Goal: Task Accomplishment & Management: Use online tool/utility

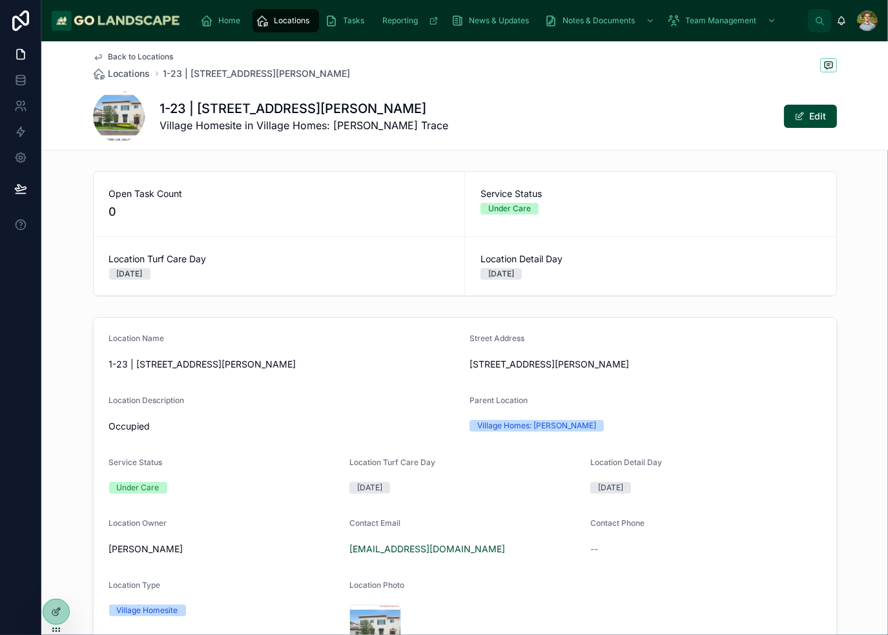
click at [622, 115] on div "1-23 | [STREET_ADDRESS][GEOGRAPHIC_DATA][PERSON_NAME] Homesite in Village Homes…" at bounding box center [465, 116] width 744 height 52
drag, startPoint x: 586, startPoint y: 79, endPoint x: 569, endPoint y: 81, distance: 17.6
click at [586, 79] on div "Back to Locations Locations 1-23 | [STREET_ADDRESS][PERSON_NAME]" at bounding box center [465, 66] width 744 height 28
click at [18, 56] on icon at bounding box center [20, 54] width 13 height 13
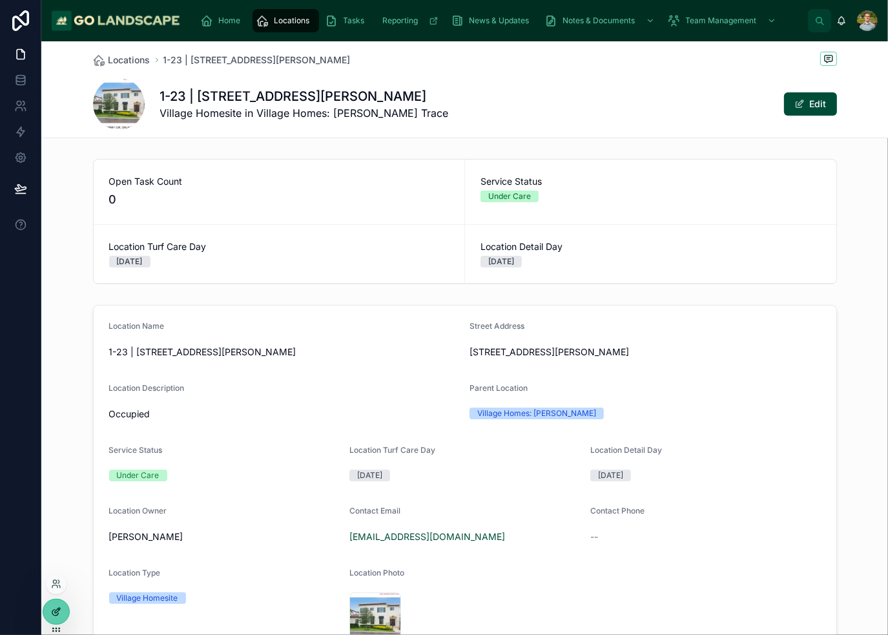
click at [59, 605] on div at bounding box center [56, 612] width 26 height 25
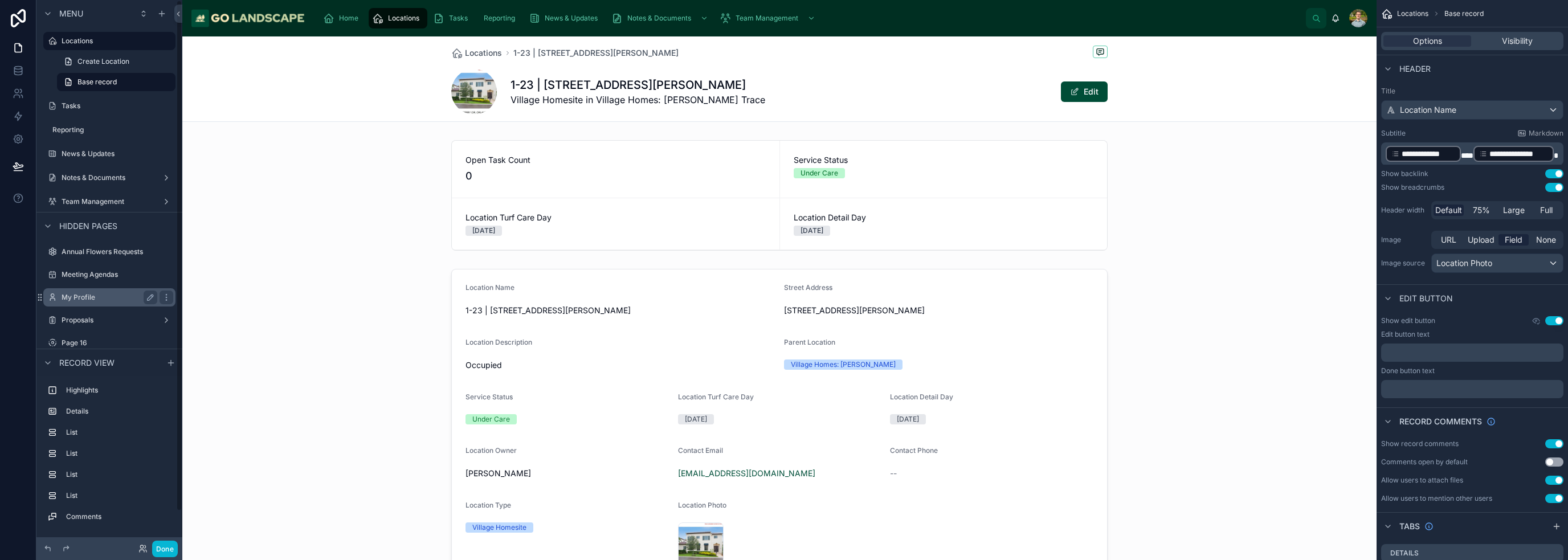
scroll to position [37, 0]
click at [84, 307] on label "Proposals" at bounding box center [107, 307] width 91 height 9
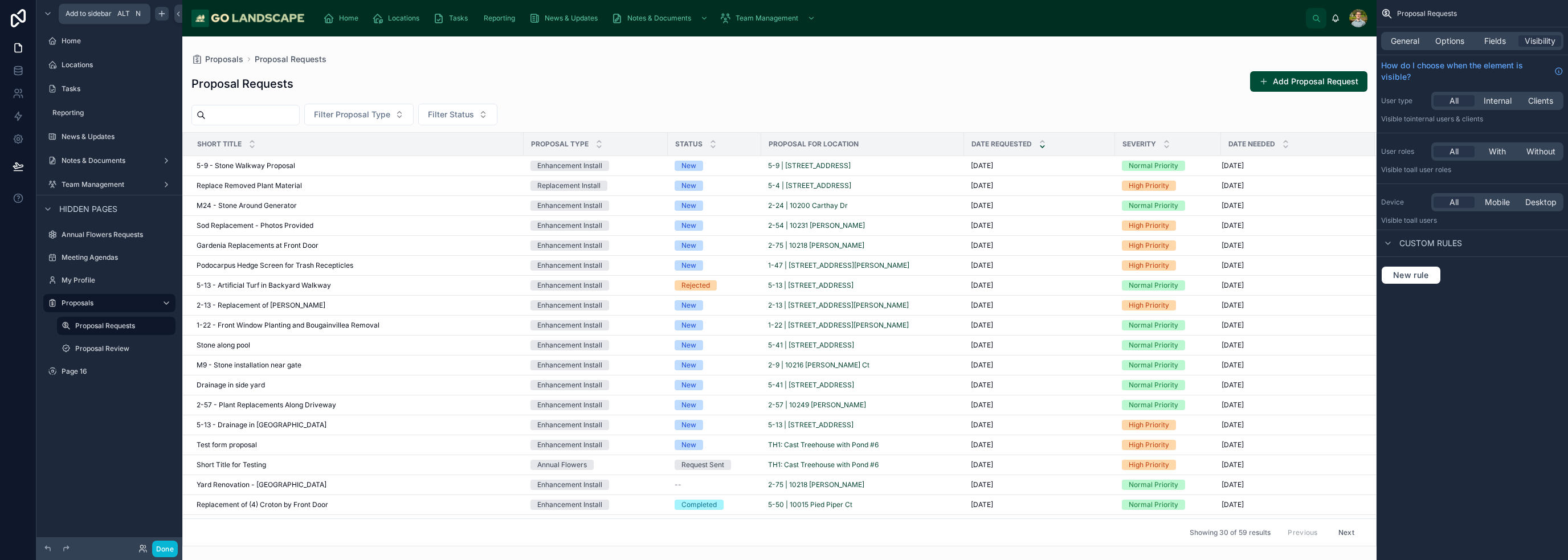
click at [165, 13] on icon "scrollable content" at bounding box center [161, 13] width 9 height 9
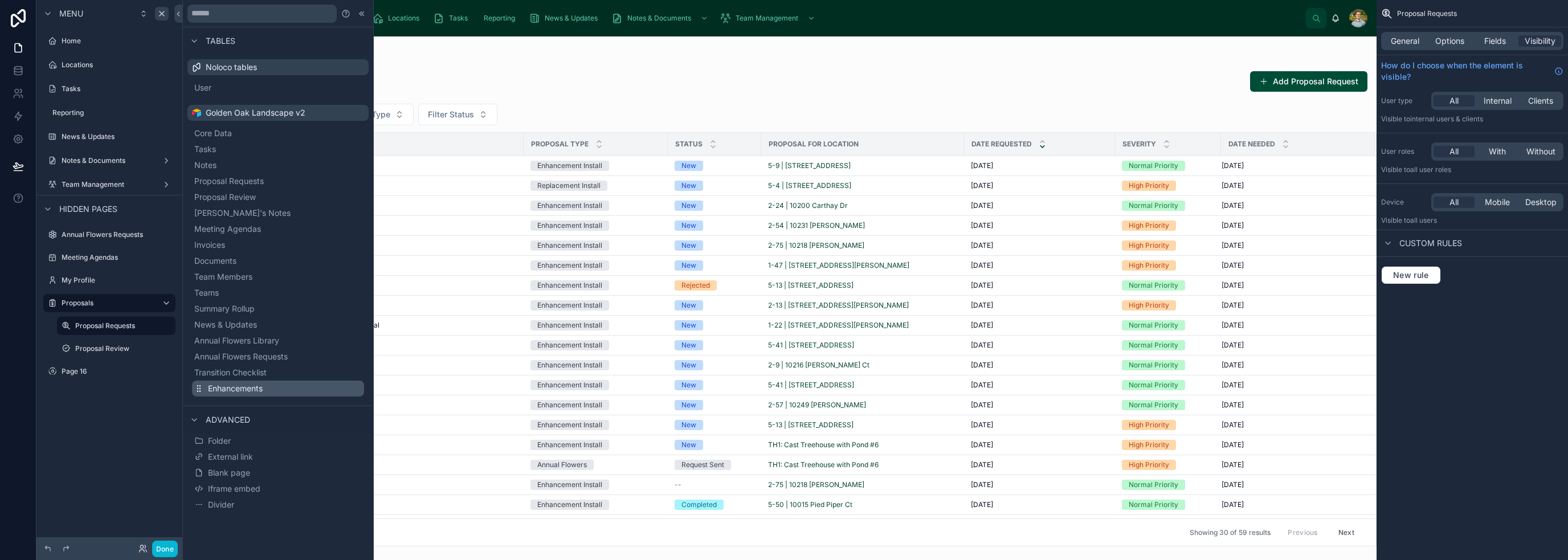
click at [255, 386] on span "Enhancements" at bounding box center [235, 388] width 55 height 11
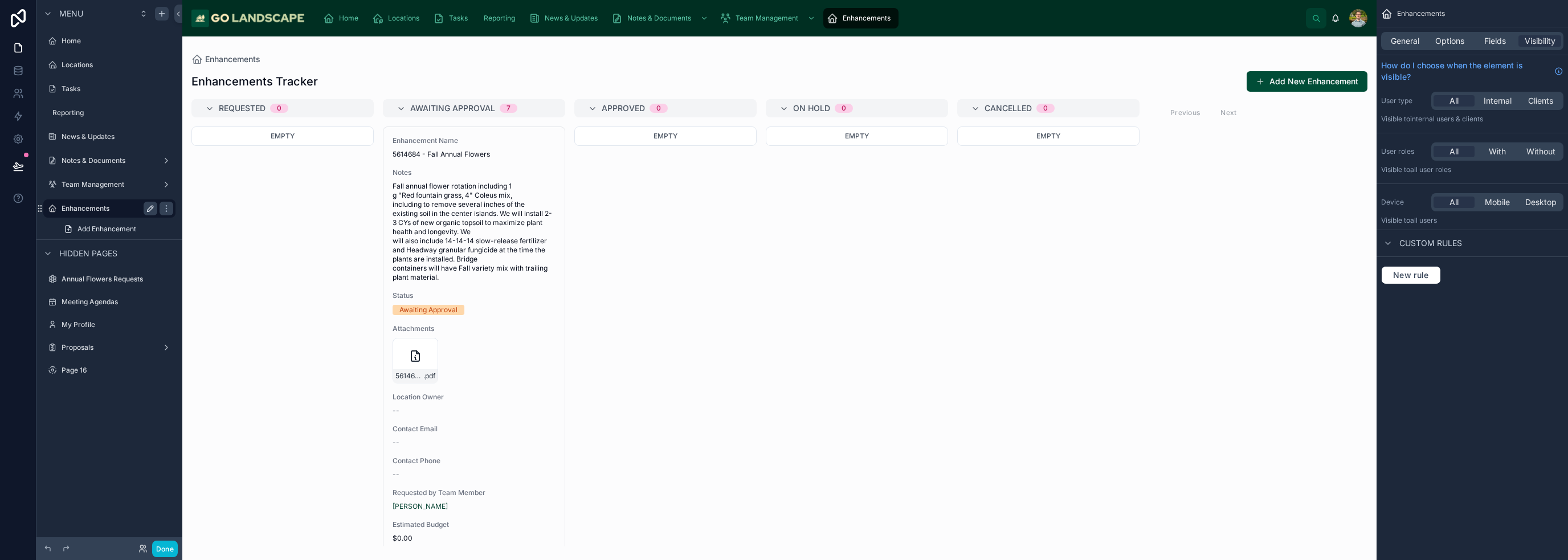
click at [151, 208] on icon "scrollable content" at bounding box center [150, 208] width 9 height 9
click at [124, 212] on input "**********" at bounding box center [101, 209] width 78 height 14
type input "**********"
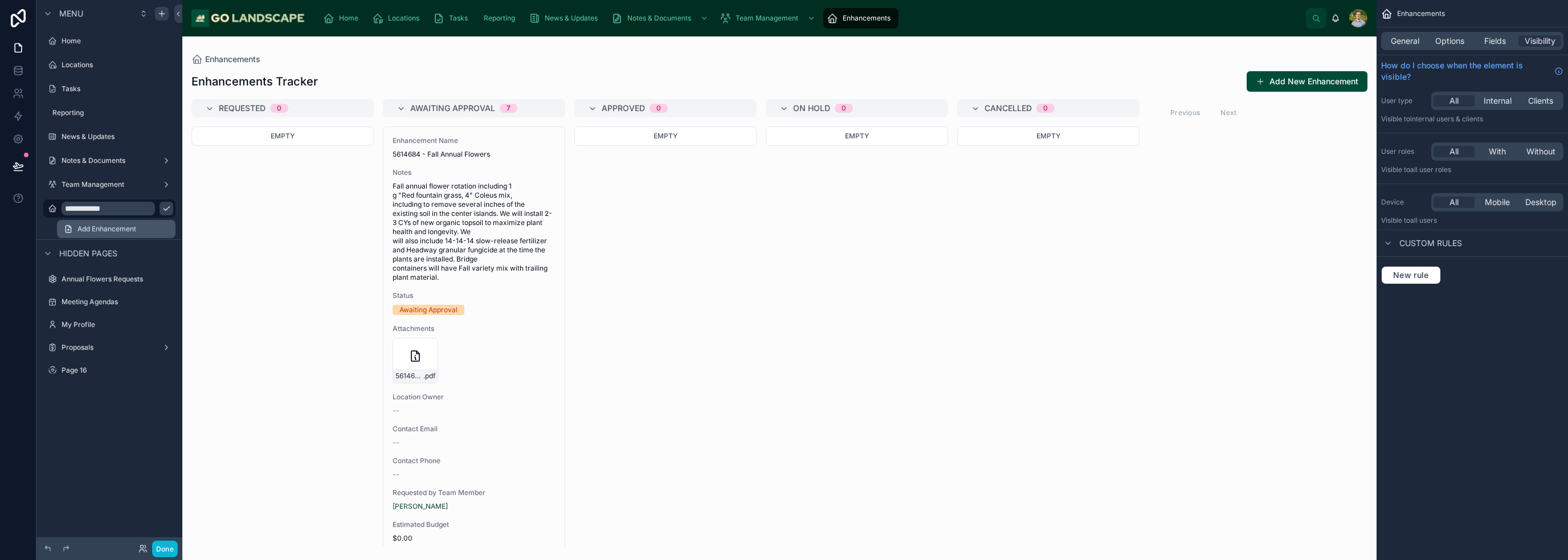
click at [123, 227] on span "Add Enhancement" at bounding box center [107, 229] width 59 height 9
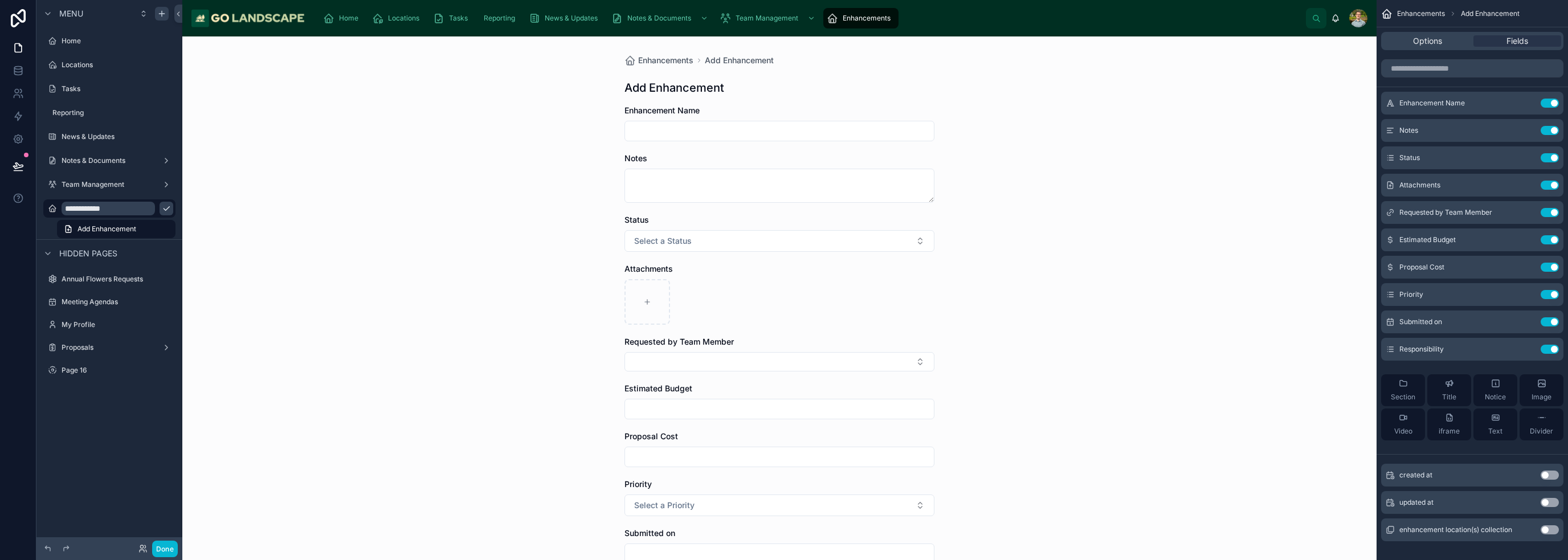
click at [161, 208] on icon "scrollable content" at bounding box center [166, 208] width 9 height 9
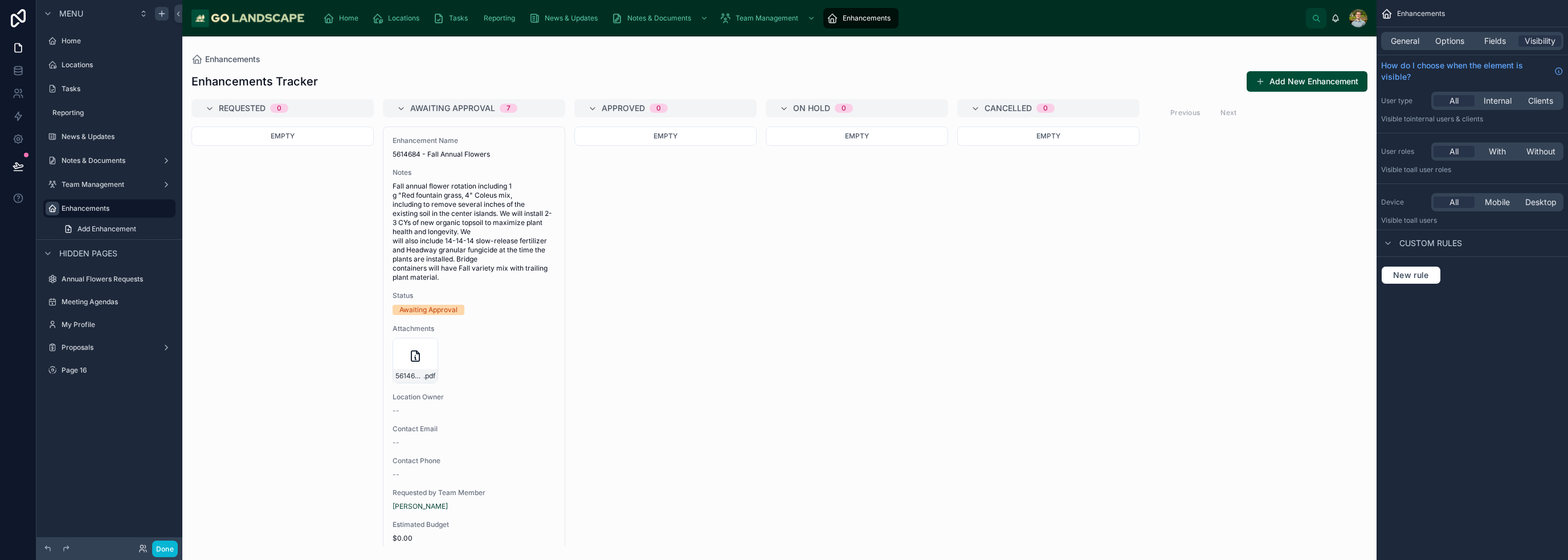
click at [51, 205] on icon "scrollable content" at bounding box center [52, 208] width 9 height 9
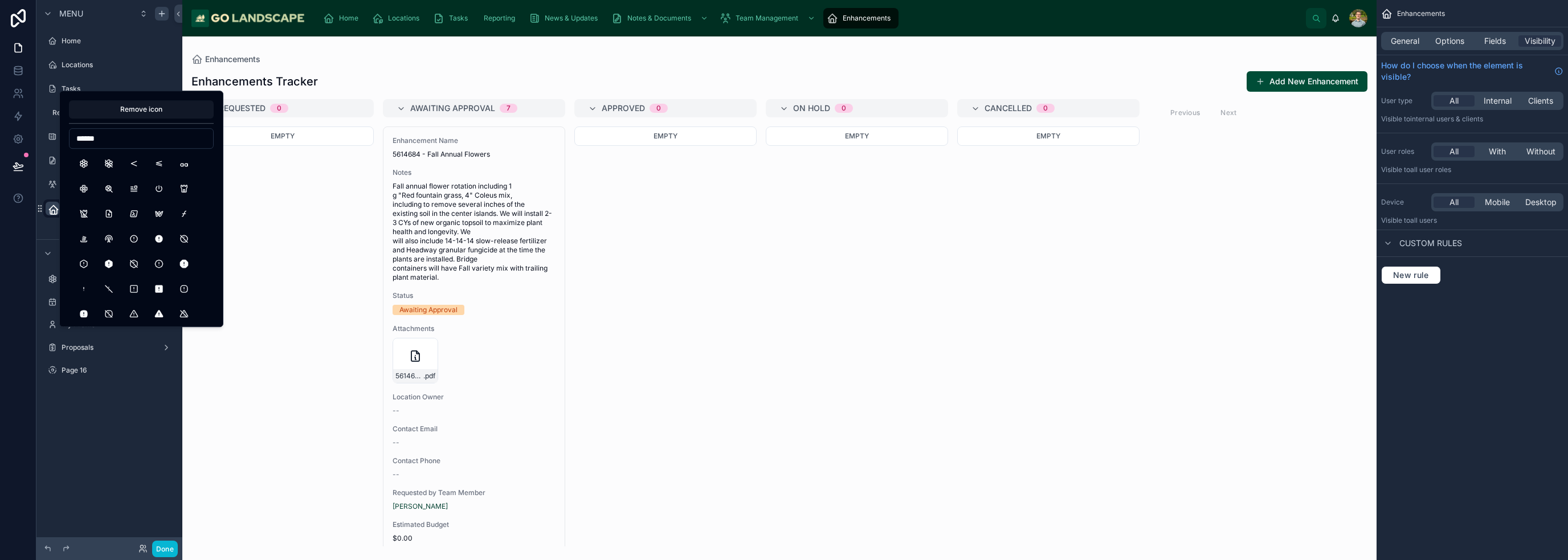
drag, startPoint x: 121, startPoint y: 141, endPoint x: 75, endPoint y: 143, distance: 46.0
click at [75, 143] on input "******" at bounding box center [141, 138] width 144 height 16
type input "******"
click at [107, 238] on button "BasketDollar" at bounding box center [108, 238] width 20 height 20
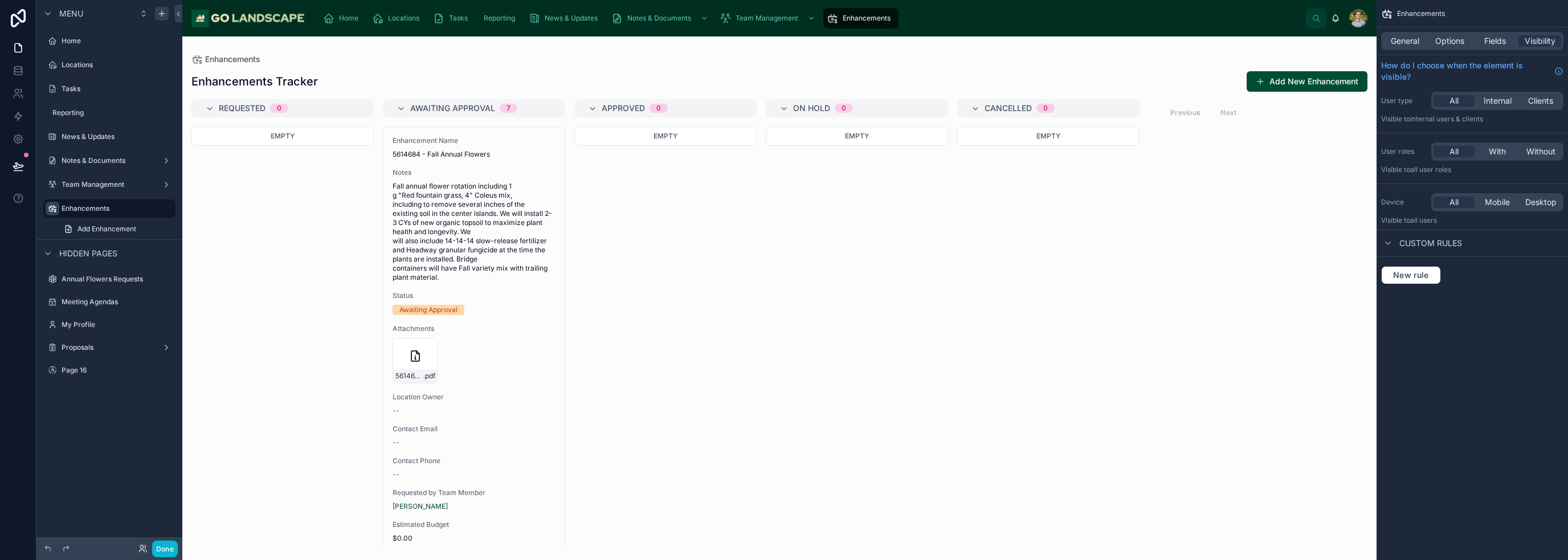
click at [150, 422] on div "Menu Home Locations Tasks Reporting News & Updates Notes & Documents Team Manag…" at bounding box center [108, 273] width 146 height 547
click at [66, 228] on icon "scrollable content" at bounding box center [68, 229] width 5 height 7
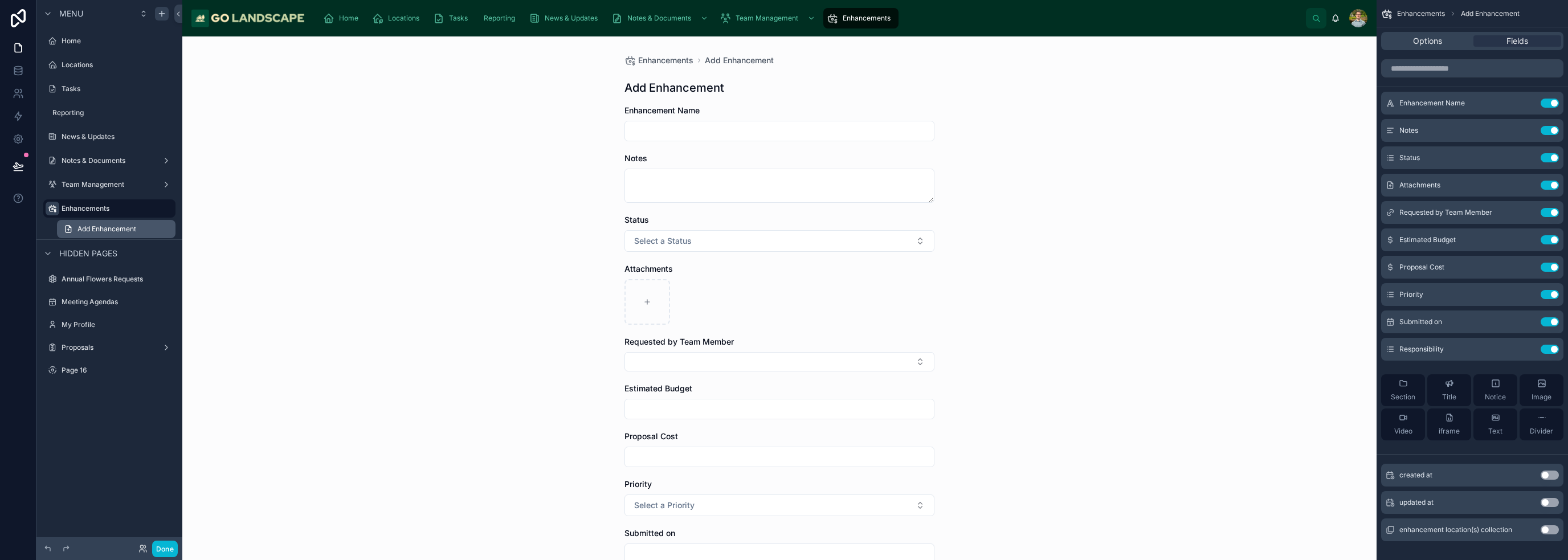
click at [66, 227] on icon "scrollable content" at bounding box center [68, 229] width 9 height 9
click at [99, 209] on label "Enhancements" at bounding box center [107, 208] width 91 height 9
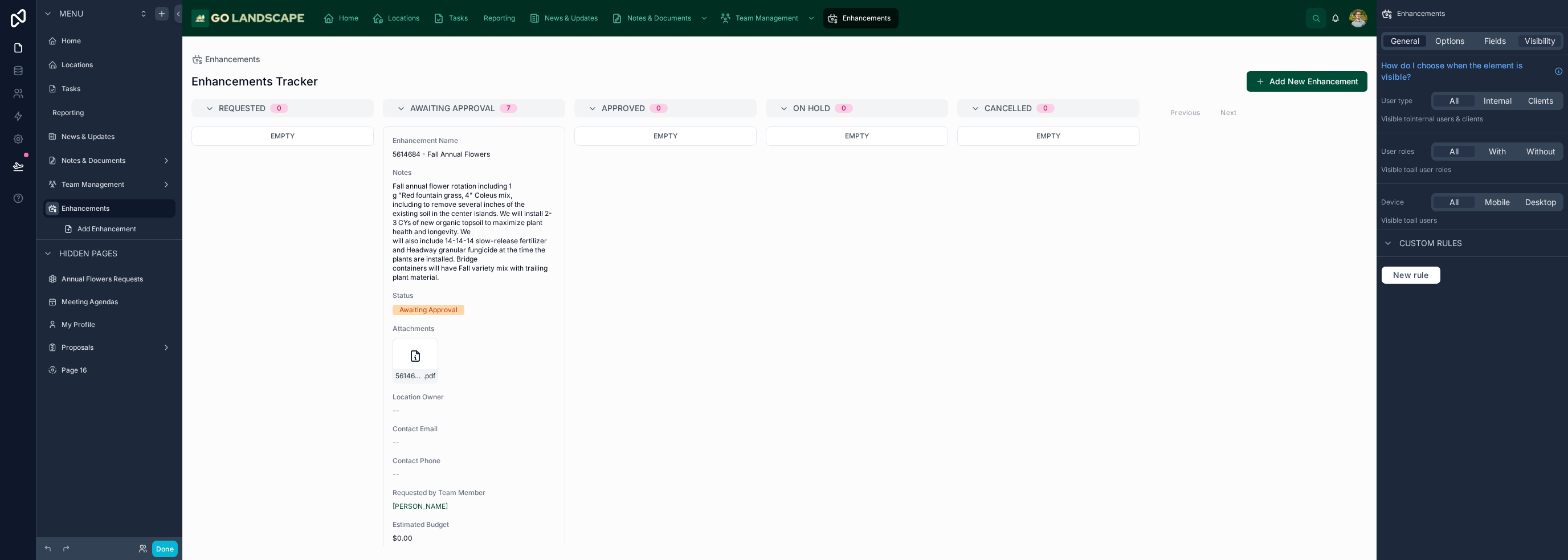
click at [783, 46] on span "General" at bounding box center [1405, 41] width 28 height 11
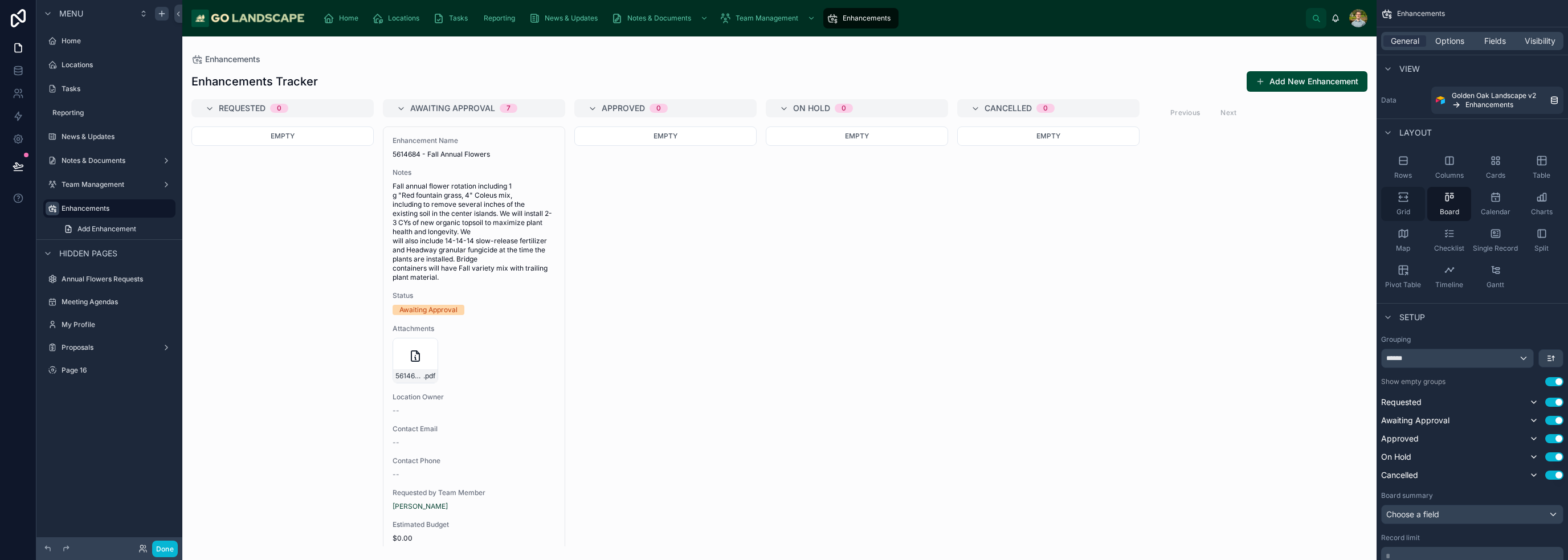
click at [783, 202] on icon "scrollable content" at bounding box center [1403, 197] width 11 height 11
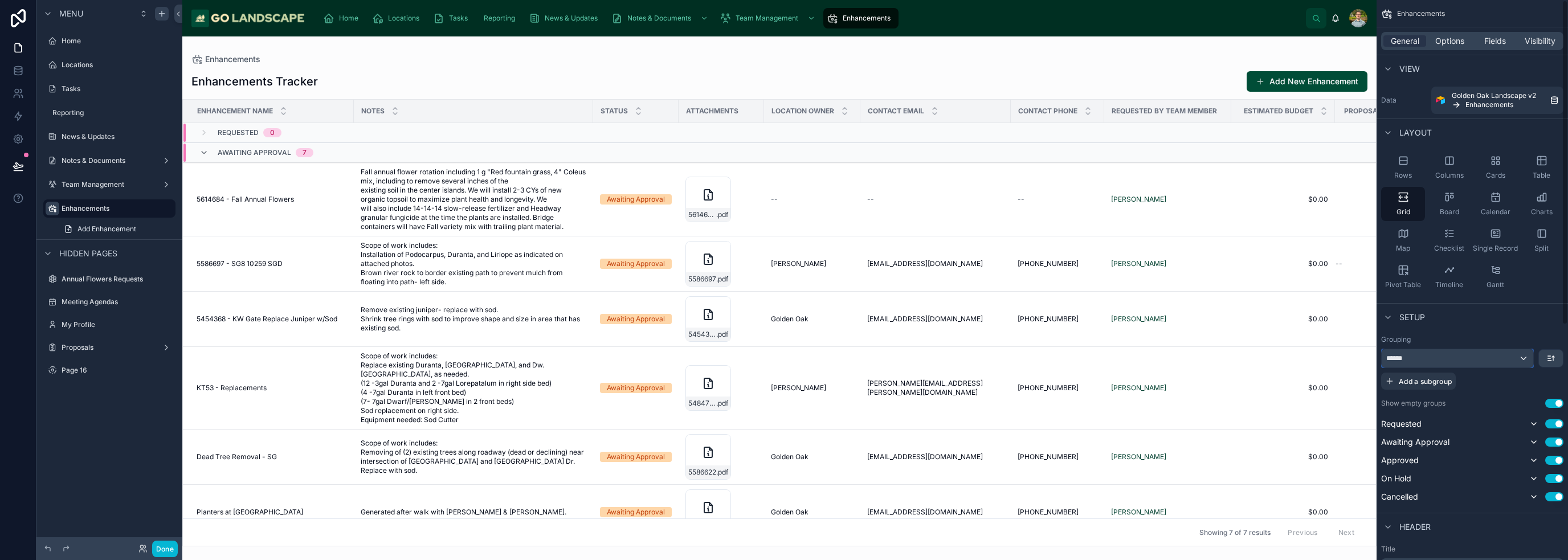
click at [783, 357] on div "******" at bounding box center [1458, 358] width 152 height 19
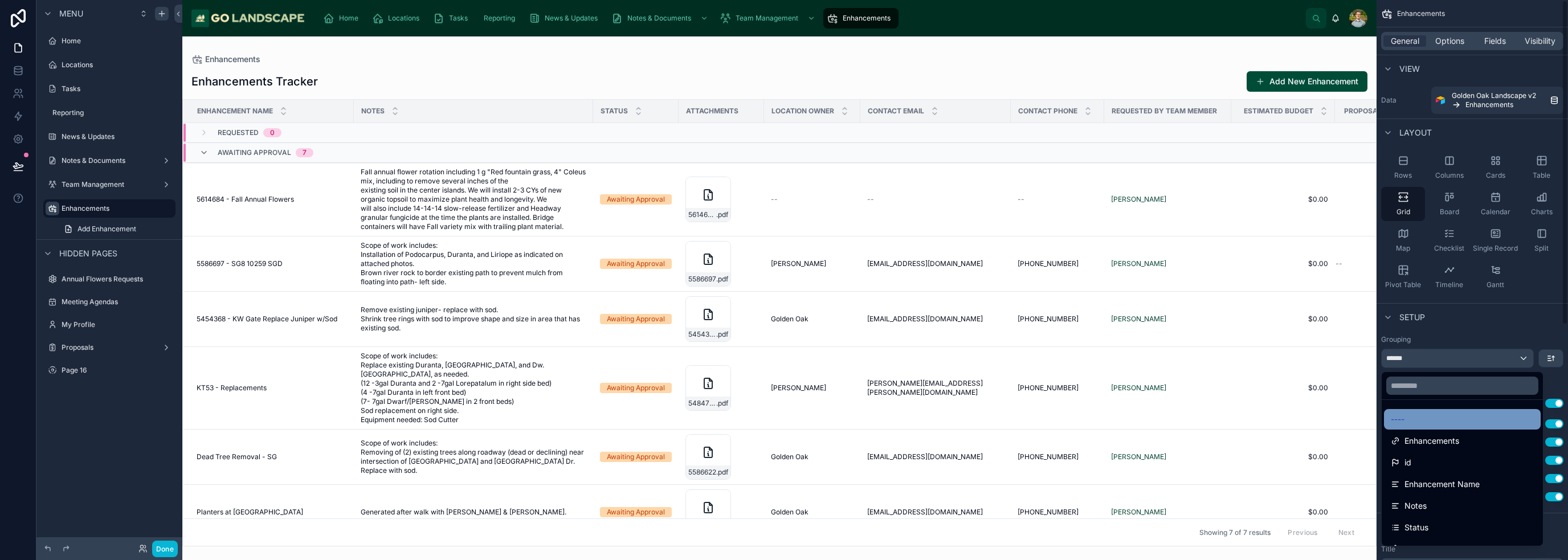
click at [783, 421] on div "----" at bounding box center [1462, 420] width 143 height 14
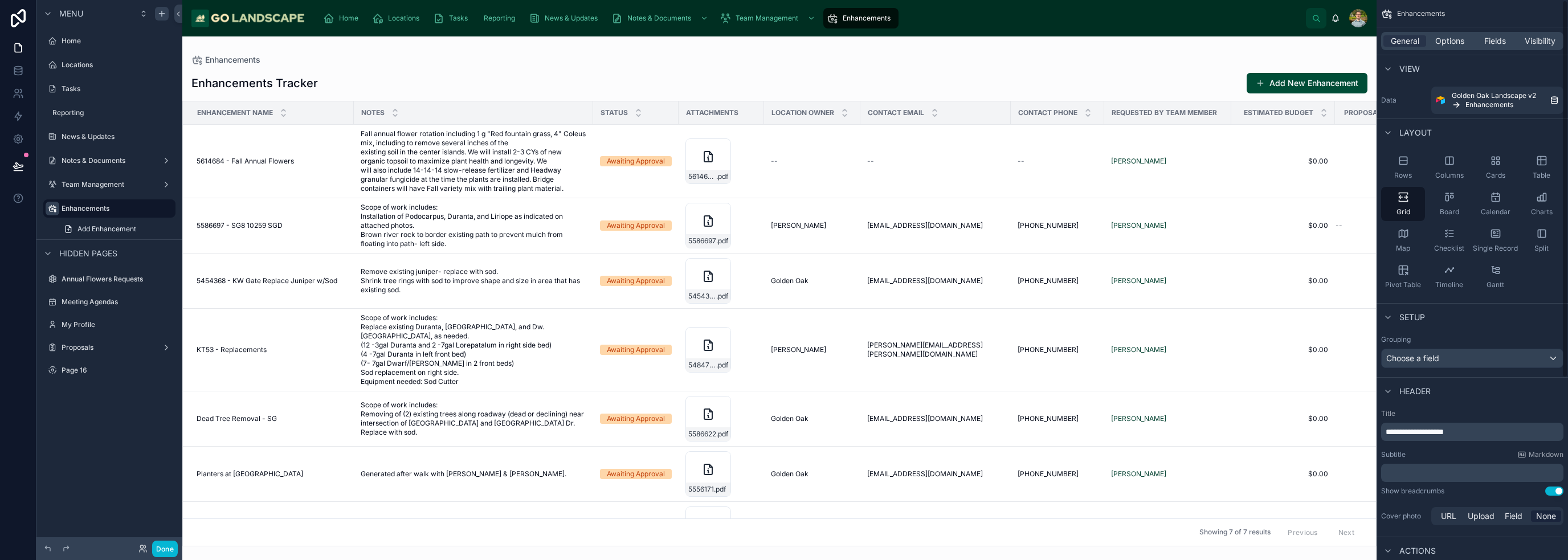
click at [783, 331] on div "Grouping Choose a field" at bounding box center [1472, 352] width 191 height 42
click at [783, 42] on span "Options" at bounding box center [1450, 41] width 29 height 11
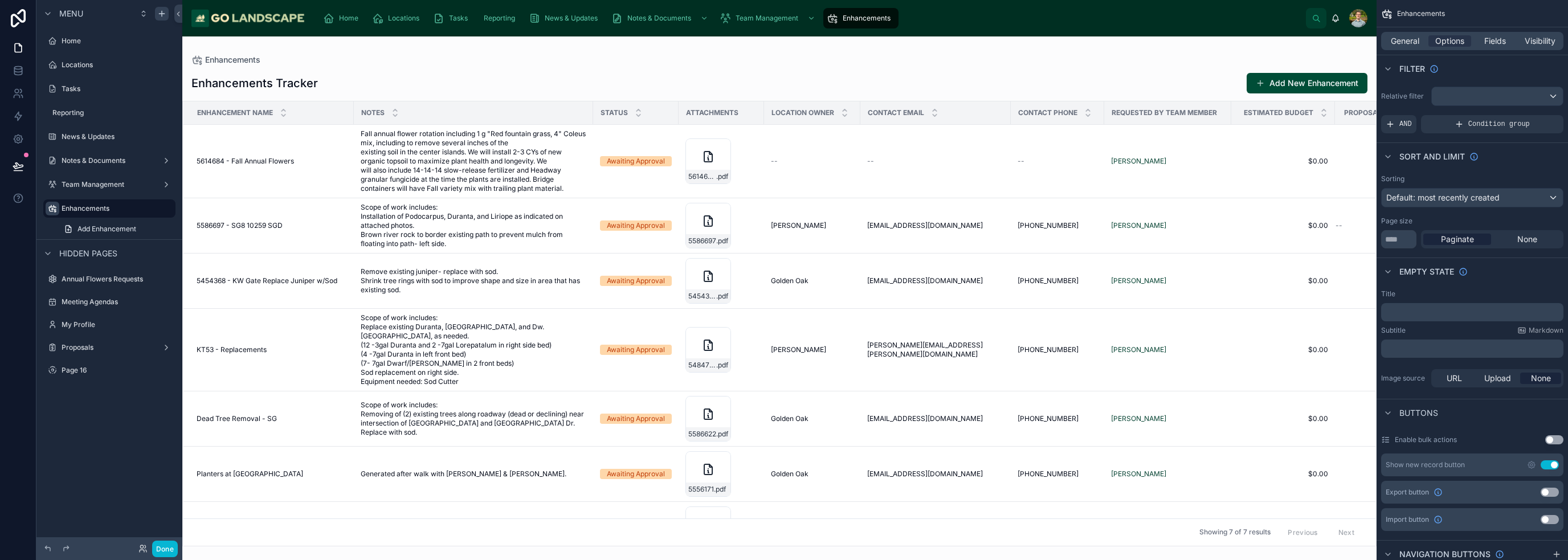
click at [783, 69] on div at bounding box center [780, 298] width 1194 height 524
click at [783, 36] on span "Fields" at bounding box center [1495, 41] width 22 height 11
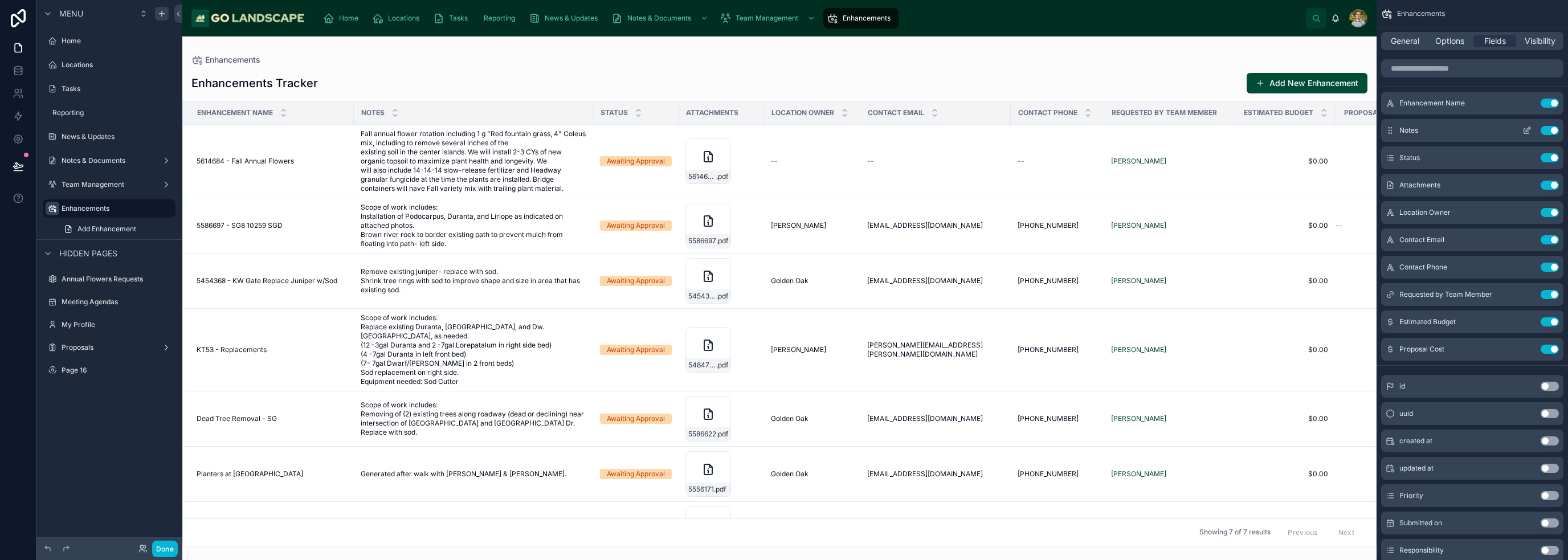
click at [783, 131] on icon "scrollable content" at bounding box center [1527, 129] width 4 height 4
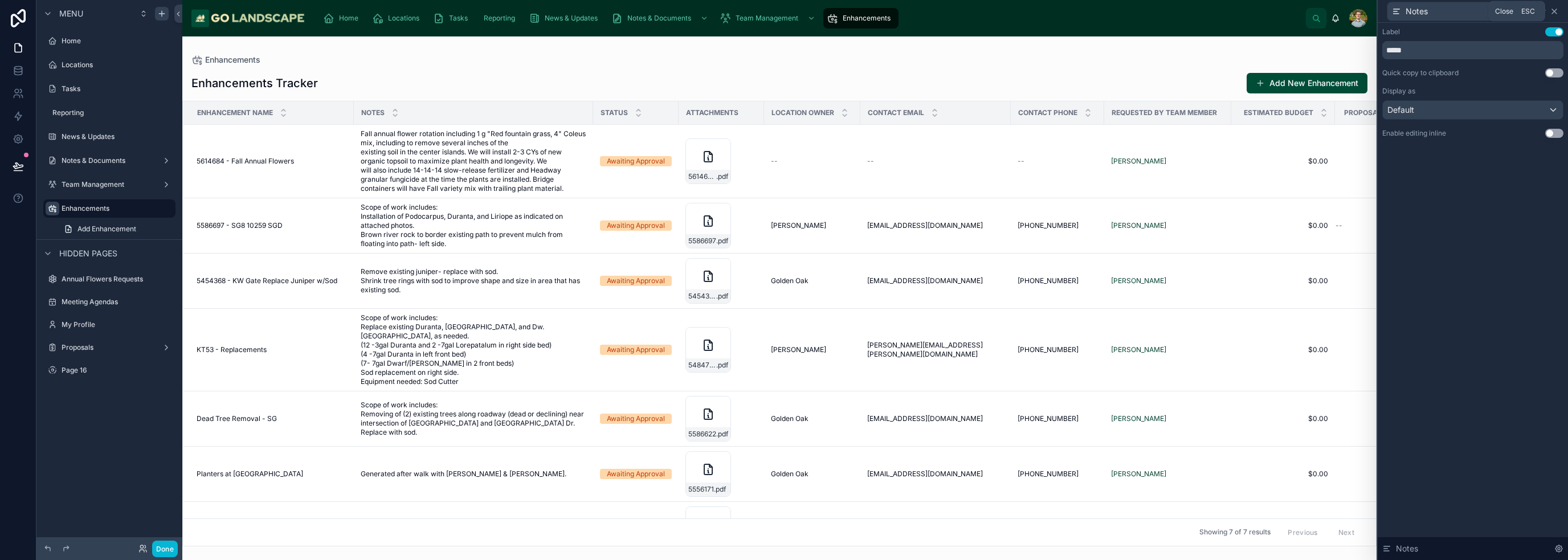
click at [783, 12] on icon at bounding box center [1554, 11] width 9 height 9
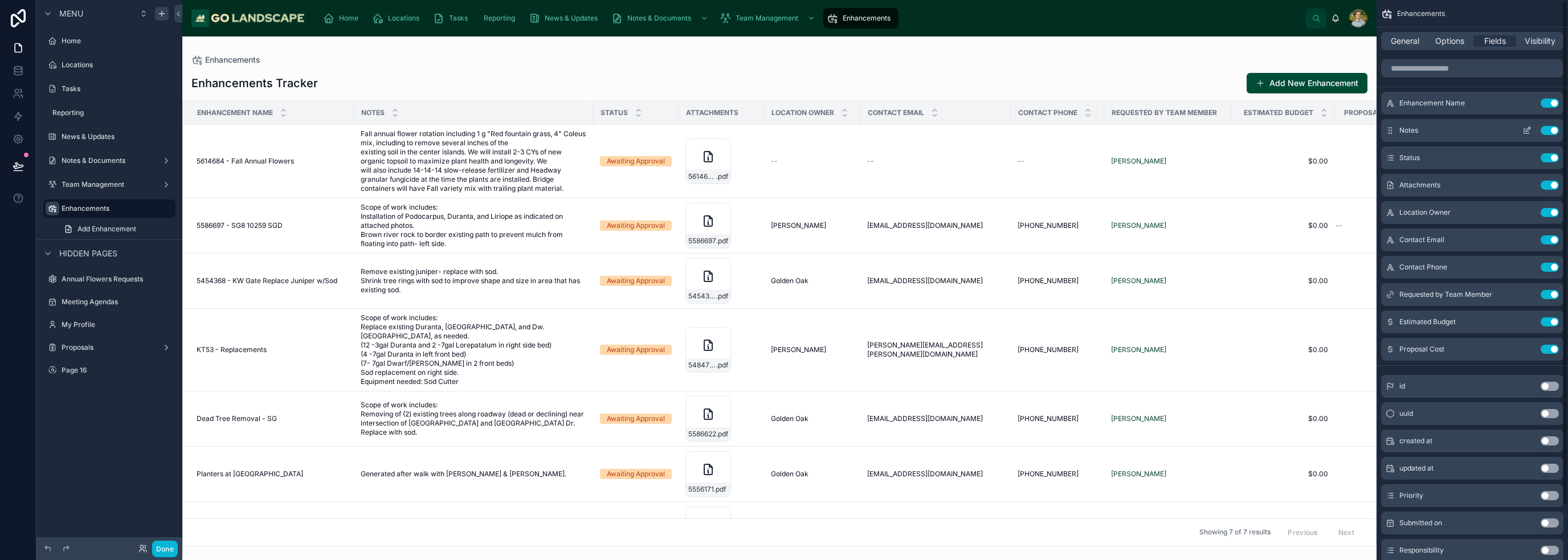
click at [783, 130] on button "Use setting" at bounding box center [1549, 131] width 19 height 9
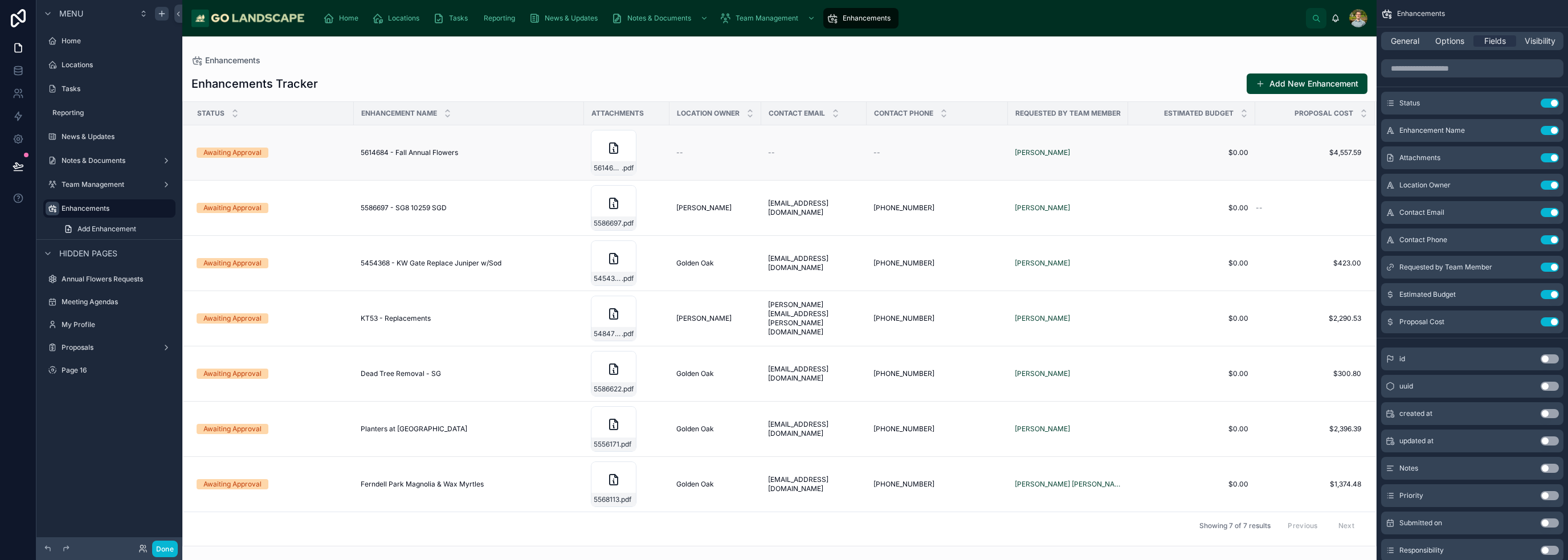
click at [302, 146] on td "Awaiting Approval" at bounding box center [268, 153] width 171 height 56
click at [255, 139] on td "Awaiting Approval" at bounding box center [268, 153] width 171 height 56
click at [229, 157] on div "Awaiting Approval" at bounding box center [233, 153] width 58 height 11
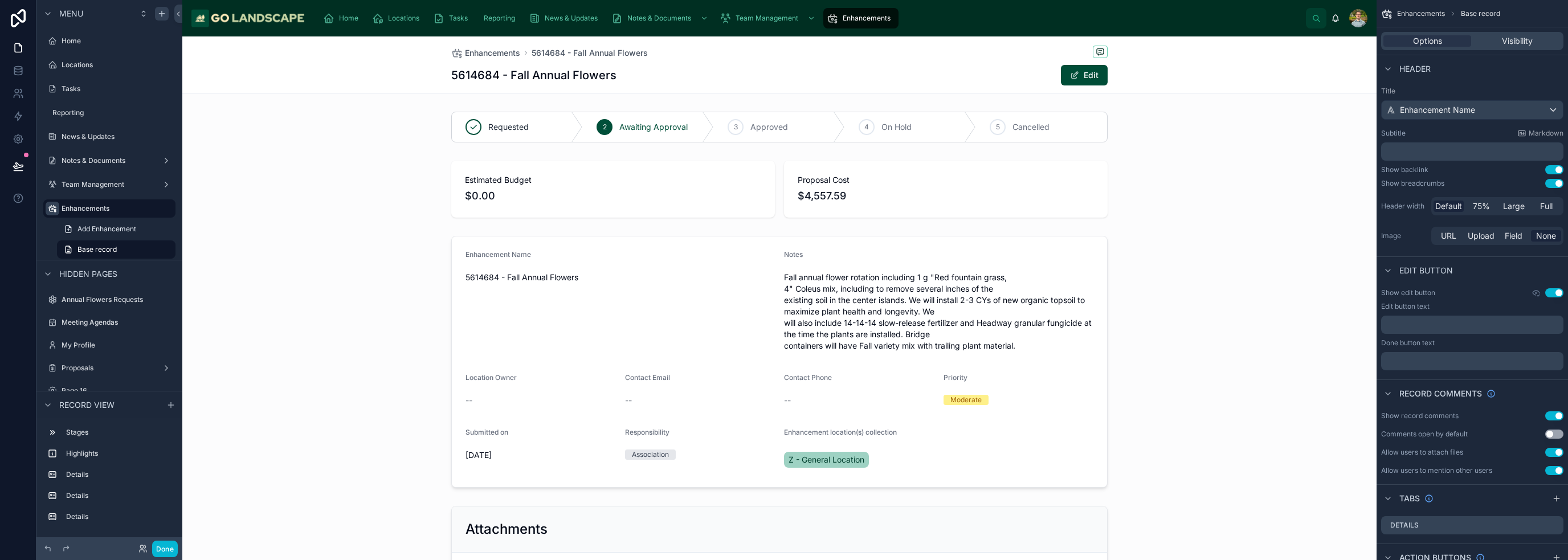
click at [718, 65] on div "5614684 - Fall Annual Flowers Edit" at bounding box center [780, 75] width 656 height 22
click at [783, 151] on p "﻿" at bounding box center [1473, 151] width 175 height 11
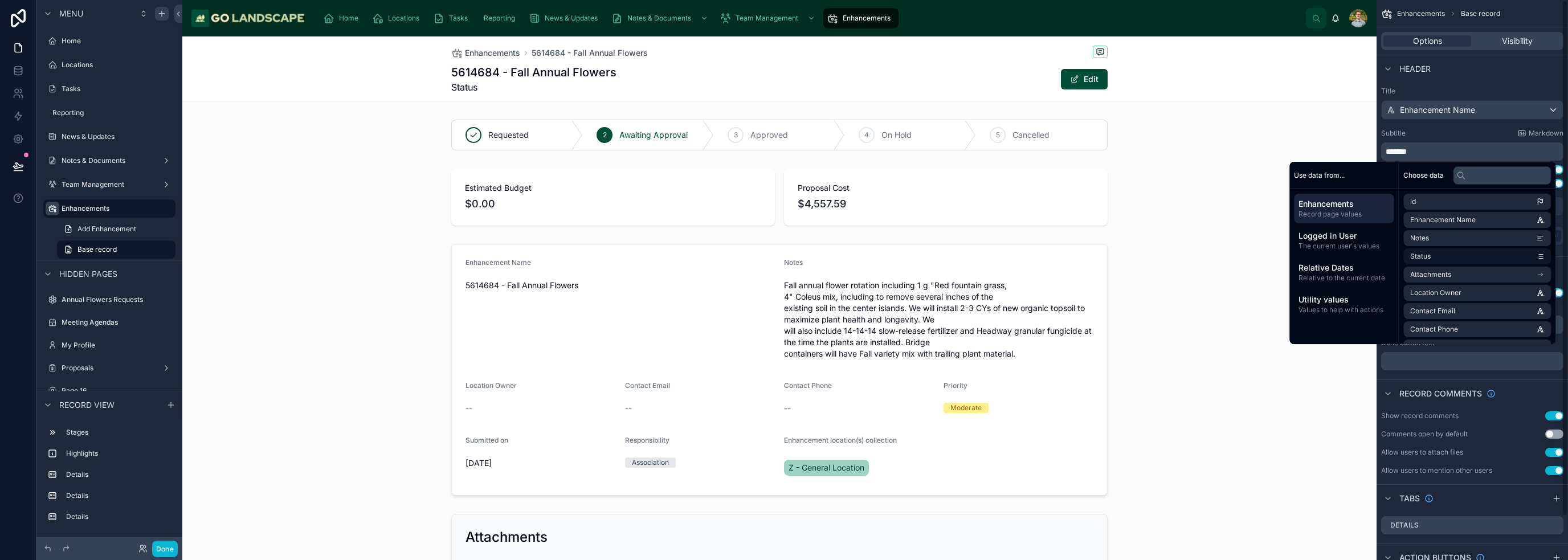
click at [783, 250] on li "Status" at bounding box center [1476, 257] width 147 height 16
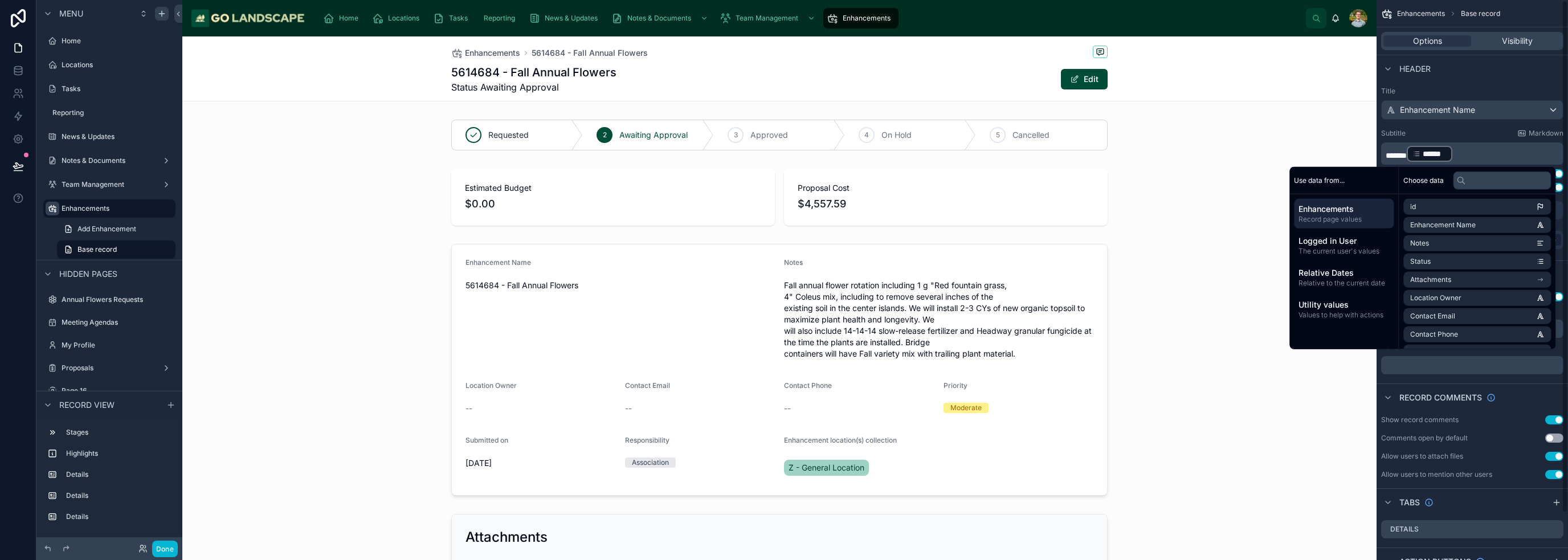
click at [783, 153] on span "******" at bounding box center [1396, 155] width 21 height 8
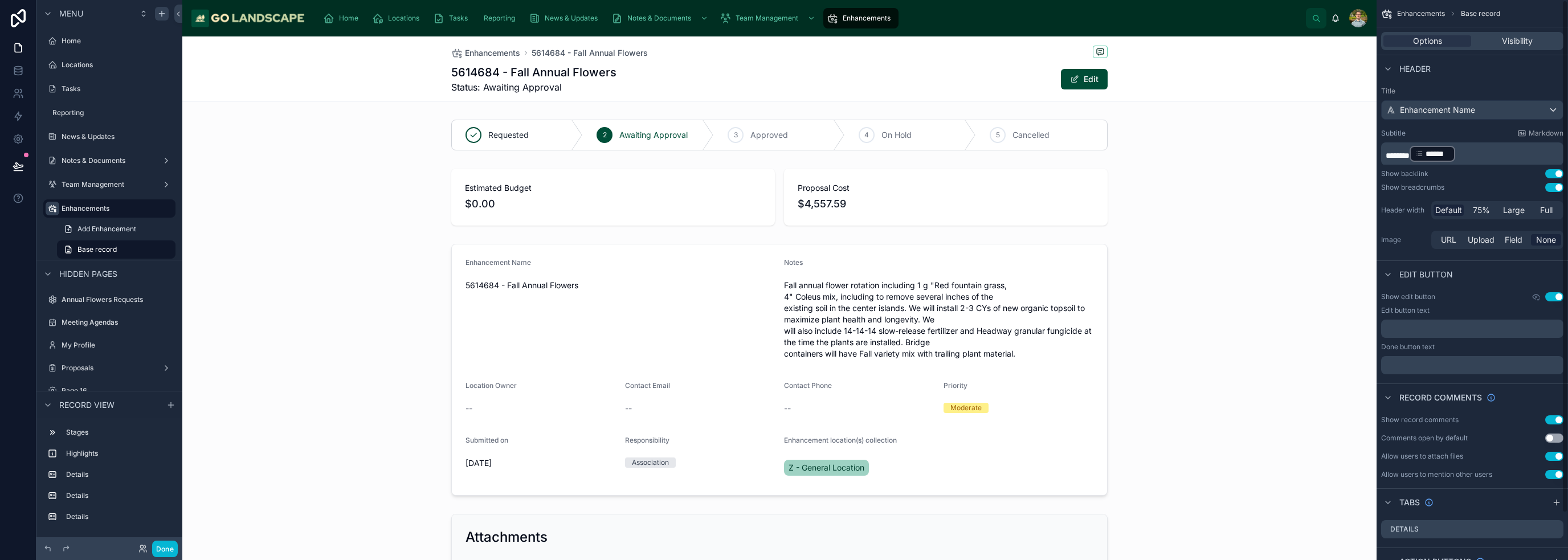
click at [783, 151] on div "******* ****** ﻿ ﻿" at bounding box center [1472, 154] width 183 height 23
click at [783, 154] on p "******* ****** ﻿ ﻿" at bounding box center [1473, 153] width 175 height 19
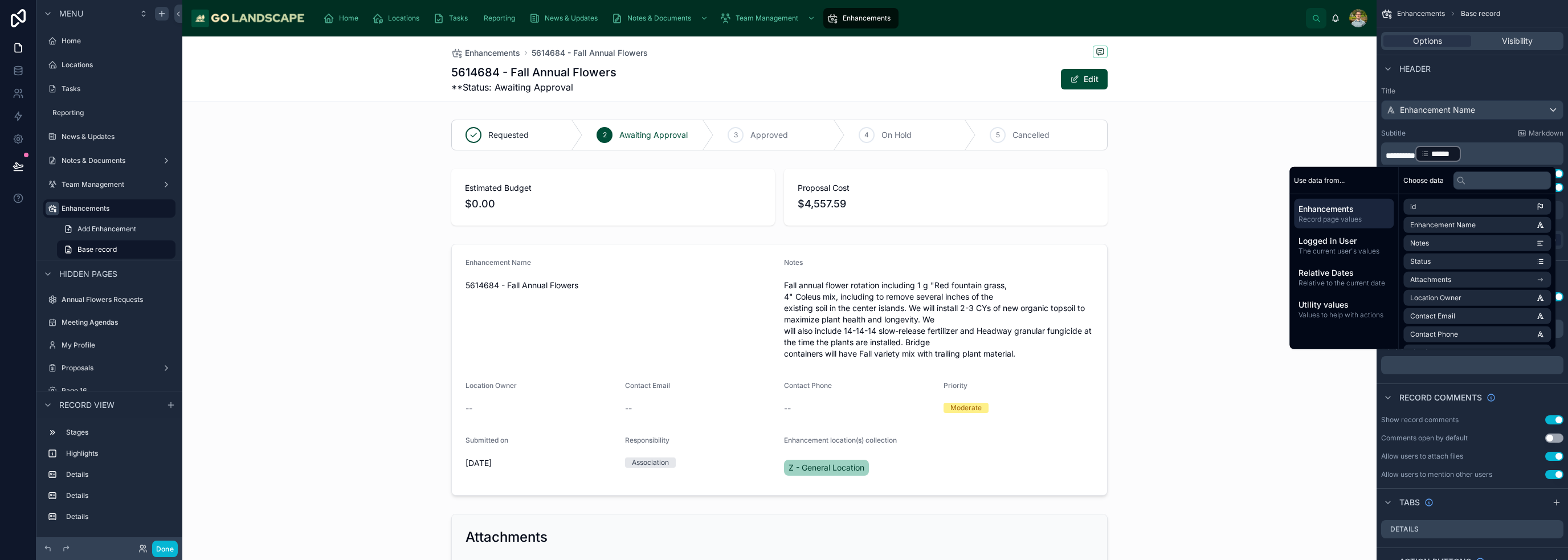
click at [783, 155] on span "*********" at bounding box center [1400, 155] width 30 height 8
click at [783, 92] on div "Enhancements 5614684 - Fall Annual Flowers 5614684 - Fall Annual Flowers Status…" at bounding box center [780, 69] width 1194 height 65
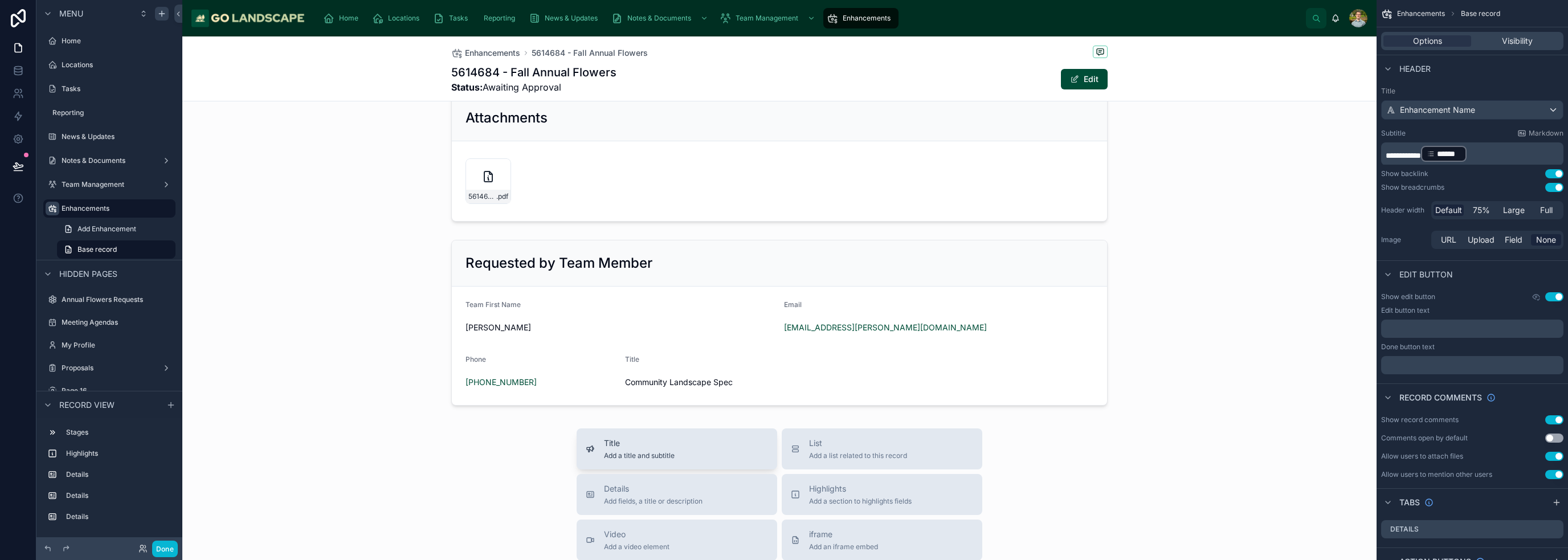
scroll to position [570, 0]
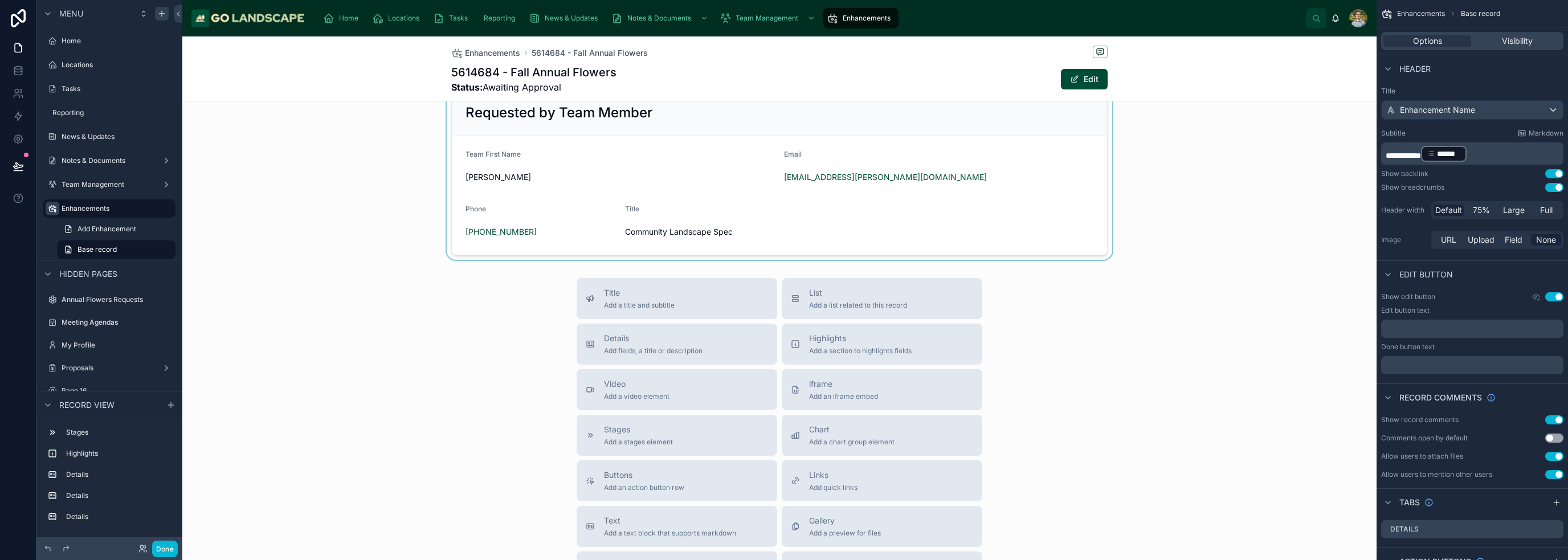
click at [658, 153] on div at bounding box center [780, 172] width 1194 height 175
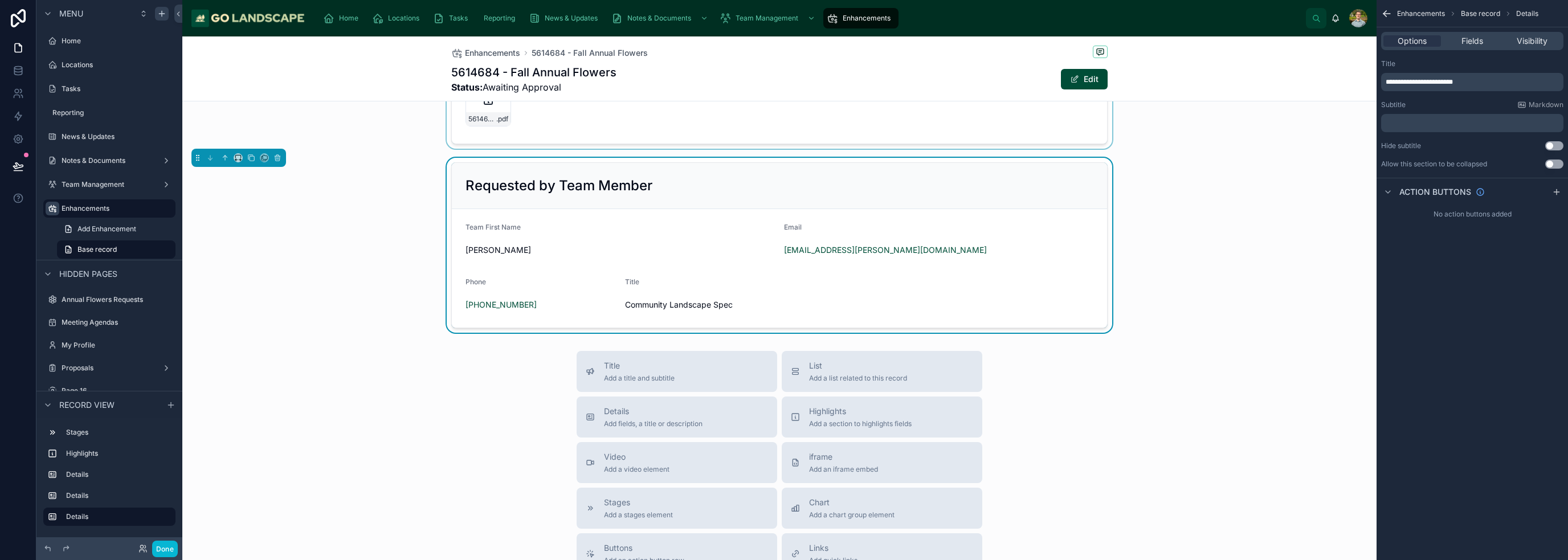
scroll to position [342, 0]
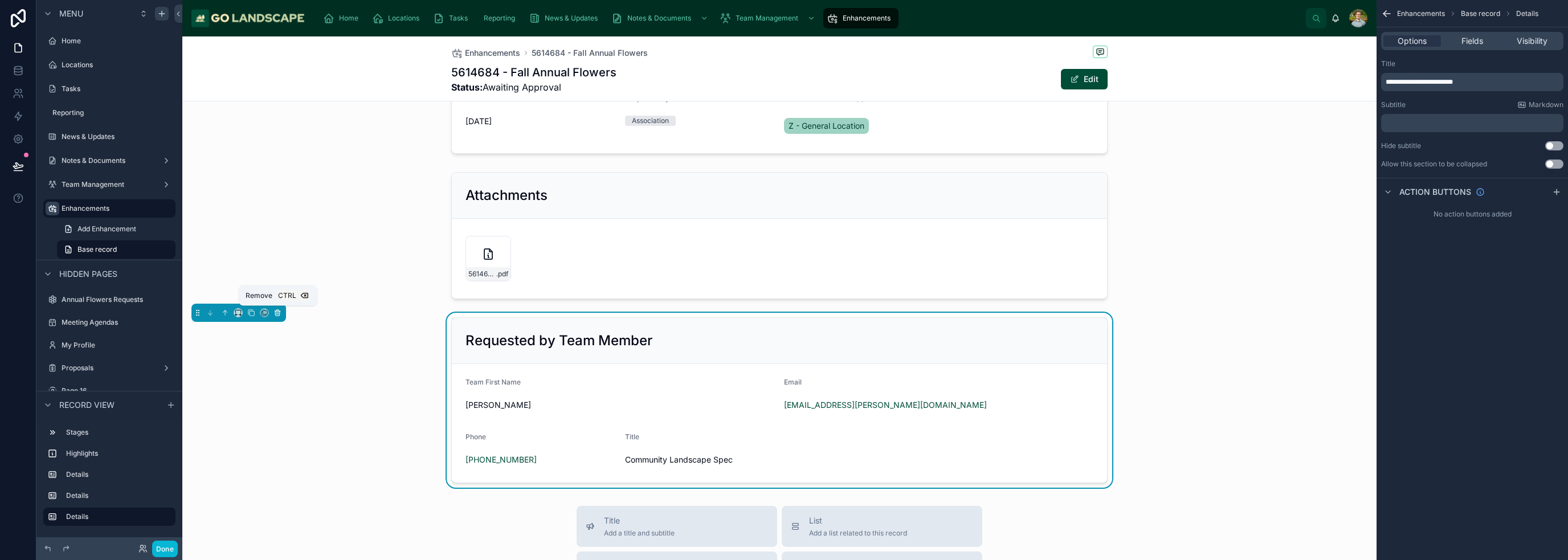
click at [280, 311] on icon at bounding box center [277, 313] width 4 height 4
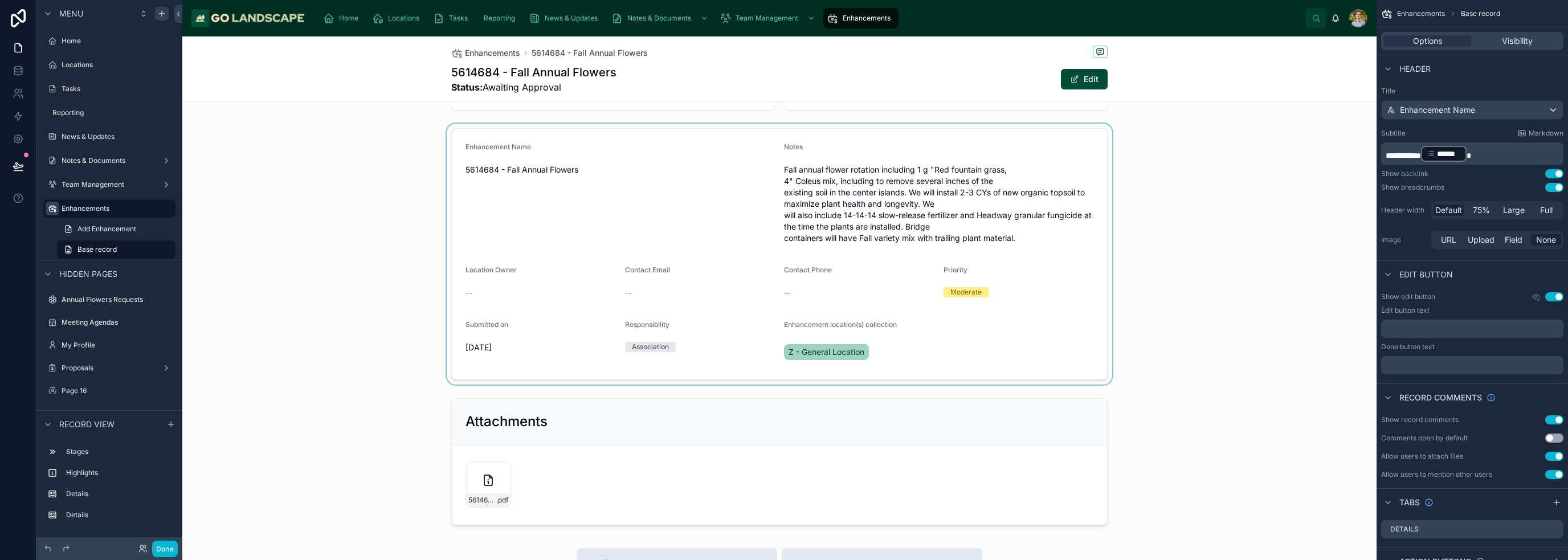
scroll to position [0, 0]
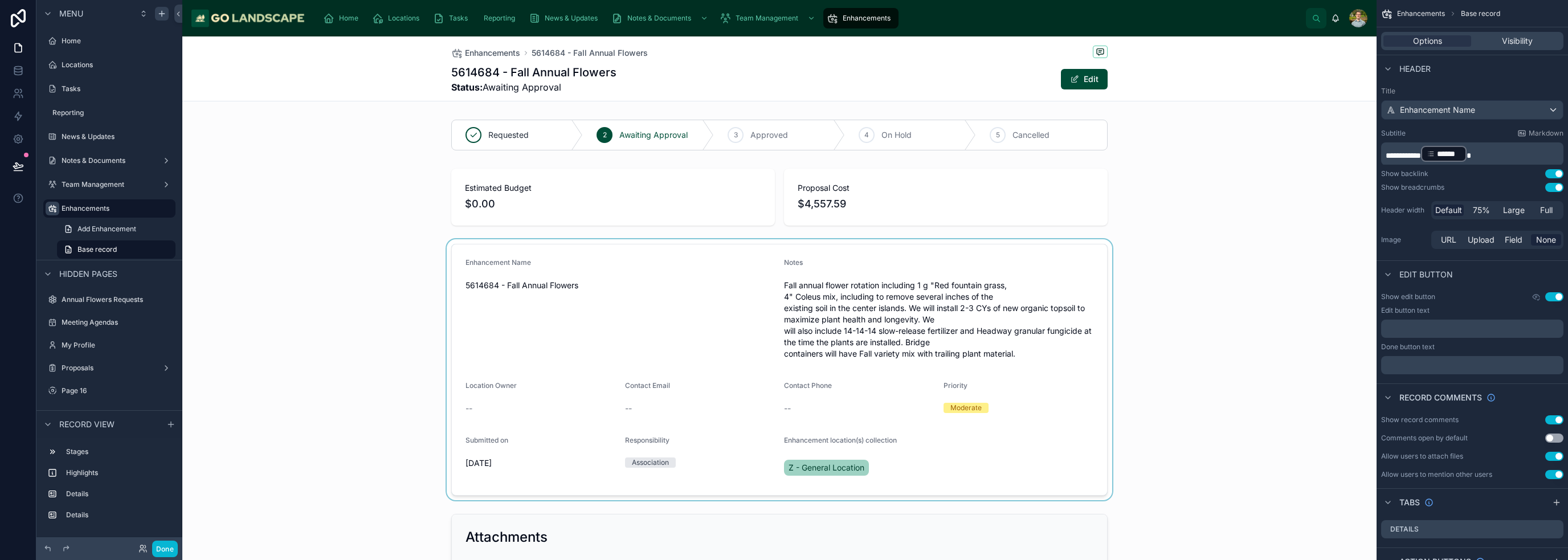
click at [783, 321] on div at bounding box center [780, 370] width 1194 height 261
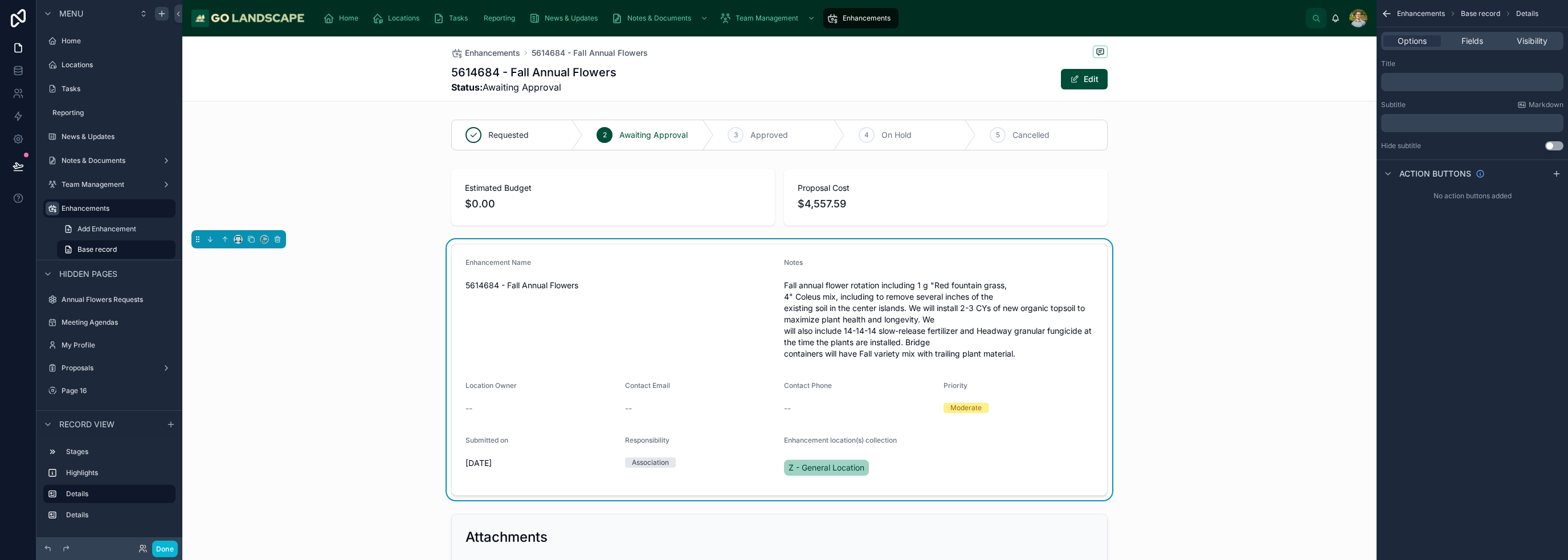
click at [783, 280] on div "Enhancement Name 5614684 - Fall Annual Flowers Notes Fall annual flower rotatio…" at bounding box center [780, 370] width 1194 height 261
click at [783, 136] on div at bounding box center [780, 135] width 1194 height 40
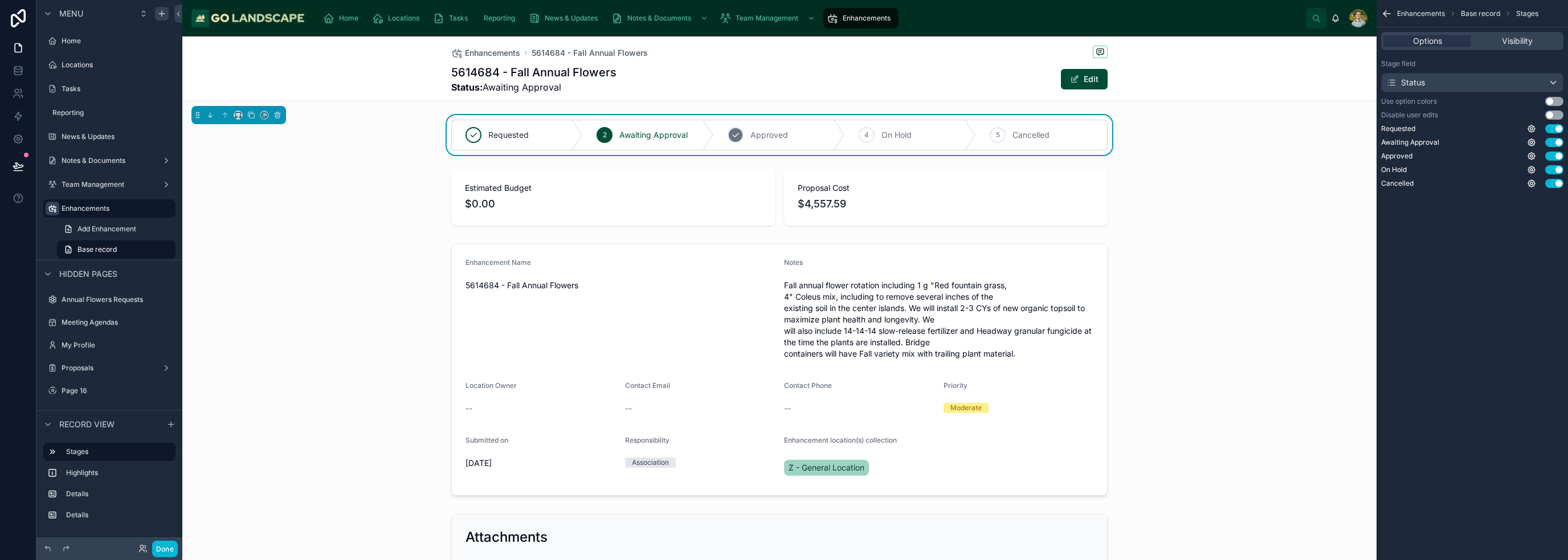
click at [767, 138] on span "Approved" at bounding box center [769, 135] width 38 height 11
click at [783, 319] on div at bounding box center [780, 370] width 1194 height 261
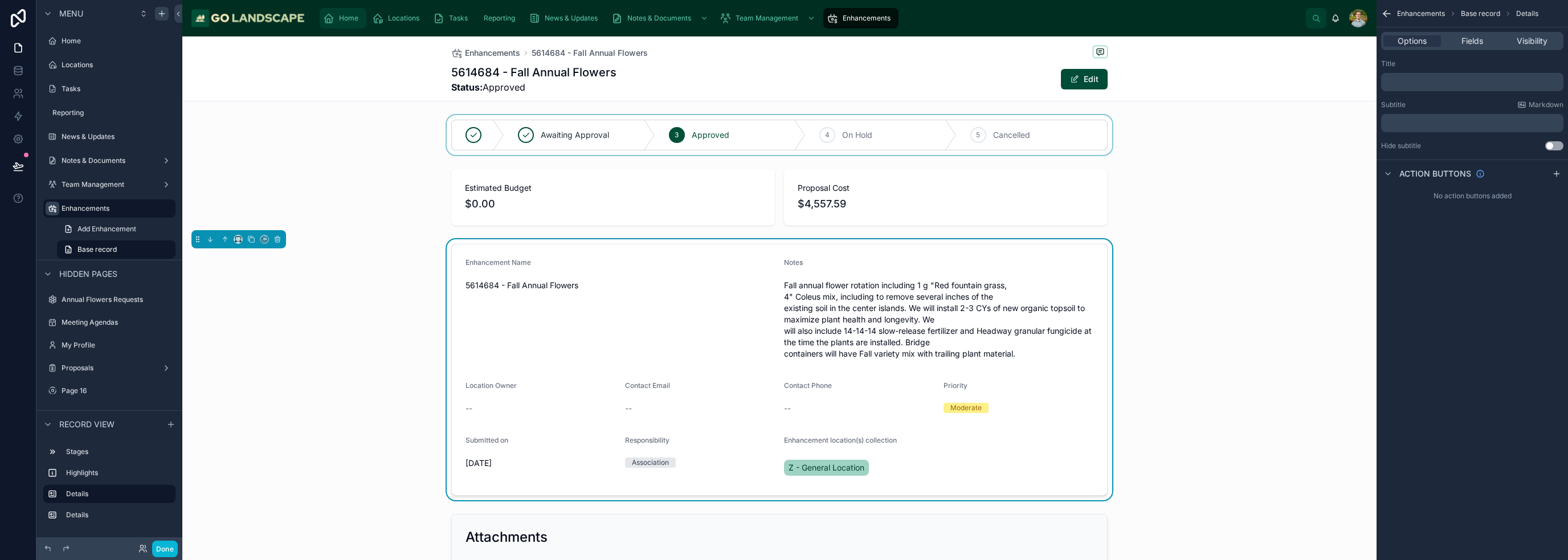
click at [340, 18] on span "Home" at bounding box center [348, 19] width 19 height 9
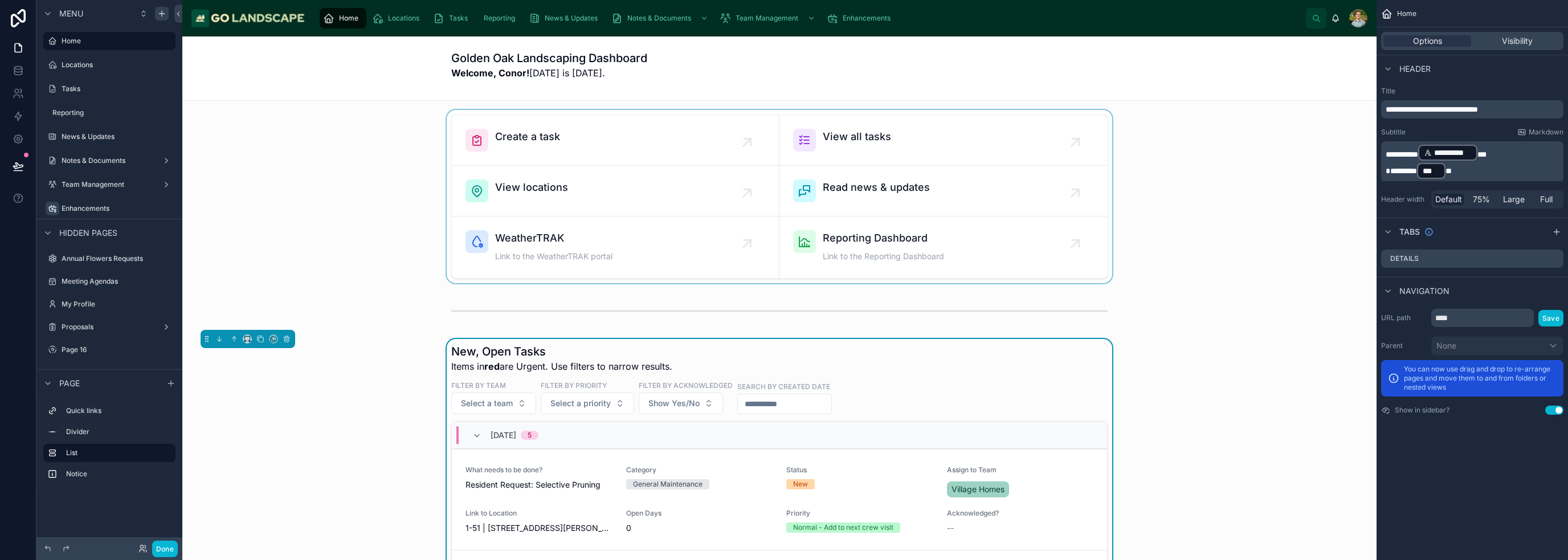
click at [783, 231] on div at bounding box center [780, 197] width 1176 height 173
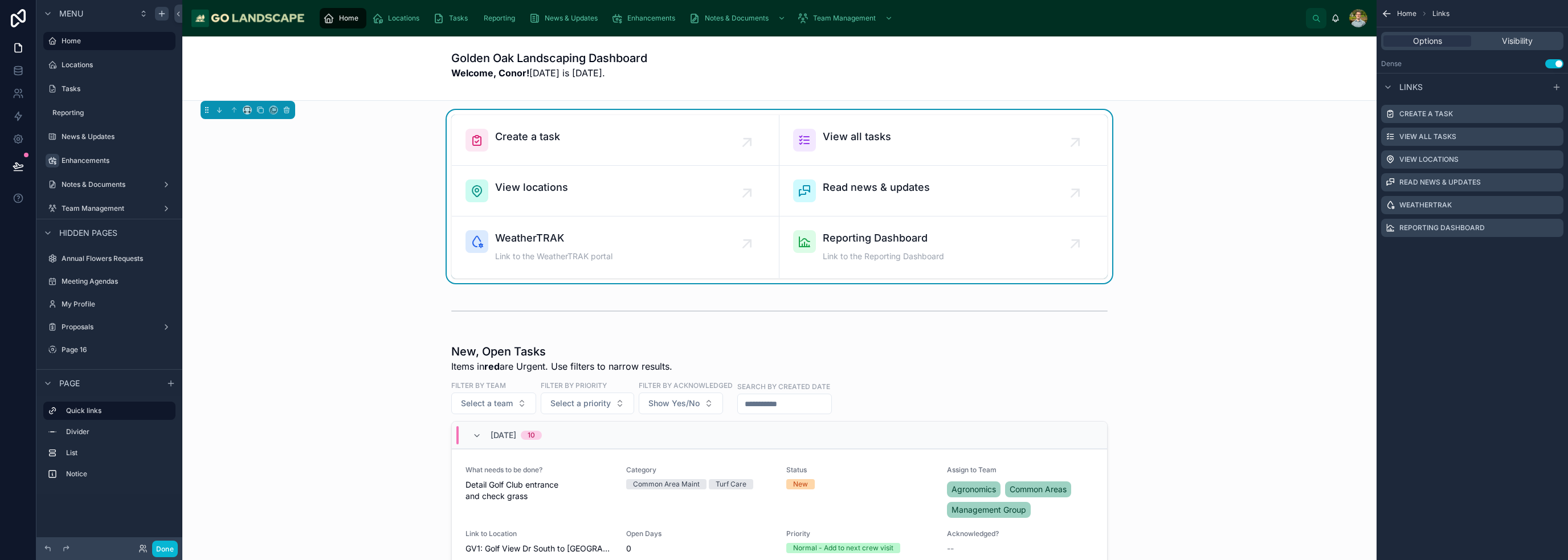
click at [783, 48] on div "Golden Oak Landscaping Dashboard Welcome, Conor! [DATE] is [DATE]." at bounding box center [780, 68] width 656 height 63
click at [783, 62] on div "Golden Oak Landscaping Dashboard Welcome, Conor! [DATE] is [DATE]." at bounding box center [780, 68] width 656 height 36
click at [645, 17] on span "Enhancements" at bounding box center [651, 19] width 48 height 9
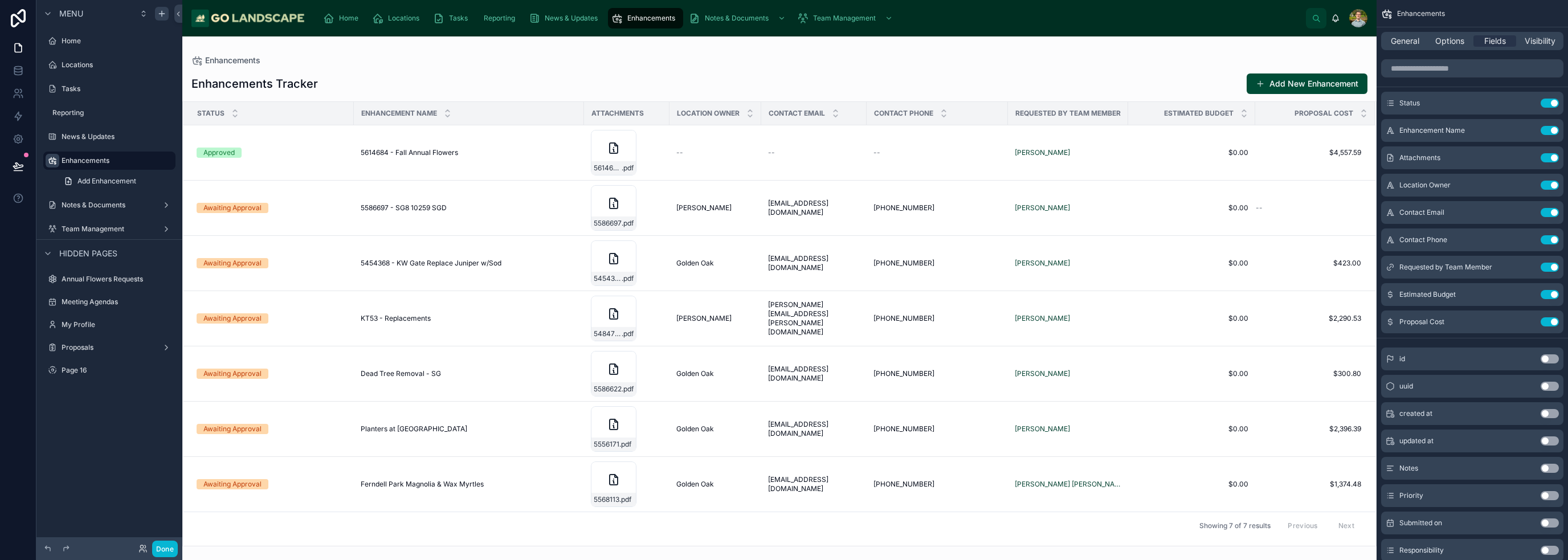
click at [783, 62] on div at bounding box center [780, 298] width 1194 height 524
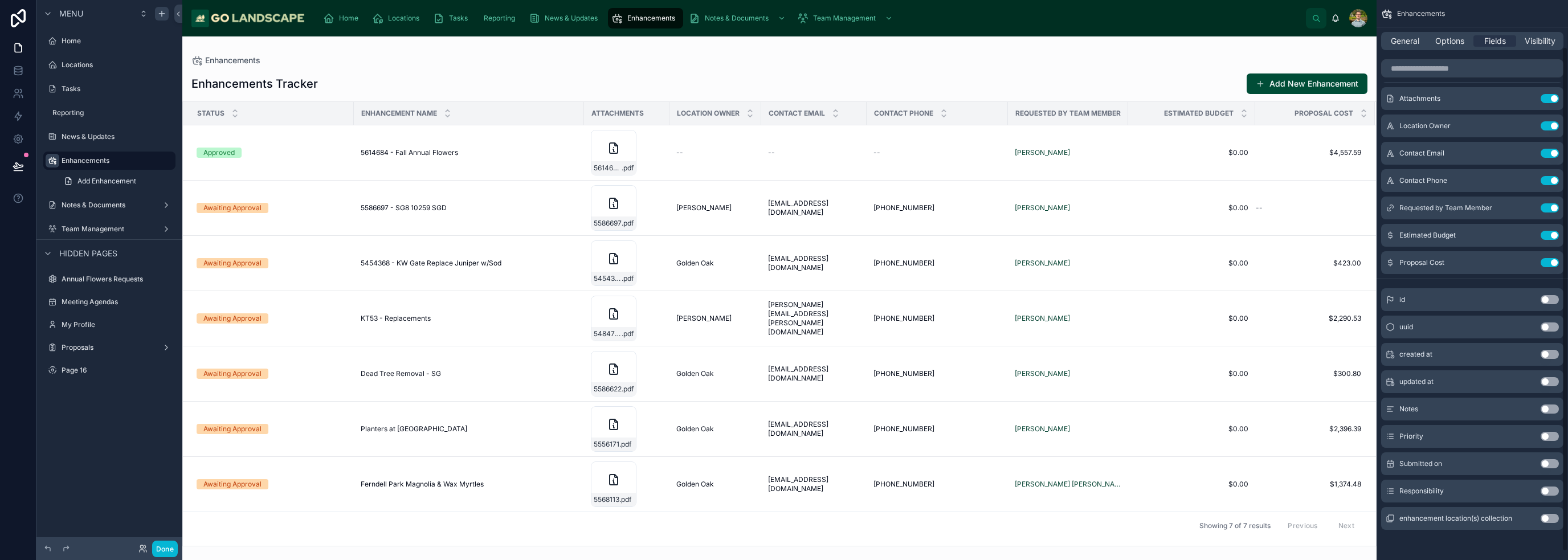
scroll to position [60, 0]
click at [783, 519] on button "Use setting" at bounding box center [1549, 518] width 19 height 9
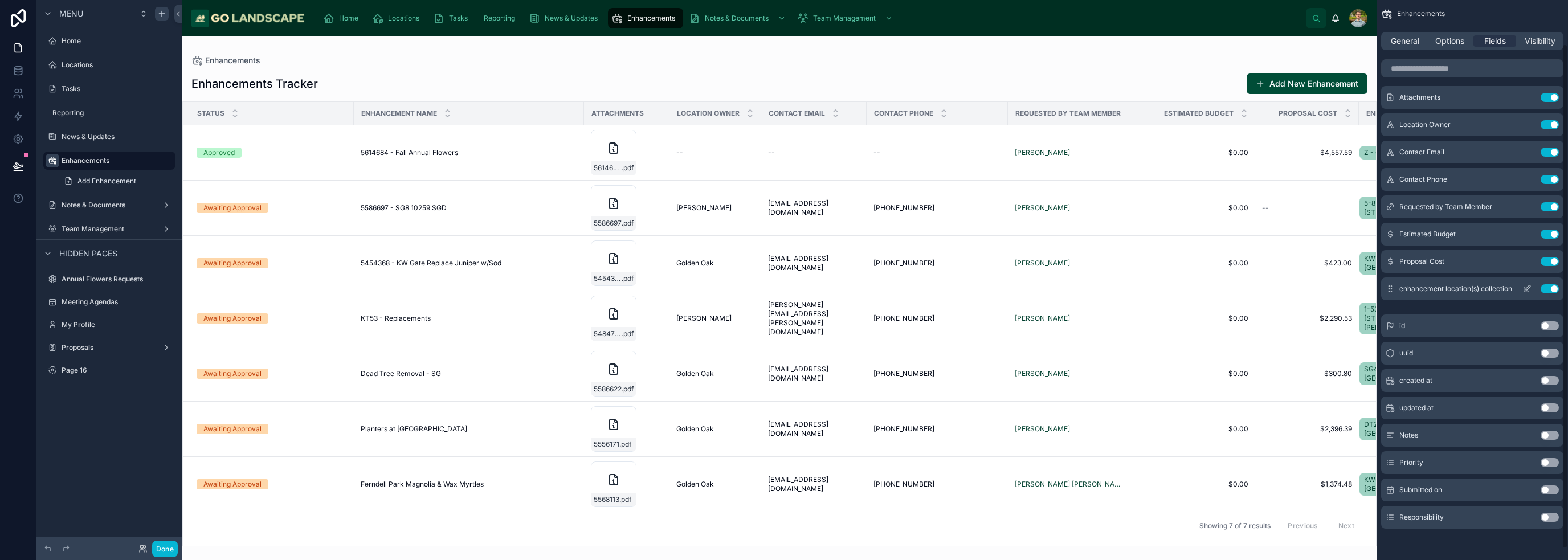
scroll to position [0, 0]
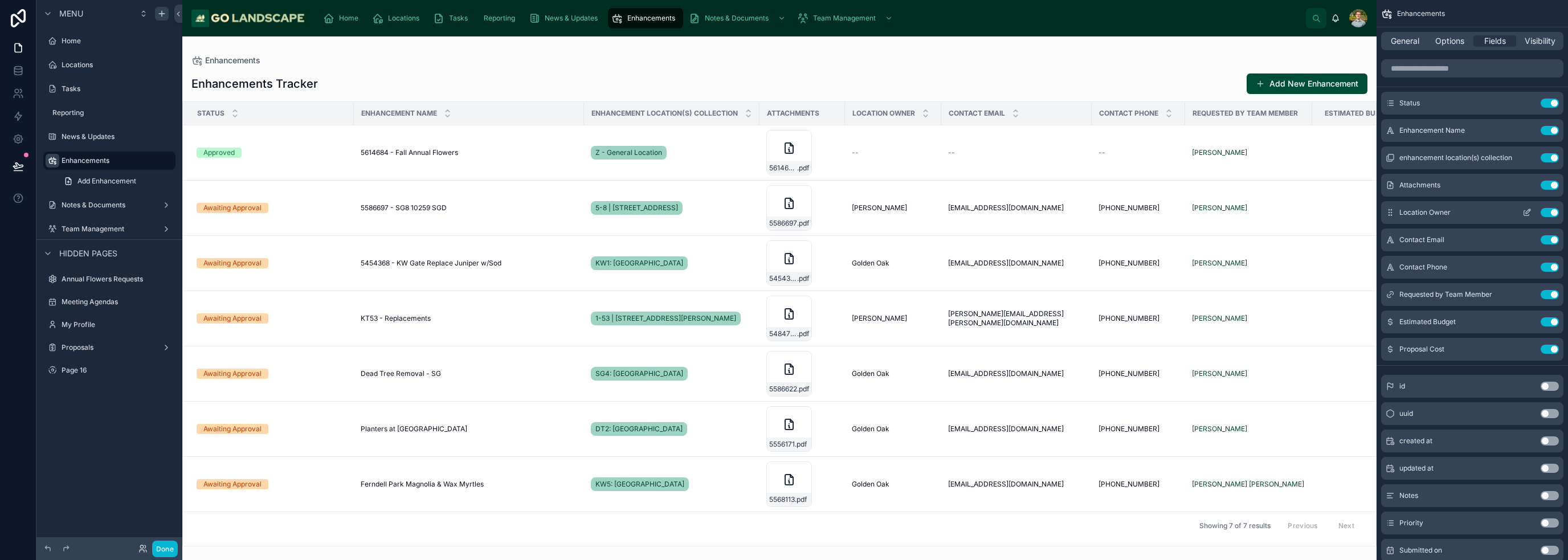
click at [783, 212] on button "Use setting" at bounding box center [1549, 213] width 19 height 9
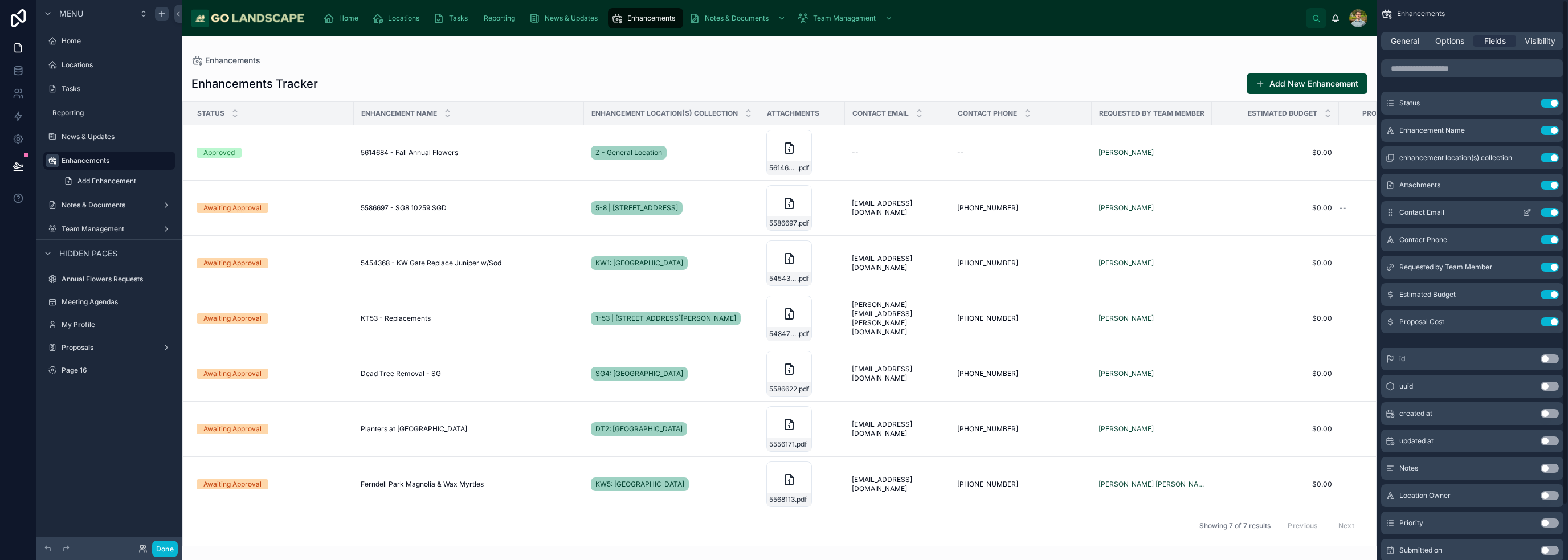
click at [783, 212] on button "Use setting" at bounding box center [1549, 213] width 19 height 9
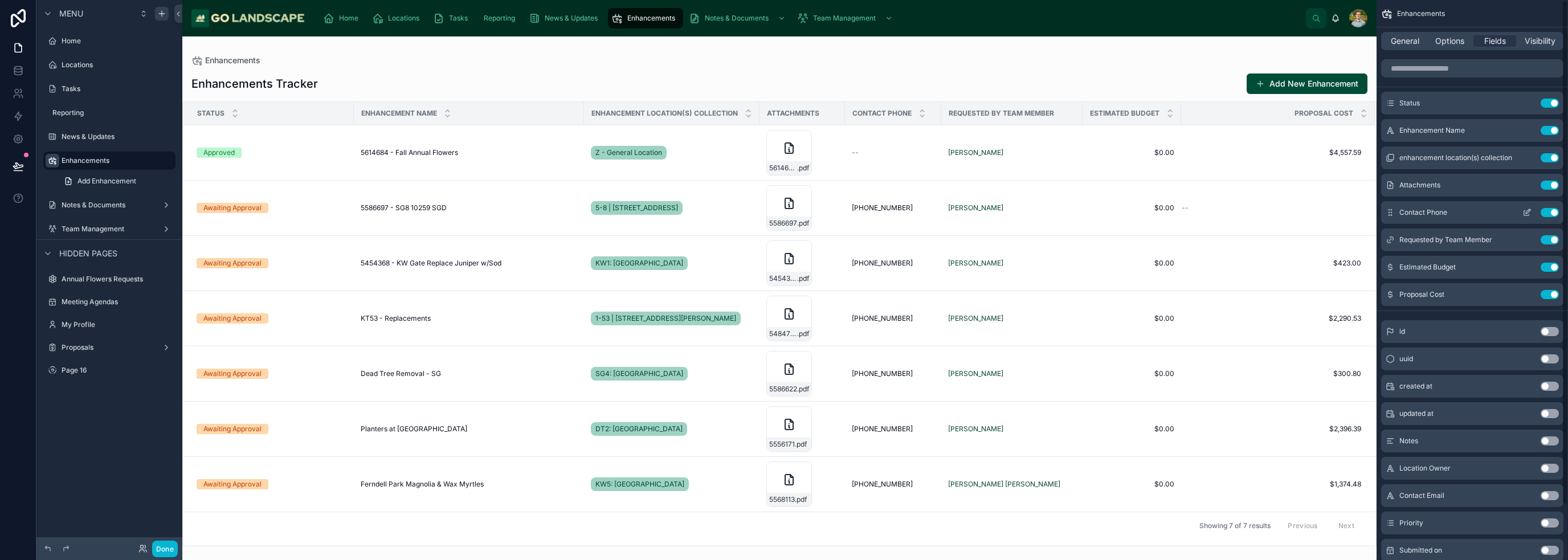
click at [783, 213] on button "Use setting" at bounding box center [1549, 213] width 19 height 9
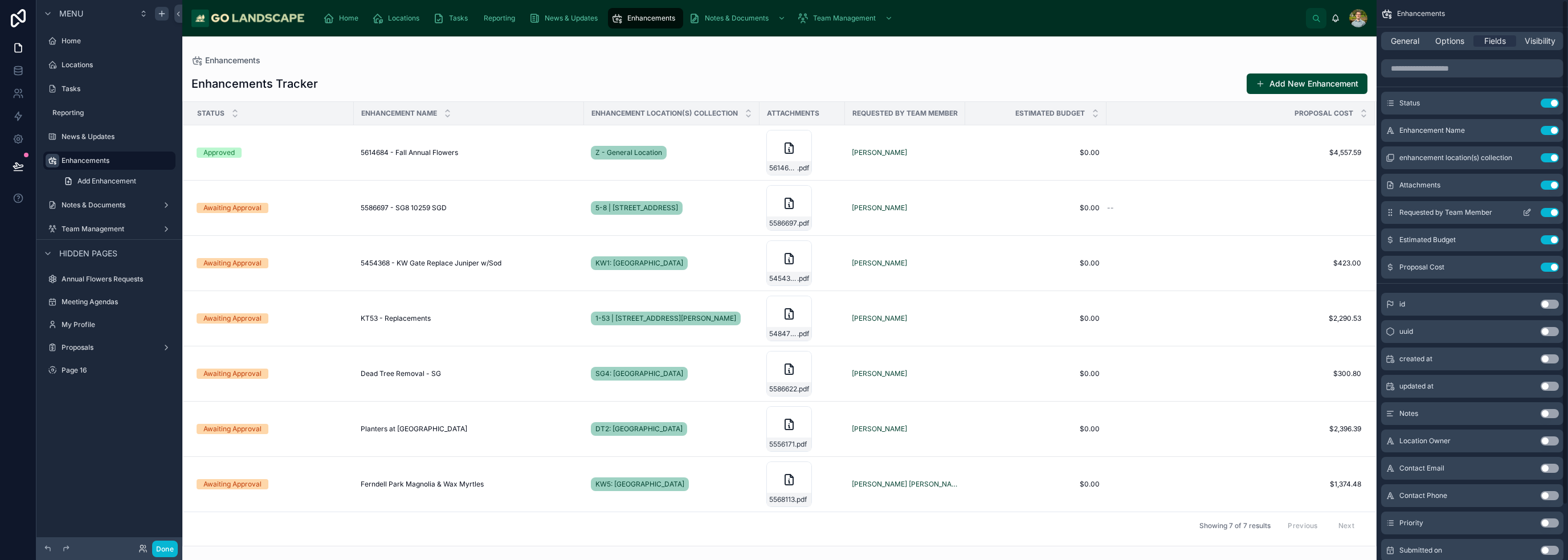
click at [783, 213] on button "Use setting" at bounding box center [1549, 213] width 19 height 9
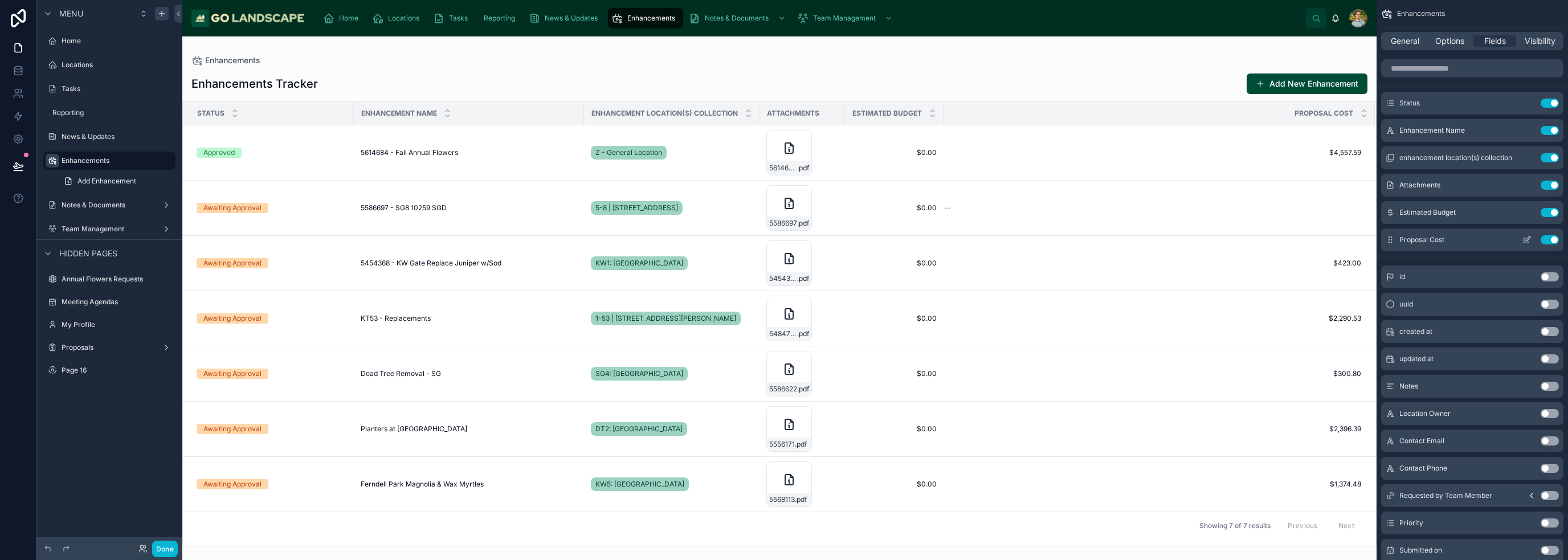
click at [783, 244] on div "Proposal Cost Use setting" at bounding box center [1472, 240] width 183 height 23
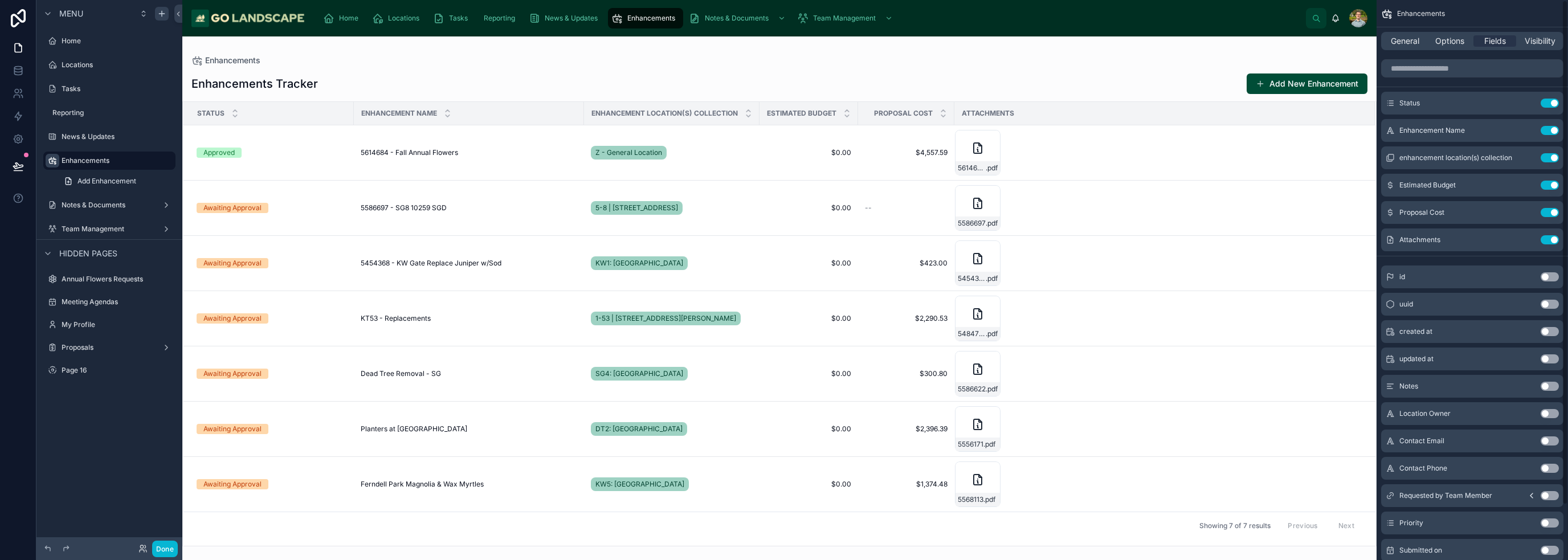
click at [783, 62] on div "Enhancements" at bounding box center [780, 60] width 1176 height 11
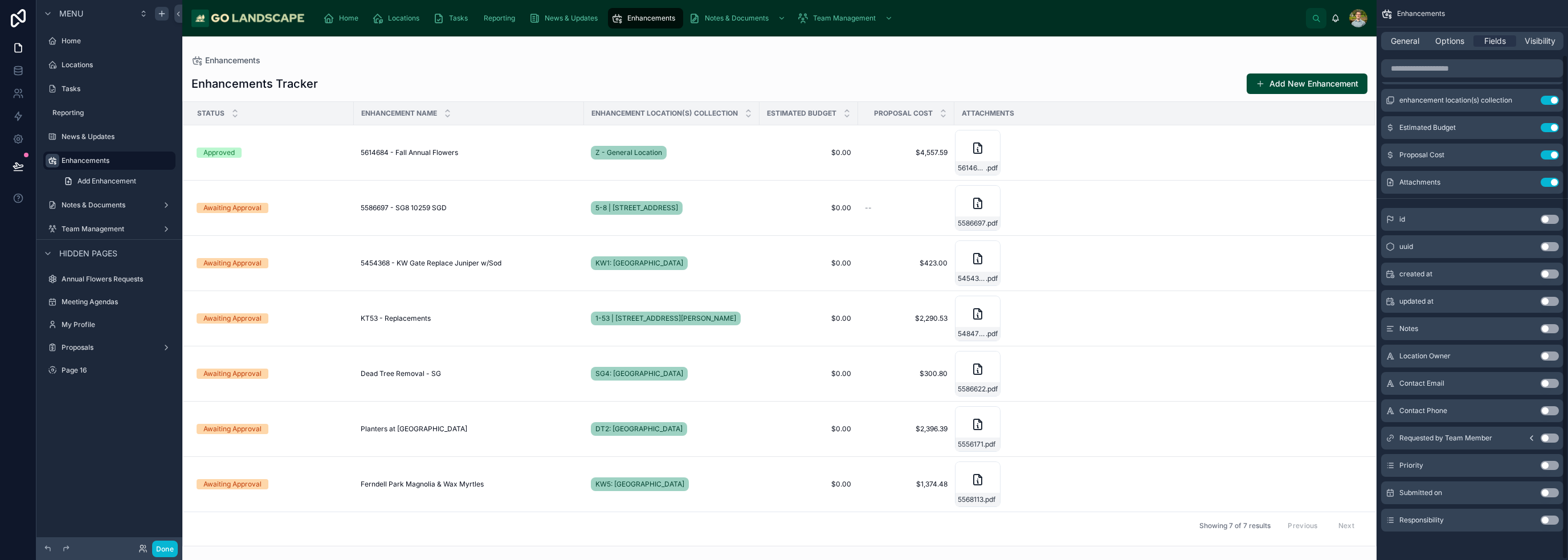
scroll to position [60, 0]
click at [783, 272] on button "Use setting" at bounding box center [1549, 271] width 19 height 9
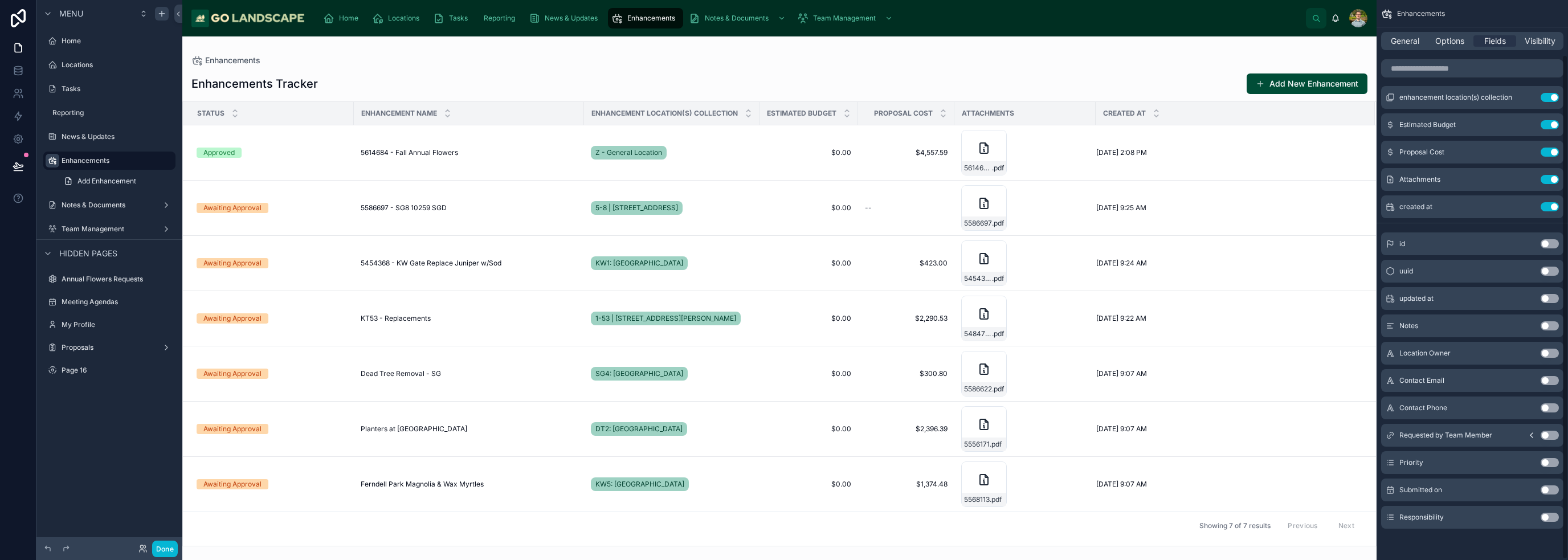
click at [783, 57] on div "Enhancements" at bounding box center [780, 60] width 1176 height 11
click at [783, 492] on button "Use setting" at bounding box center [1549, 489] width 19 height 9
click at [783, 207] on button "Use setting" at bounding box center [1549, 206] width 19 height 9
click at [783, 326] on button "Use setting" at bounding box center [1549, 325] width 19 height 9
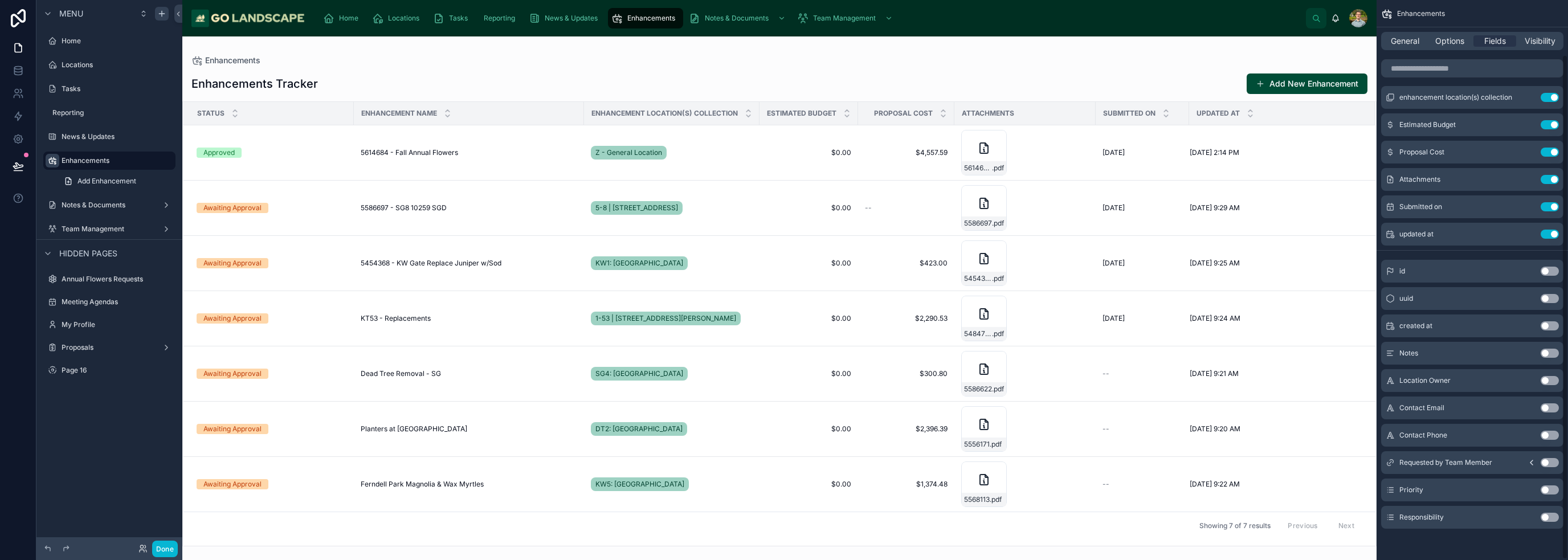
click at [783, 86] on div "Enhancements Tracker Add New Enhancement" at bounding box center [780, 84] width 1176 height 22
click at [599, 63] on div "Enhancements" at bounding box center [780, 60] width 1176 height 11
click at [531, 162] on td "5614684 - Fall Annual Flowers 5614684 - Fall Annual Flowers" at bounding box center [468, 153] width 230 height 56
click at [428, 155] on span "5614684 - Fall Annual Flowers" at bounding box center [409, 153] width 97 height 9
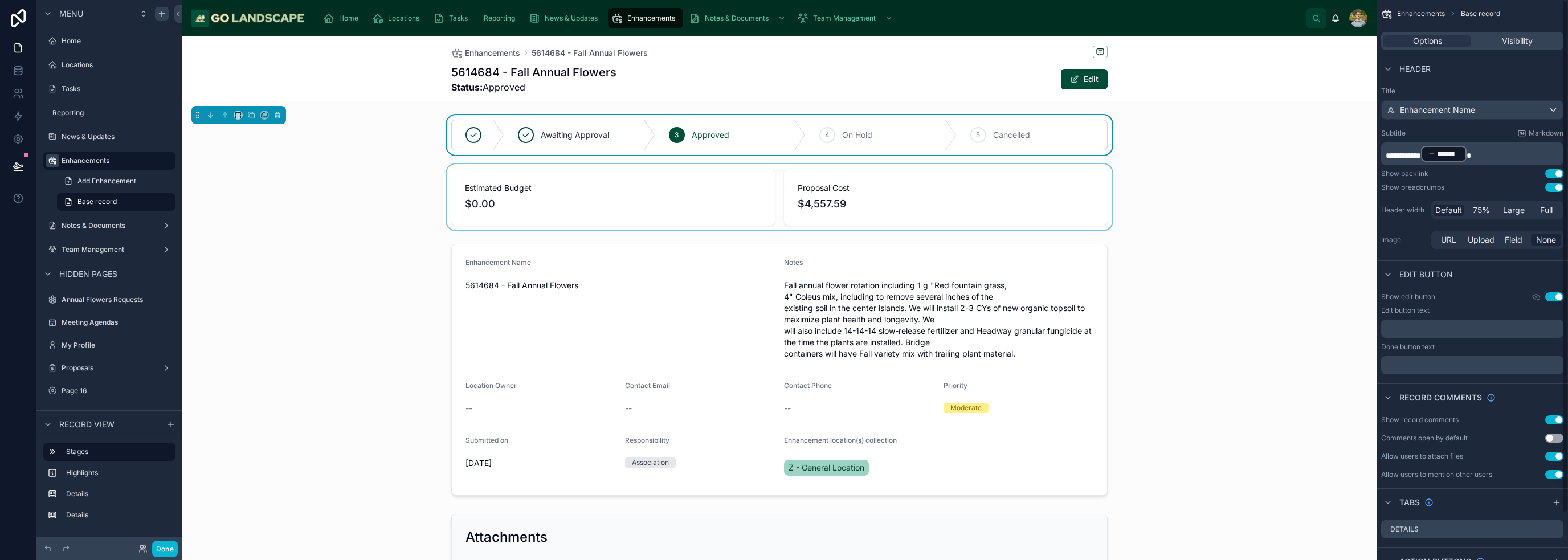
click at [783, 190] on div at bounding box center [780, 197] width 1194 height 66
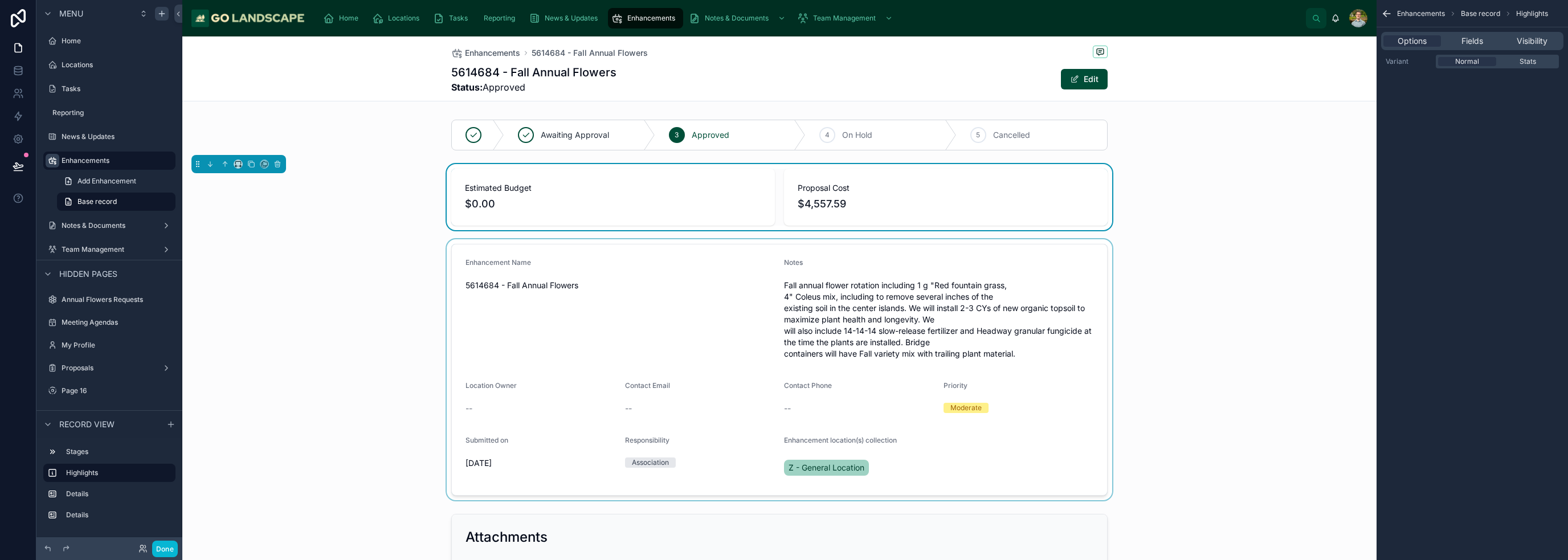
click at [634, 340] on div at bounding box center [780, 370] width 1194 height 261
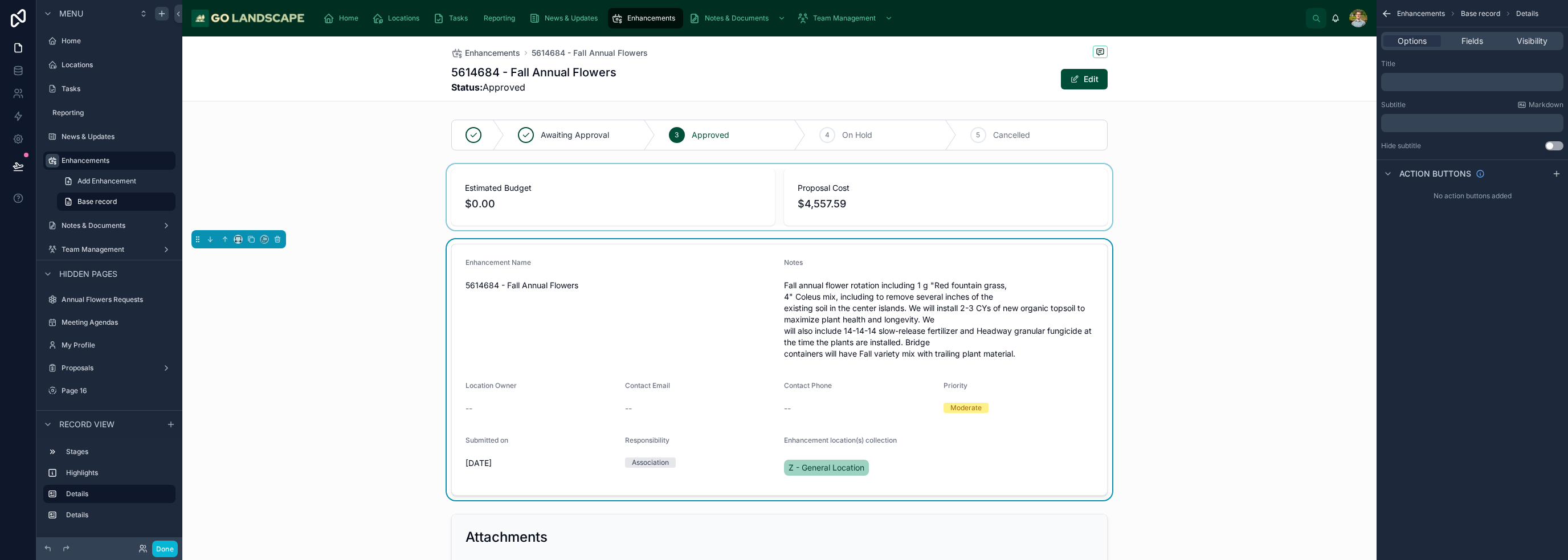
click at [783, 48] on div "Options Fields Visibility" at bounding box center [1472, 41] width 183 height 19
click at [783, 41] on span "Fields" at bounding box center [1472, 41] width 22 height 11
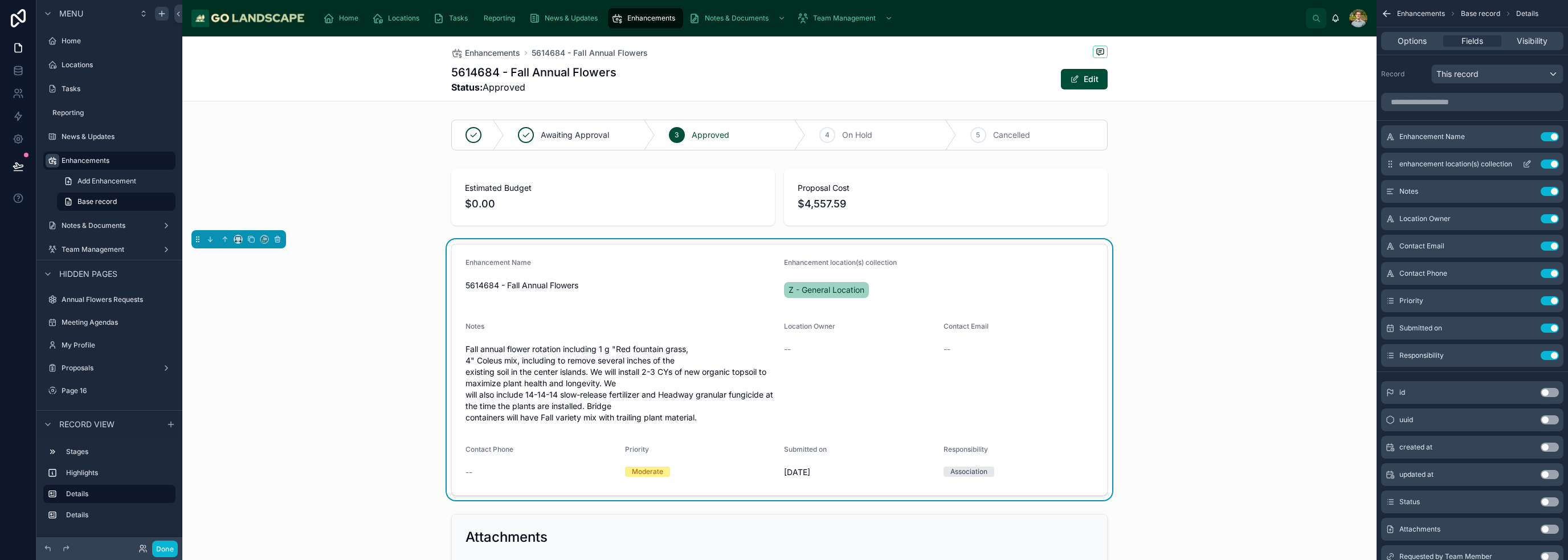
click at [783, 164] on icon "scrollable content" at bounding box center [1527, 164] width 9 height 9
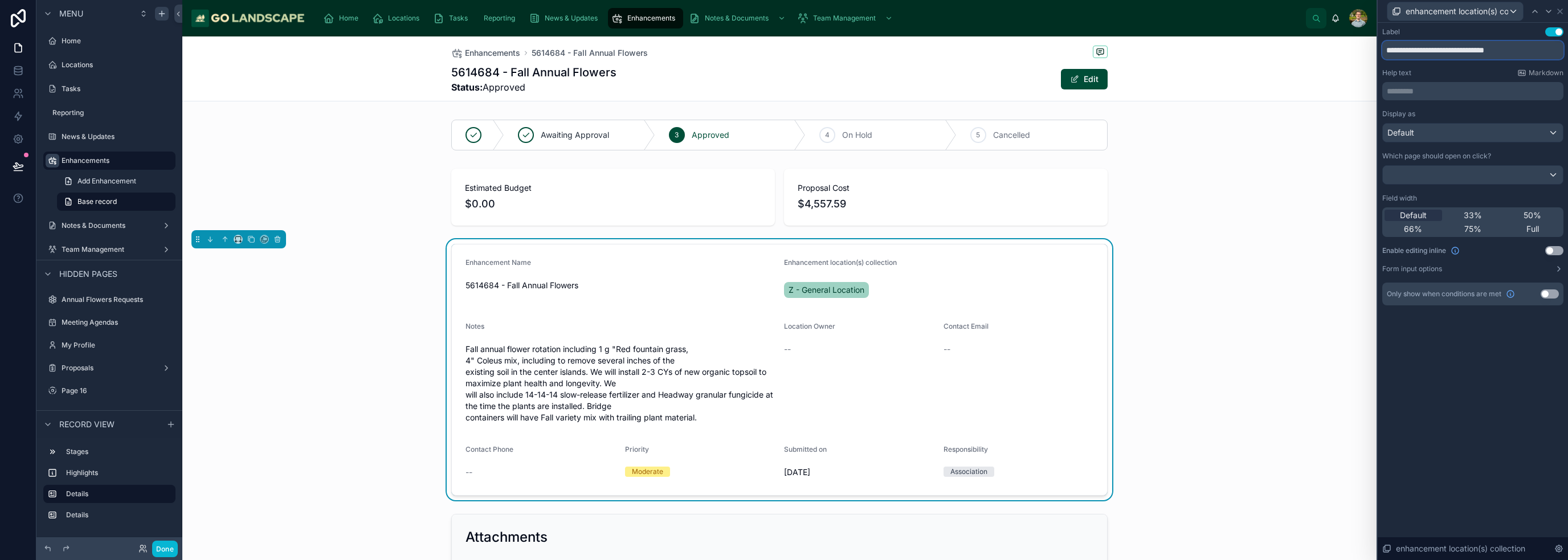
click at [783, 56] on input "**********" at bounding box center [1472, 50] width 181 height 19
type input "**********"
click at [783, 374] on div "**********" at bounding box center [1473, 291] width 190 height 537
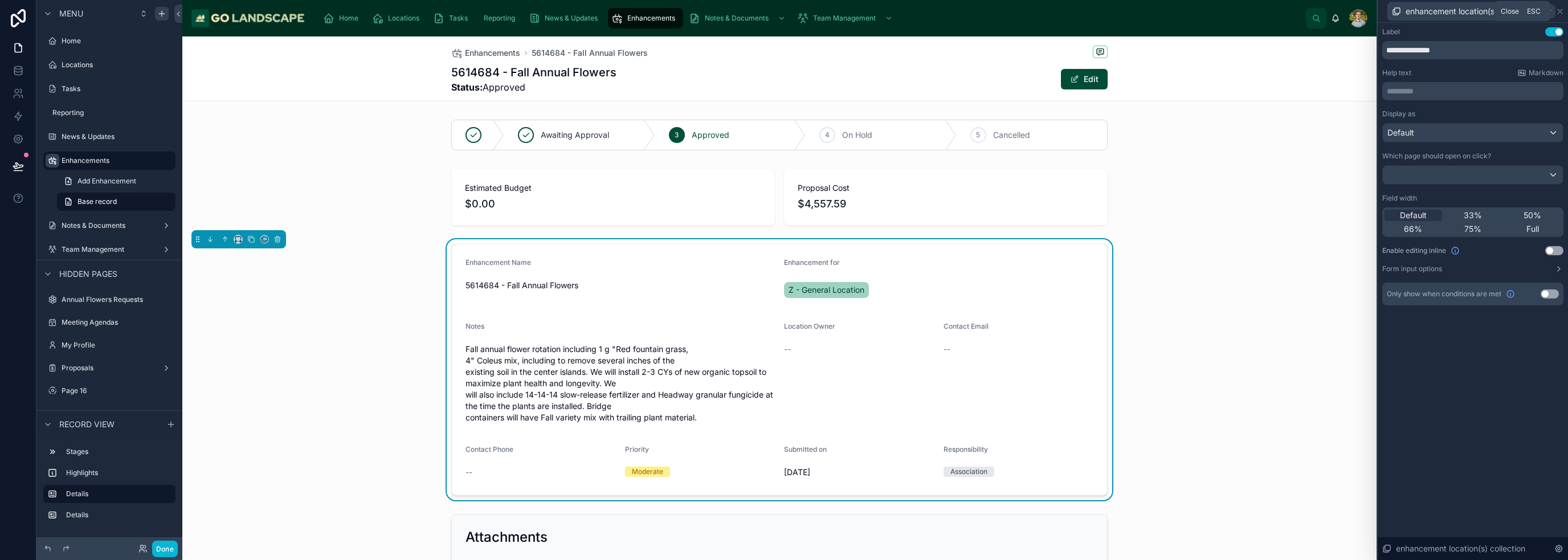
click at [783, 14] on icon at bounding box center [1560, 11] width 9 height 9
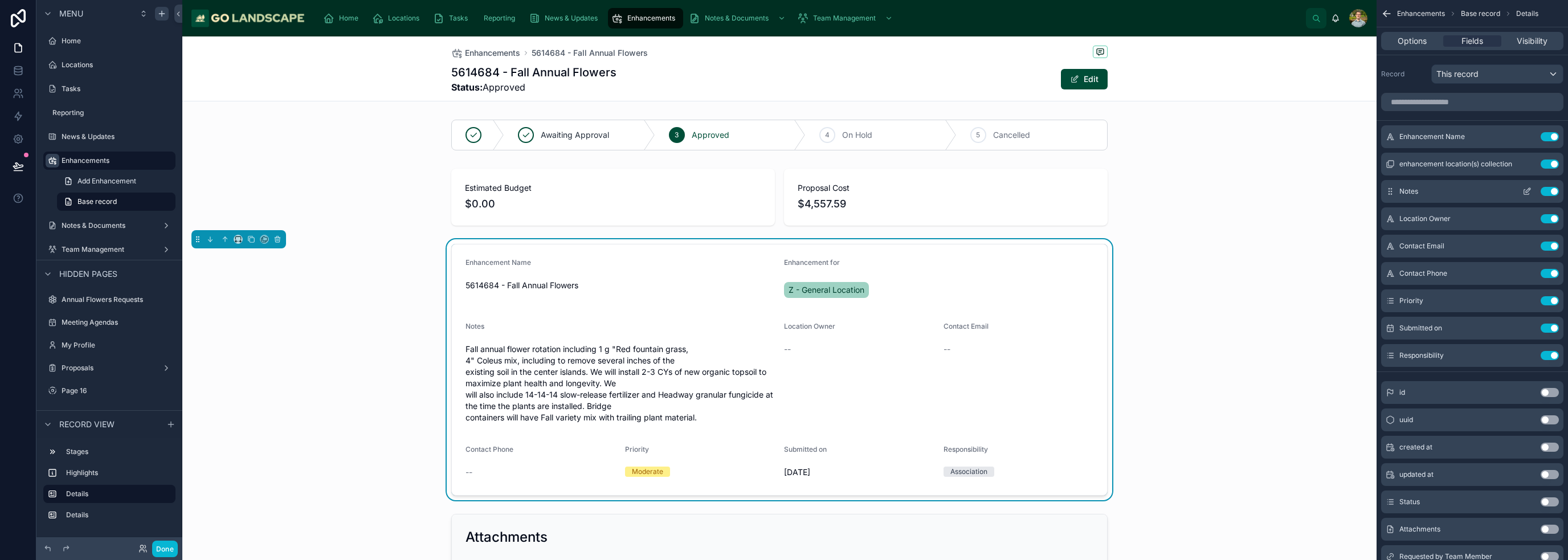
click at [783, 192] on icon "scrollable content" at bounding box center [1527, 191] width 9 height 9
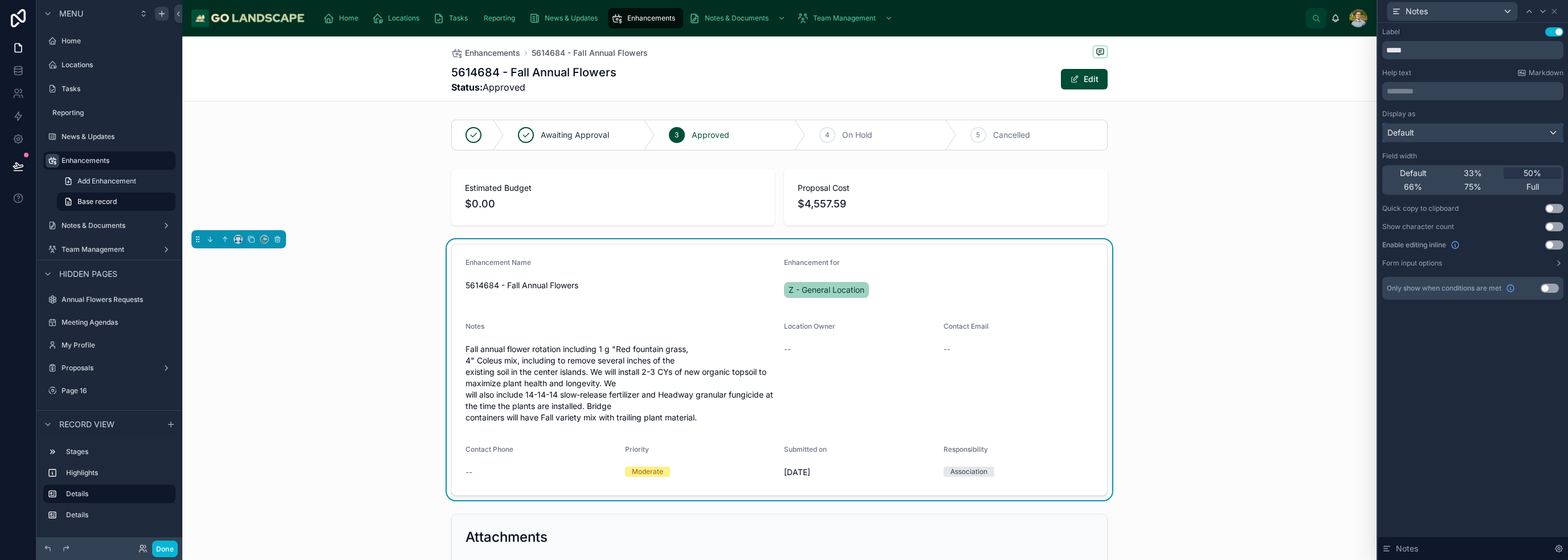
click at [783, 127] on div "Default" at bounding box center [1473, 132] width 180 height 19
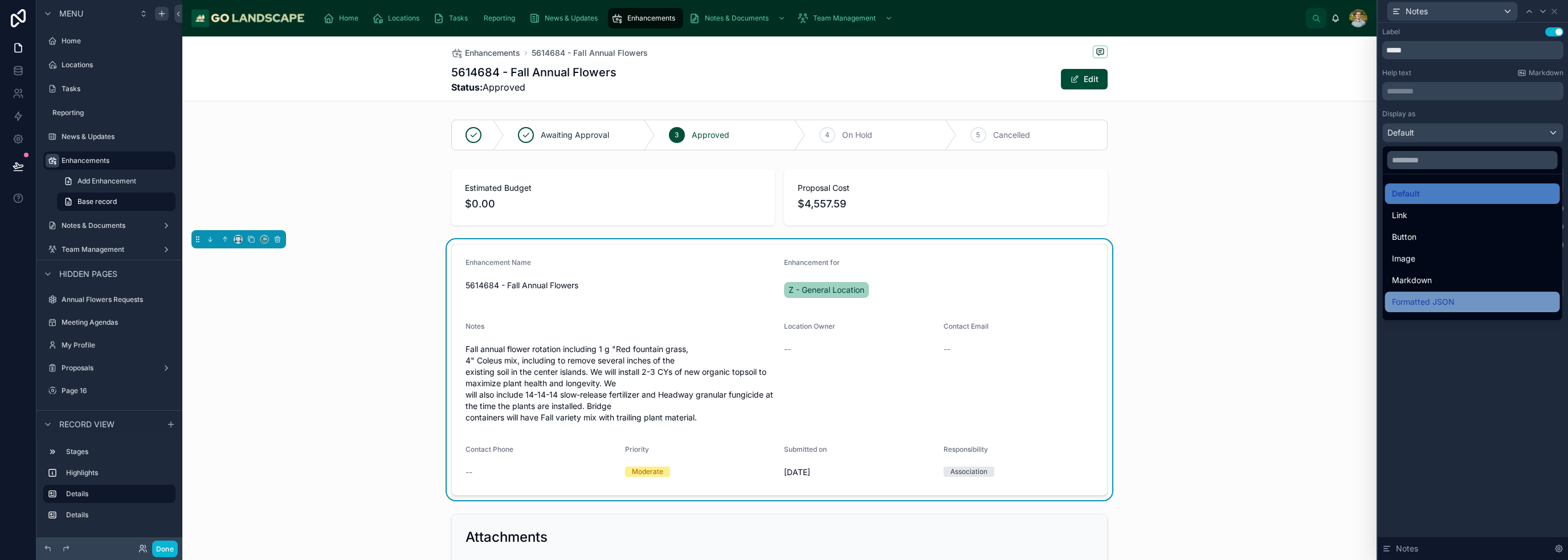
click at [783, 297] on div "Formatted JSON" at bounding box center [1472, 302] width 161 height 14
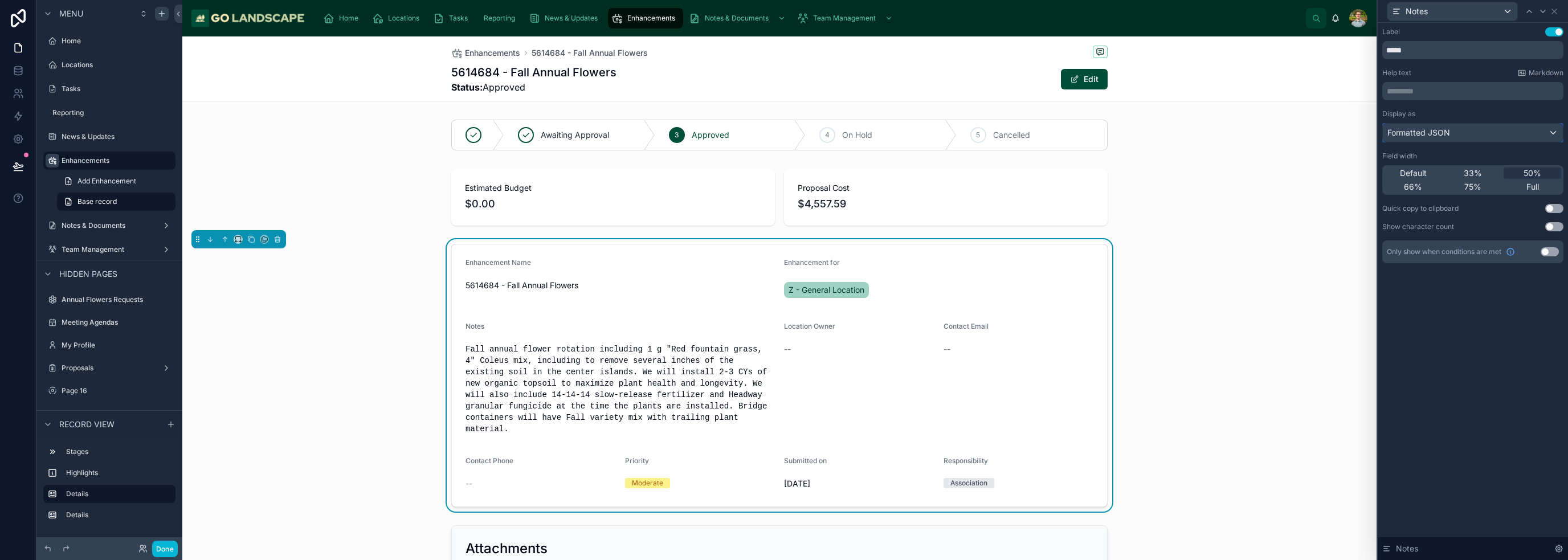
click at [783, 125] on div "Formatted JSON" at bounding box center [1473, 132] width 180 height 19
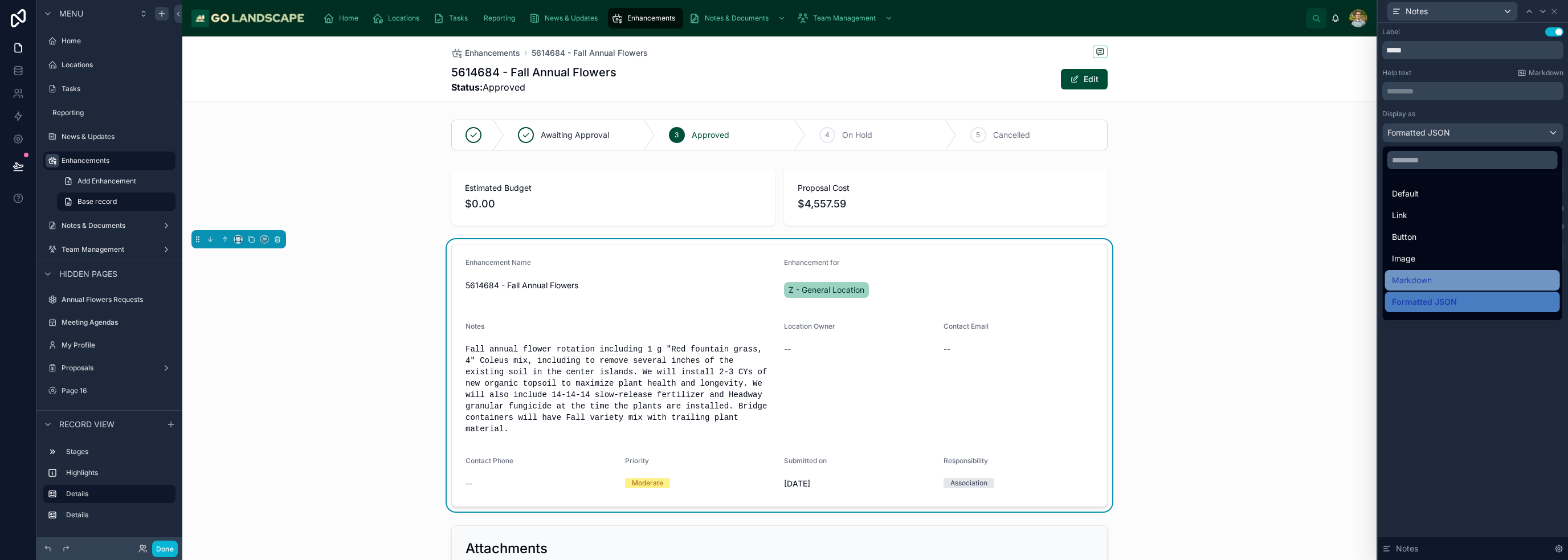
click at [783, 284] on div "Markdown" at bounding box center [1472, 280] width 161 height 14
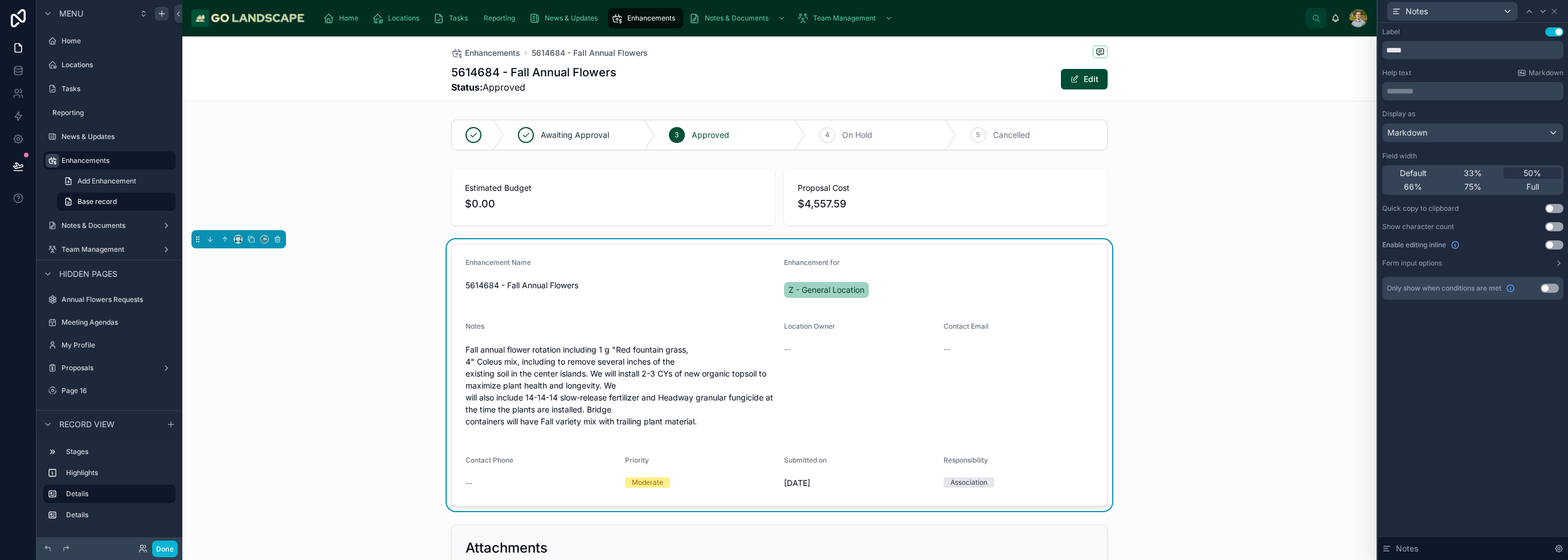
drag, startPoint x: 1539, startPoint y: 385, endPoint x: 1518, endPoint y: 385, distance: 21.0
click at [783, 385] on div "Label Use setting ***** Help text Markdown ********* ﻿ Display as Markdown Fiel…" at bounding box center [1473, 291] width 190 height 537
drag, startPoint x: 1532, startPoint y: 186, endPoint x: 1526, endPoint y: 186, distance: 6.0
click at [783, 186] on span "Full" at bounding box center [1533, 186] width 12 height 11
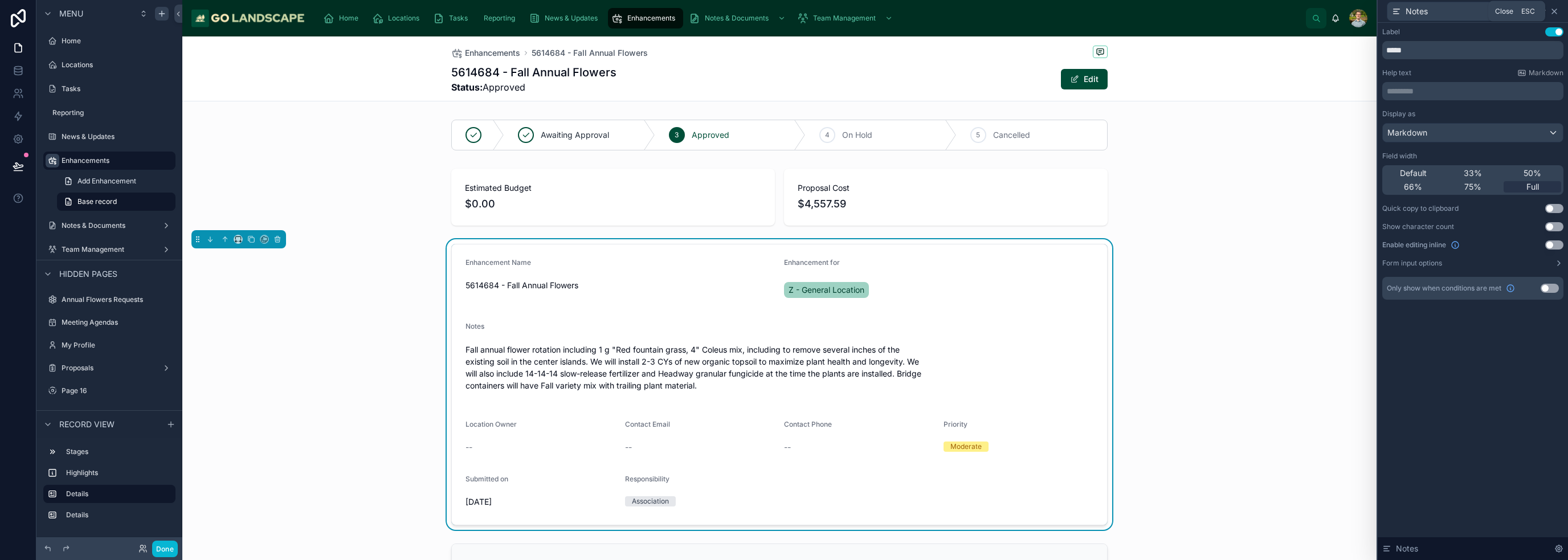
click at [783, 9] on icon at bounding box center [1554, 11] width 9 height 9
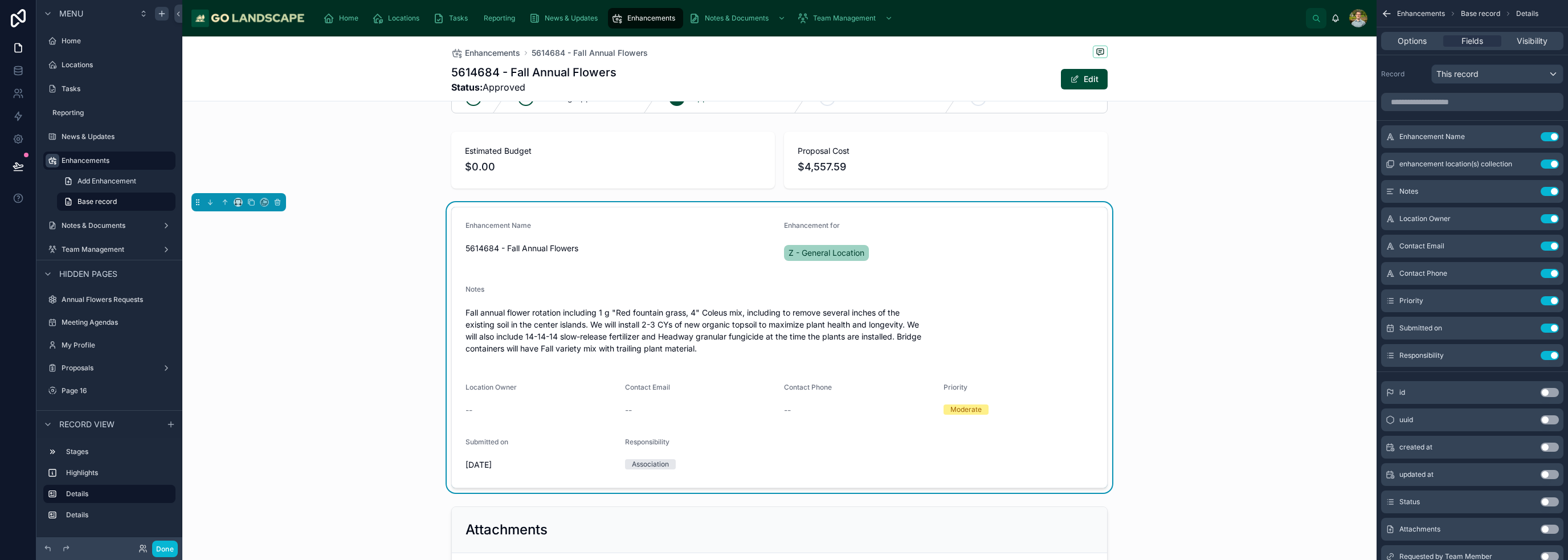
scroll to position [57, 0]
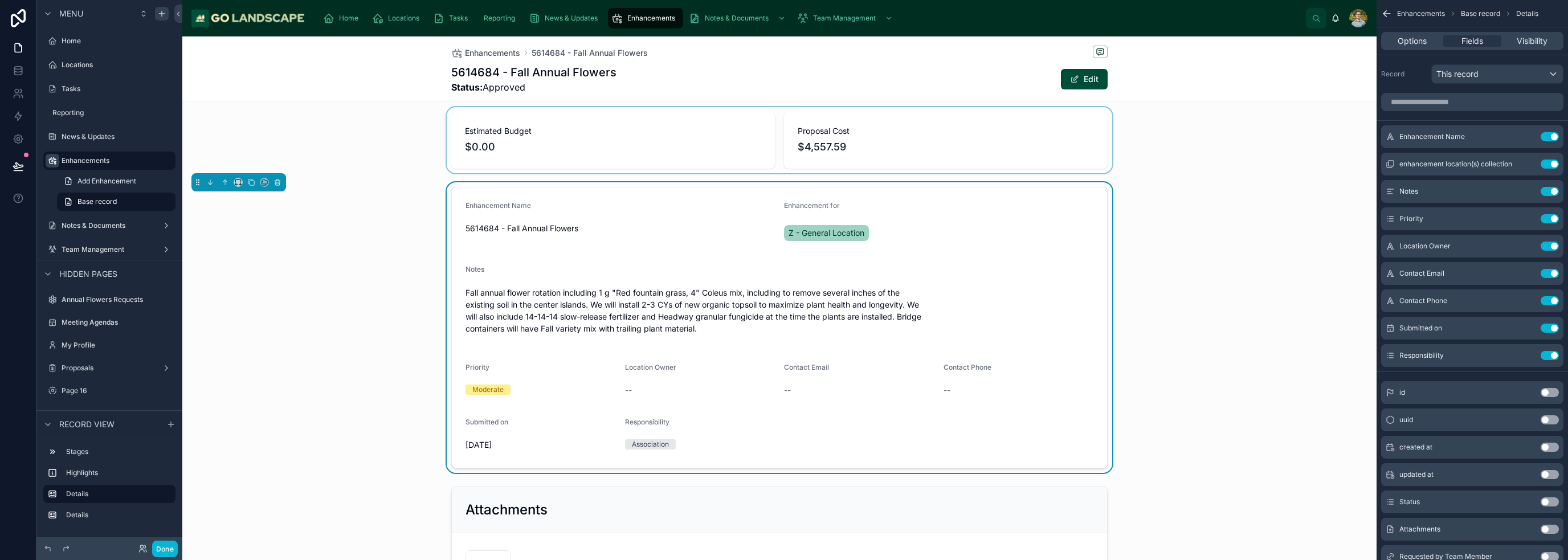
click at [783, 149] on div at bounding box center [780, 139] width 1194 height 66
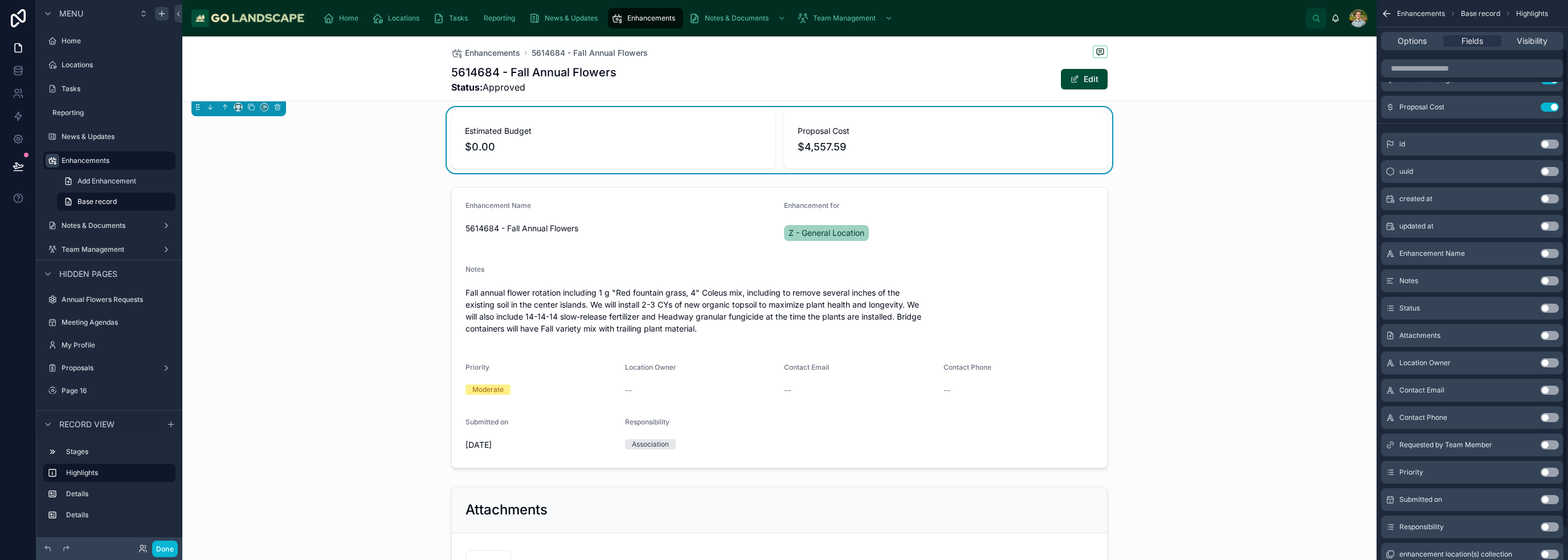
click at [783, 469] on button "Use setting" at bounding box center [1549, 472] width 19 height 9
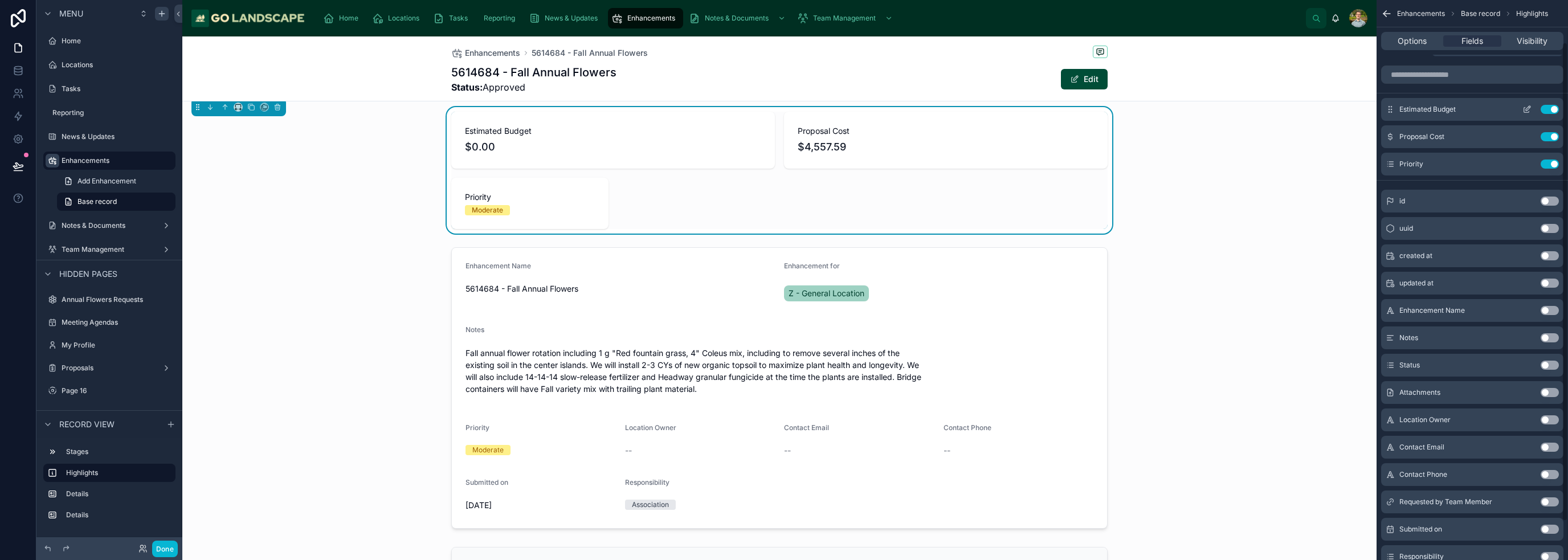
scroll to position [0, 0]
click at [783, 134] on icon "scrollable content" at bounding box center [1529, 134] width 1 height 1
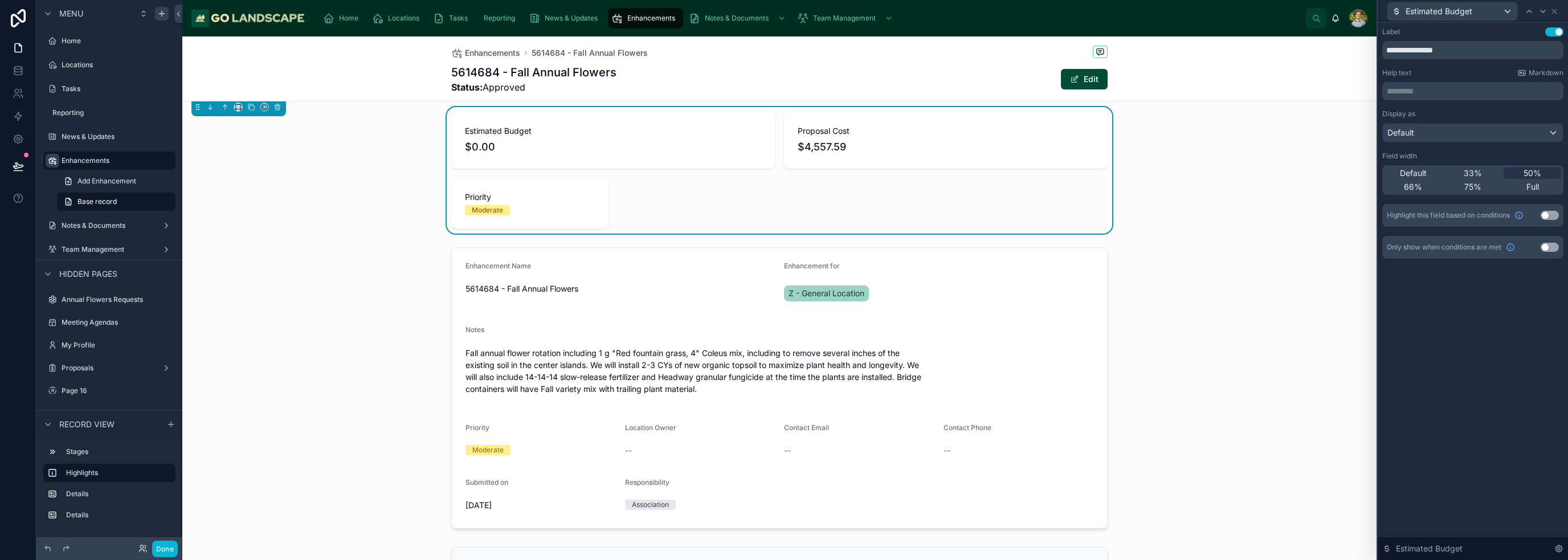
drag, startPoint x: 1417, startPoint y: 171, endPoint x: 1466, endPoint y: 123, distance: 68.6
click at [783, 171] on span "Default" at bounding box center [1414, 173] width 26 height 11
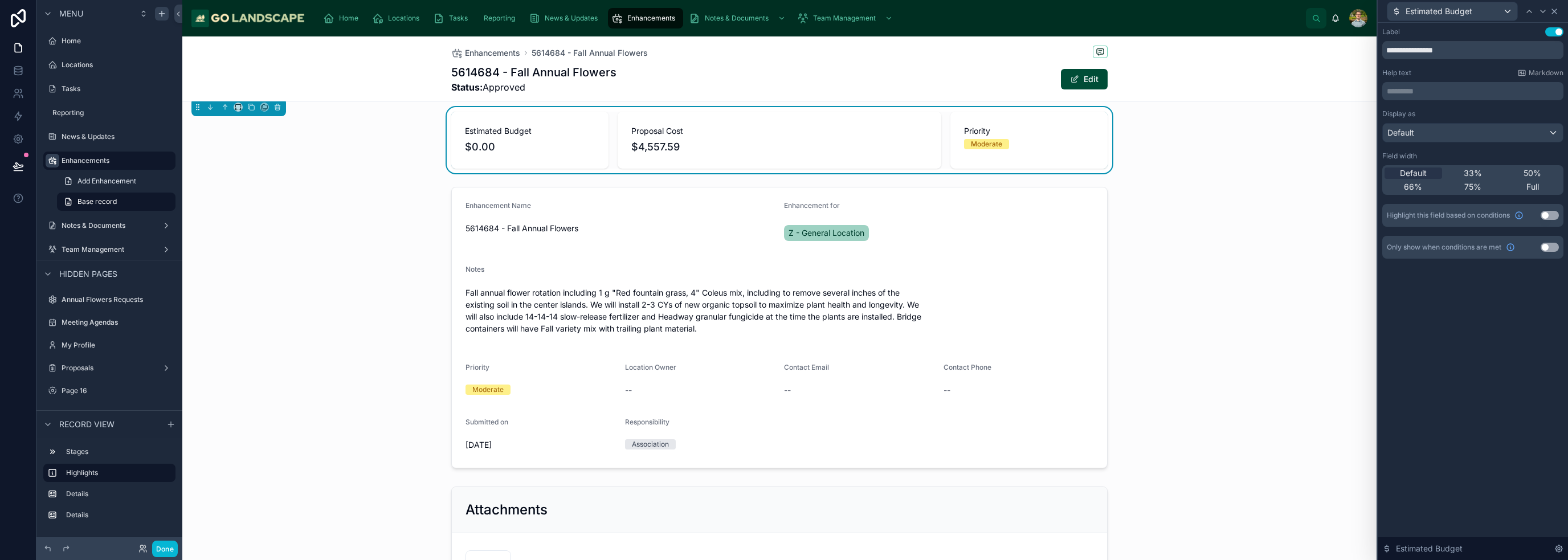
click at [783, 13] on icon at bounding box center [1554, 11] width 9 height 9
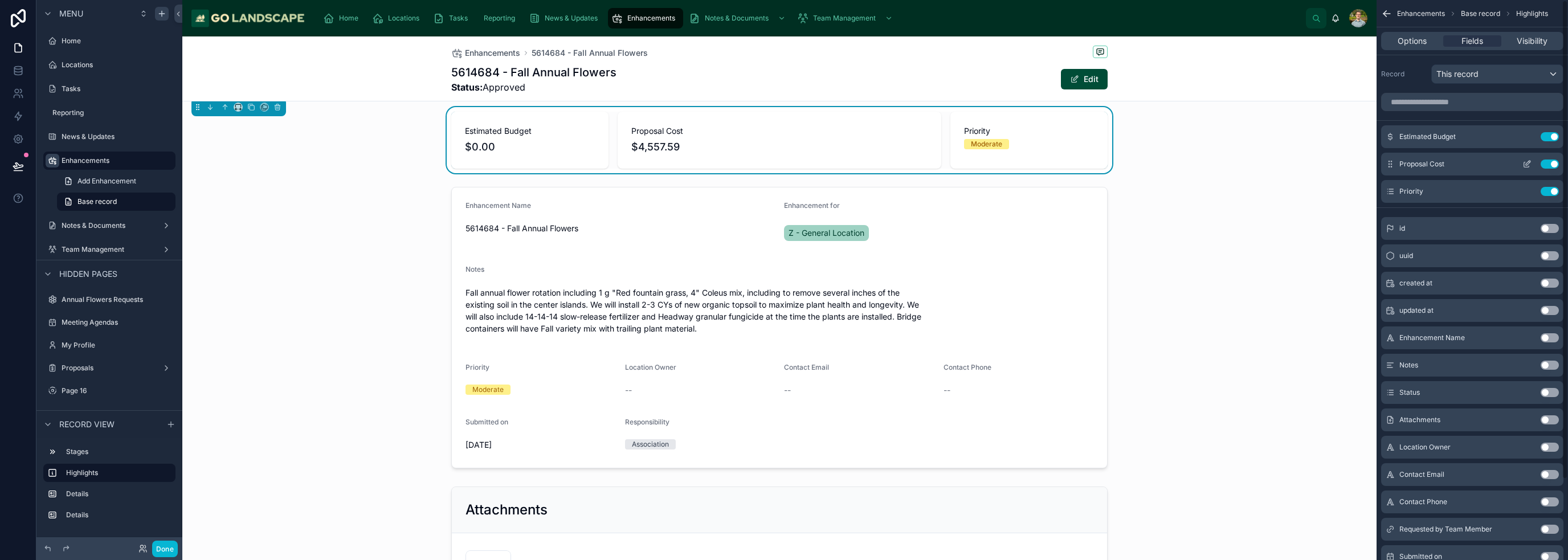
click at [783, 164] on icon "scrollable content" at bounding box center [1527, 164] width 9 height 9
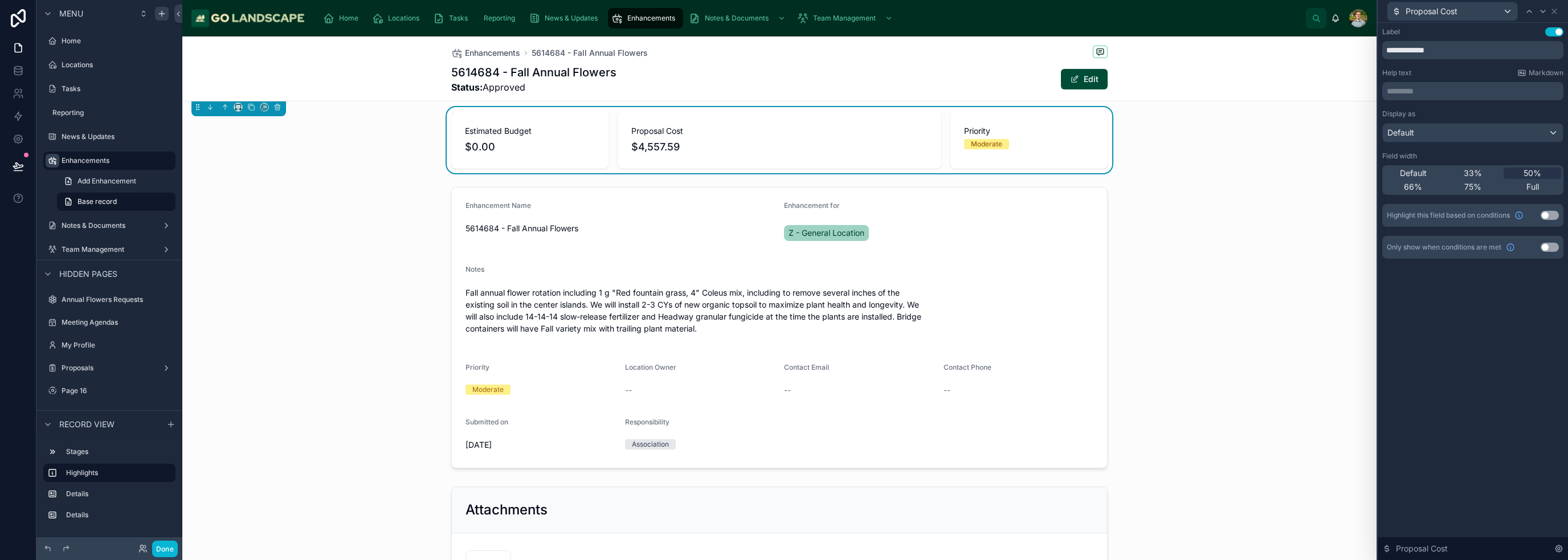
click at [783, 168] on span "Default" at bounding box center [1414, 173] width 26 height 11
click at [783, 13] on icon at bounding box center [1554, 11] width 9 height 9
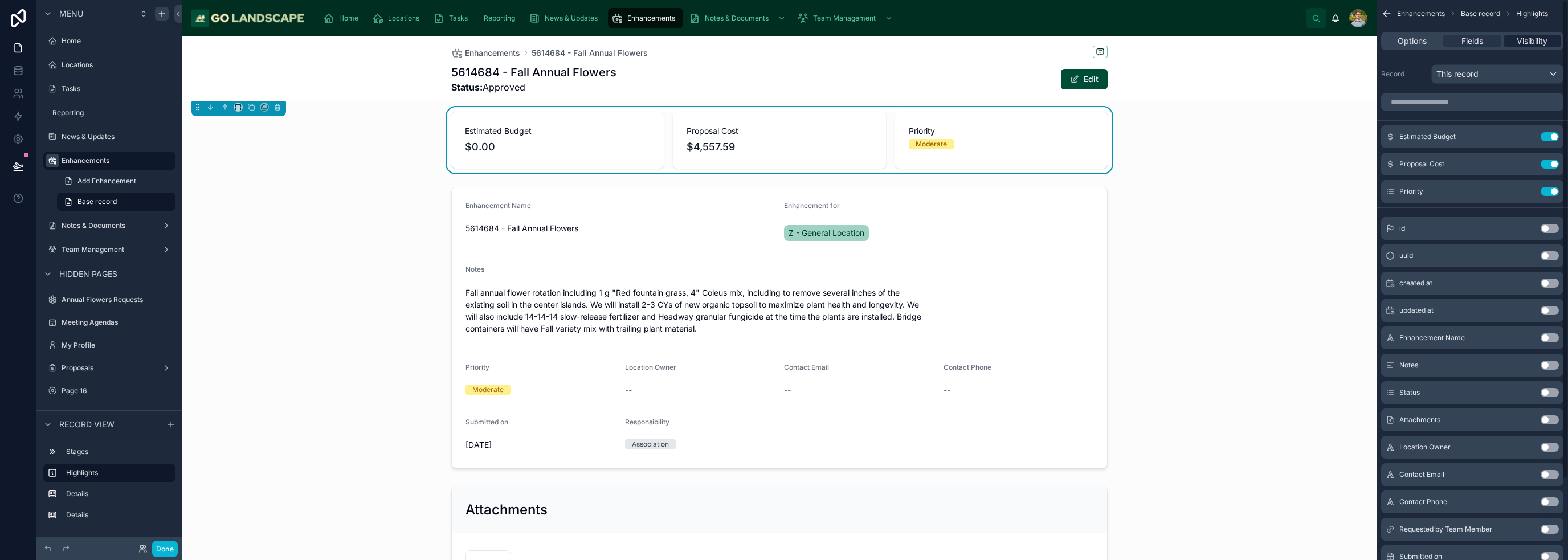
click at [783, 41] on span "Visibility" at bounding box center [1532, 41] width 31 height 11
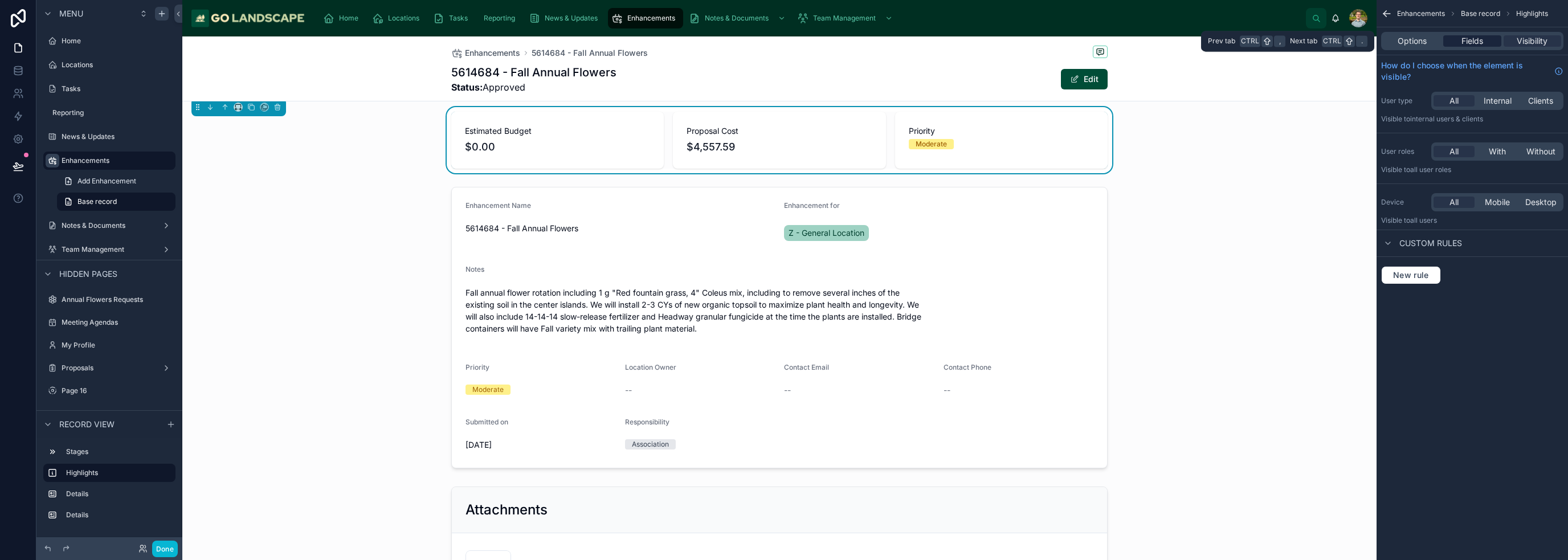
click at [783, 41] on span "Fields" at bounding box center [1472, 41] width 22 height 11
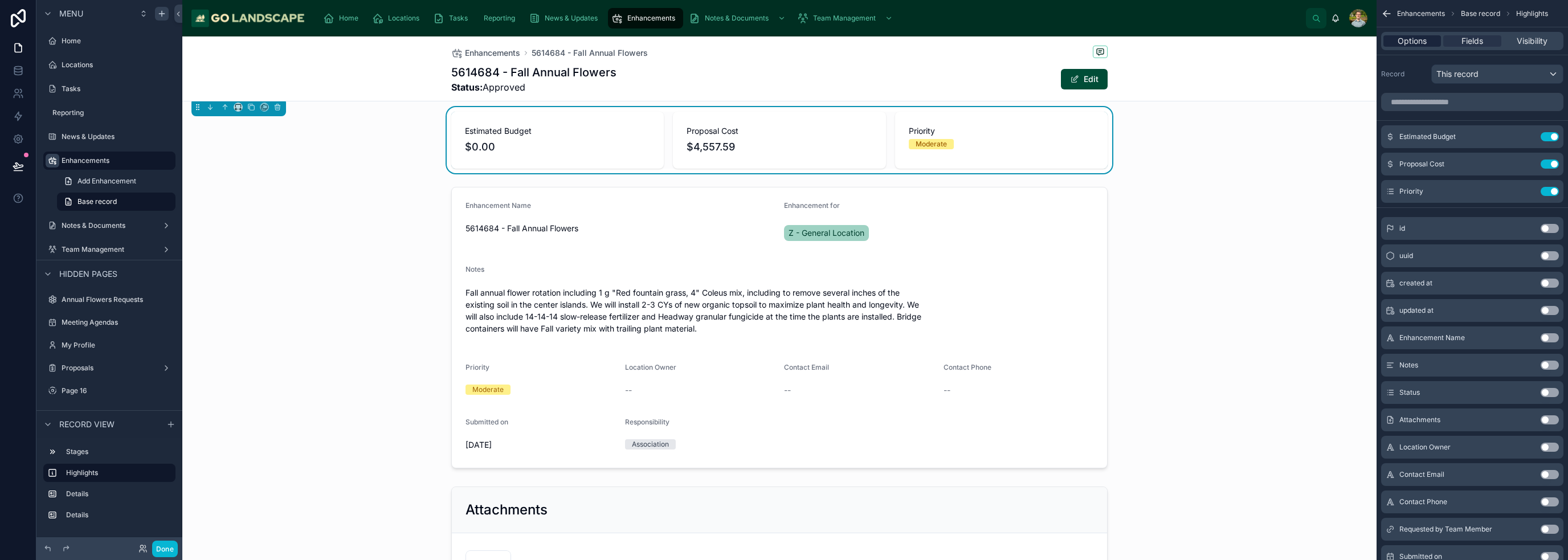
click at [783, 38] on span "Options" at bounding box center [1412, 41] width 29 height 11
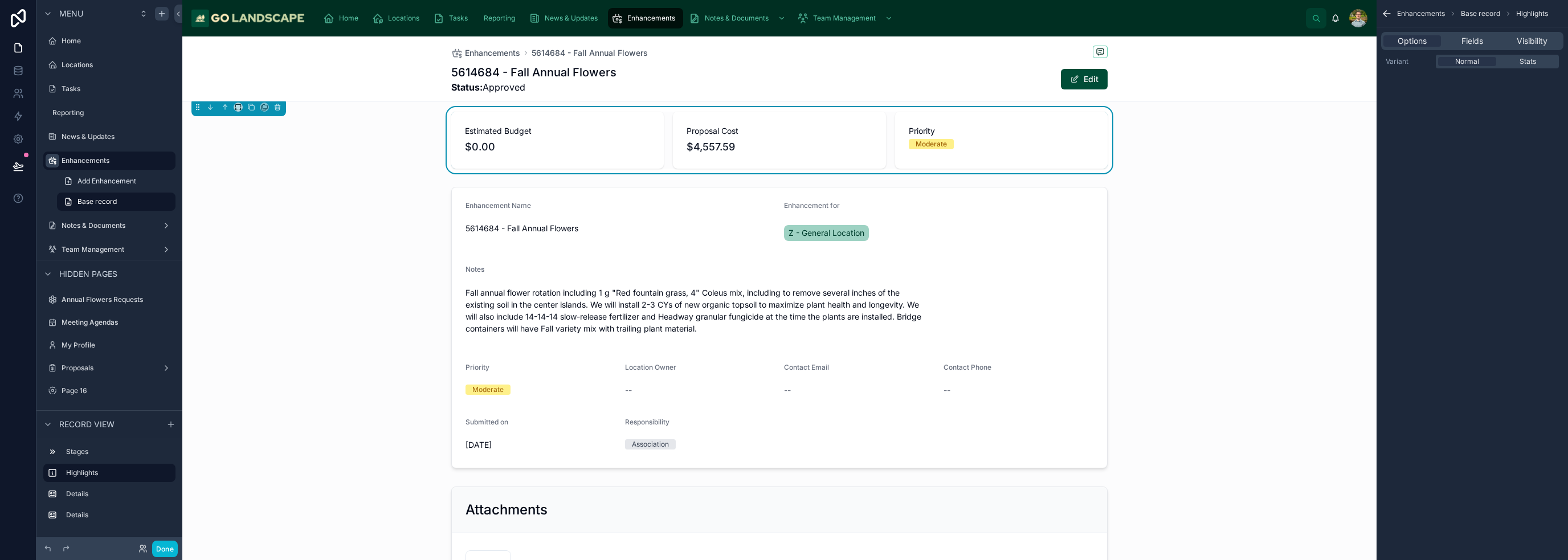
click at [783, 60] on div "Stats" at bounding box center [1527, 62] width 58 height 9
click at [783, 323] on div at bounding box center [780, 330] width 1194 height 291
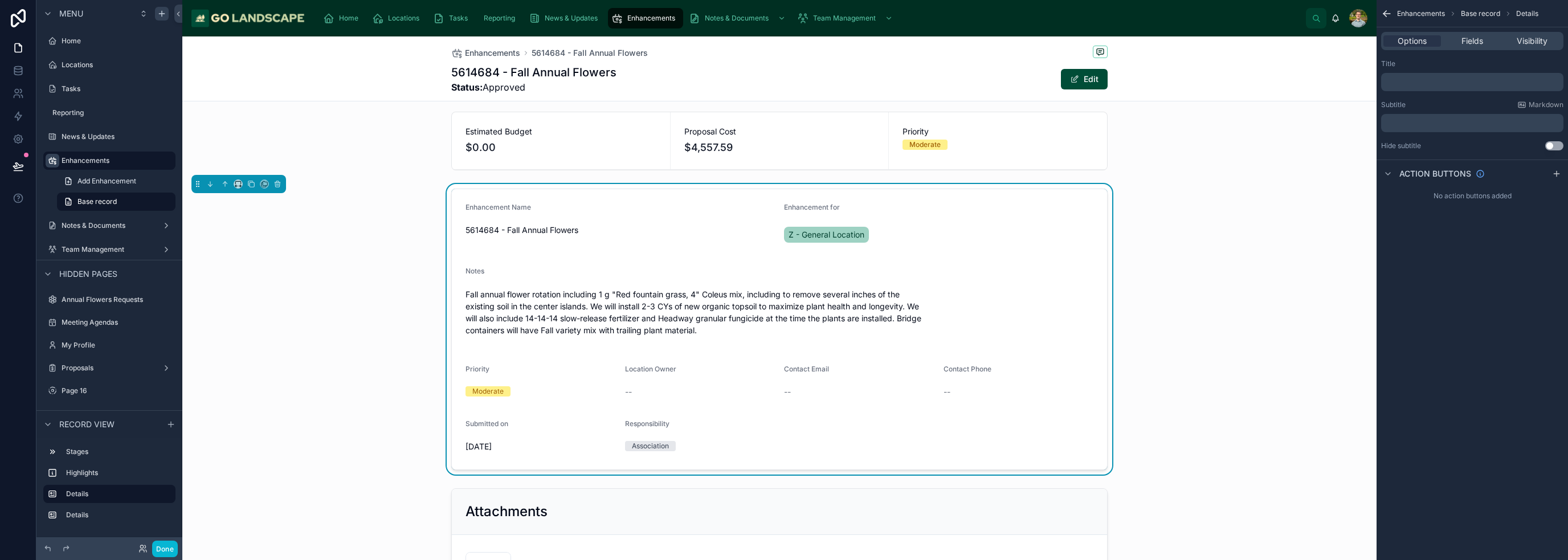
click at [783, 49] on div "Options Fields Visibility" at bounding box center [1472, 41] width 183 height 19
click at [783, 45] on span "Fields" at bounding box center [1472, 41] width 22 height 11
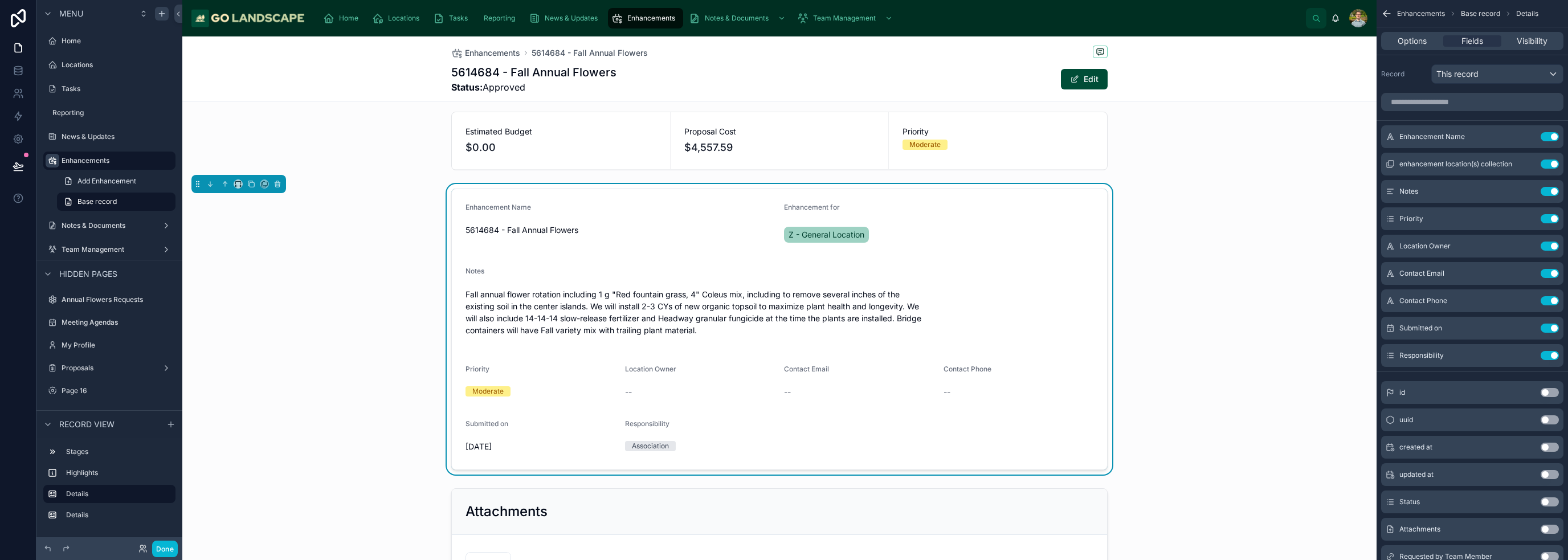
click at [783, 327] on div "Enhancement Name 5614684 - Fall Annual Flowers Enhancement for Z - General Loca…" at bounding box center [780, 330] width 1194 height 291
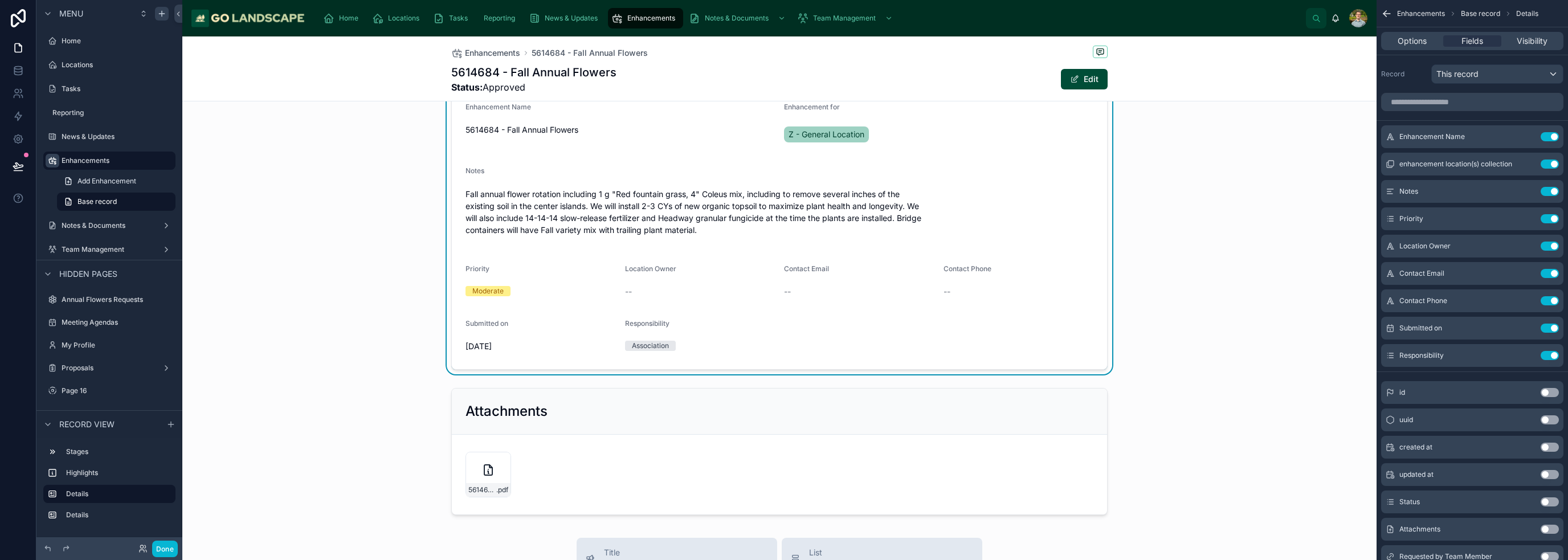
scroll to position [57, 0]
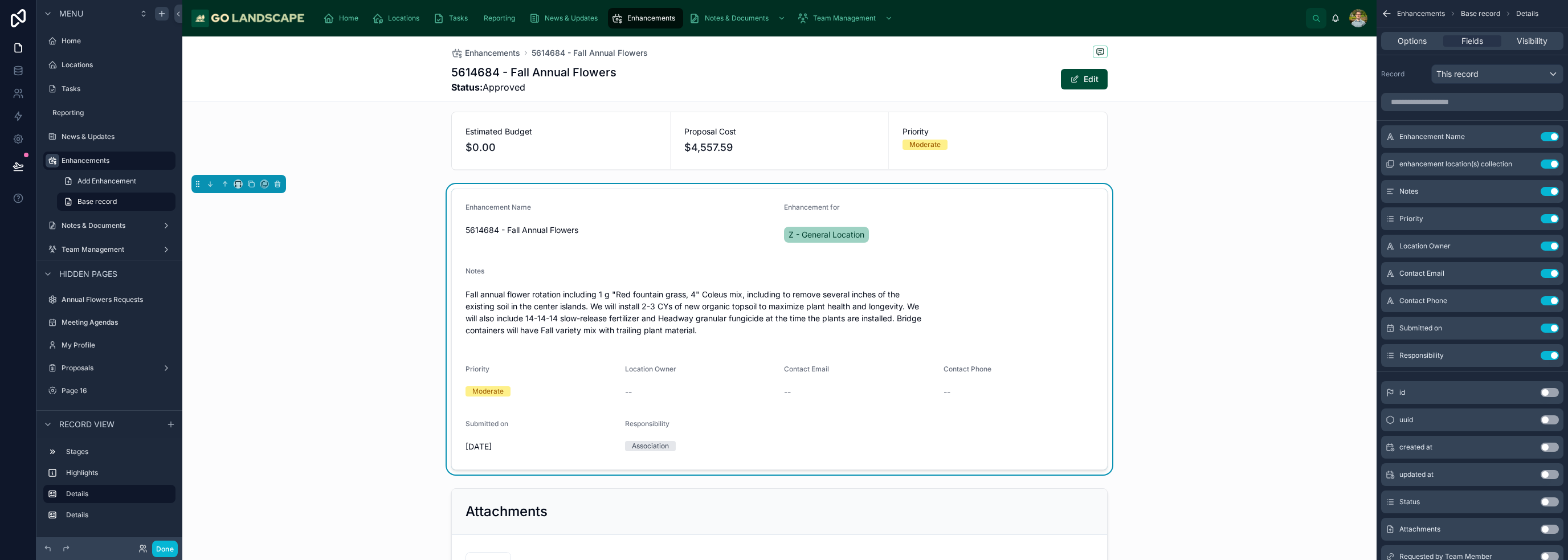
click at [783, 371] on span "Contact Phone" at bounding box center [967, 370] width 48 height 9
click at [783, 218] on icon "scrollable content" at bounding box center [1527, 219] width 9 height 9
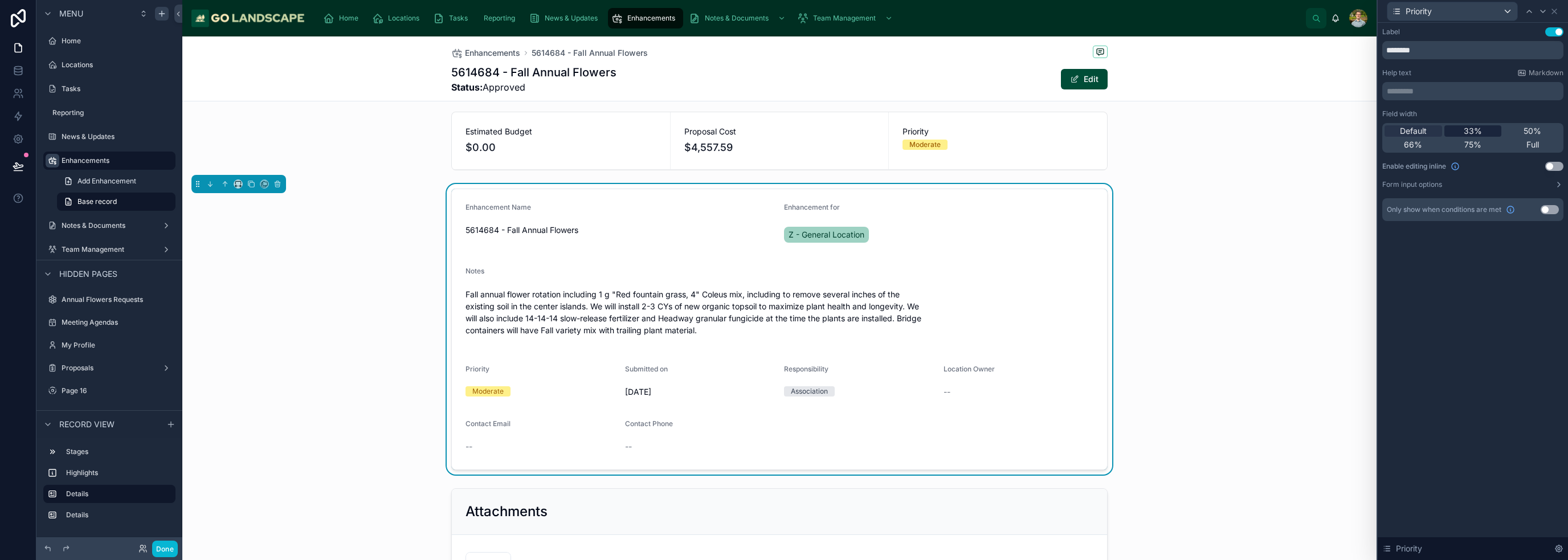
click at [783, 130] on span "33%" at bounding box center [1473, 131] width 19 height 11
click at [783, 11] on icon at bounding box center [1554, 11] width 9 height 9
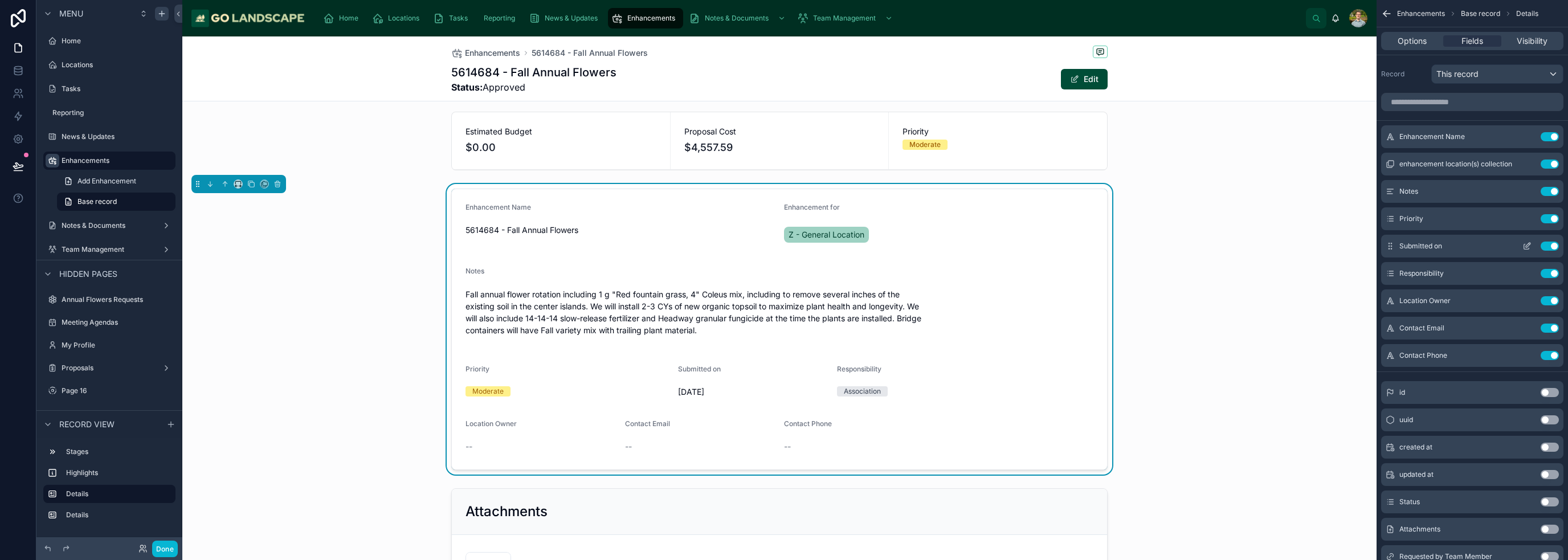
click at [783, 244] on icon "scrollable content" at bounding box center [1527, 246] width 9 height 9
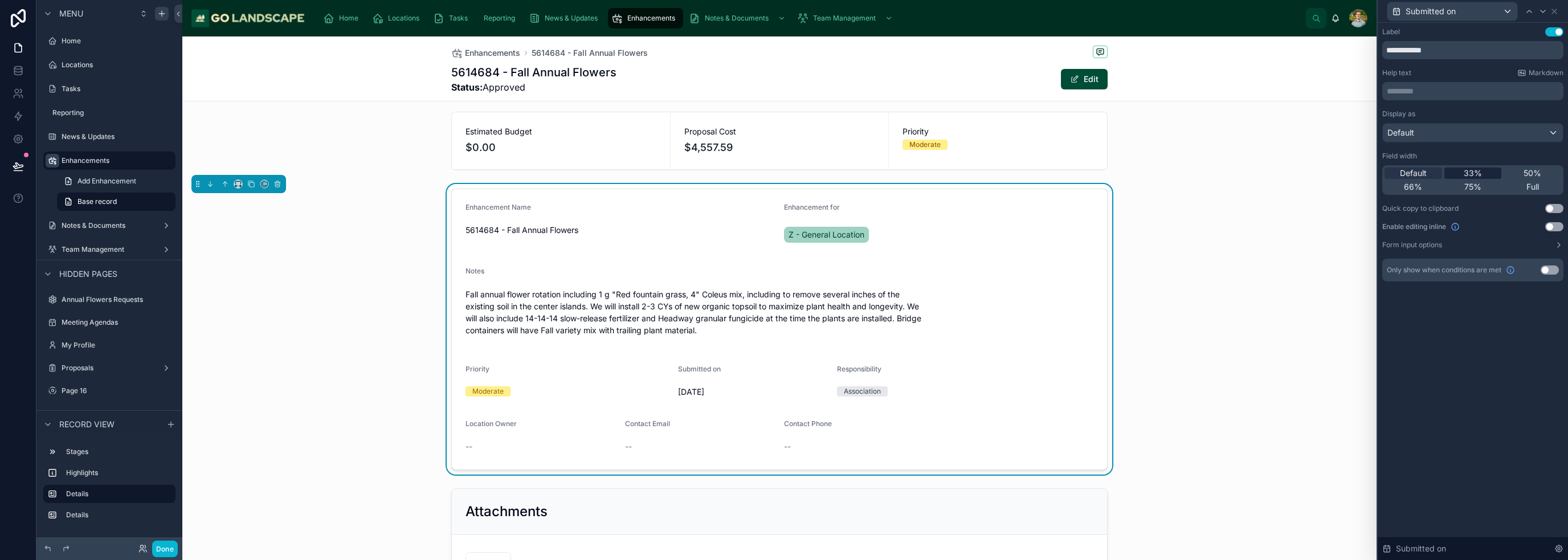
click at [783, 172] on span "33%" at bounding box center [1473, 173] width 19 height 11
click at [783, 7] on icon at bounding box center [1554, 11] width 9 height 9
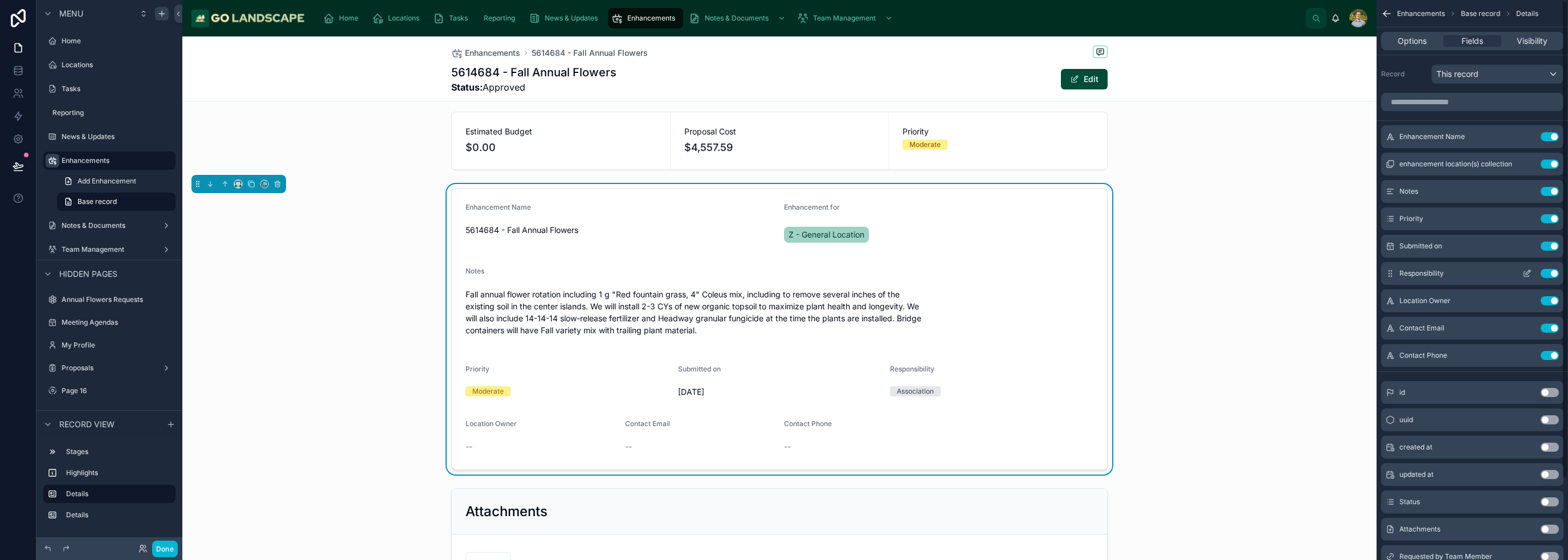
click at [783, 273] on icon "scrollable content" at bounding box center [1527, 272] width 4 height 4
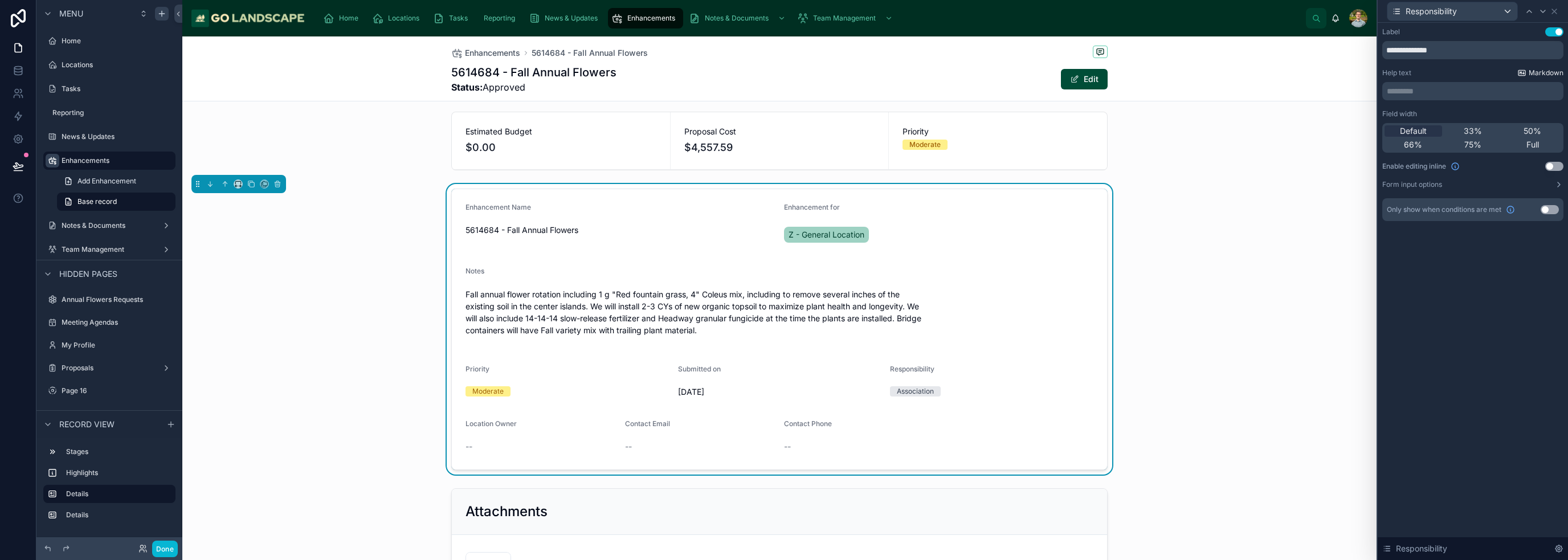
click at [783, 128] on div "33%" at bounding box center [1473, 131] width 57 height 11
click at [783, 8] on icon at bounding box center [1554, 11] width 9 height 9
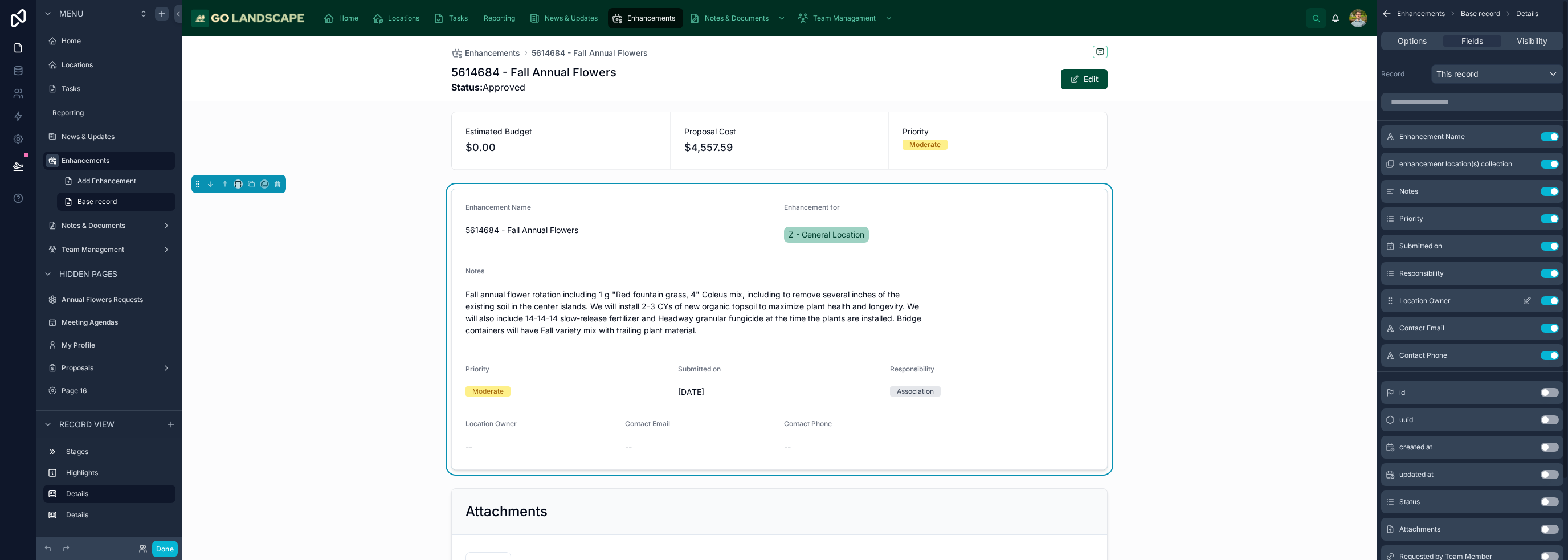
click at [783, 301] on button "scrollable content" at bounding box center [1527, 301] width 19 height 9
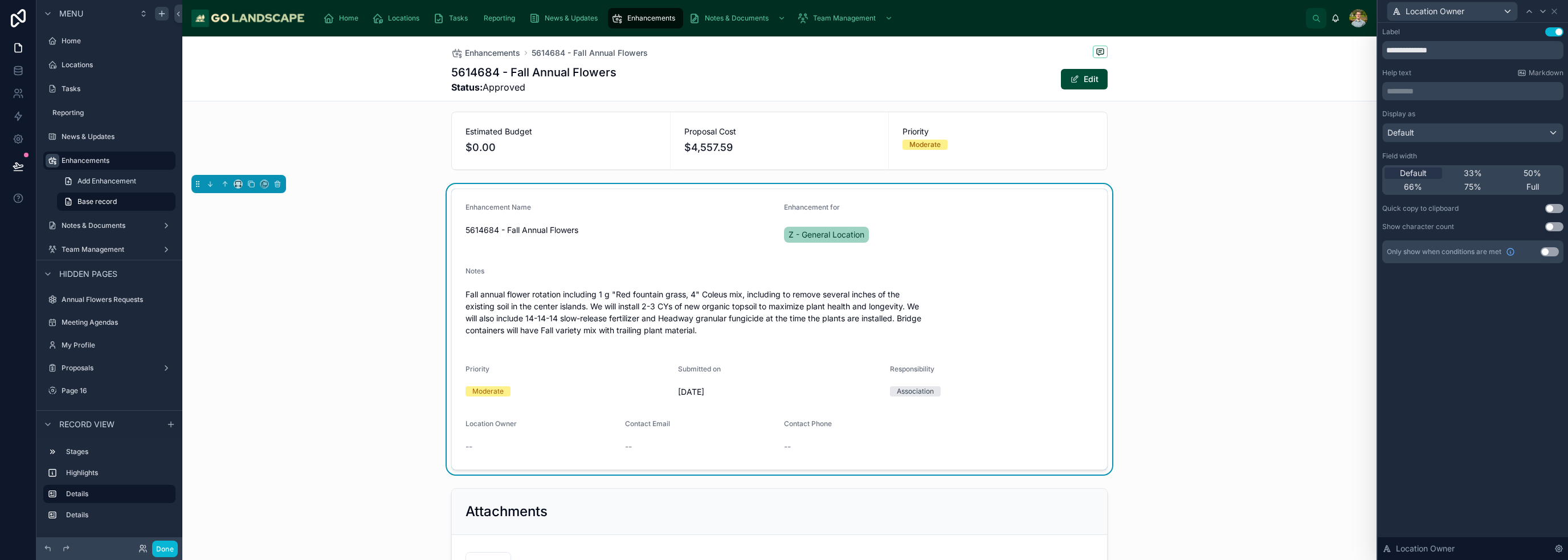
click at [783, 180] on div "Default 33% 50% 66% 75% Full" at bounding box center [1472, 180] width 181 height 30
click at [783, 173] on span "33%" at bounding box center [1473, 173] width 19 height 11
drag, startPoint x: 1557, startPoint y: 14, endPoint x: 1505, endPoint y: 52, distance: 64.4
click at [783, 13] on icon at bounding box center [1554, 11] width 9 height 9
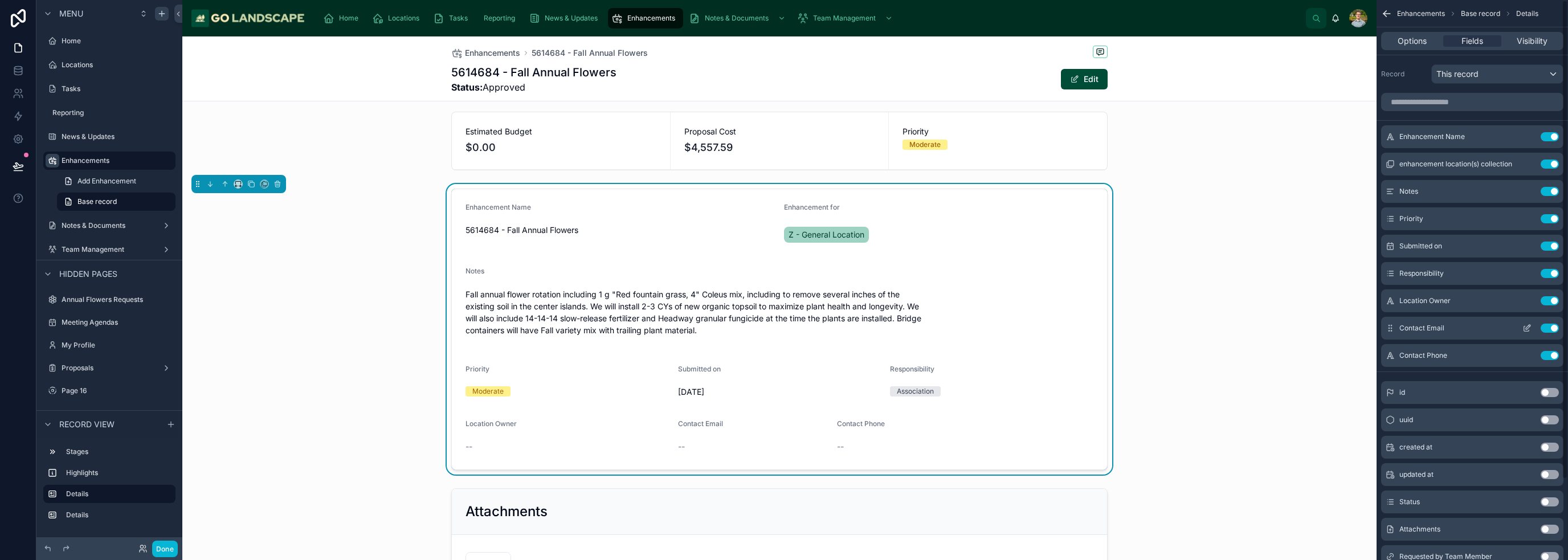
click at [783, 328] on icon "scrollable content" at bounding box center [1527, 328] width 9 height 9
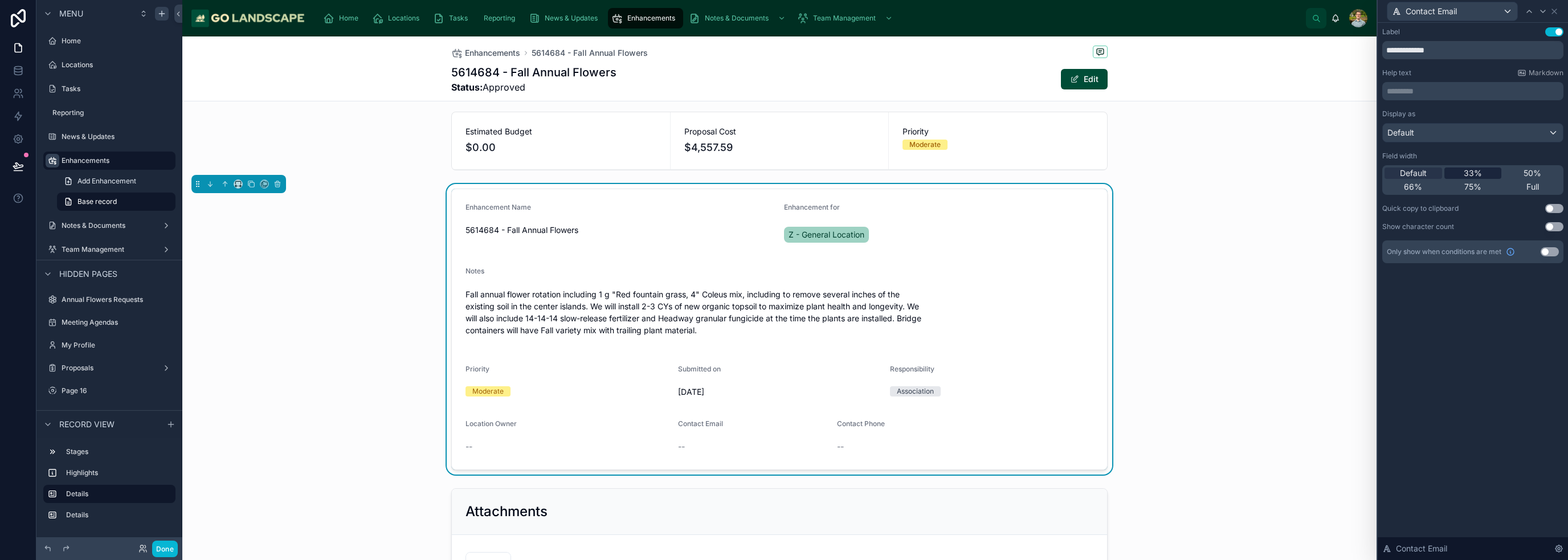
click at [783, 170] on span "33%" at bounding box center [1473, 173] width 19 height 11
click at [783, 11] on icon at bounding box center [1554, 11] width 9 height 9
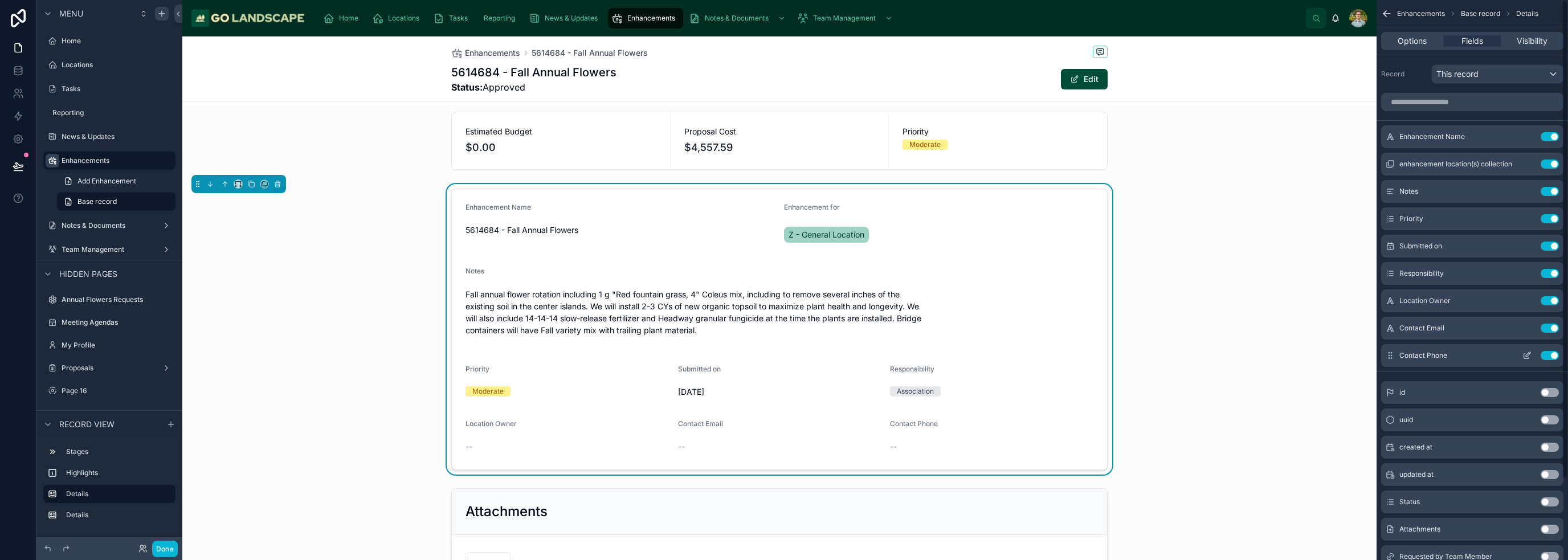
click at [783, 354] on icon "scrollable content" at bounding box center [1527, 355] width 9 height 9
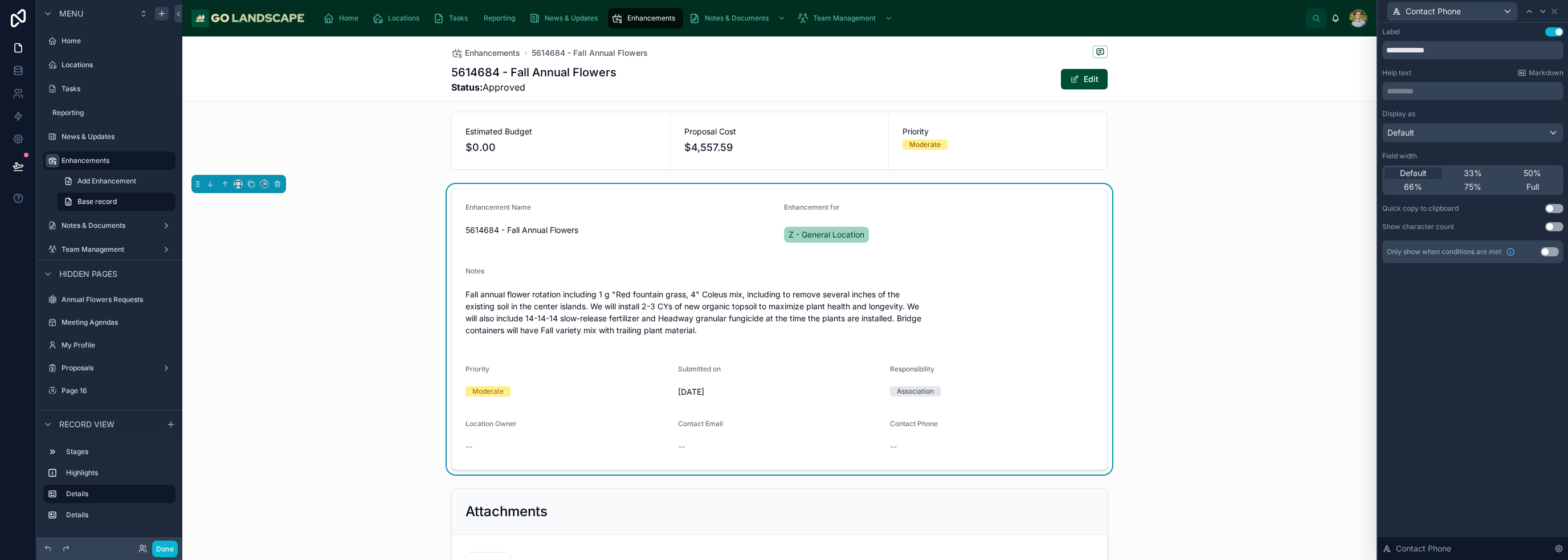
drag, startPoint x: 1462, startPoint y: 170, endPoint x: 1518, endPoint y: 146, distance: 60.9
click at [783, 170] on div "33%" at bounding box center [1473, 173] width 57 height 11
click at [783, 13] on icon at bounding box center [1554, 11] width 9 height 9
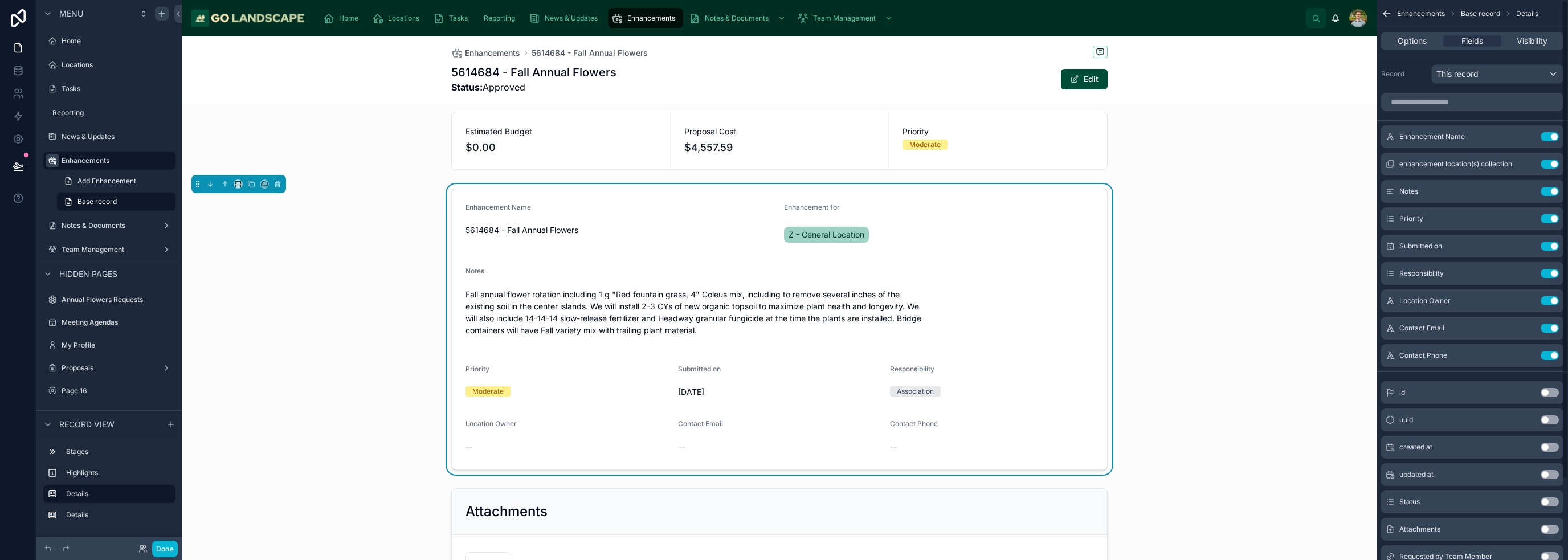
click at [783, 449] on div "Enhancement Name 5614684 - Fall Annual Flowers Enhancement for Z - General Loca…" at bounding box center [780, 330] width 1194 height 291
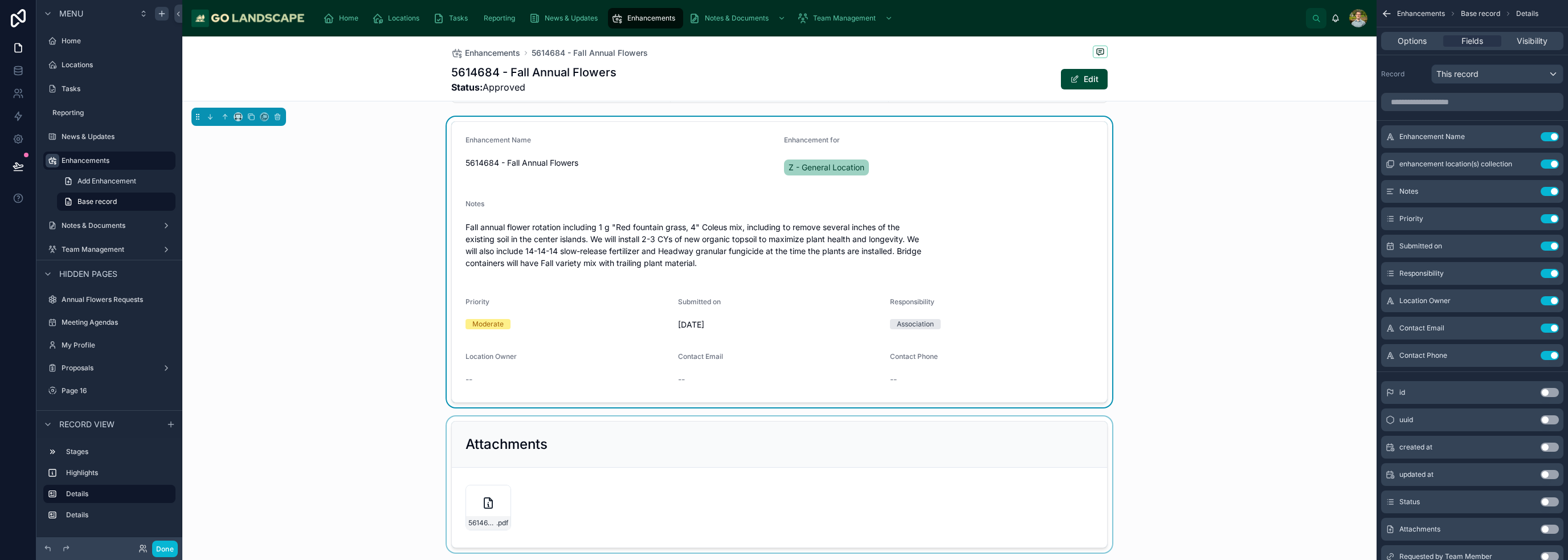
scroll to position [228, 0]
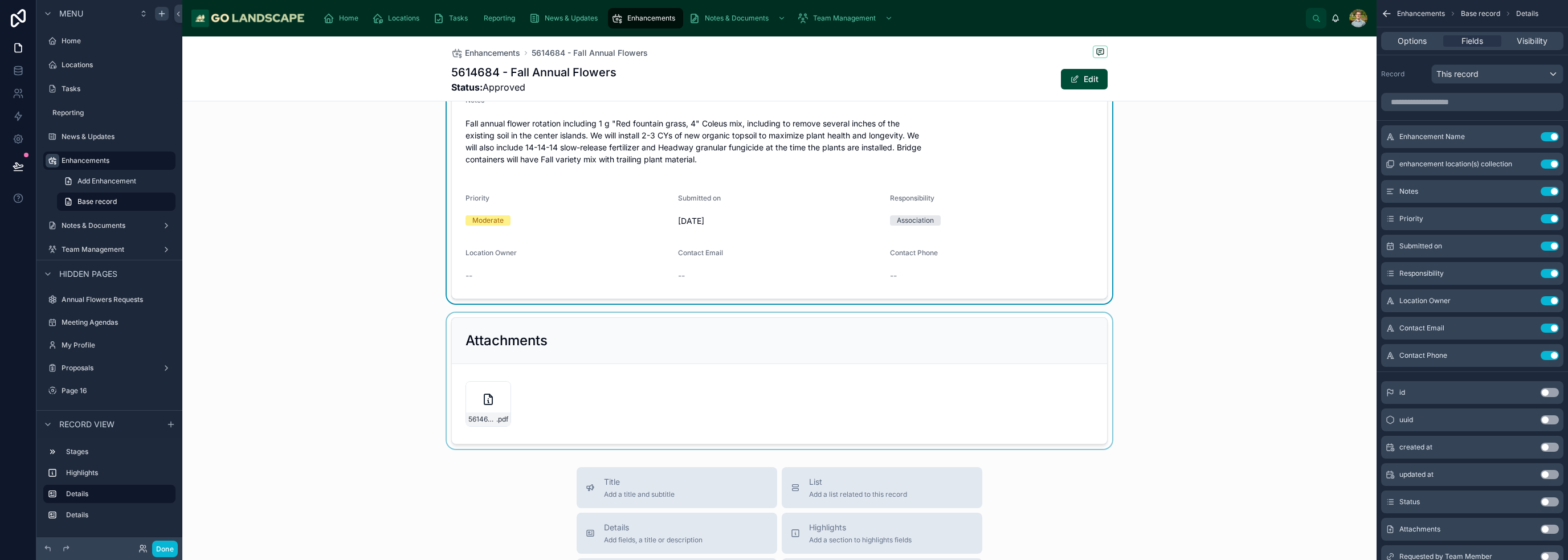
click at [689, 377] on div at bounding box center [780, 381] width 1194 height 136
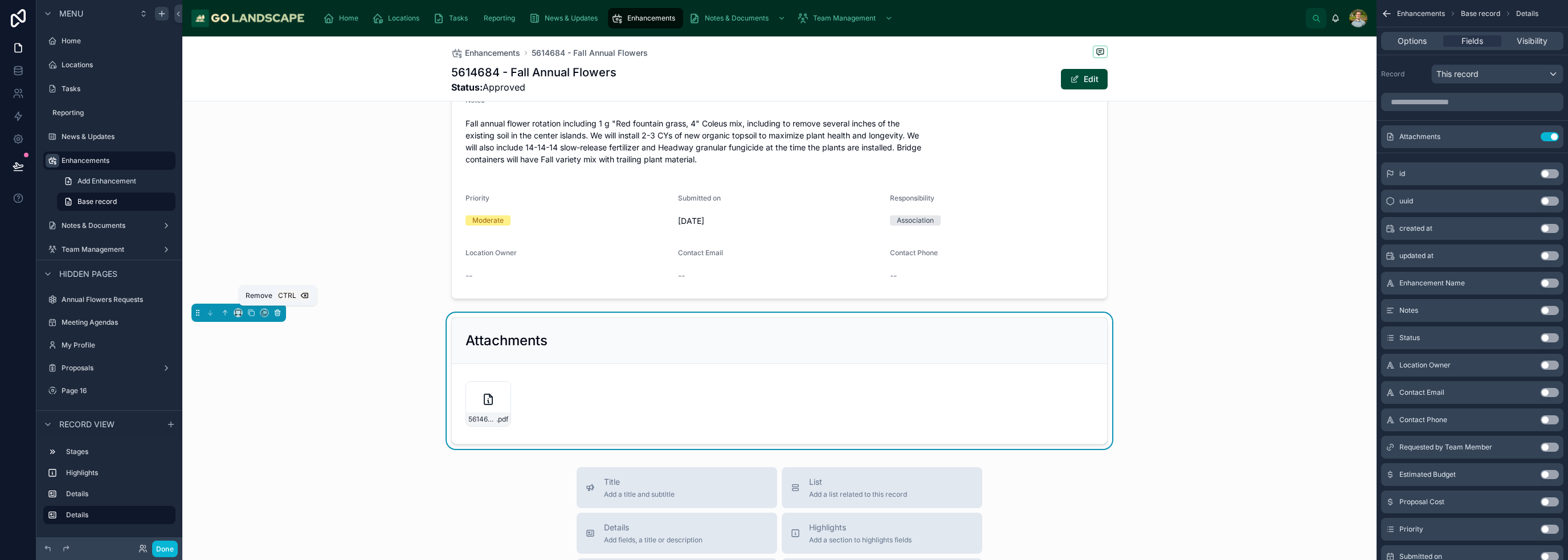
click at [278, 313] on icon at bounding box center [277, 312] width 8 height 8
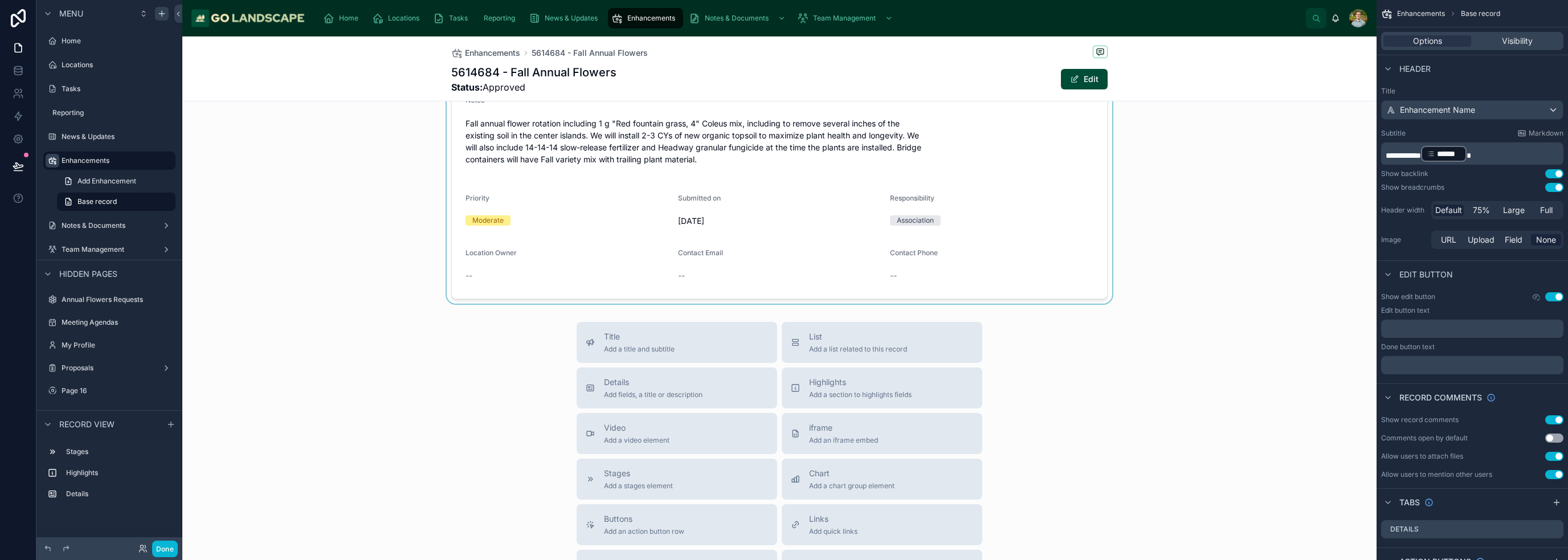
click at [783, 248] on div at bounding box center [780, 159] width 1194 height 291
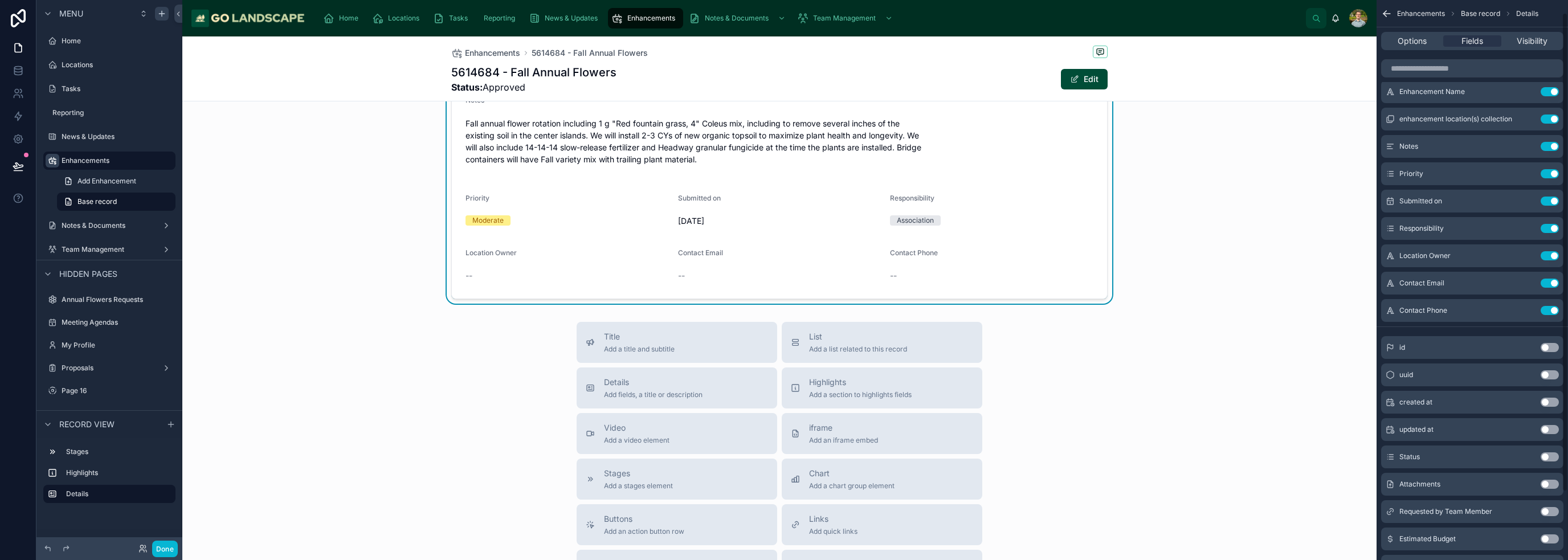
scroll to position [93, 0]
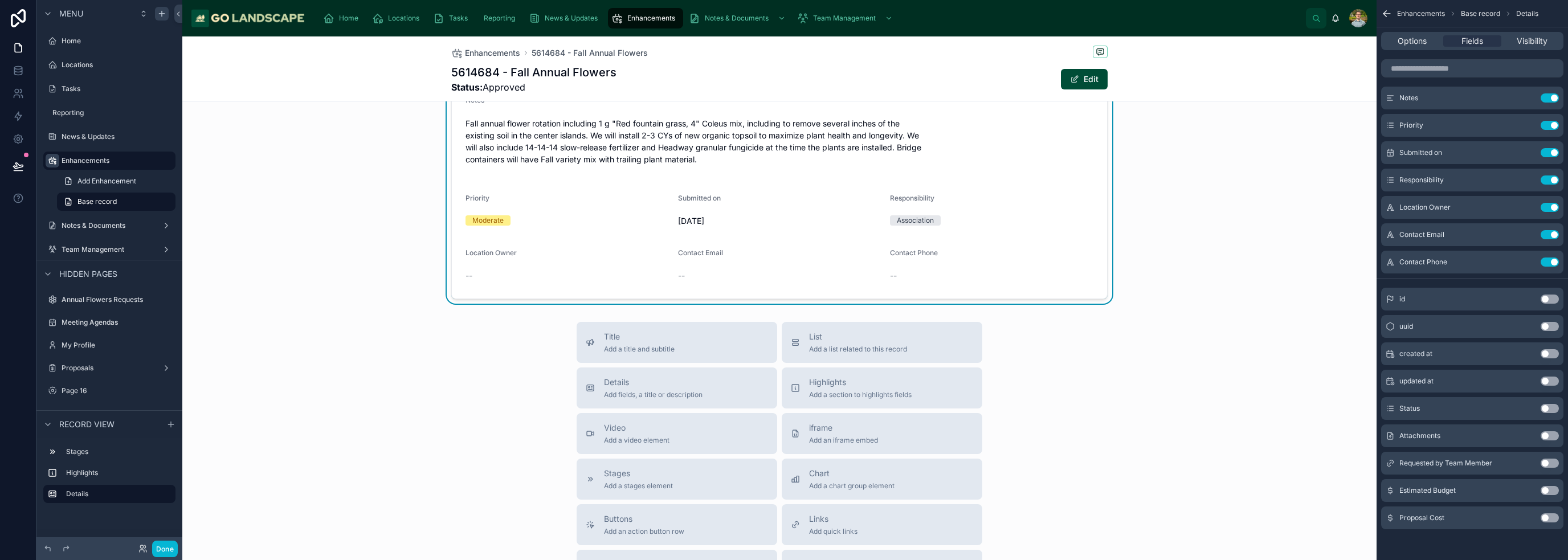
click at [783, 436] on button "Use setting" at bounding box center [1549, 436] width 19 height 9
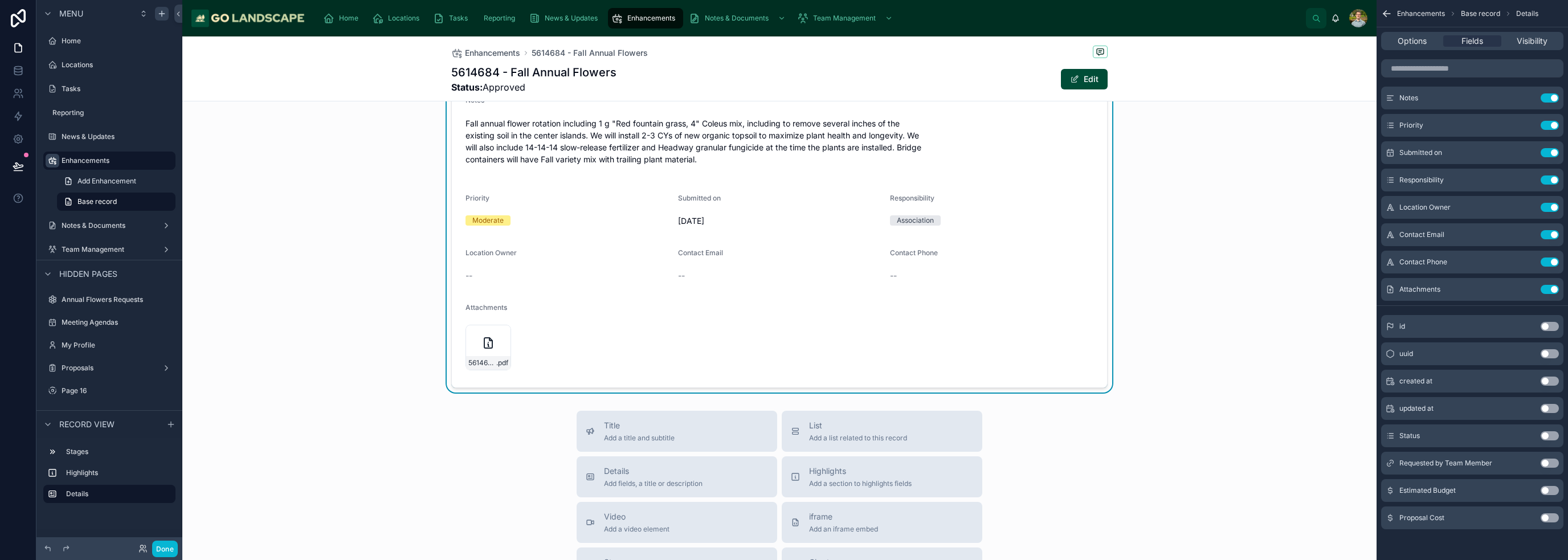
click at [783, 461] on button "Use setting" at bounding box center [1549, 463] width 19 height 9
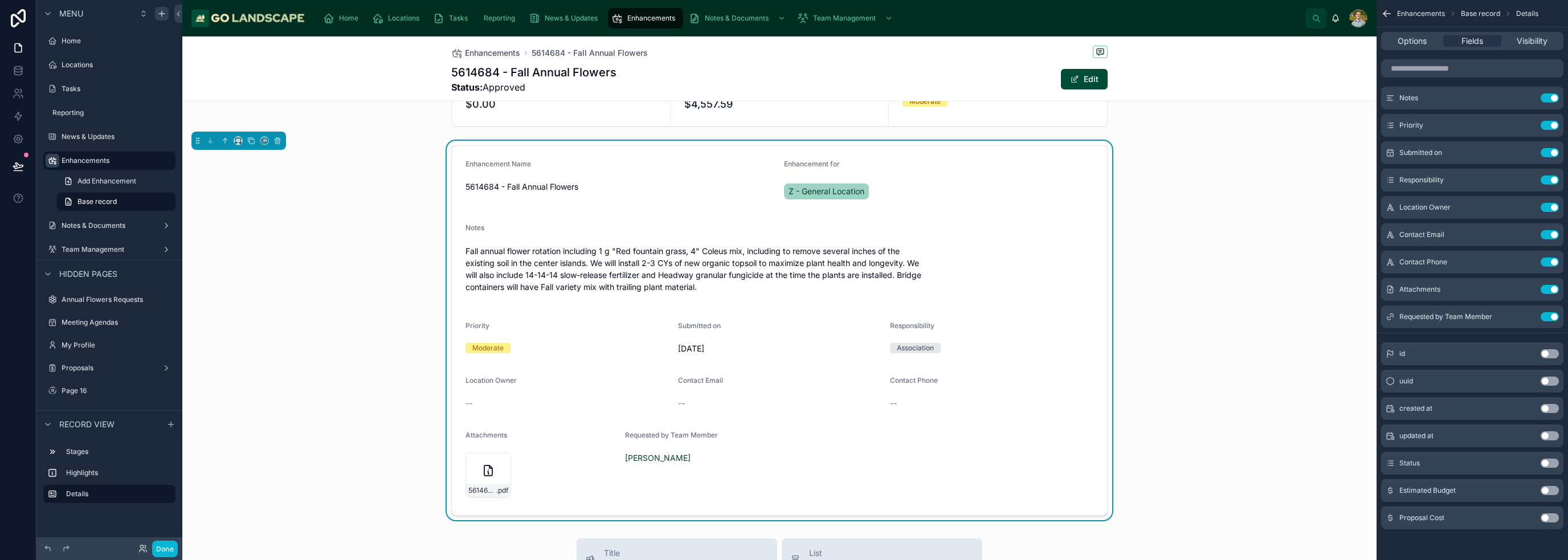
scroll to position [285, 0]
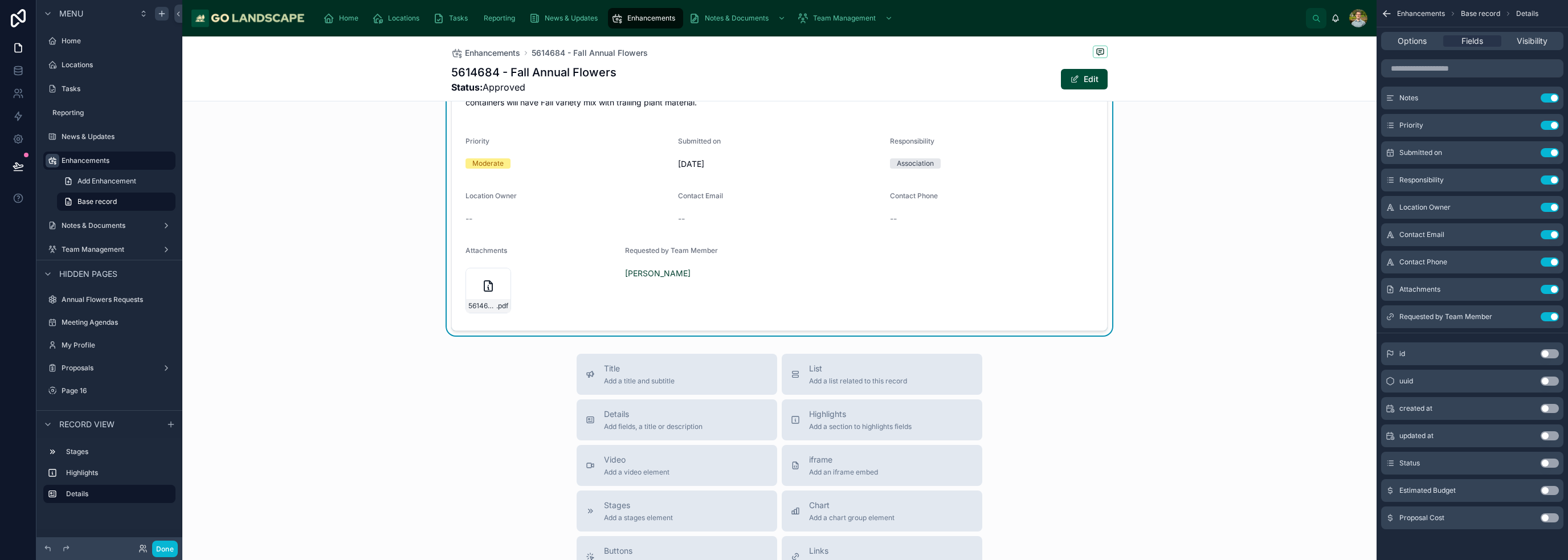
click at [783, 363] on div "Title Add a title and subtitle List Add a list related to this record Details A…" at bounding box center [780, 556] width 1194 height 406
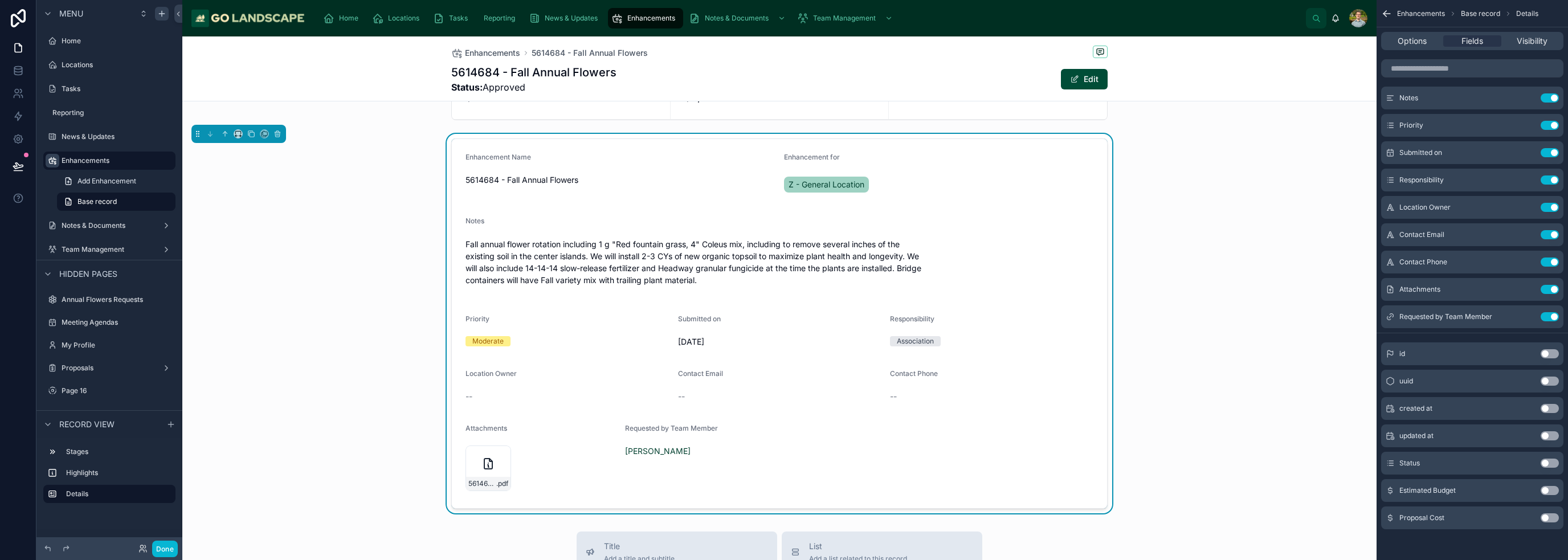
scroll to position [114, 0]
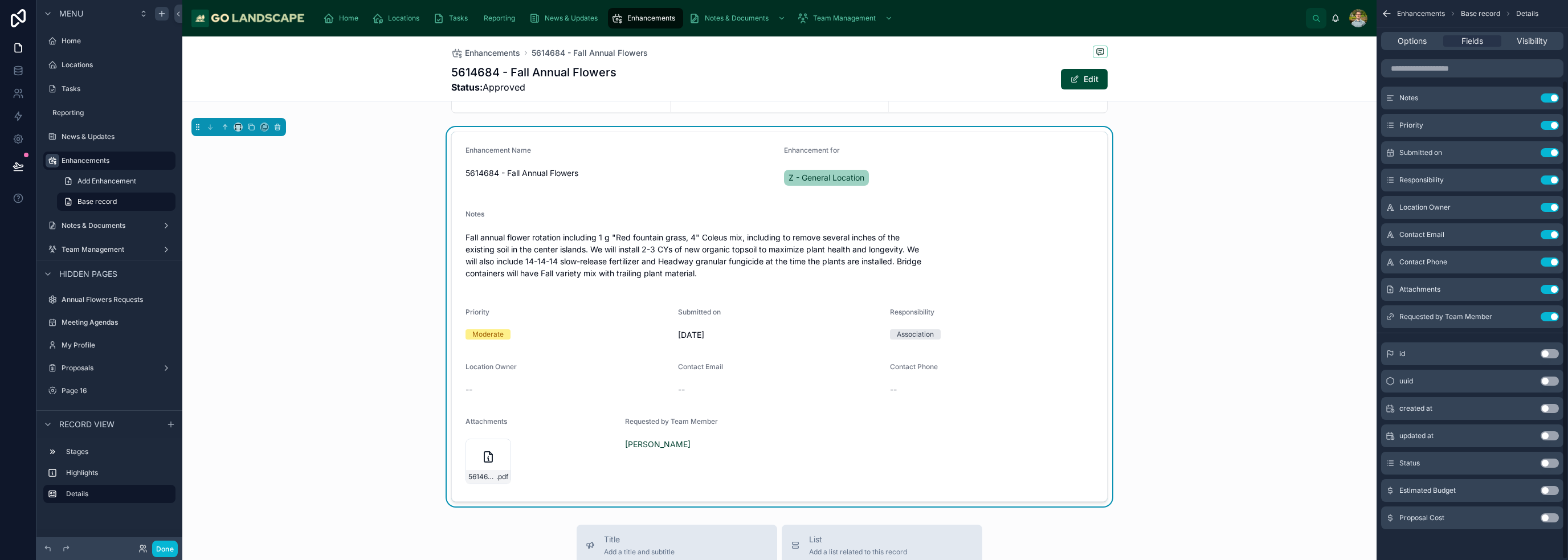
click at [783, 487] on button "Use setting" at bounding box center [1549, 490] width 19 height 9
drag, startPoint x: 1549, startPoint y: 517, endPoint x: 1563, endPoint y: 542, distance: 28.7
click at [783, 518] on button "Use setting" at bounding box center [1549, 518] width 19 height 9
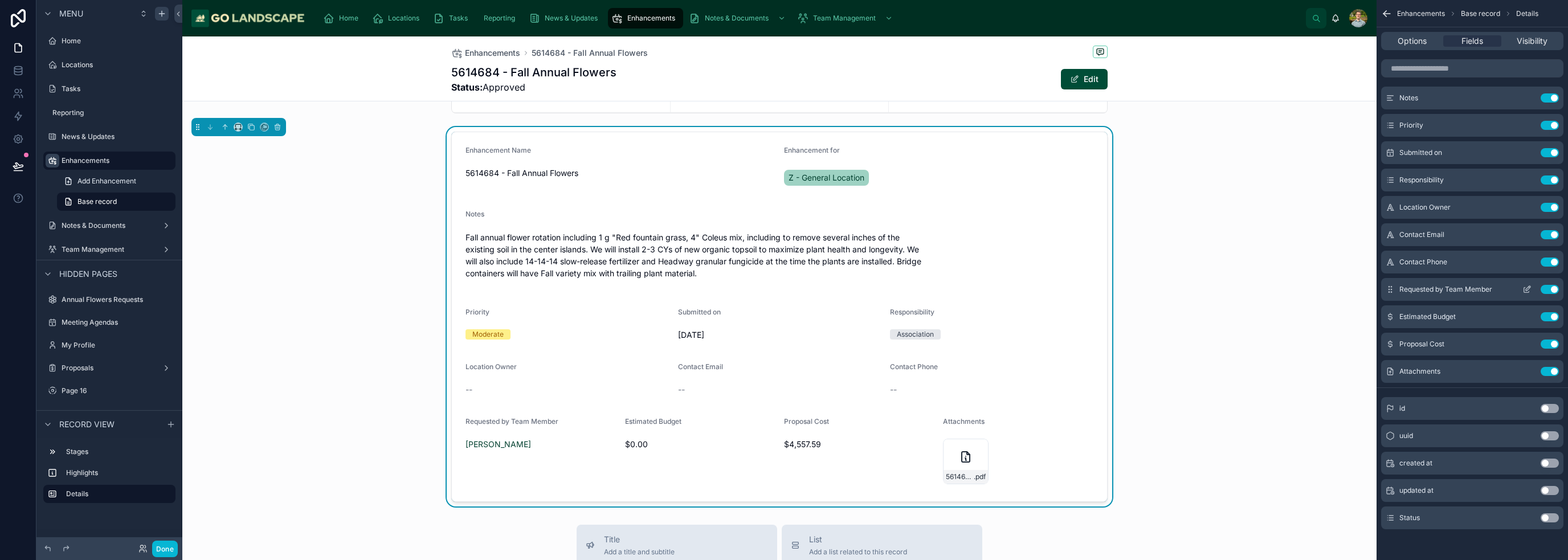
click at [783, 287] on icon "scrollable content" at bounding box center [1527, 289] width 9 height 9
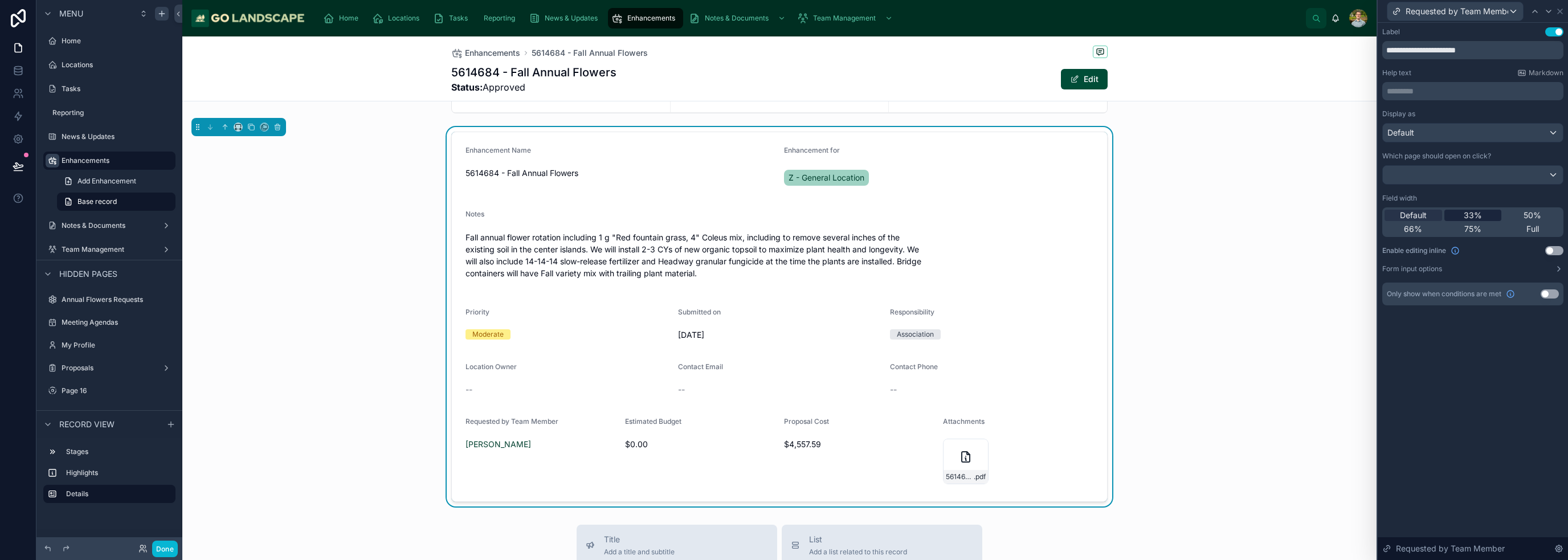
click at [783, 212] on span "33%" at bounding box center [1473, 215] width 19 height 11
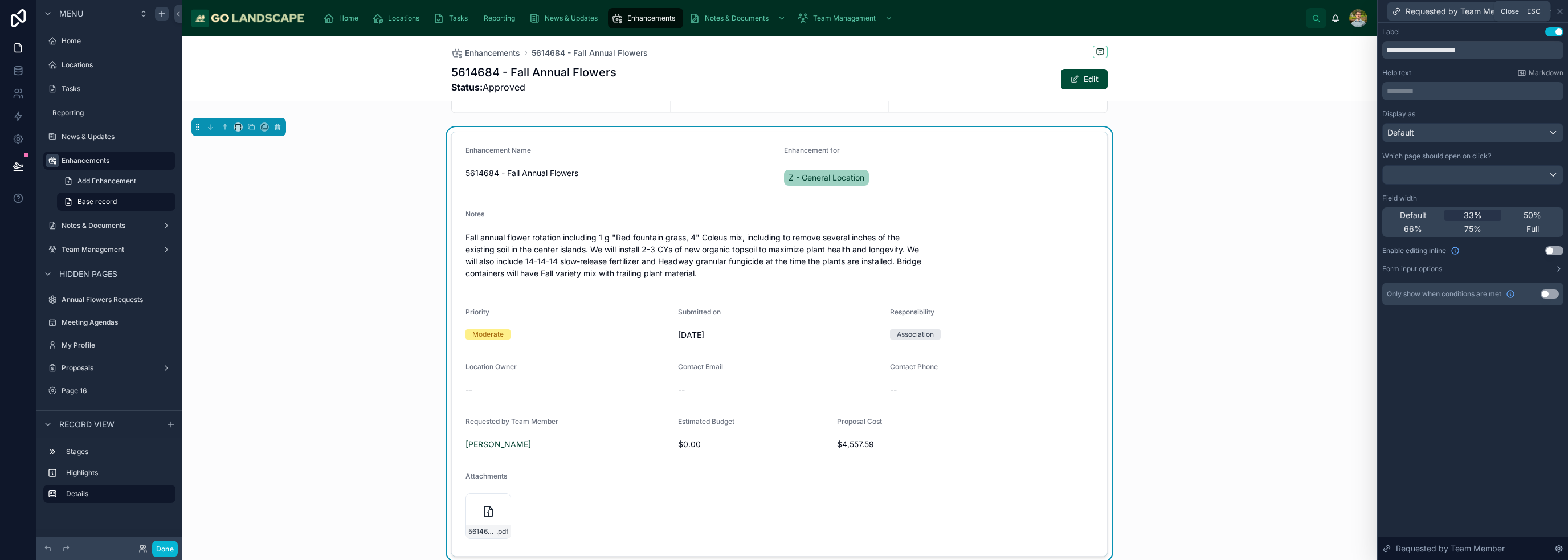
drag, startPoint x: 1563, startPoint y: 7, endPoint x: 1545, endPoint y: 23, distance: 24.1
click at [783, 7] on icon at bounding box center [1560, 11] width 9 height 9
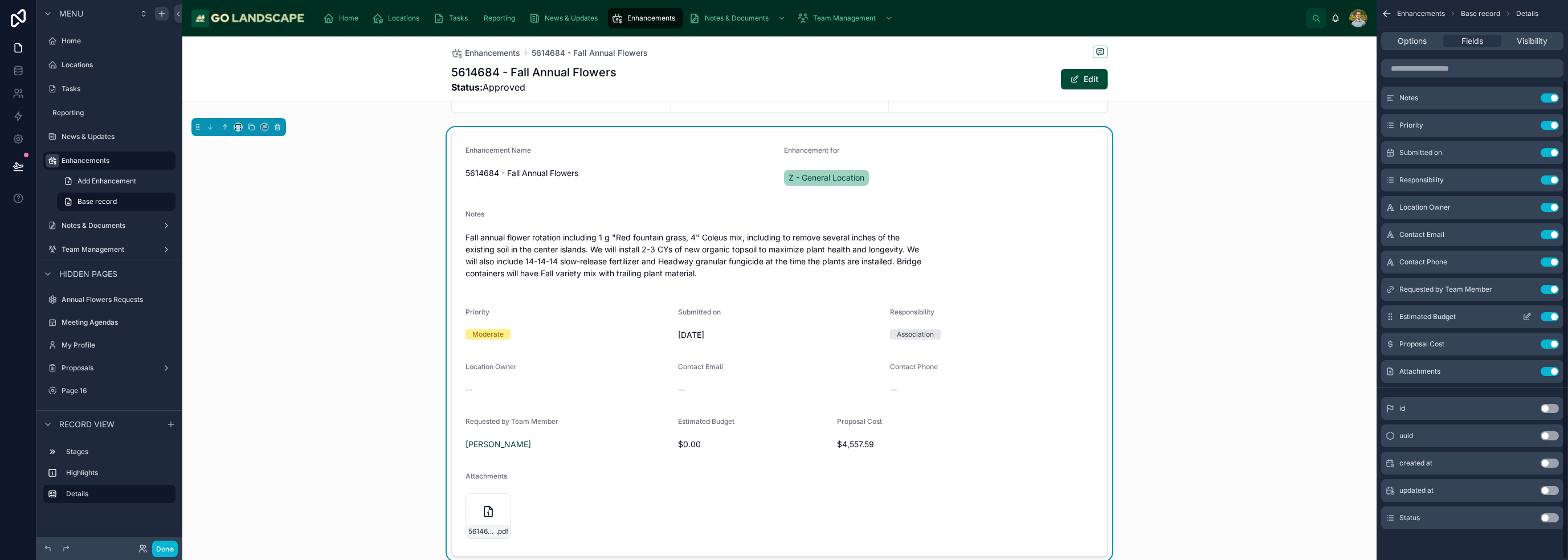
click at [783, 315] on icon "scrollable content" at bounding box center [1527, 315] width 4 height 4
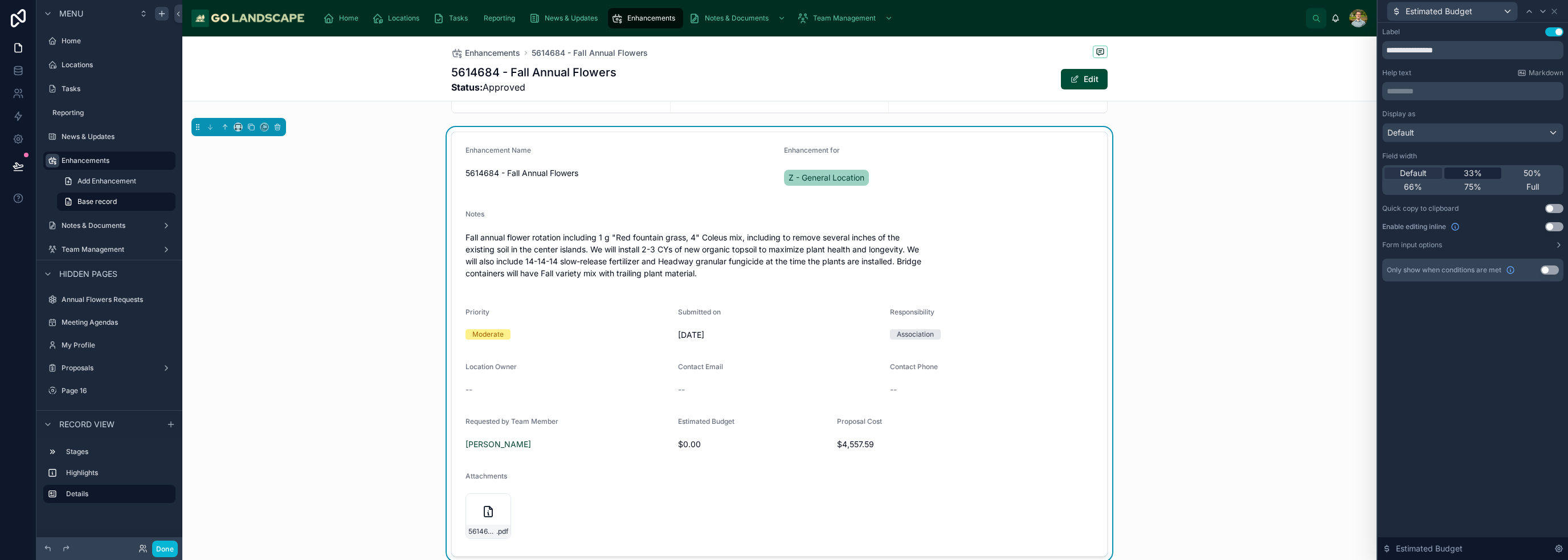
click at [783, 170] on div "33%" at bounding box center [1473, 173] width 57 height 11
click at [783, 15] on icon at bounding box center [1554, 11] width 9 height 9
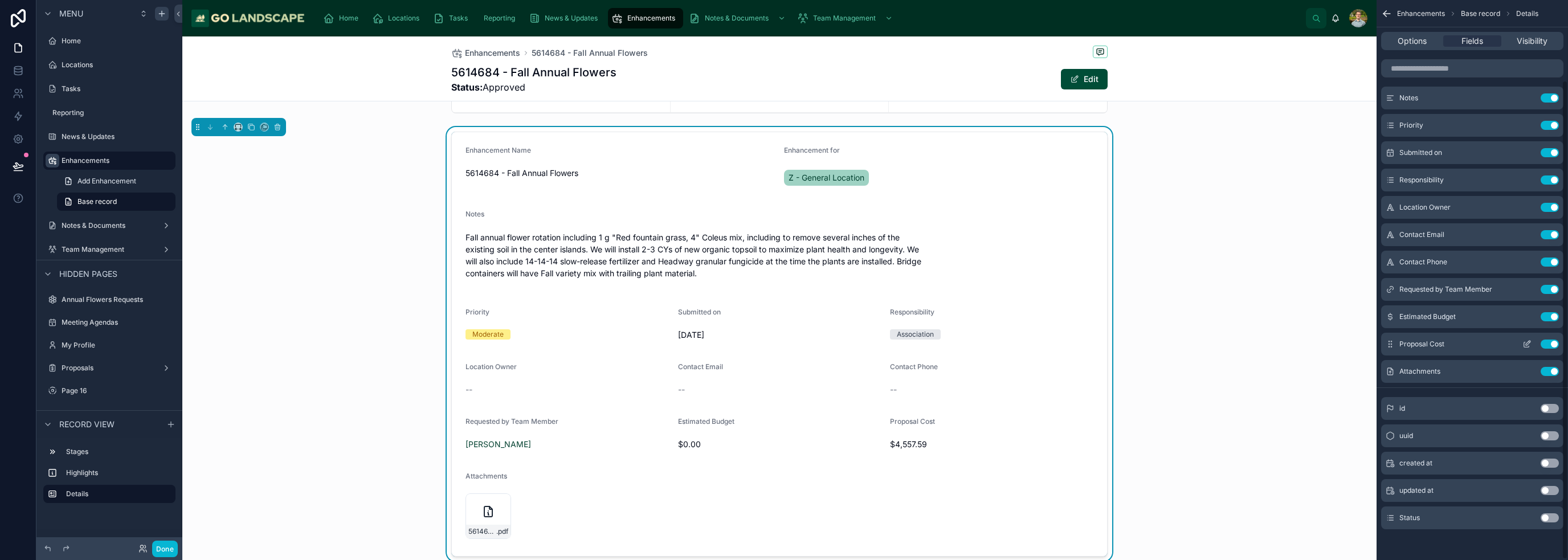
click at [783, 340] on icon "scrollable content" at bounding box center [1527, 344] width 9 height 9
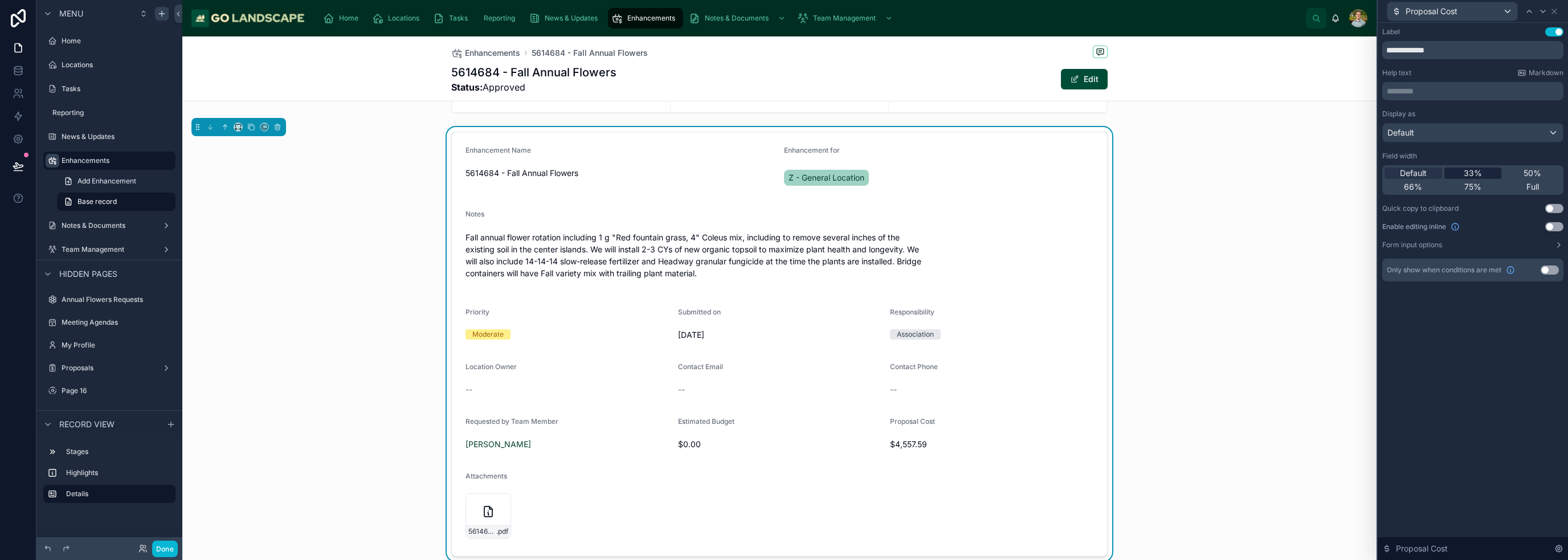
click at [783, 170] on span "33%" at bounding box center [1473, 173] width 19 height 11
click at [783, 7] on div "Proposal Cost" at bounding box center [1472, 11] width 181 height 22
click at [783, 11] on icon at bounding box center [1554, 11] width 9 height 9
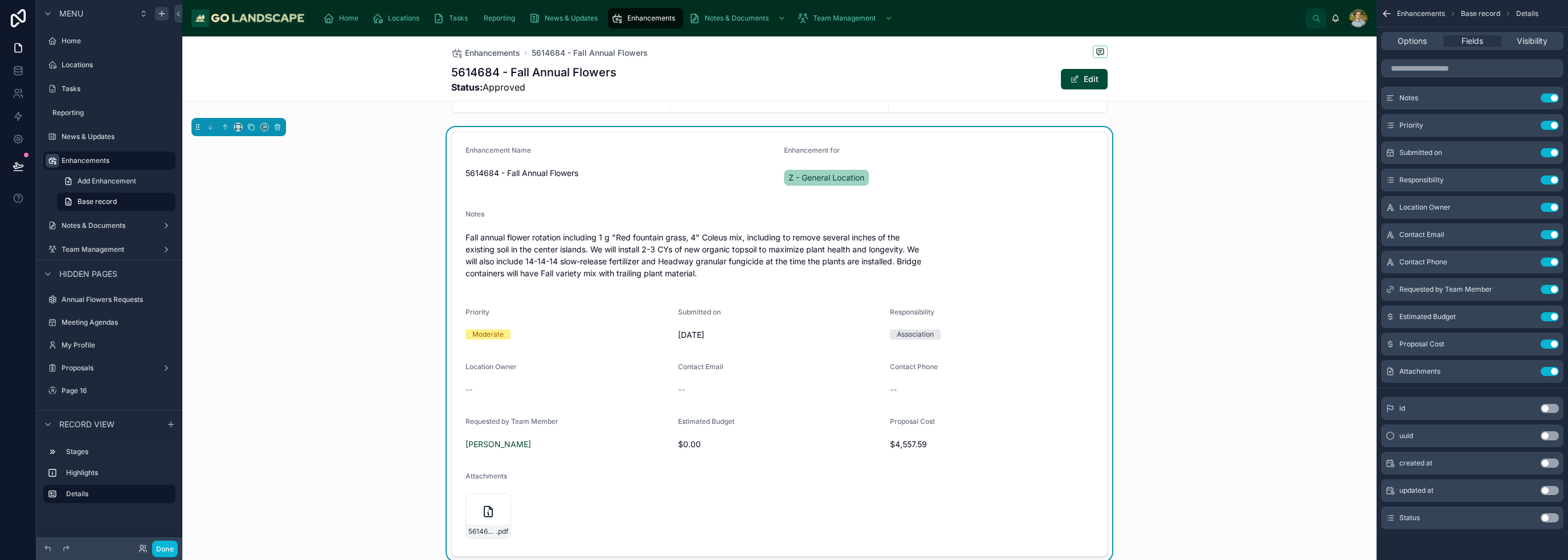
click at [783, 453] on div "Enhancement Name 5614684 - Fall Annual Flowers Enhancement for Z - General Loca…" at bounding box center [780, 344] width 1194 height 434
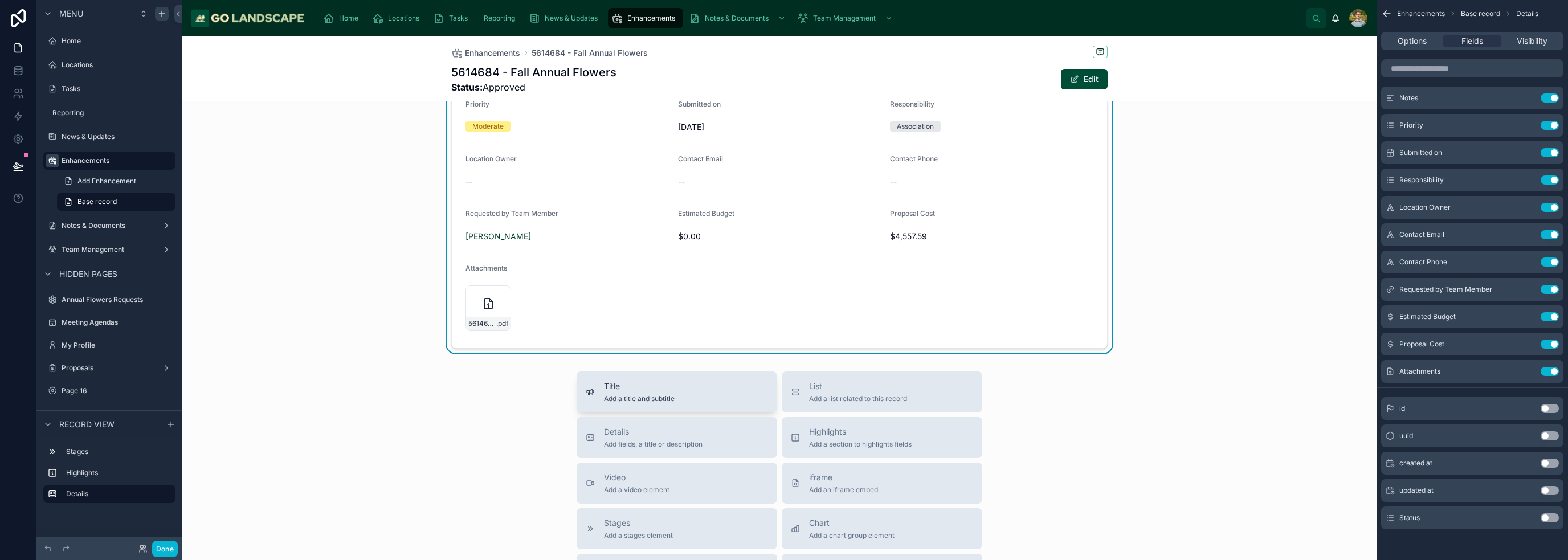
scroll to position [342, 0]
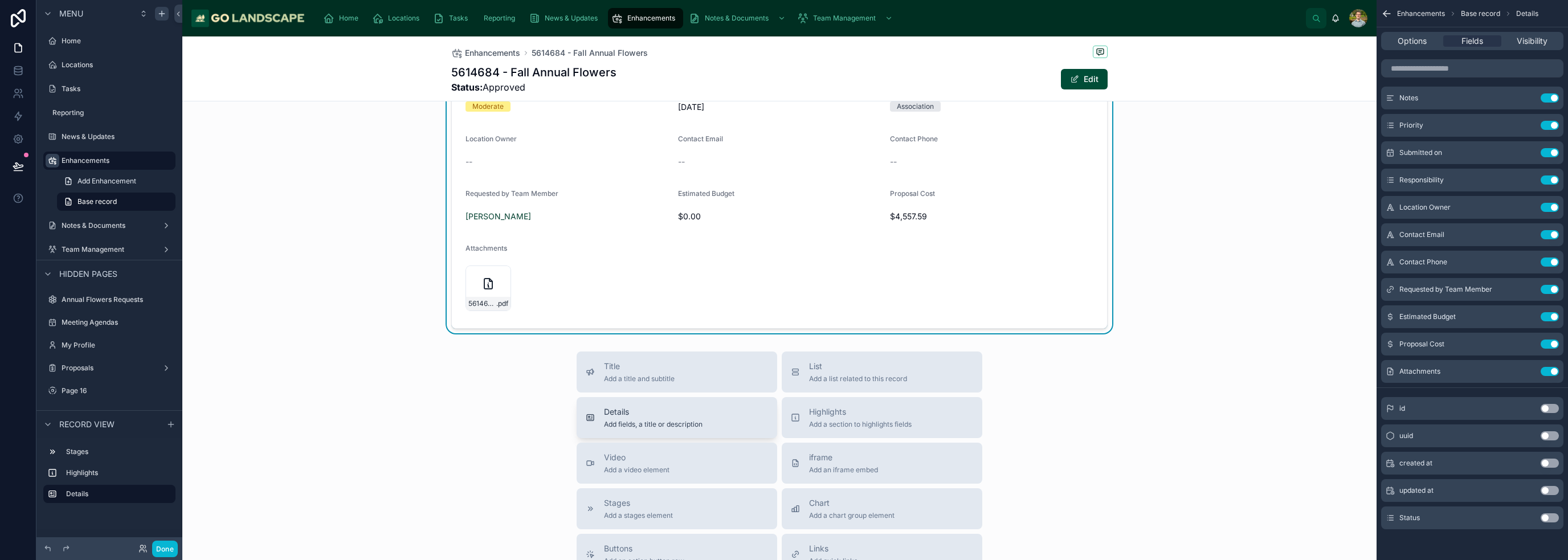
click at [660, 414] on span "Details" at bounding box center [653, 412] width 99 height 11
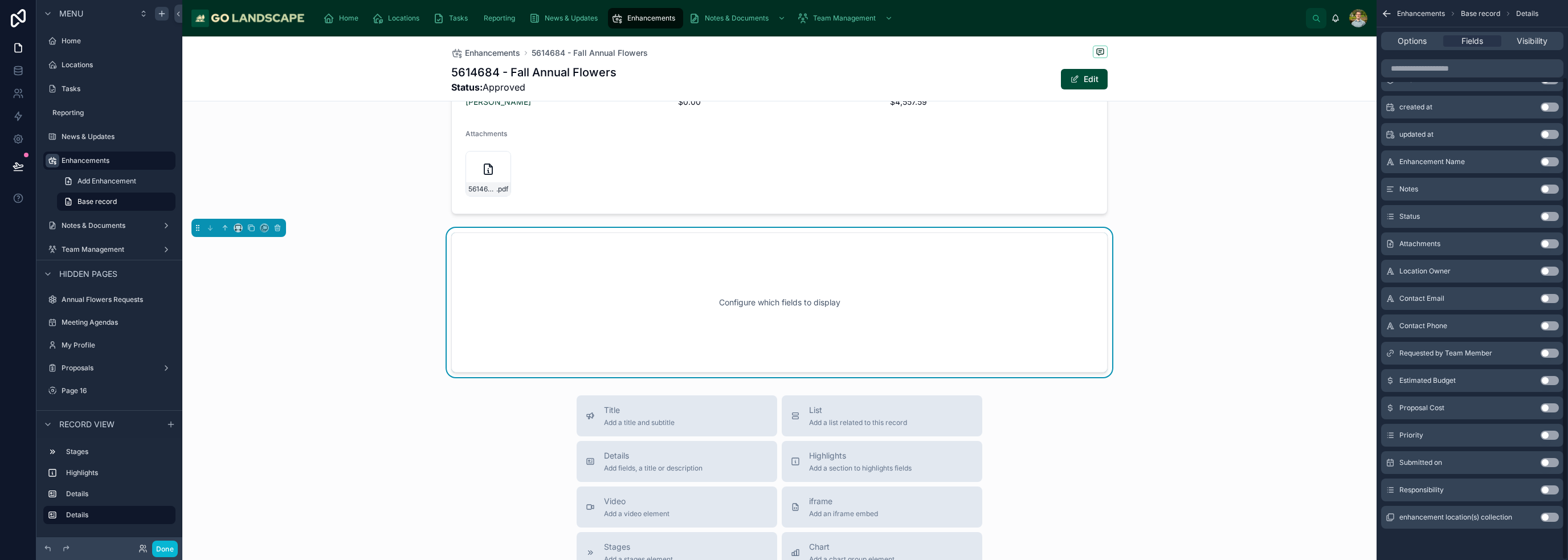
scroll to position [459, 0]
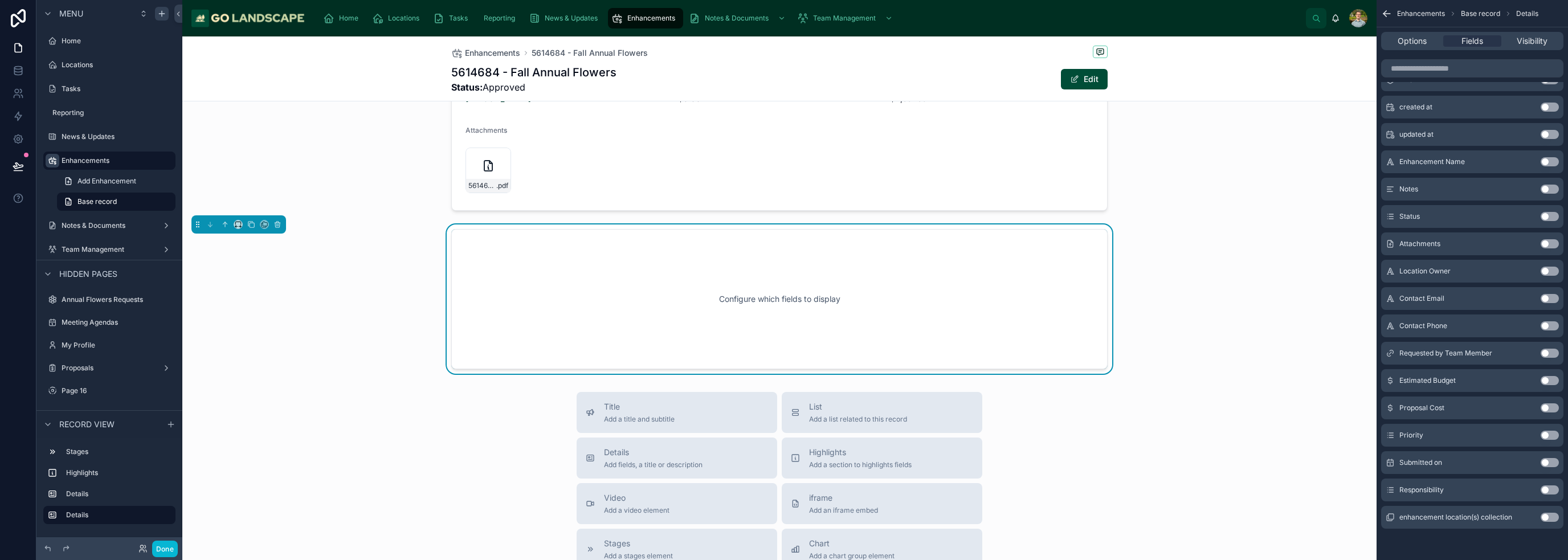
click at [783, 106] on button "Use setting" at bounding box center [1549, 107] width 19 height 9
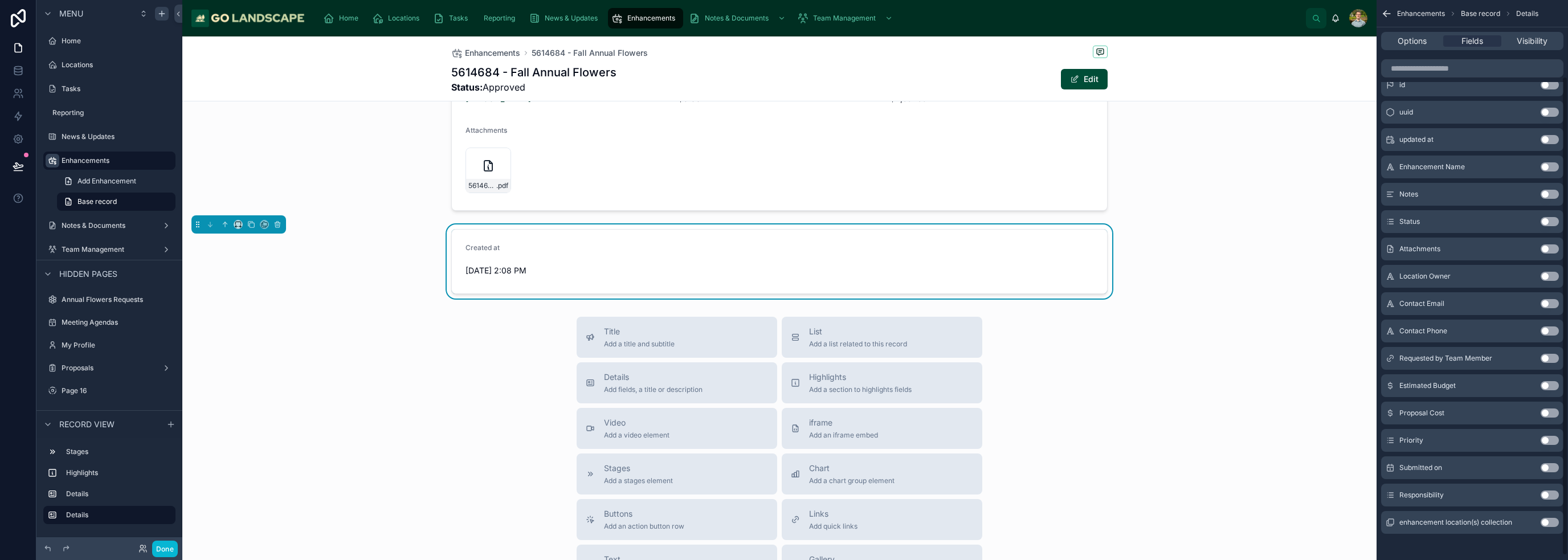
click at [783, 137] on button "Use setting" at bounding box center [1549, 139] width 19 height 9
click at [783, 139] on button "Use setting" at bounding box center [1549, 139] width 19 height 9
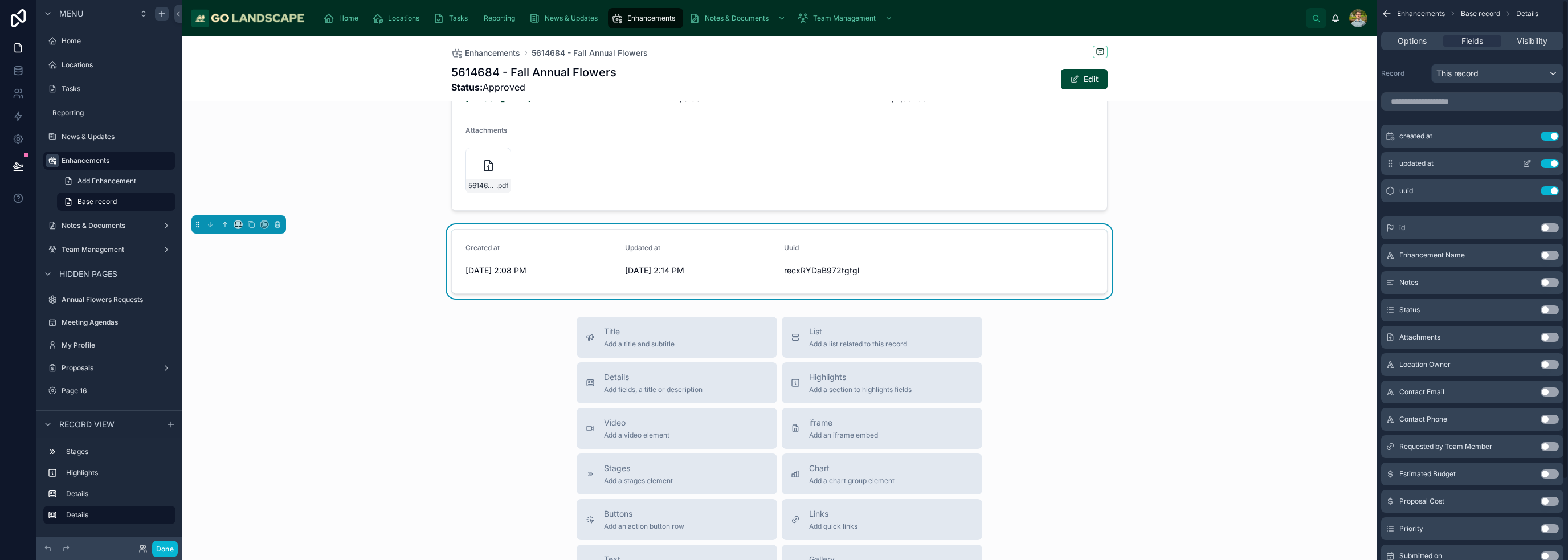
scroll to position [0, 0]
click at [783, 188] on button "Use setting" at bounding box center [1549, 191] width 19 height 9
click at [783, 202] on button "Use setting" at bounding box center [1549, 201] width 19 height 9
click at [783, 190] on button "Use setting" at bounding box center [1549, 191] width 19 height 9
click at [783, 381] on div "Title Add a title and subtitle List Add a list related to this record Details A…" at bounding box center [780, 519] width 1194 height 406
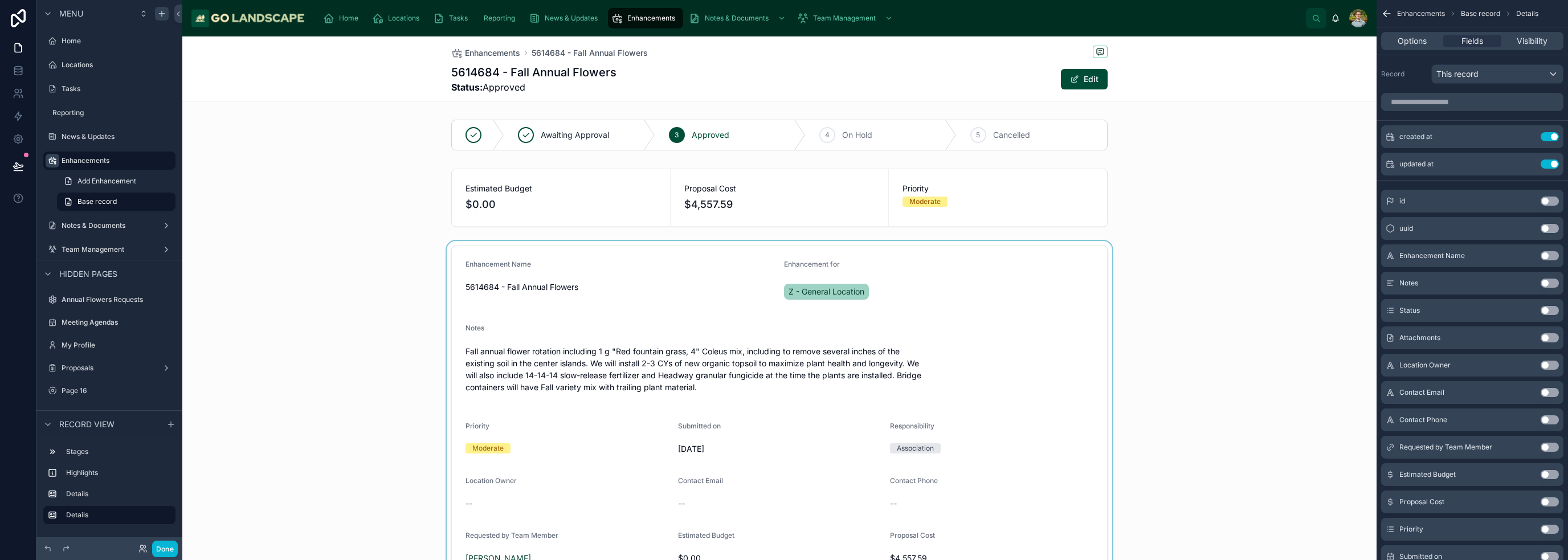
click at [783, 273] on div at bounding box center [780, 458] width 1194 height 434
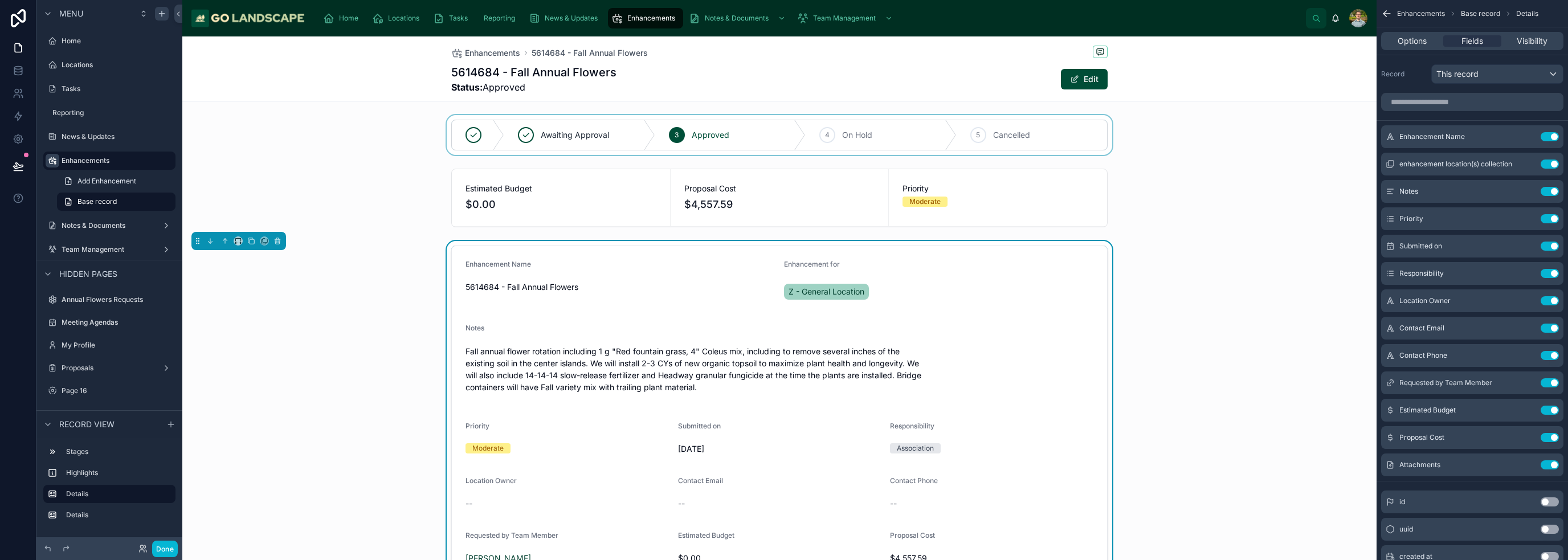
click at [783, 143] on div at bounding box center [780, 135] width 1194 height 40
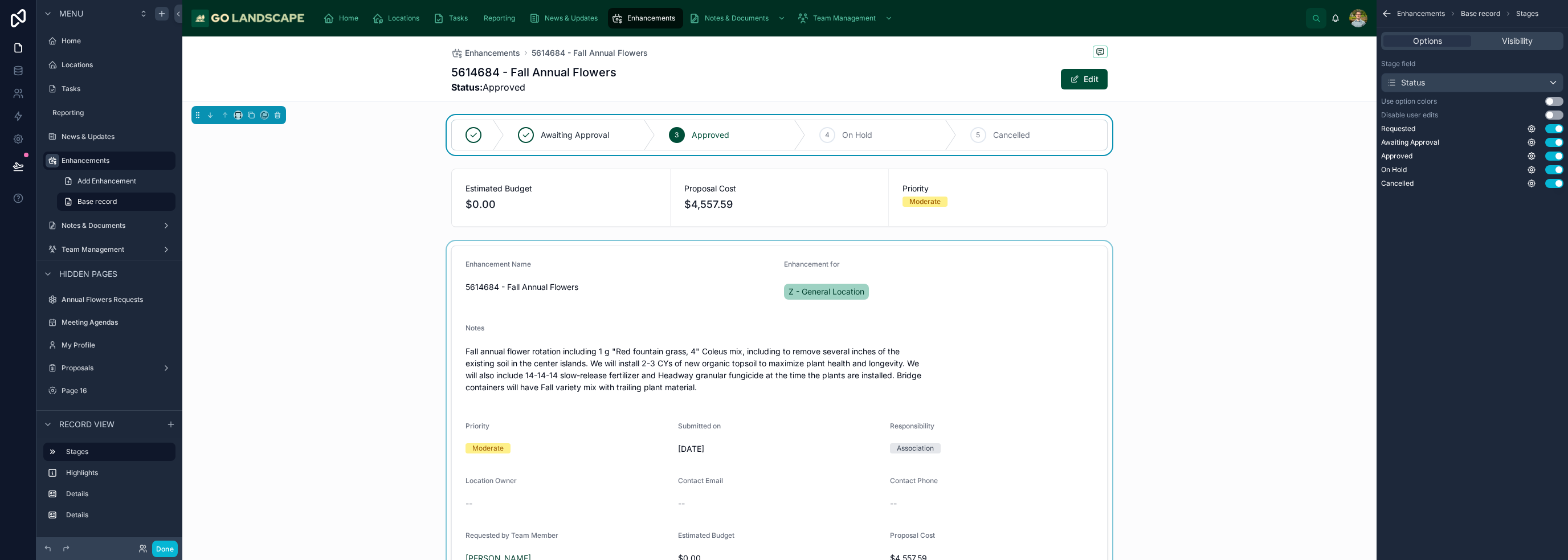
click at [783, 97] on button "Use setting" at bounding box center [1554, 101] width 19 height 9
click at [783, 298] on div at bounding box center [780, 458] width 1194 height 434
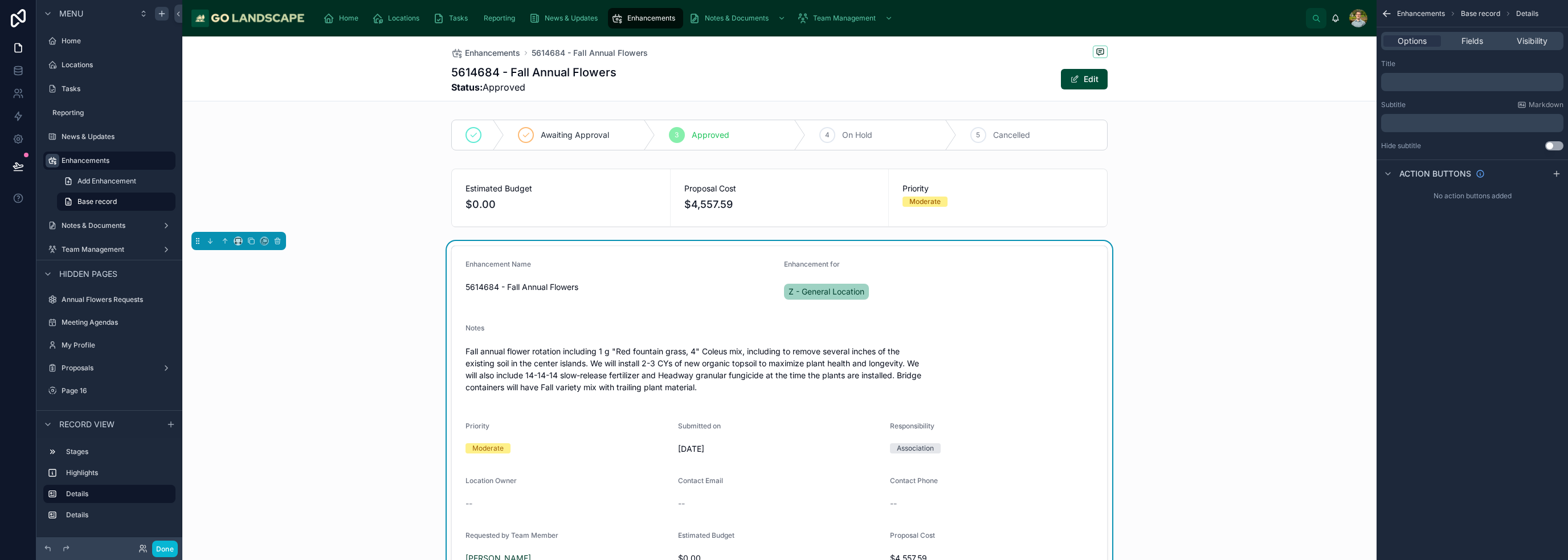
click at [705, 67] on div "5614684 - Fall Annual Flowers Status: Approved Edit" at bounding box center [780, 79] width 656 height 30
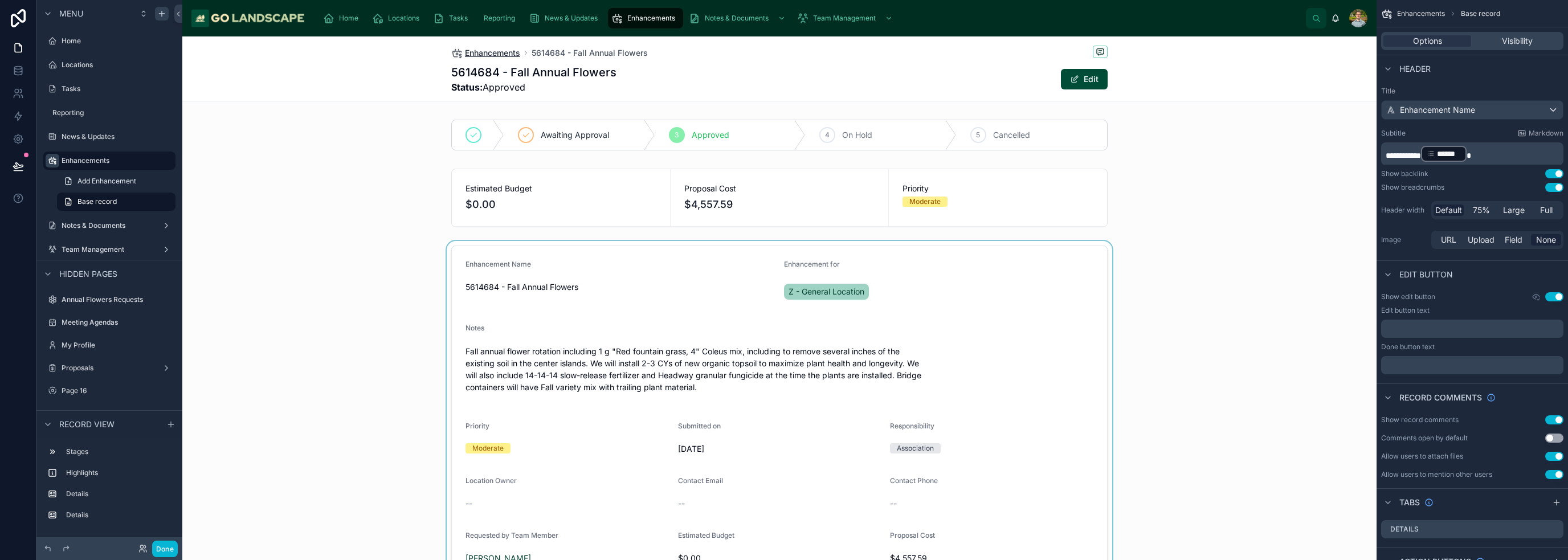
click at [481, 49] on span "Enhancements" at bounding box center [492, 53] width 56 height 11
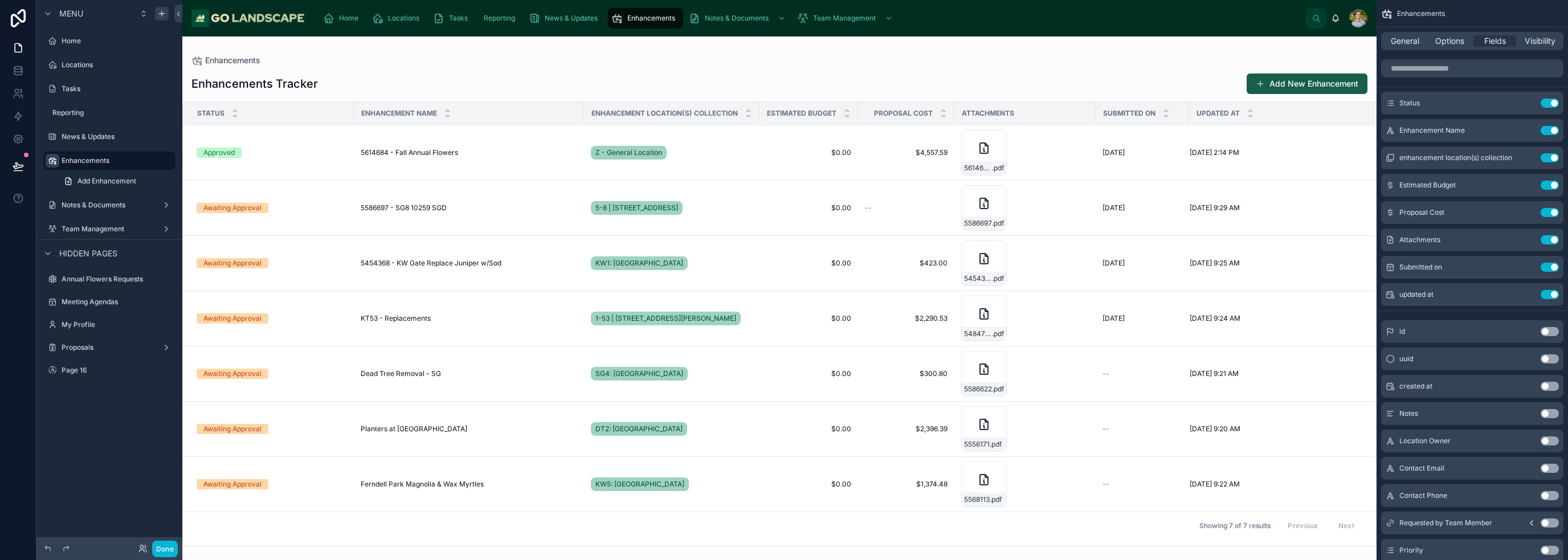
click at [783, 85] on button "Add New Enhancement" at bounding box center [1307, 83] width 121 height 20
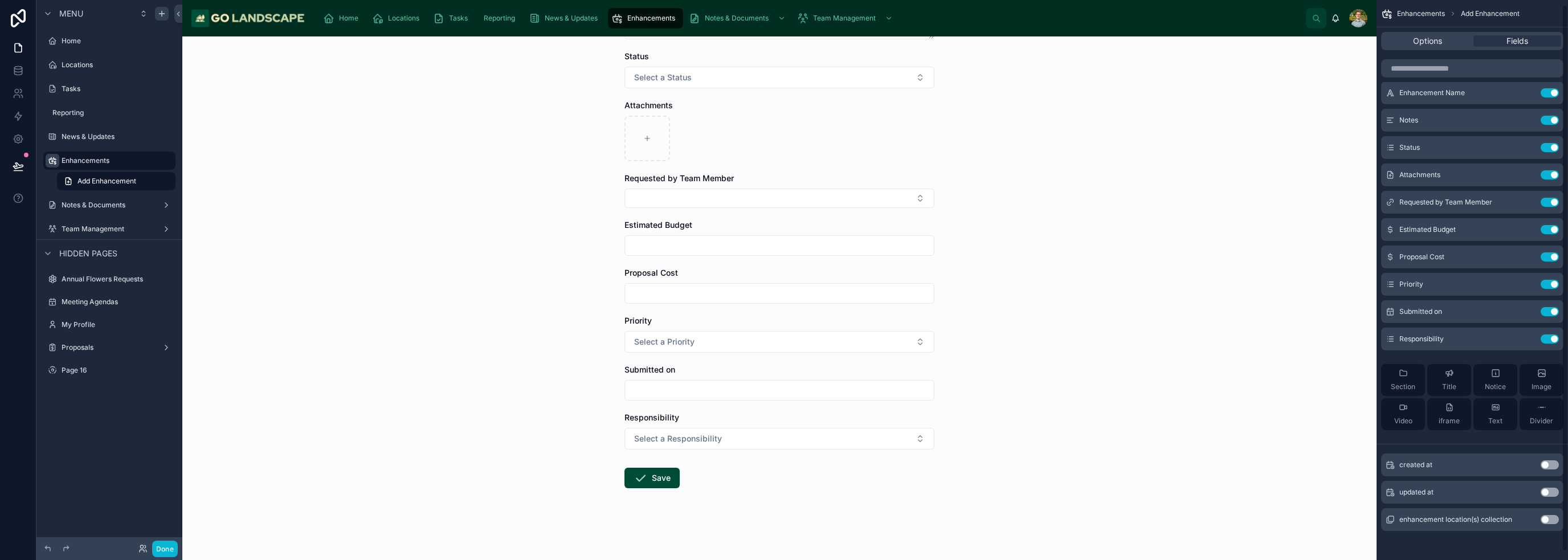
scroll to position [12, 0]
click at [783, 518] on button "Use setting" at bounding box center [1549, 518] width 19 height 9
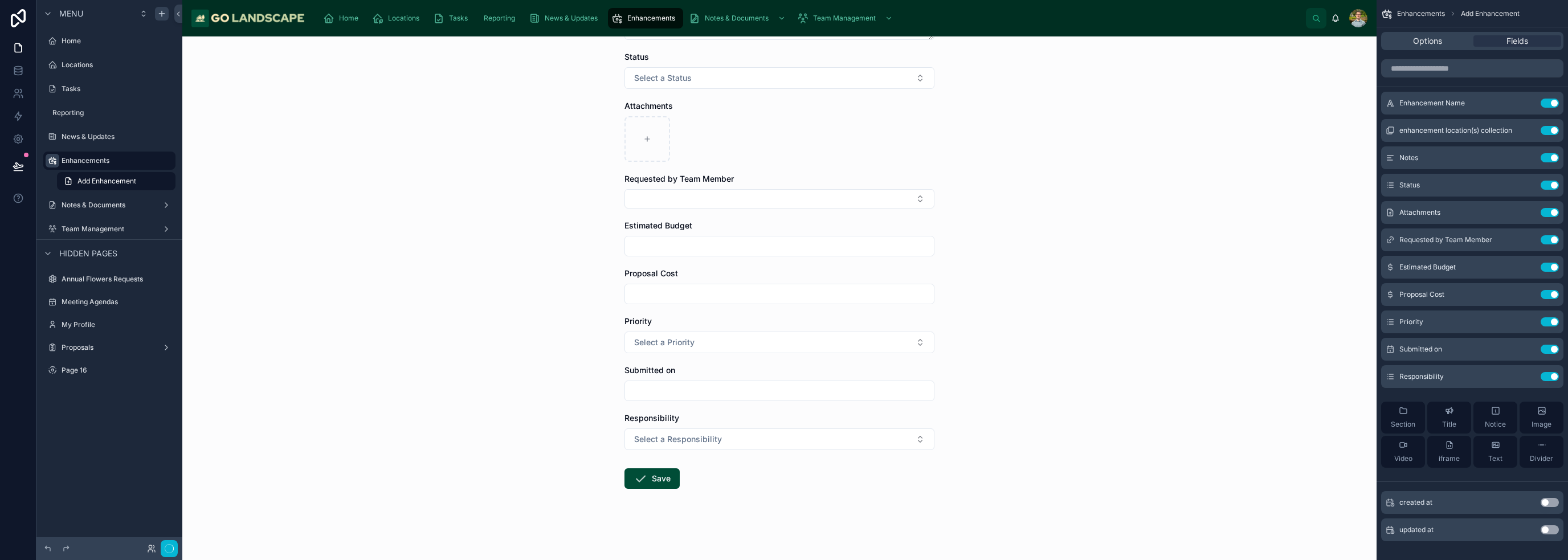
scroll to position [0, 0]
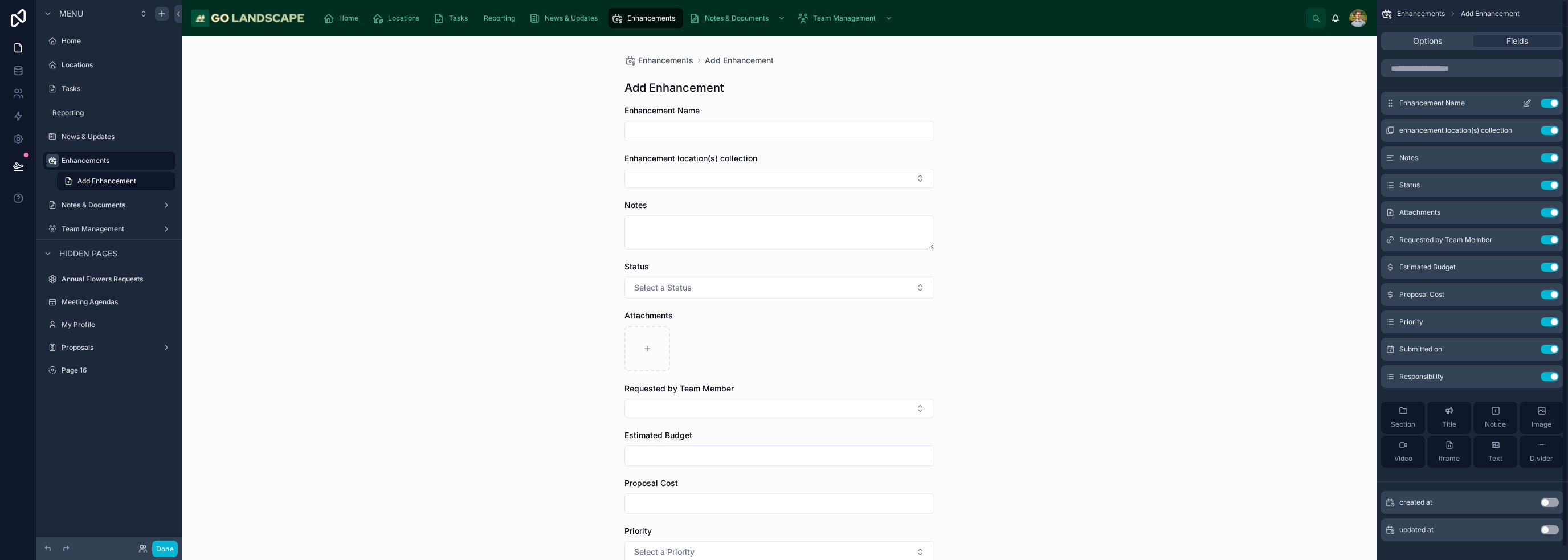
click at [783, 102] on icon "scrollable content" at bounding box center [1527, 103] width 9 height 9
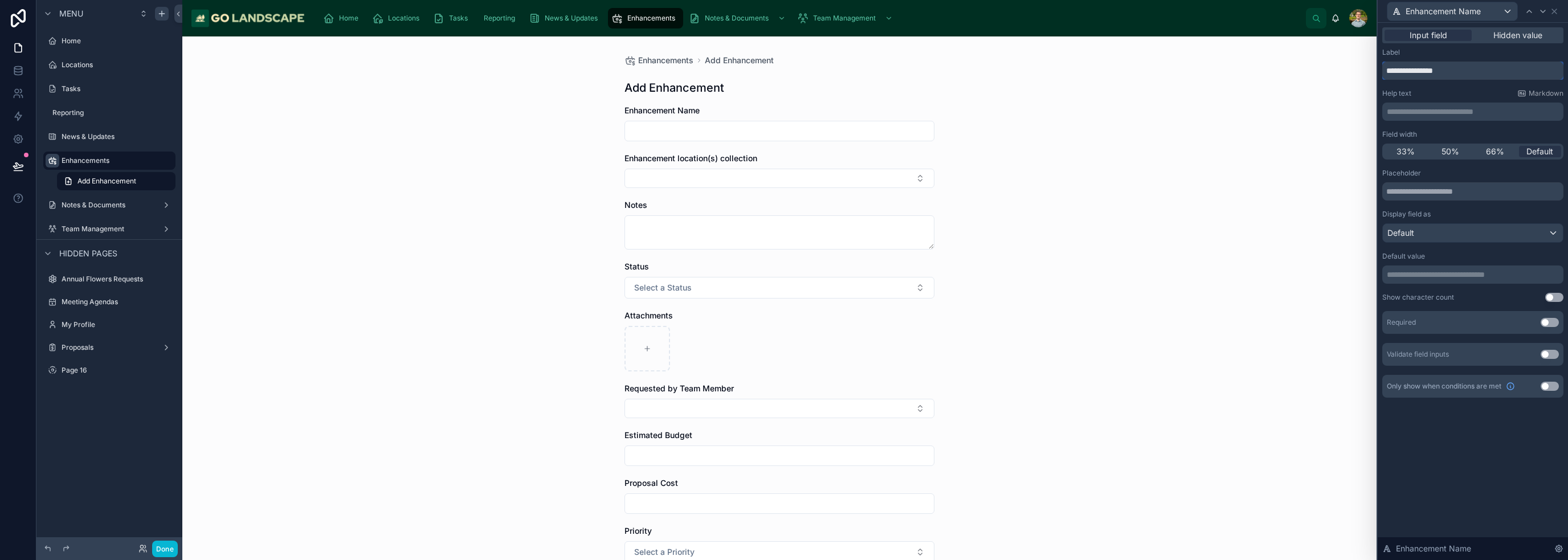
drag, startPoint x: 1479, startPoint y: 70, endPoint x: 1443, endPoint y: 69, distance: 36.0
click at [783, 69] on input "**********" at bounding box center [1472, 71] width 181 height 19
type input "**********"
click at [783, 322] on button "Use setting" at bounding box center [1549, 323] width 19 height 9
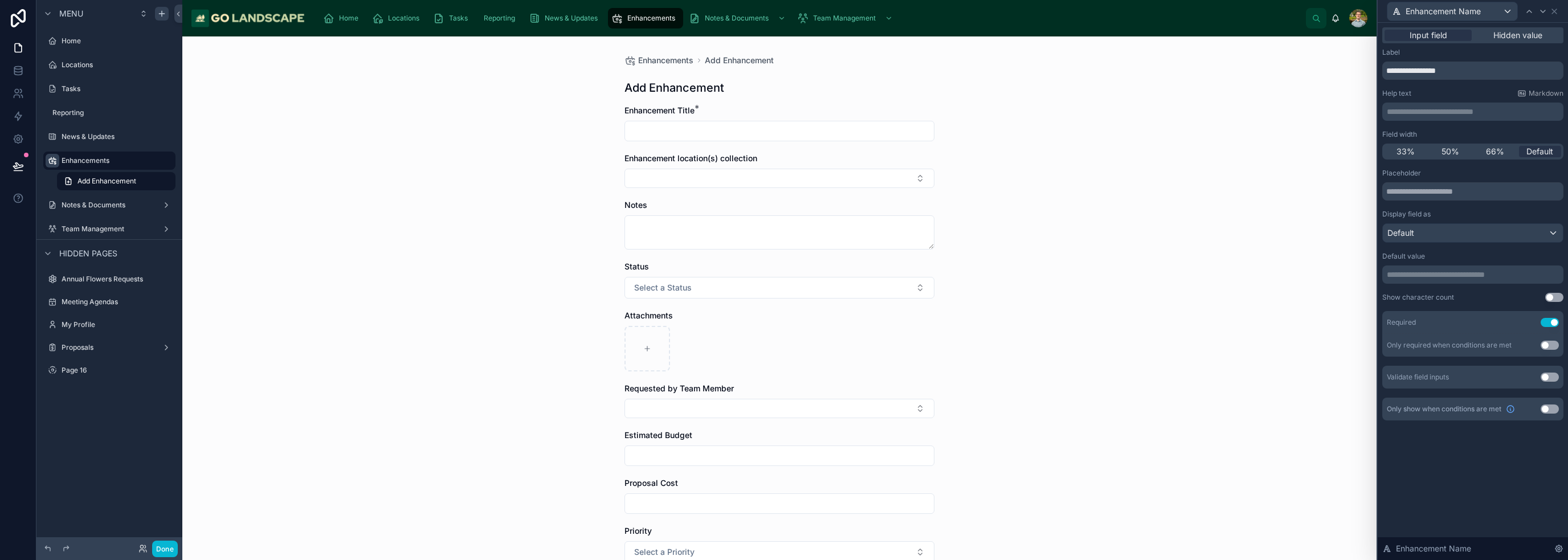
click at [783, 465] on div "**********" at bounding box center [1473, 291] width 190 height 537
click at [783, 168] on div "Enhancement location(s) collection" at bounding box center [779, 170] width 310 height 35
click at [783, 11] on div "Enhancement Name" at bounding box center [1472, 11] width 181 height 22
click at [783, 11] on icon at bounding box center [1554, 11] width 9 height 9
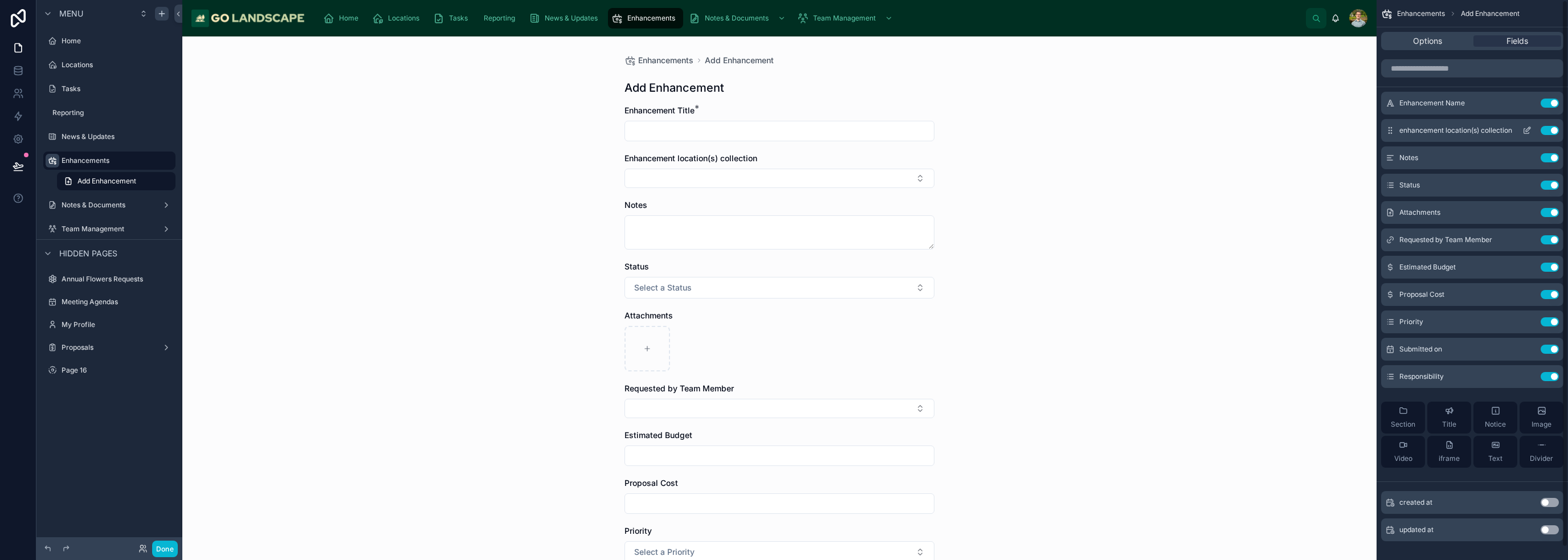
click at [783, 131] on icon "scrollable content" at bounding box center [1527, 131] width 9 height 9
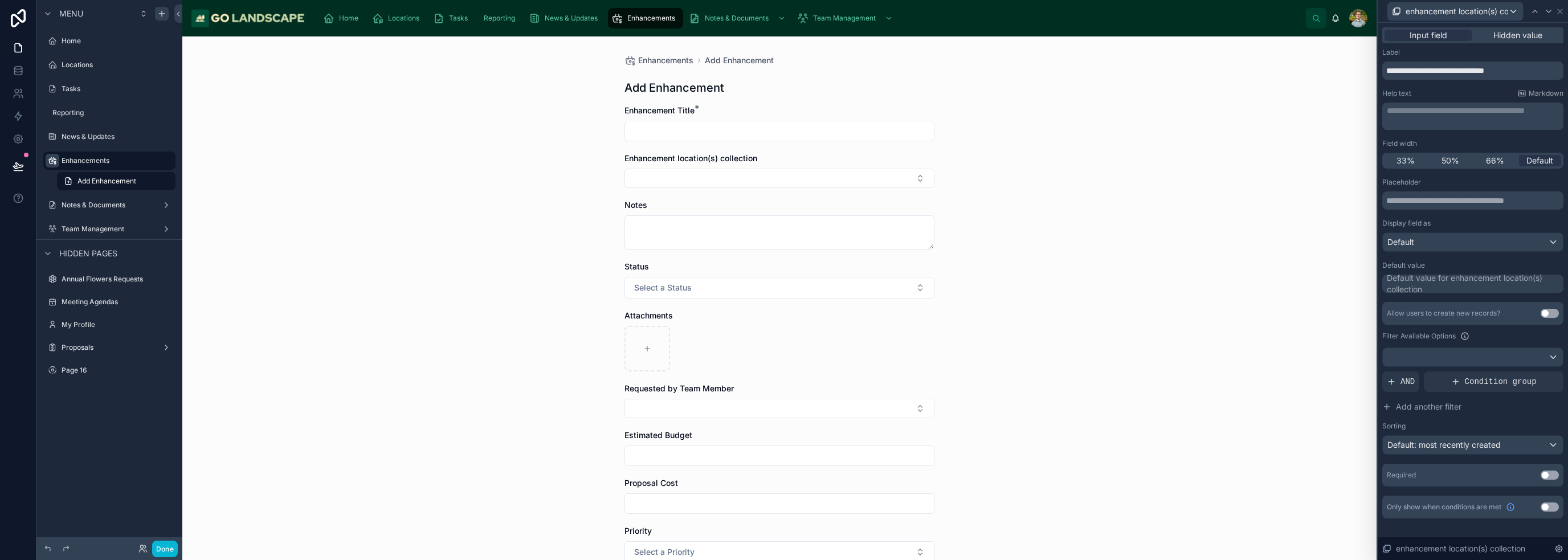
click at [783, 468] on div "Required Use setting" at bounding box center [1472, 475] width 181 height 23
drag, startPoint x: 1549, startPoint y: 474, endPoint x: 1567, endPoint y: 487, distance: 22.2
click at [783, 475] on button "Use setting" at bounding box center [1549, 475] width 19 height 9
click at [783, 444] on div "Default: most recently created" at bounding box center [1473, 444] width 180 height 19
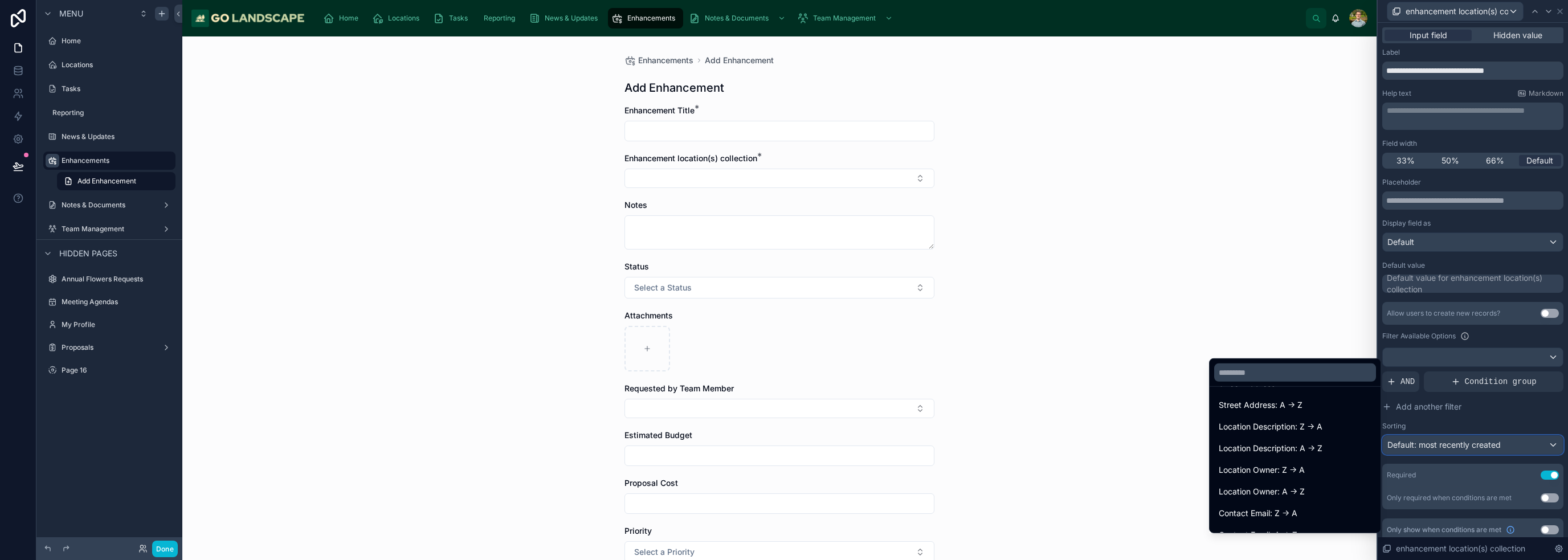
scroll to position [83, 0]
click at [783, 452] on span "Location Name: A -> Z" at bounding box center [1260, 453] width 84 height 14
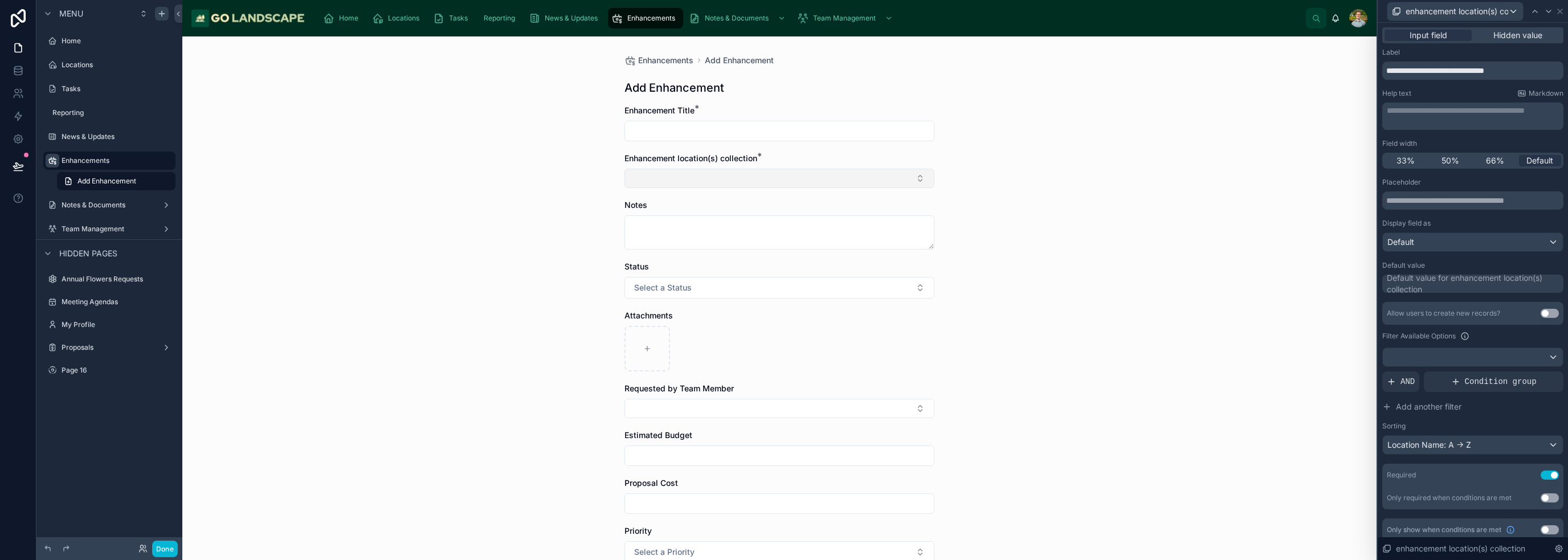
click at [728, 183] on button "Select Button" at bounding box center [779, 178] width 310 height 19
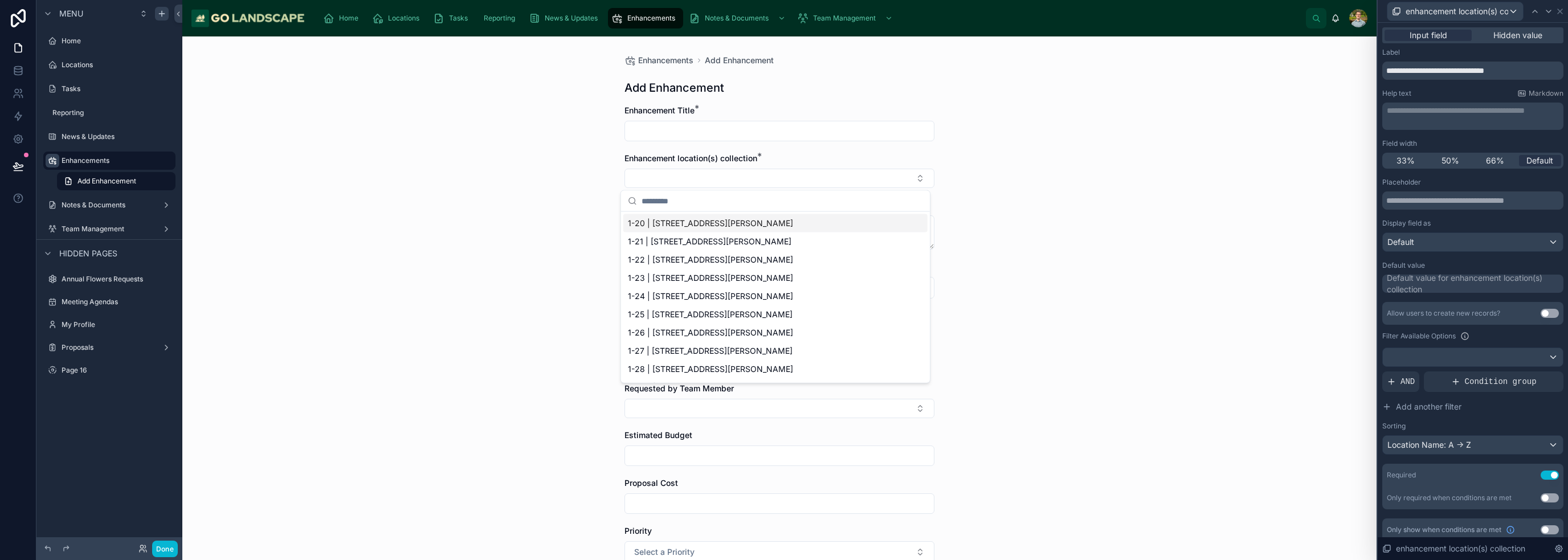
click at [783, 198] on div "Enhancements Add Enhancement Add Enhancement Enhancement Title * Enhancement lo…" at bounding box center [780, 298] width 1194 height 524
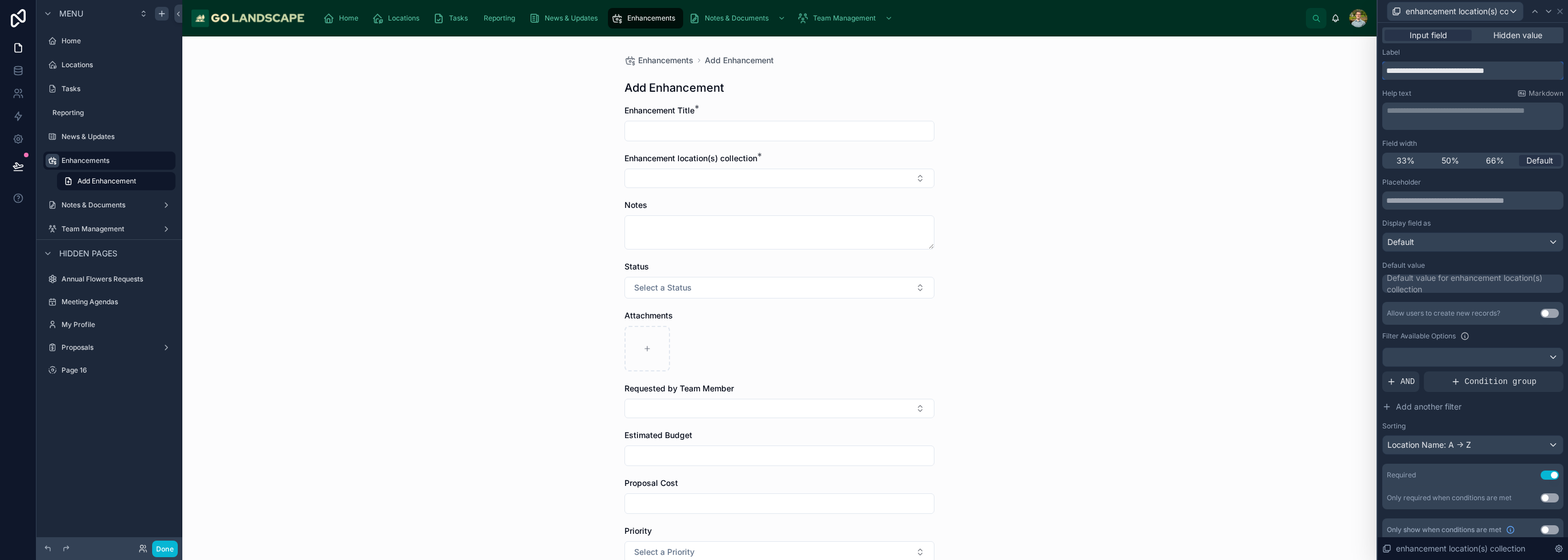
click at [783, 70] on input "**********" at bounding box center [1472, 71] width 181 height 19
type input "**********"
click at [783, 275] on div "Enhancements Add Enhancement Add Enhancement Enhancement Title * Enhancement fo…" at bounding box center [780, 298] width 1194 height 524
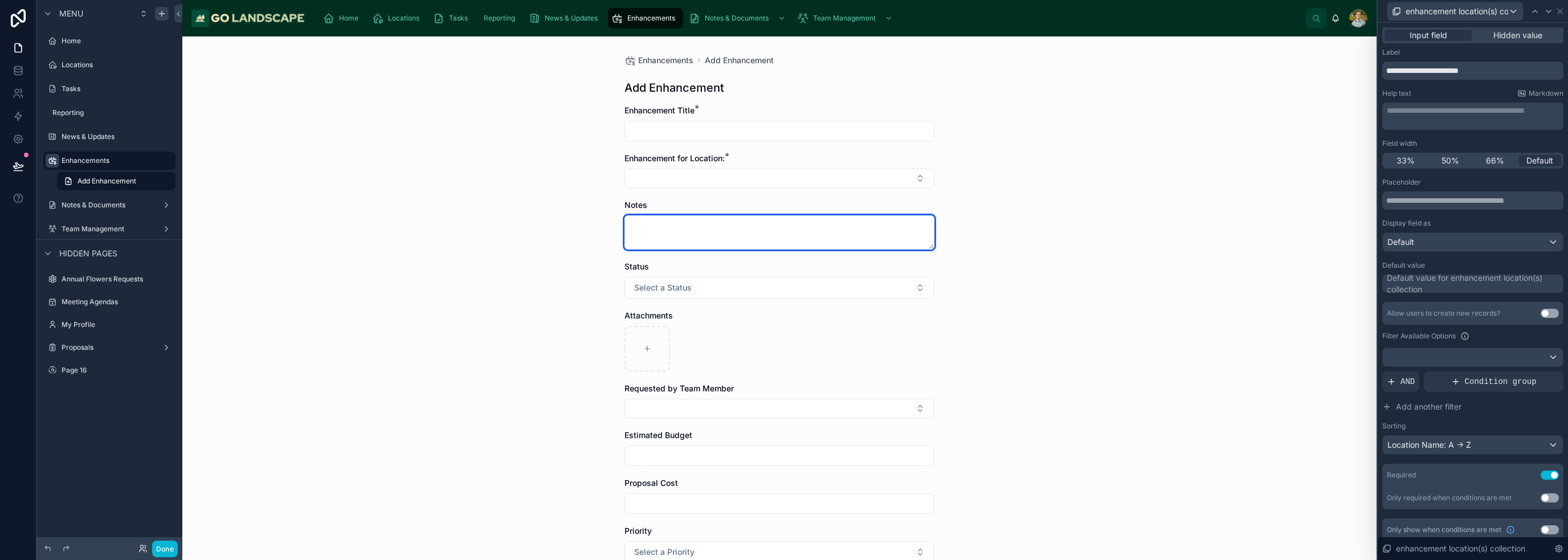
click at [721, 218] on textarea at bounding box center [779, 232] width 310 height 34
click at [783, 12] on icon at bounding box center [1560, 11] width 9 height 9
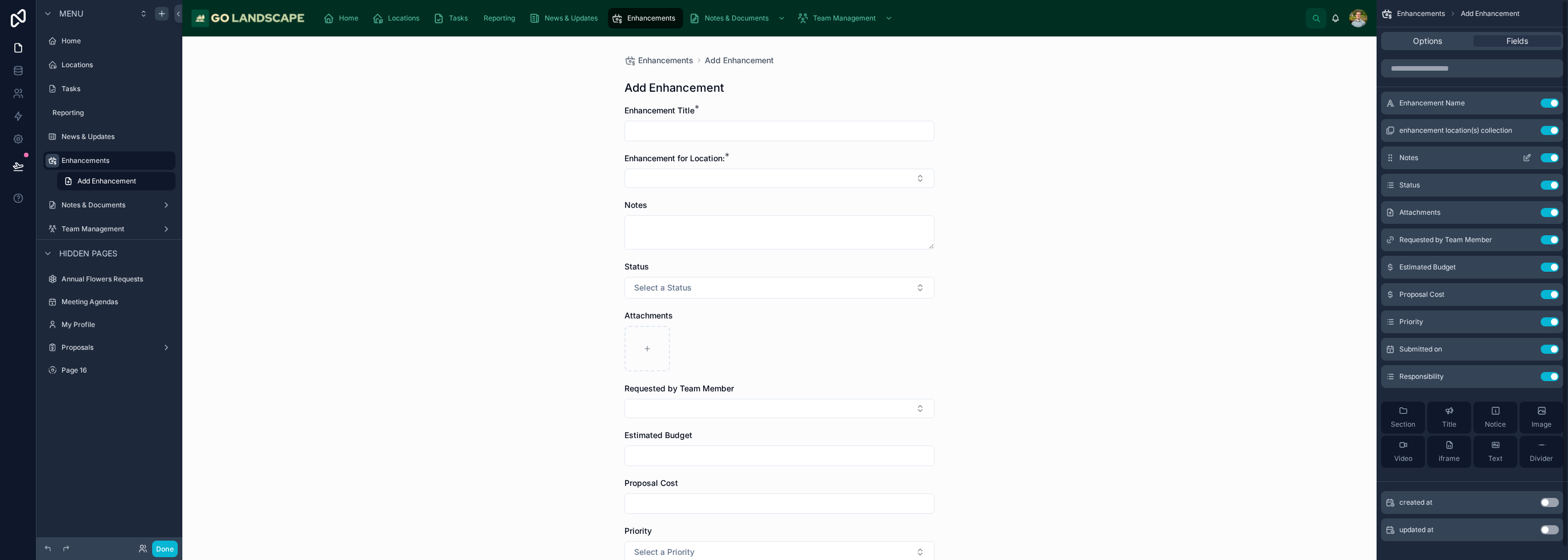
click at [783, 161] on icon "scrollable content" at bounding box center [1527, 158] width 9 height 9
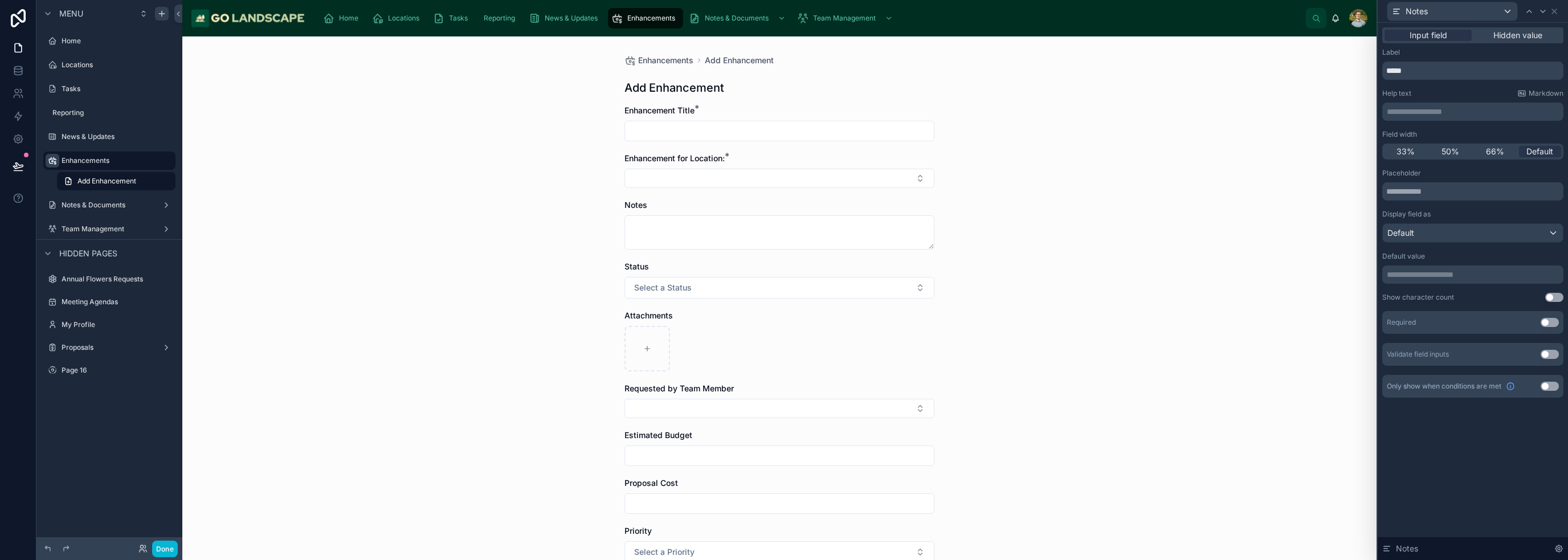
click at [783, 324] on button "Use setting" at bounding box center [1549, 323] width 19 height 9
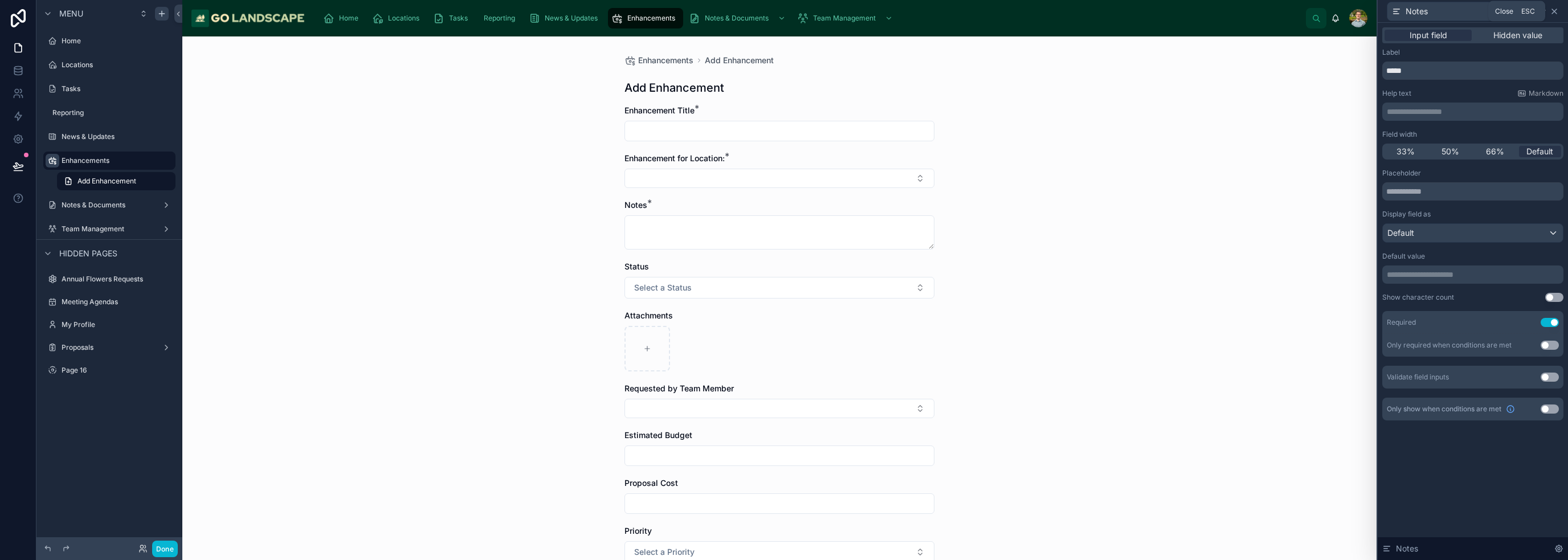
click at [783, 12] on icon at bounding box center [1554, 11] width 4 height 4
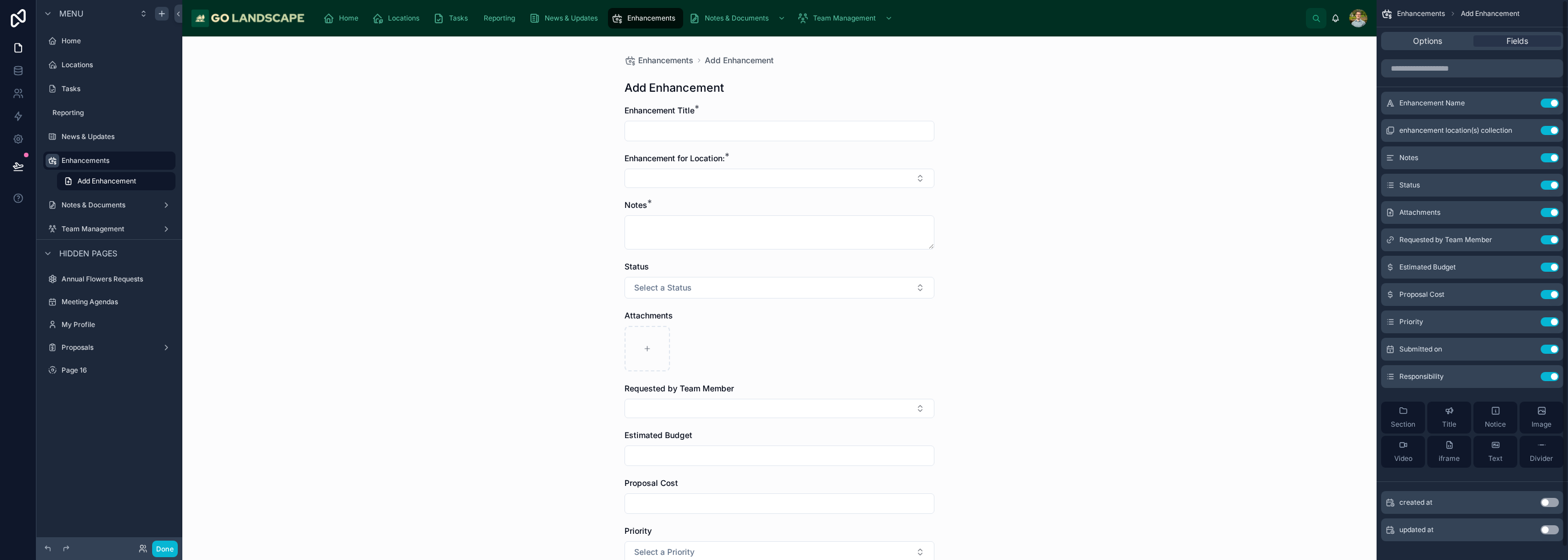
click at [748, 262] on div "Status" at bounding box center [779, 266] width 310 height 11
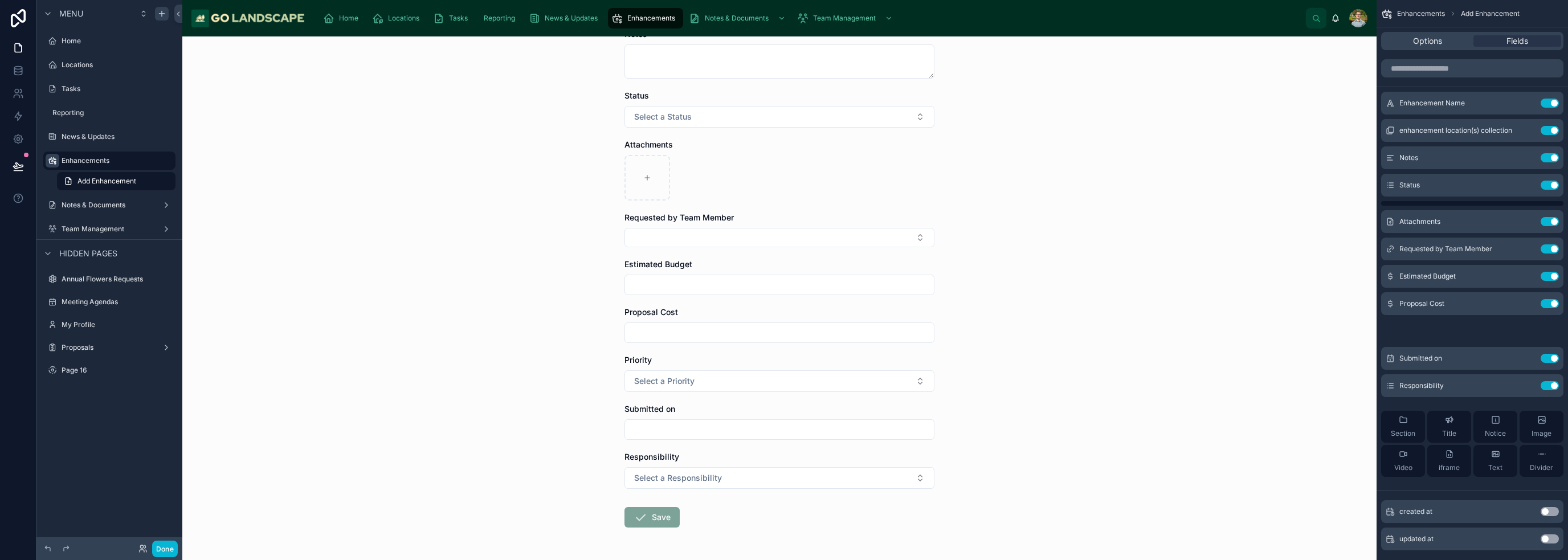
scroll to position [0, 0]
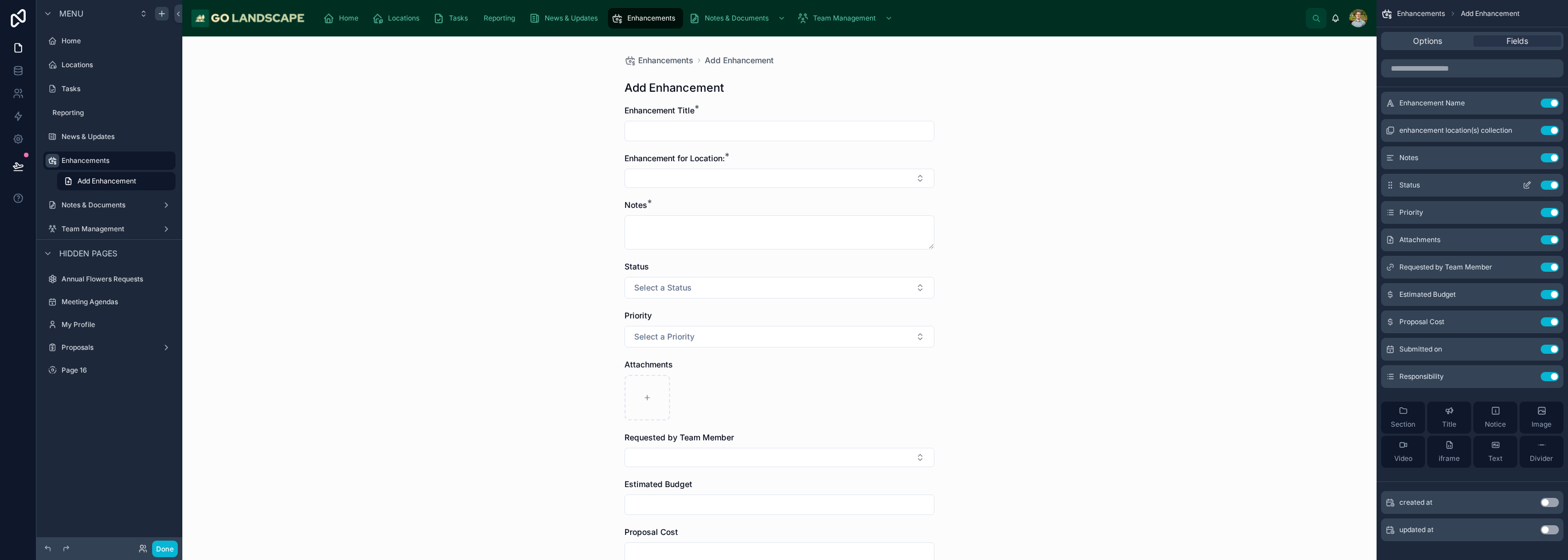
click at [783, 182] on icon "scrollable content" at bounding box center [1527, 185] width 9 height 9
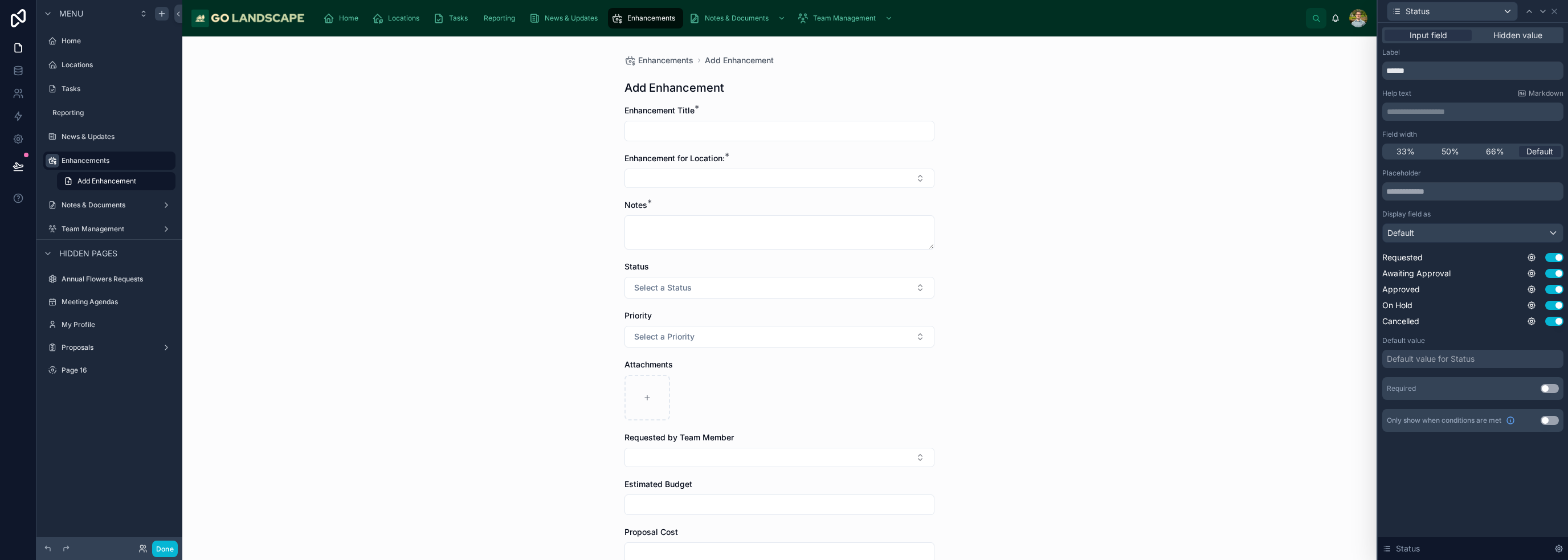
click at [783, 388] on button "Use setting" at bounding box center [1549, 388] width 19 height 9
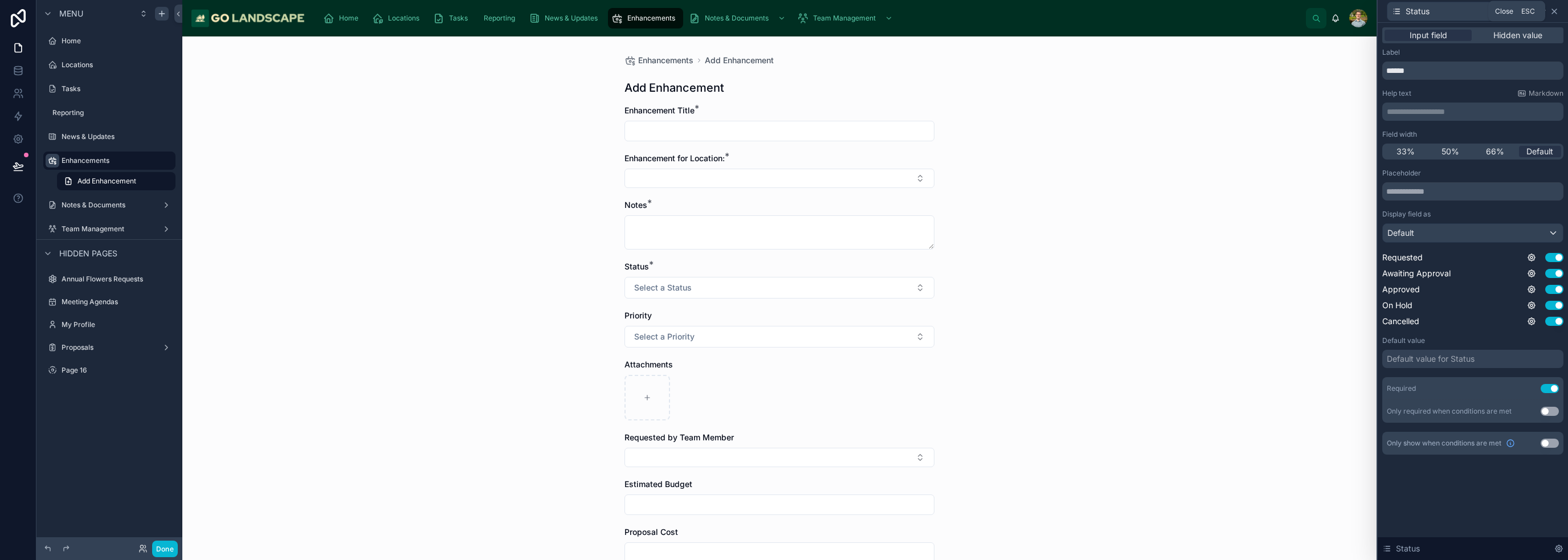
click at [783, 11] on icon at bounding box center [1554, 11] width 4 height 4
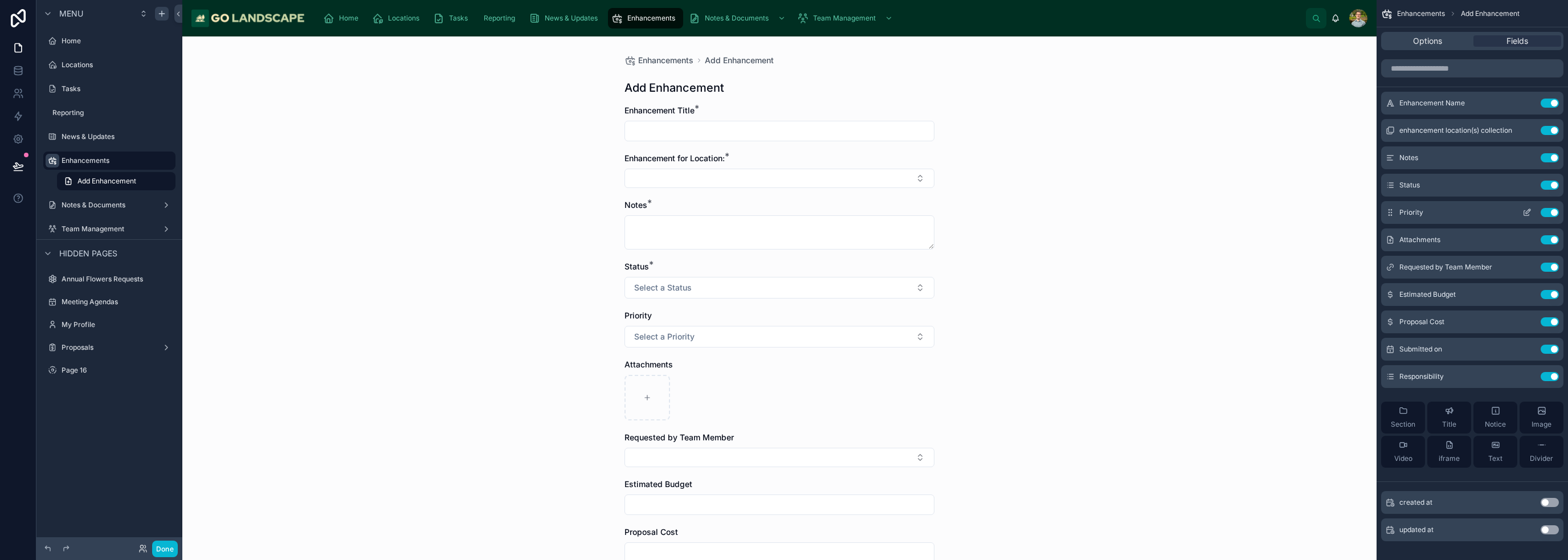
click at [783, 212] on icon "scrollable content" at bounding box center [1527, 213] width 9 height 9
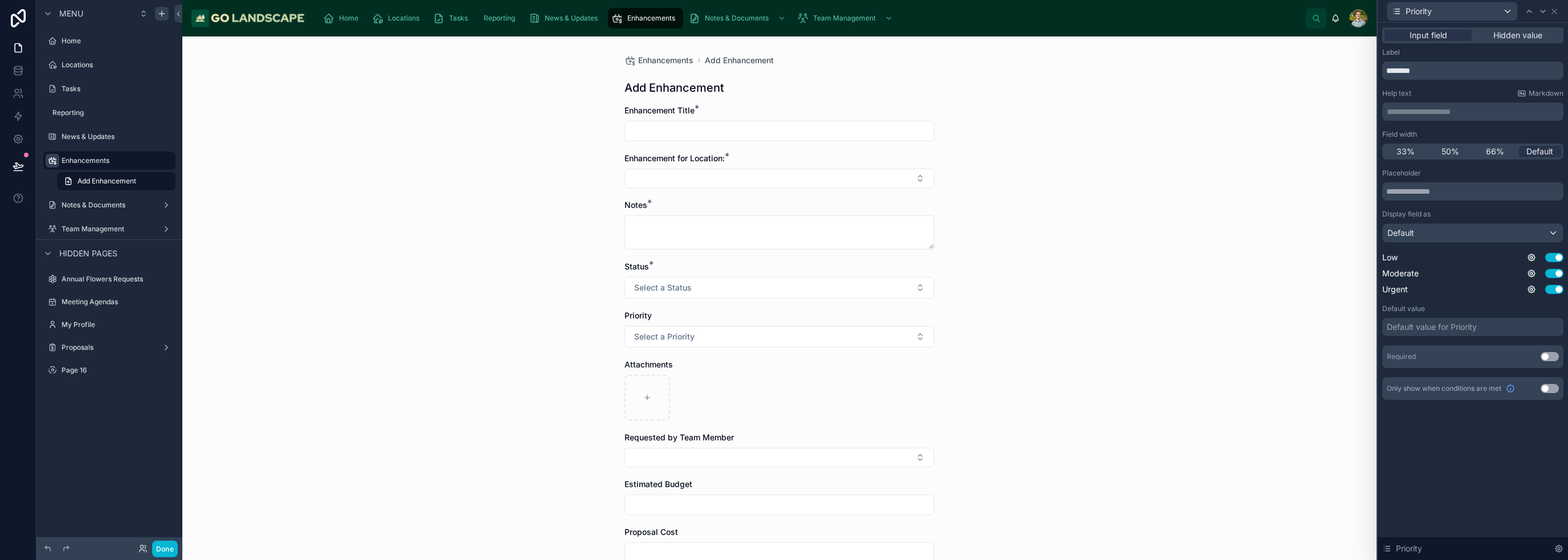
click at [783, 357] on button "Use setting" at bounding box center [1549, 356] width 19 height 9
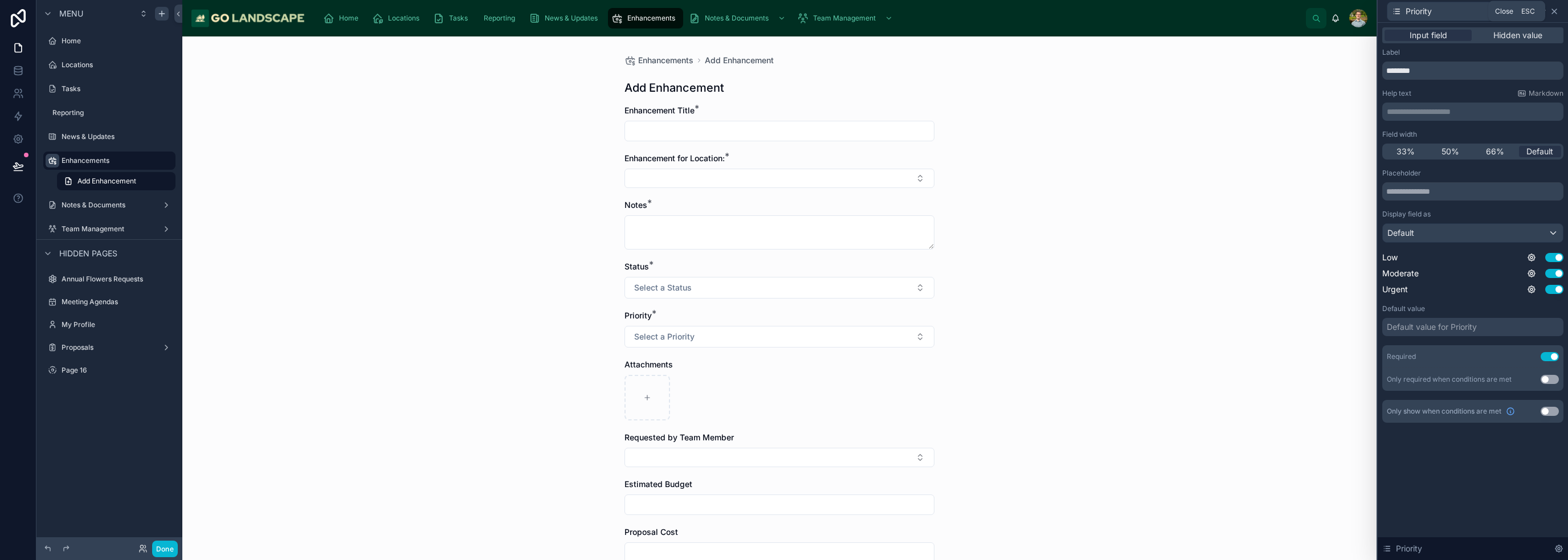
click at [783, 13] on icon at bounding box center [1554, 11] width 4 height 4
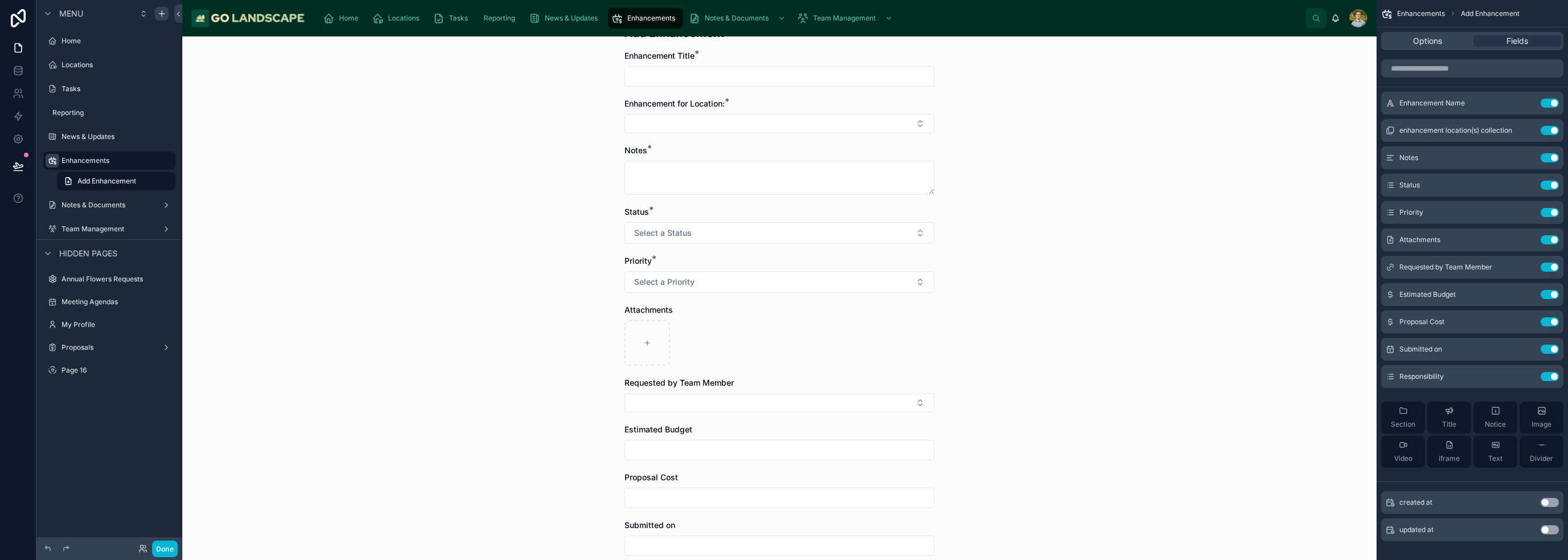
scroll to position [114, 0]
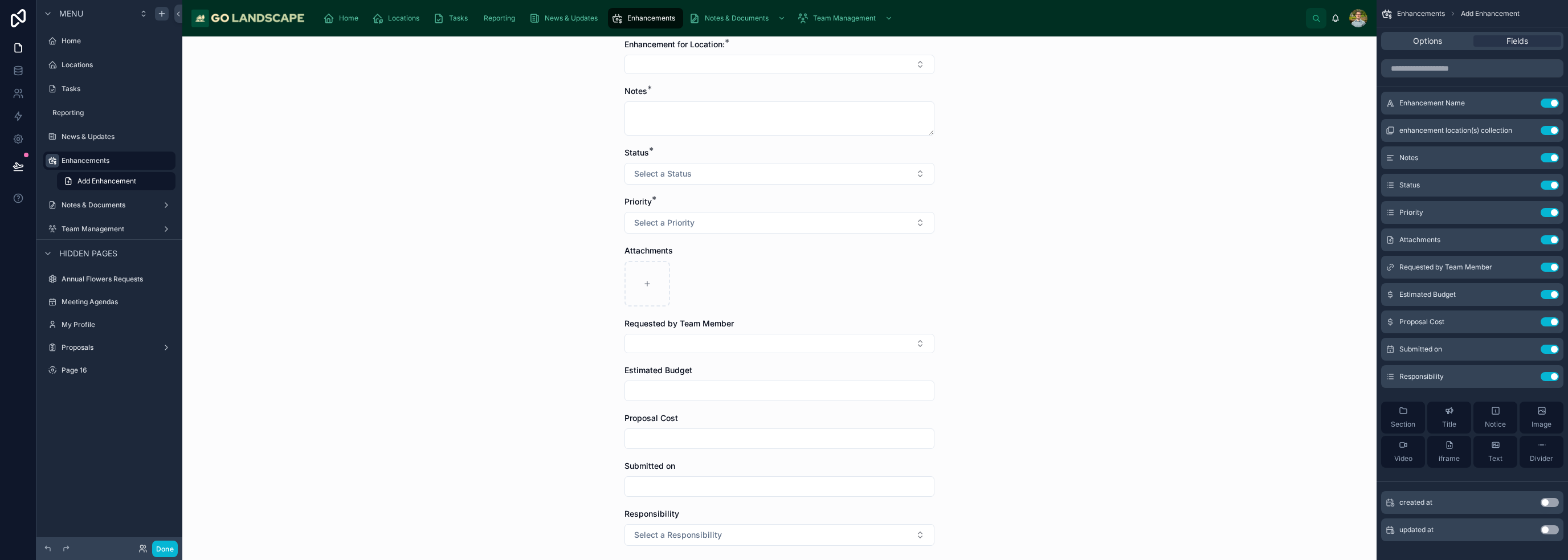
click at [783, 325] on div "Requested by Team Member" at bounding box center [779, 324] width 310 height 11
click at [783, 269] on icon "scrollable content" at bounding box center [1527, 267] width 9 height 9
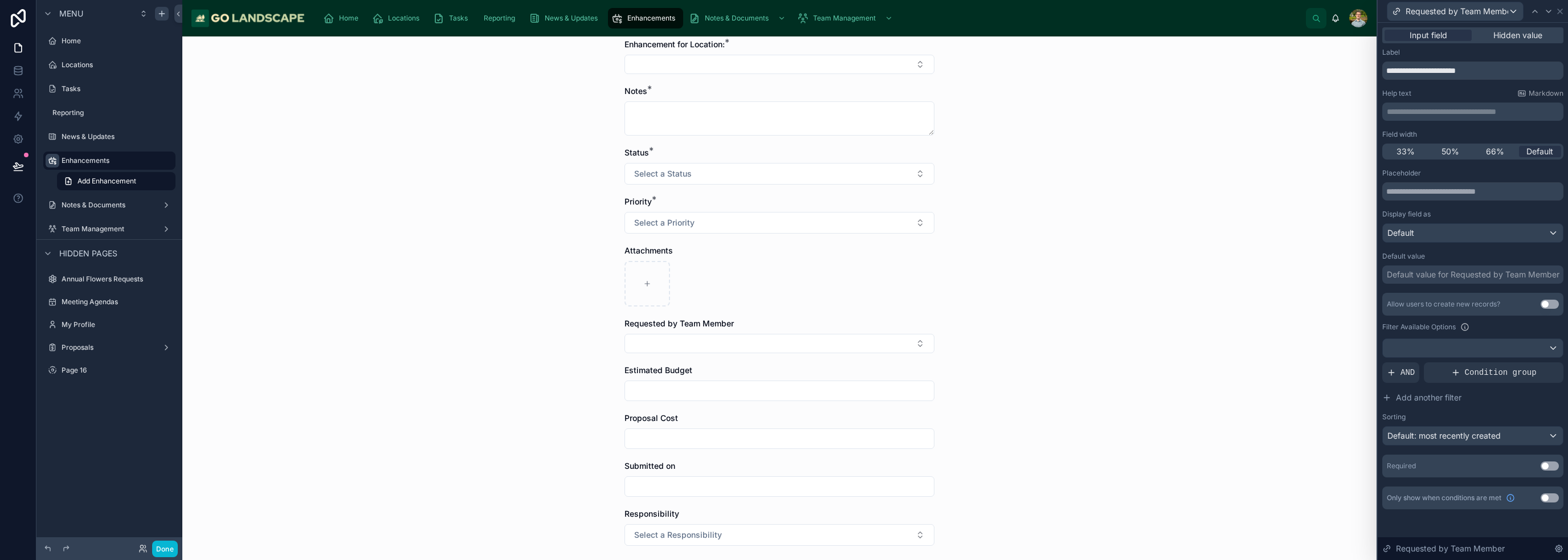
click at [783, 467] on button "Use setting" at bounding box center [1549, 466] width 19 height 9
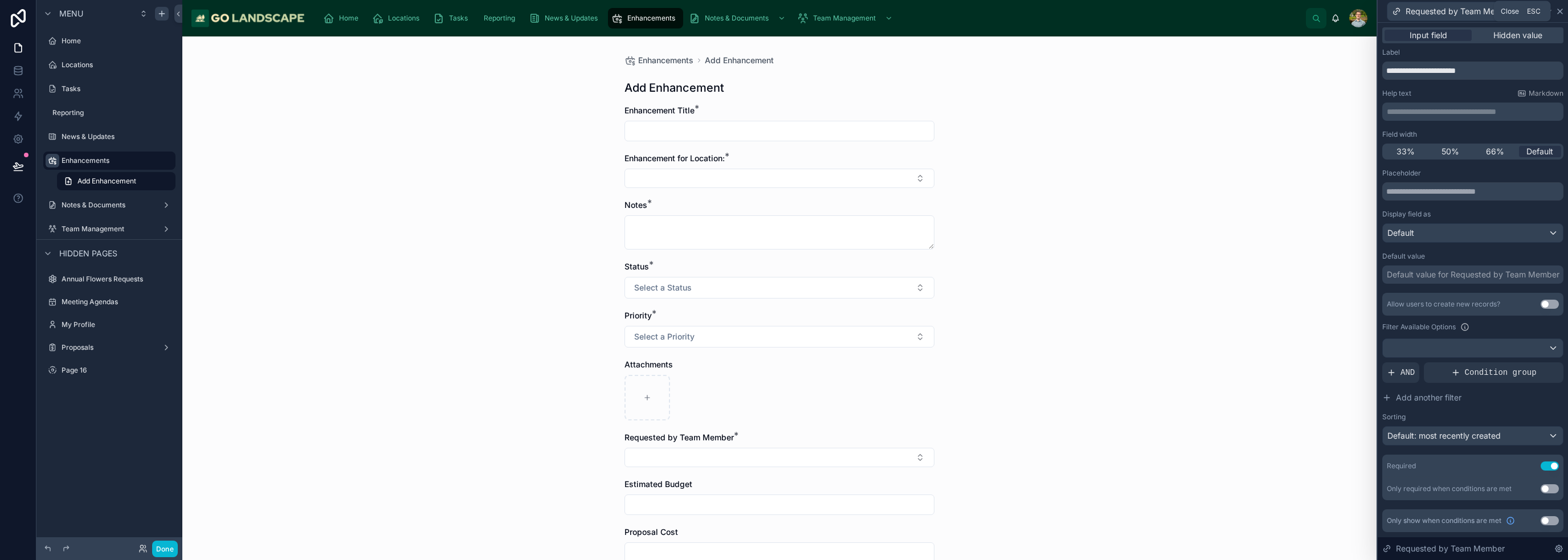
click at [783, 14] on icon at bounding box center [1560, 11] width 9 height 9
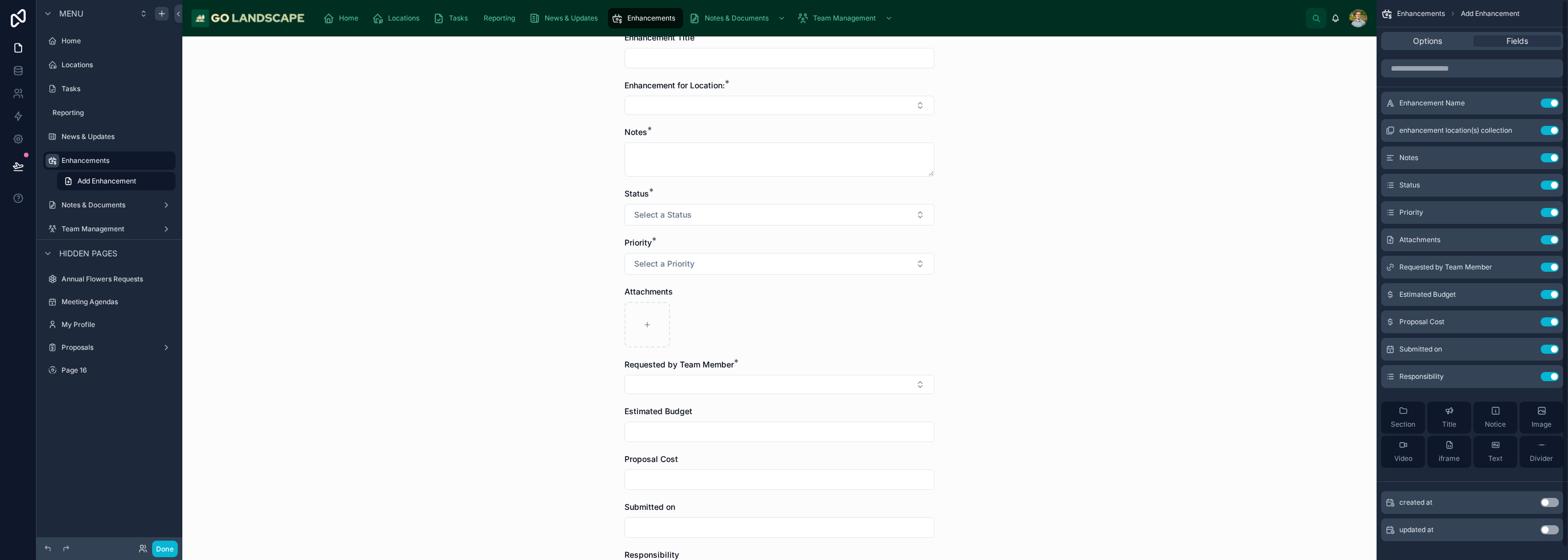
scroll to position [210, 0]
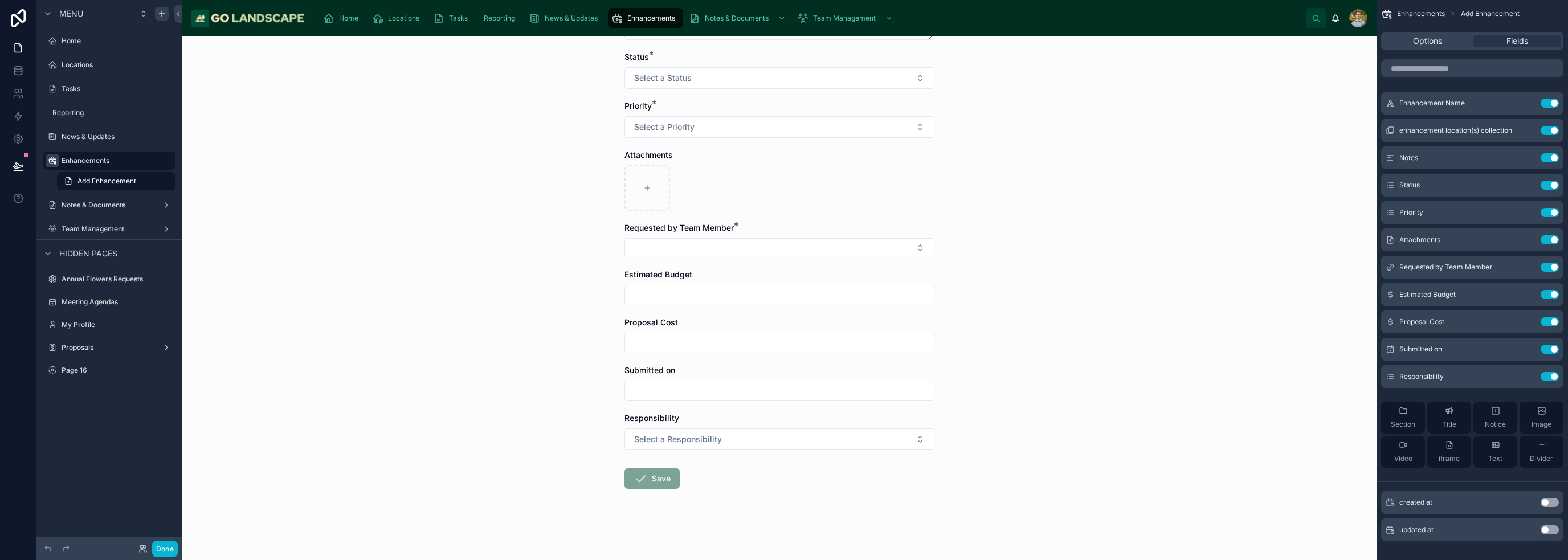
click at [656, 274] on span "Estimated Budget" at bounding box center [658, 274] width 68 height 10
click at [783, 350] on button "Use setting" at bounding box center [1549, 349] width 19 height 9
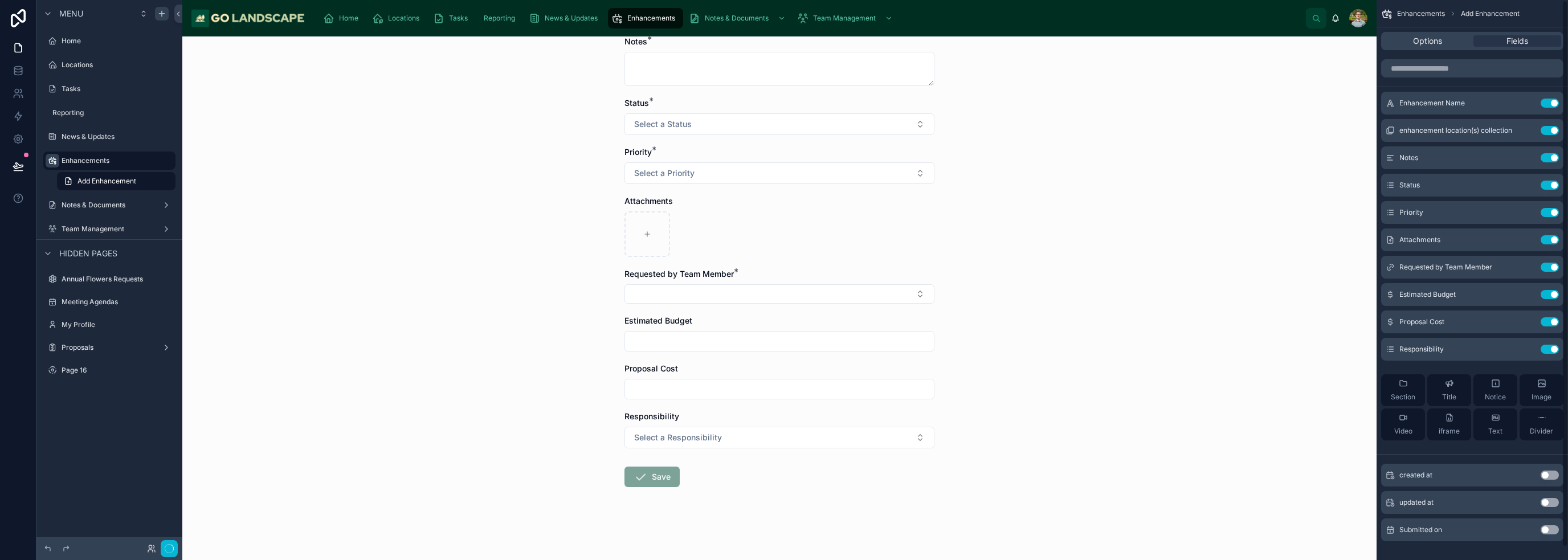
scroll to position [0, 0]
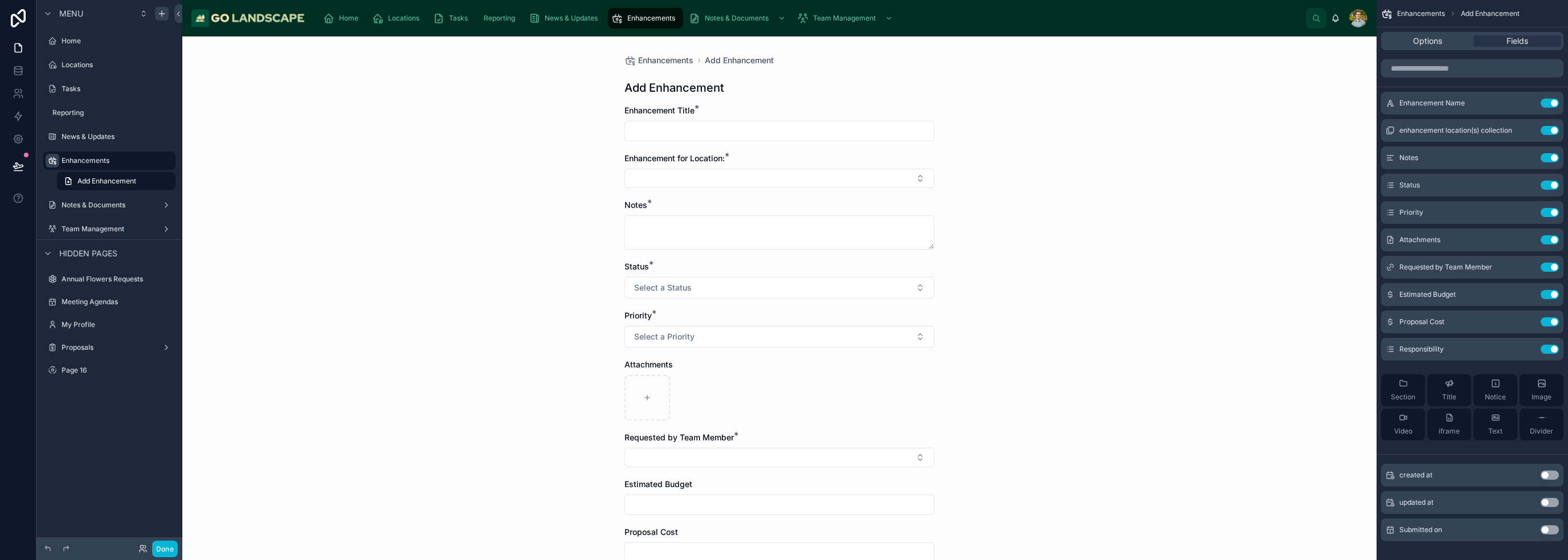
click at [783, 531] on button "Use setting" at bounding box center [1549, 530] width 19 height 9
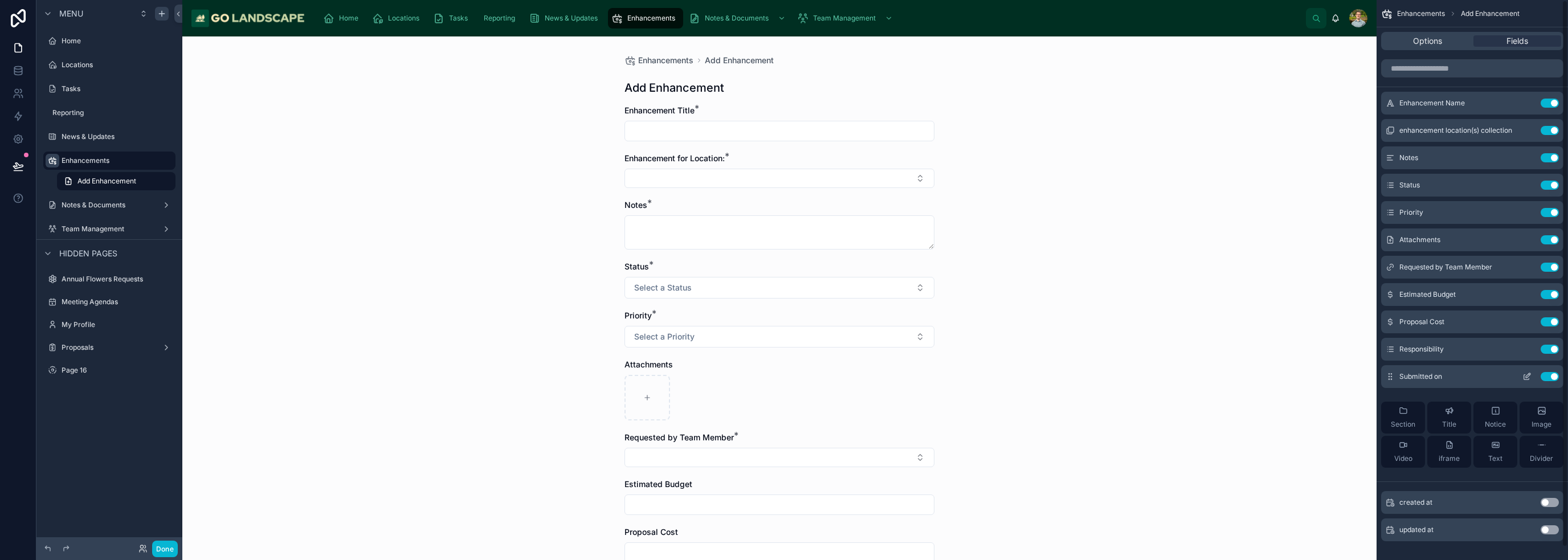
click at [783, 373] on icon "scrollable content" at bounding box center [1527, 377] width 9 height 9
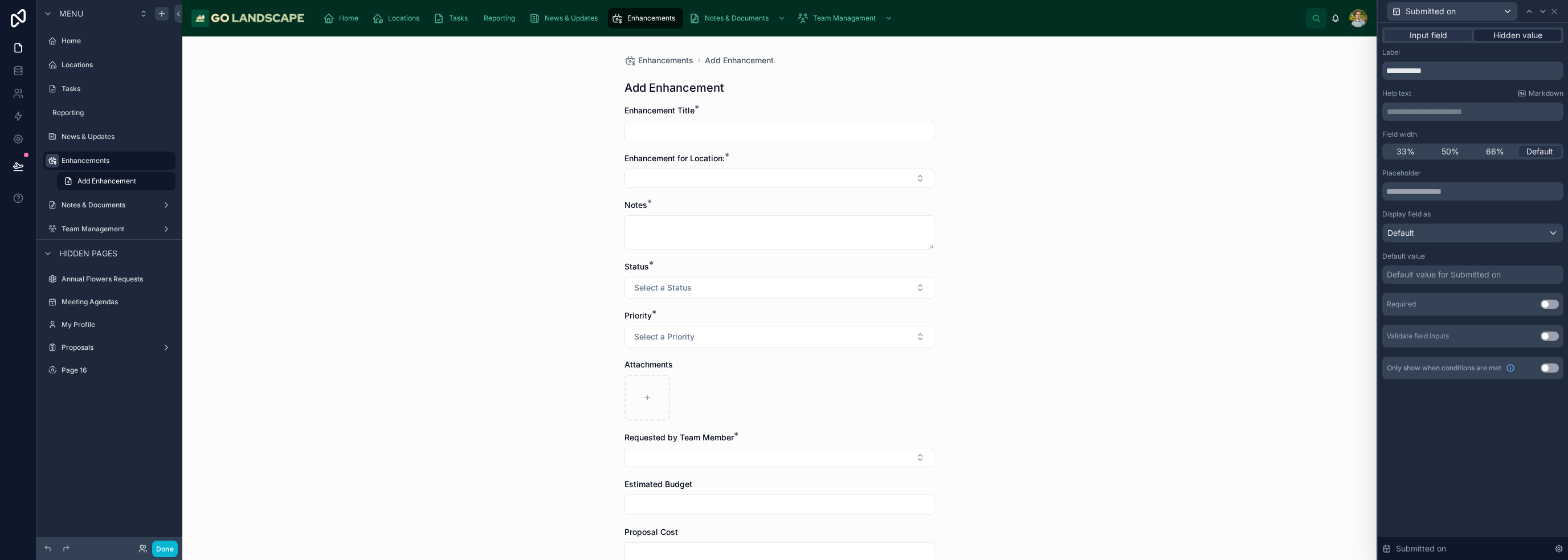
click at [783, 40] on span "Hidden value" at bounding box center [1518, 35] width 49 height 11
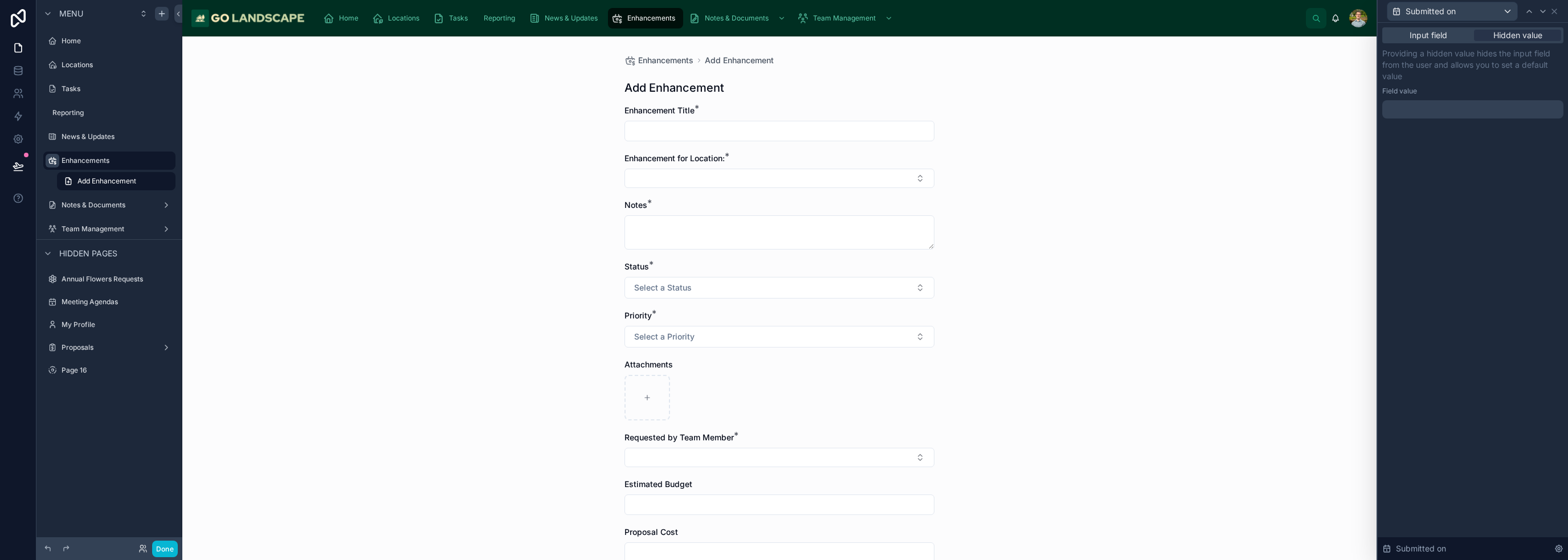
click at [783, 108] on div at bounding box center [1472, 109] width 181 height 19
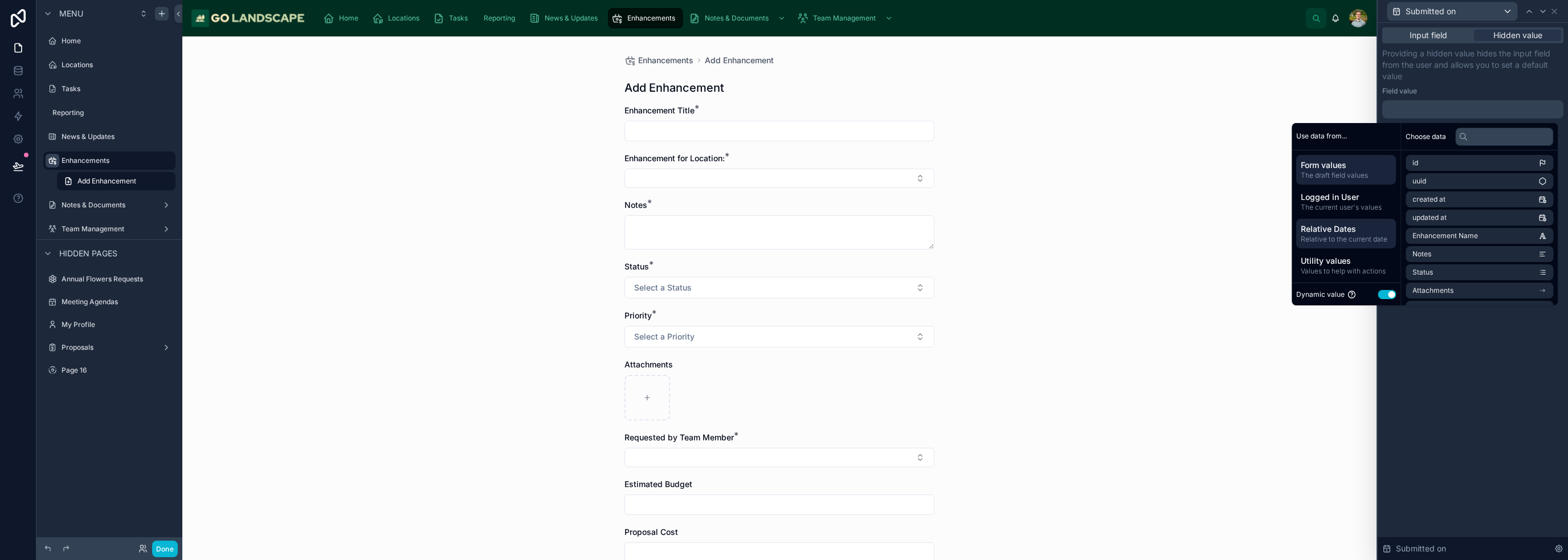
click at [783, 234] on span "Relative Dates" at bounding box center [1346, 228] width 91 height 11
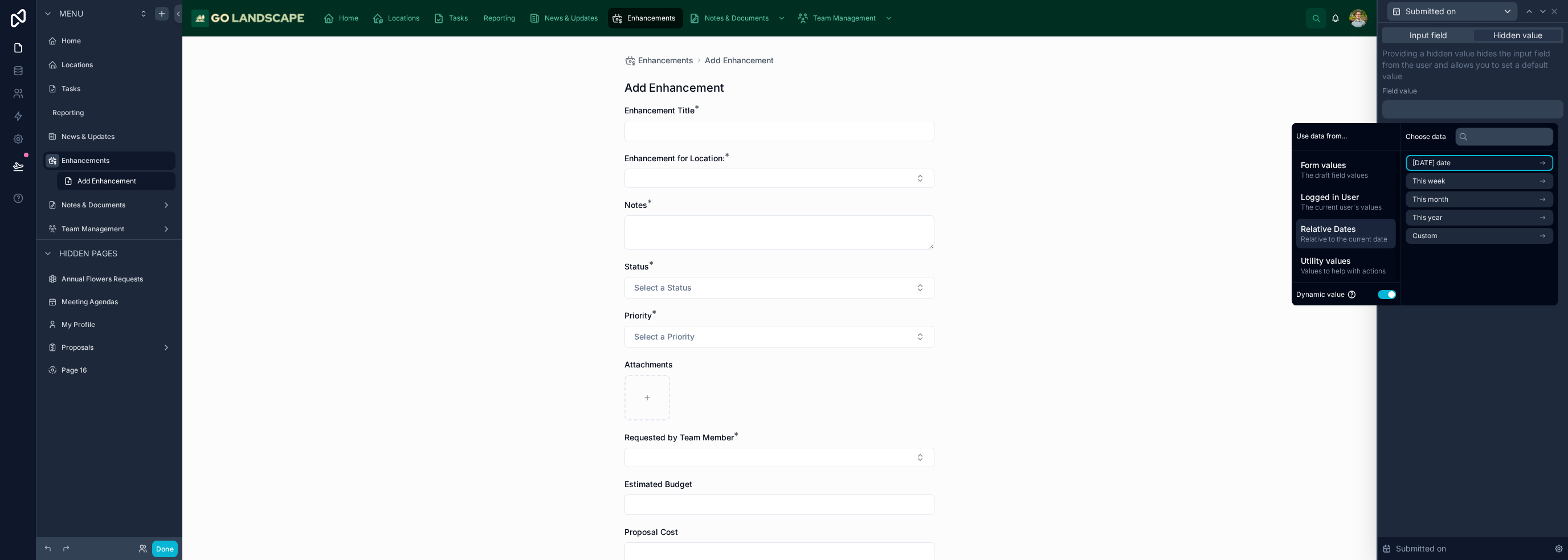
click at [783, 163] on li "[DATE] date" at bounding box center [1479, 163] width 147 height 16
click at [783, 182] on li "Now" at bounding box center [1479, 183] width 147 height 16
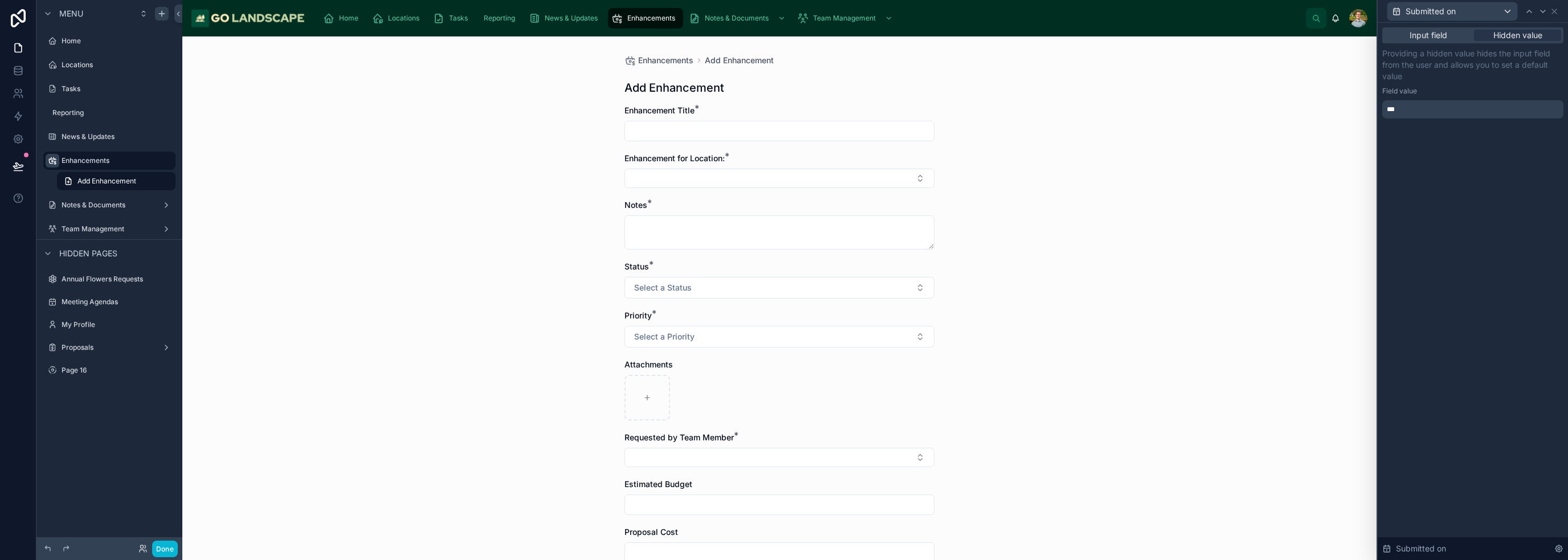
click at [783, 389] on div "Input field Hidden value Providing a hidden value hides the input field from th…" at bounding box center [1473, 291] width 190 height 537
click at [783, 12] on icon at bounding box center [1554, 11] width 9 height 9
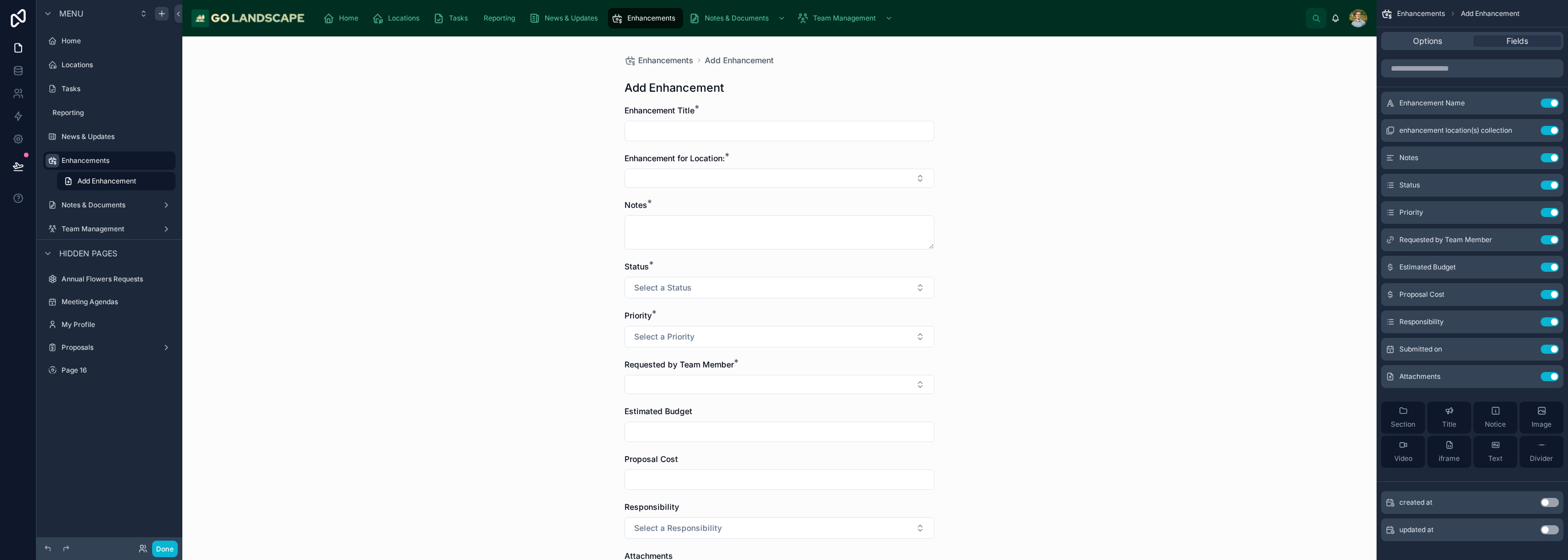
click at [783, 358] on div "Enhancements Add Enhancement Add Enhancement Enhancement Title * Enhancement fo…" at bounding box center [780, 298] width 1194 height 524
click at [661, 56] on span "Enhancements" at bounding box center [666, 60] width 56 height 11
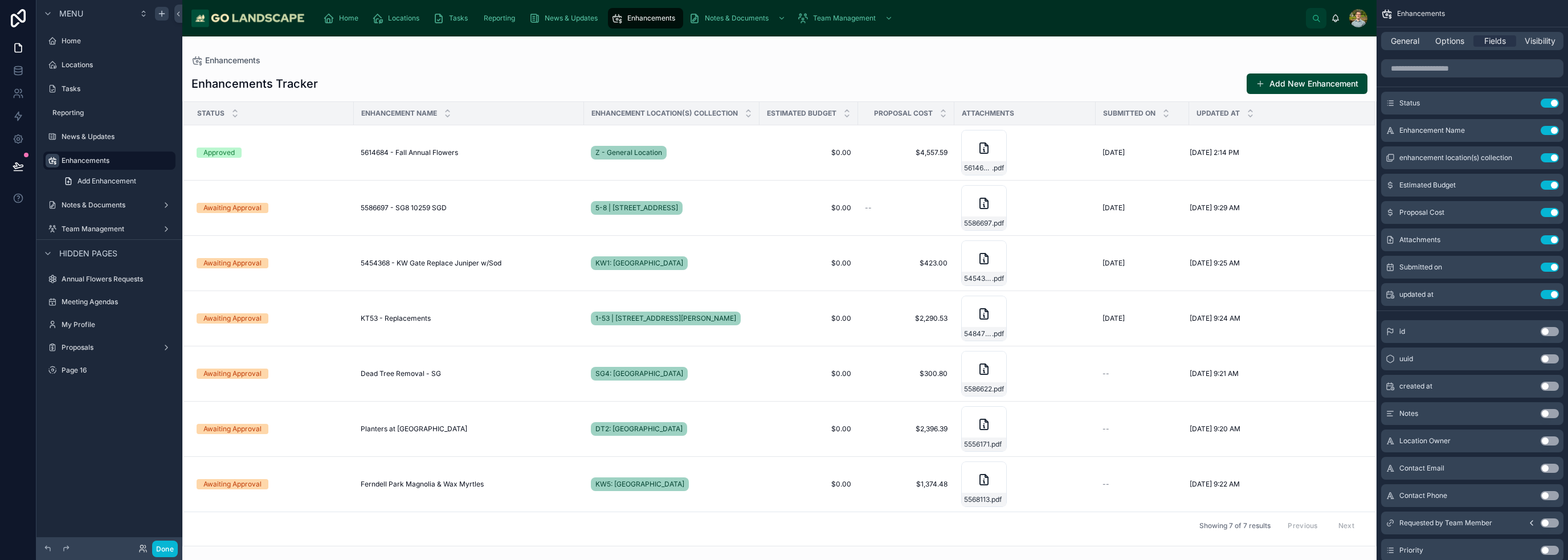
click at [783, 57] on div "Enhancements" at bounding box center [780, 60] width 1176 height 11
click at [665, 83] on div "Enhancements Tracker Add New Enhancement" at bounding box center [780, 84] width 1176 height 22
click at [161, 550] on button "Done" at bounding box center [165, 549] width 26 height 17
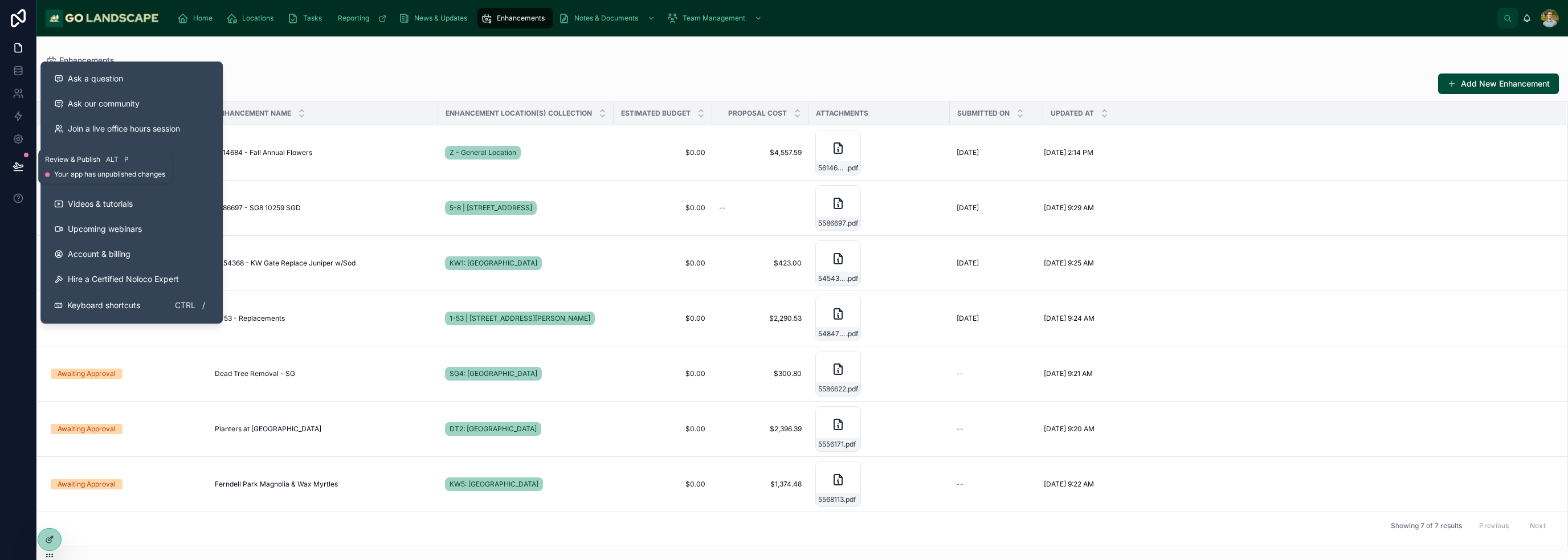
click at [10, 167] on button at bounding box center [18, 167] width 25 height 32
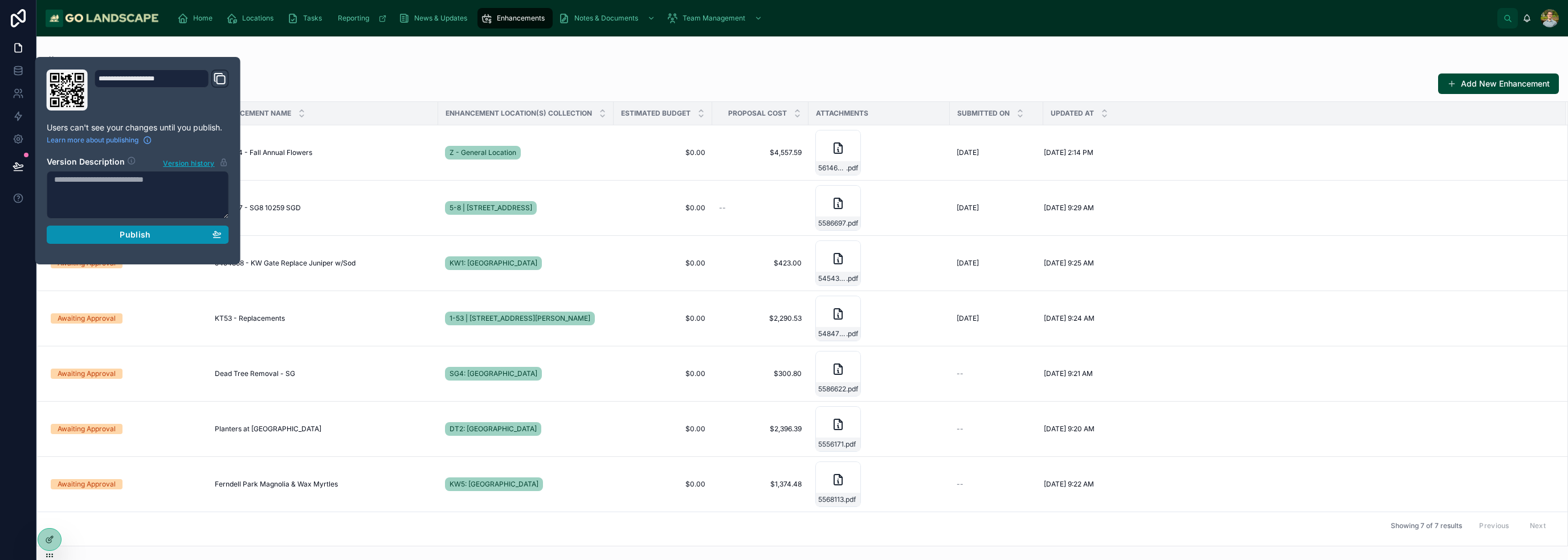
click at [131, 242] on button "Publish" at bounding box center [138, 235] width 183 height 19
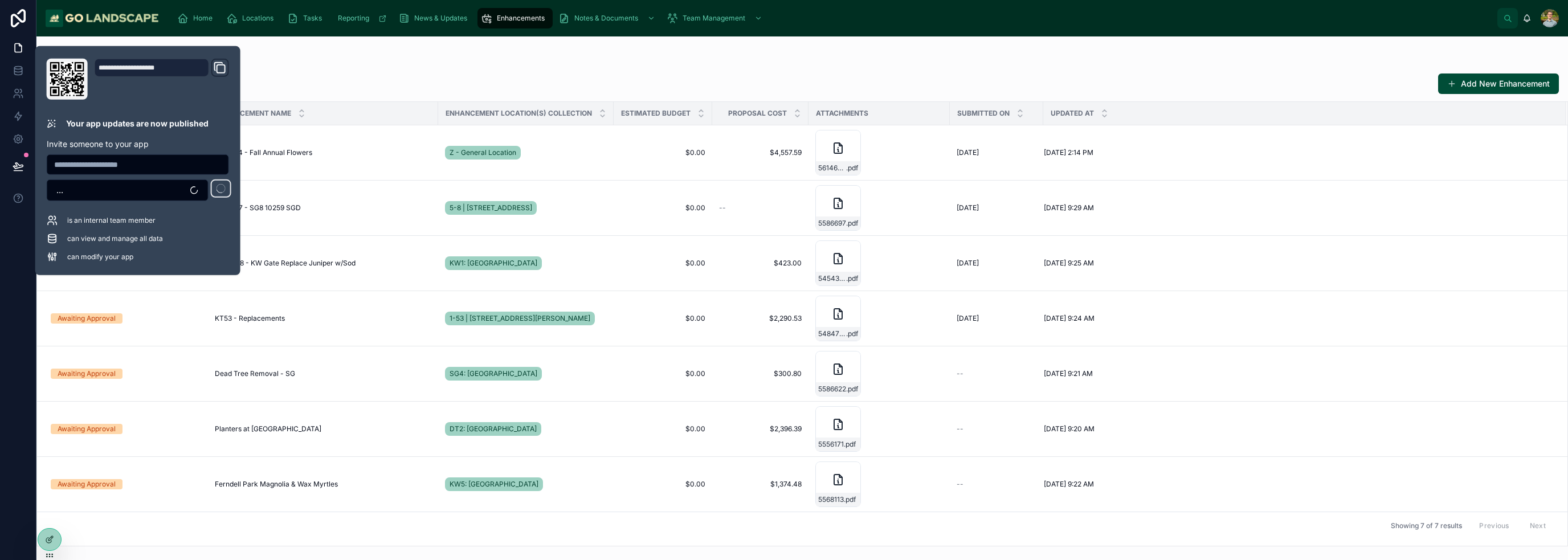
click at [783, 59] on div "Enhancements" at bounding box center [803, 60] width 1513 height 11
